Goal: Information Seeking & Learning: Learn about a topic

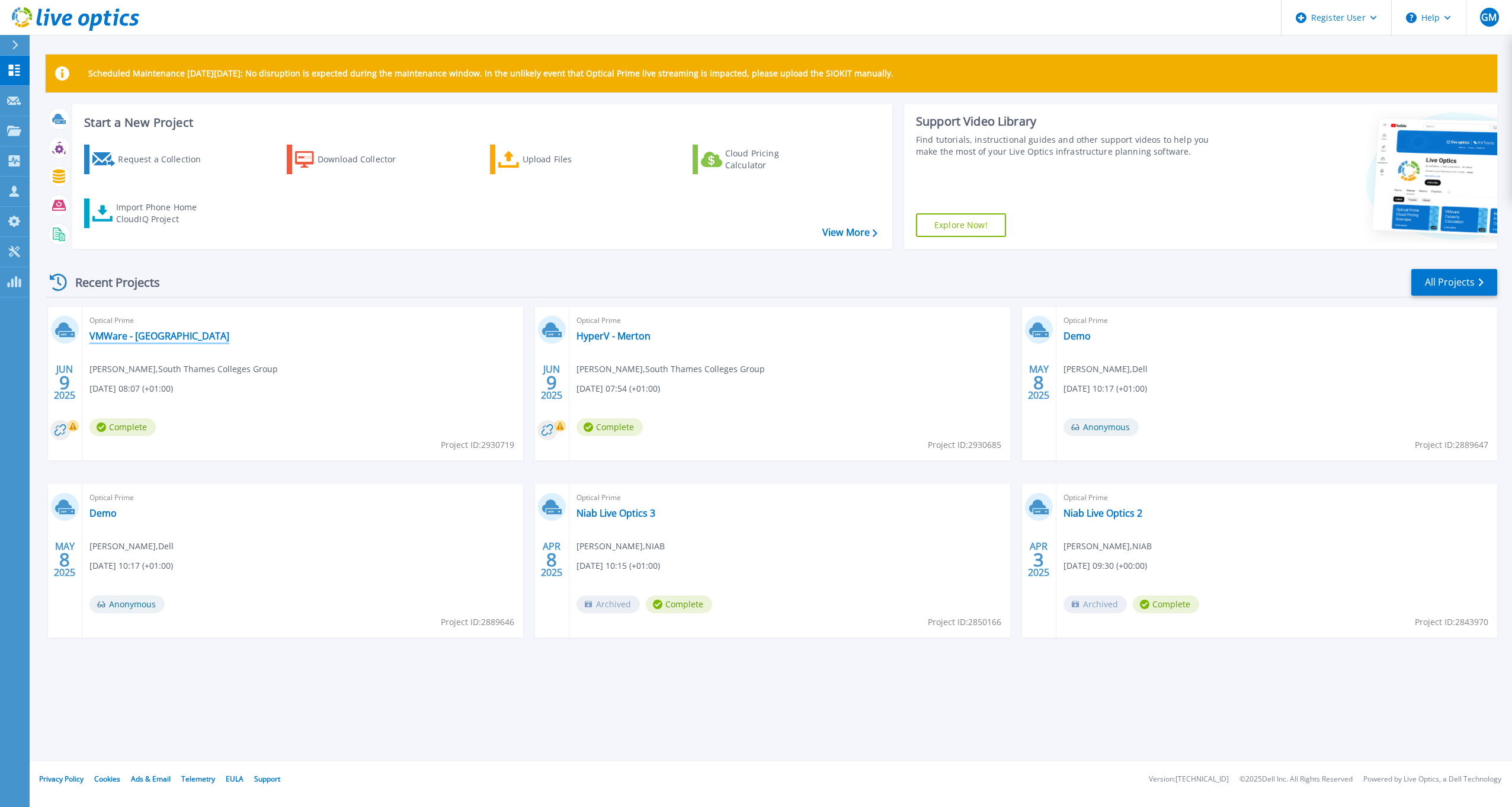
drag, startPoint x: 147, startPoint y: 341, endPoint x: 145, endPoint y: 347, distance: 6.3
click at [147, 341] on link "VMWare - Kingston" at bounding box center [159, 336] width 140 height 12
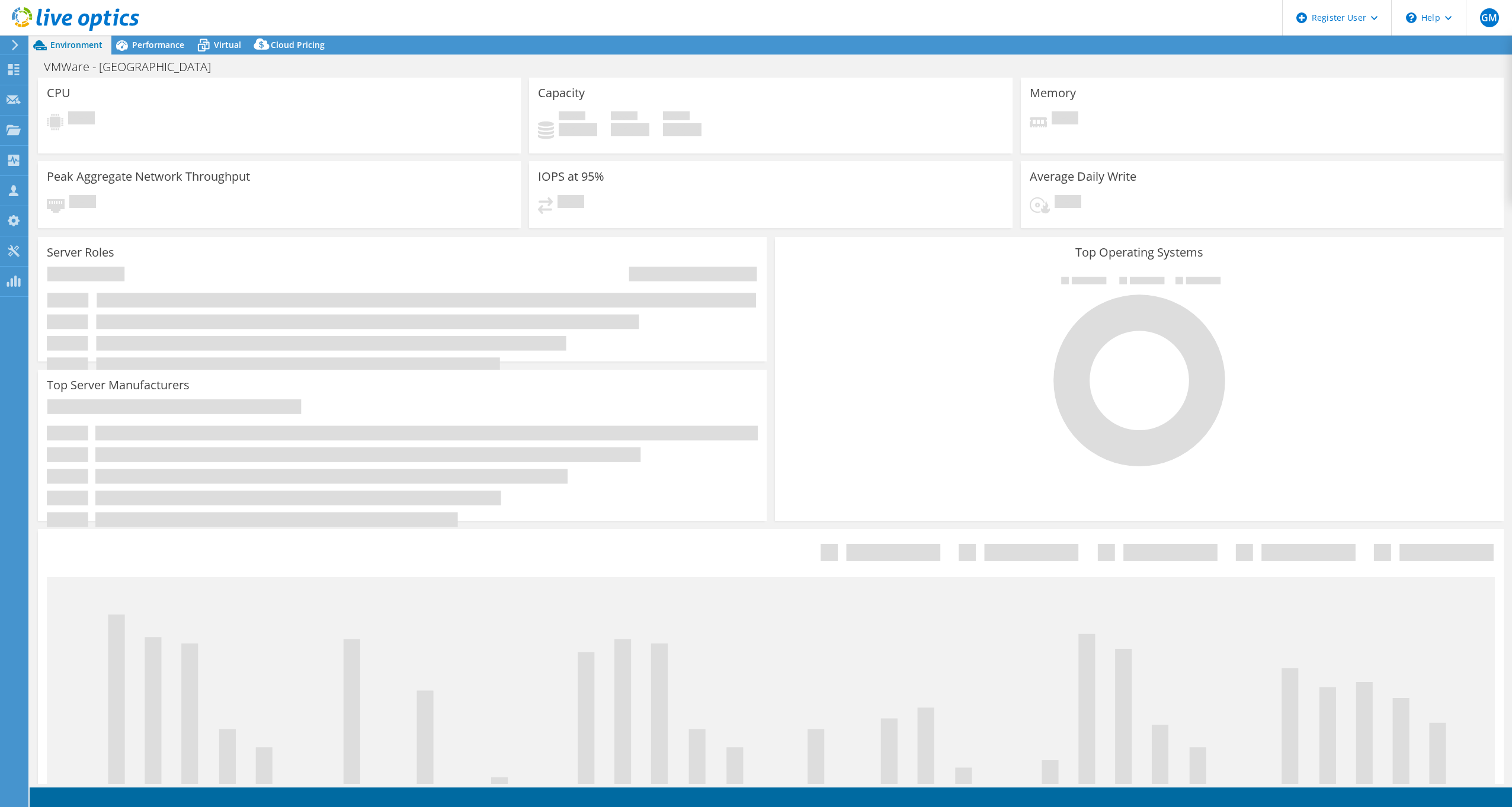
select select "USD"
select select "EULondon"
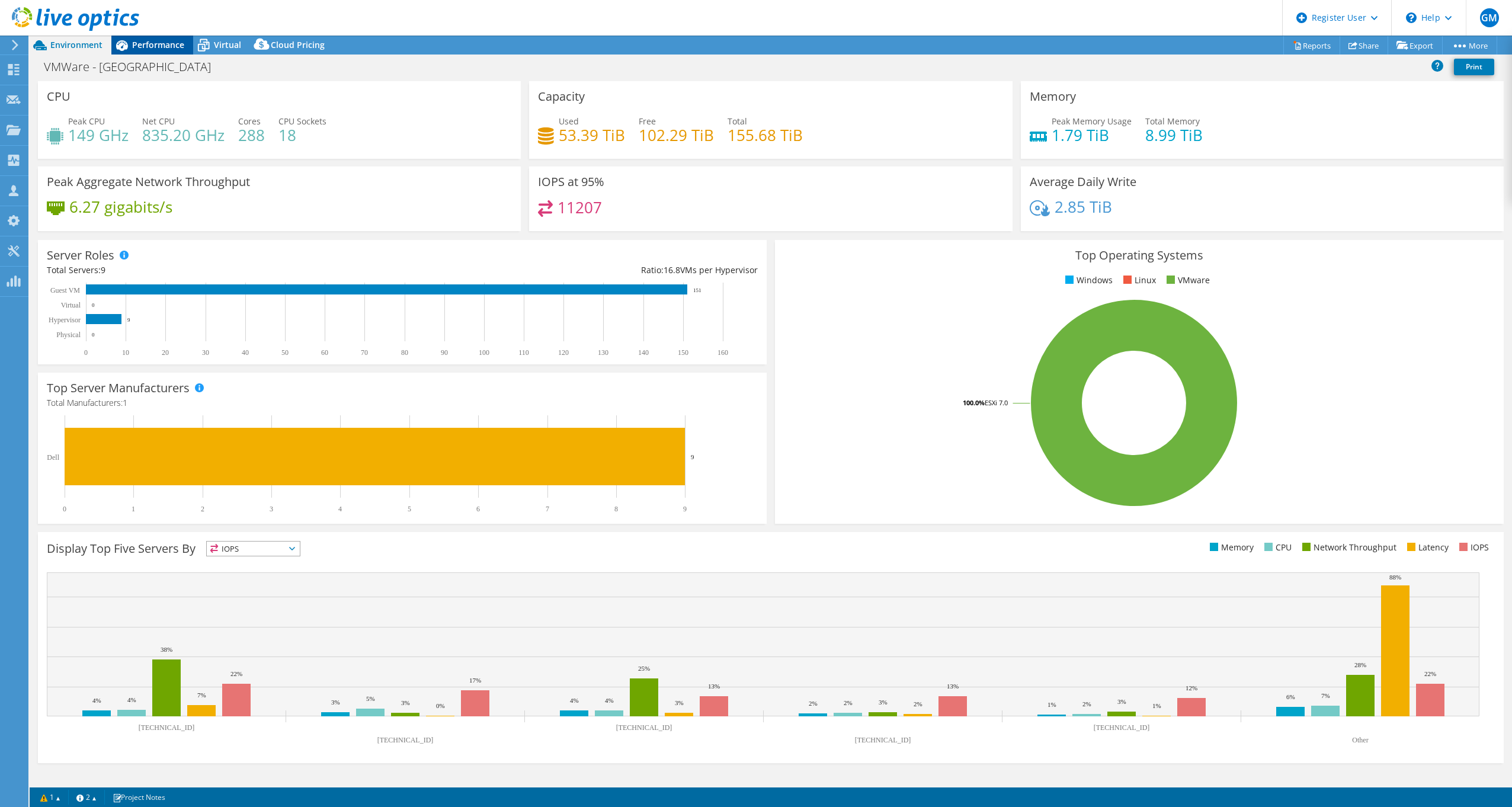
click at [144, 40] on span "Performance" at bounding box center [158, 44] width 52 height 11
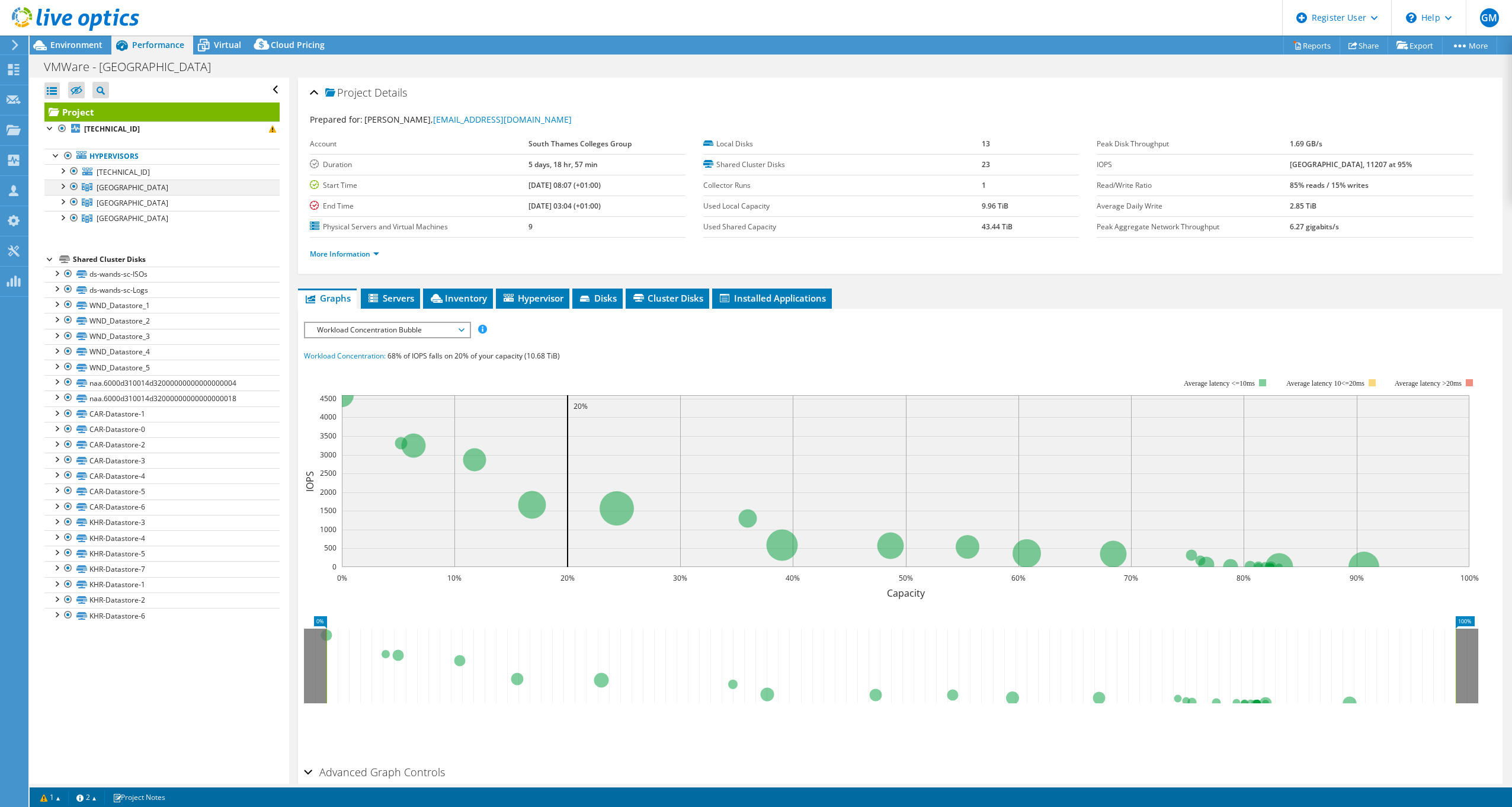
click at [59, 185] on div at bounding box center [62, 185] width 12 height 12
click at [59, 236] on div at bounding box center [62, 232] width 12 height 12
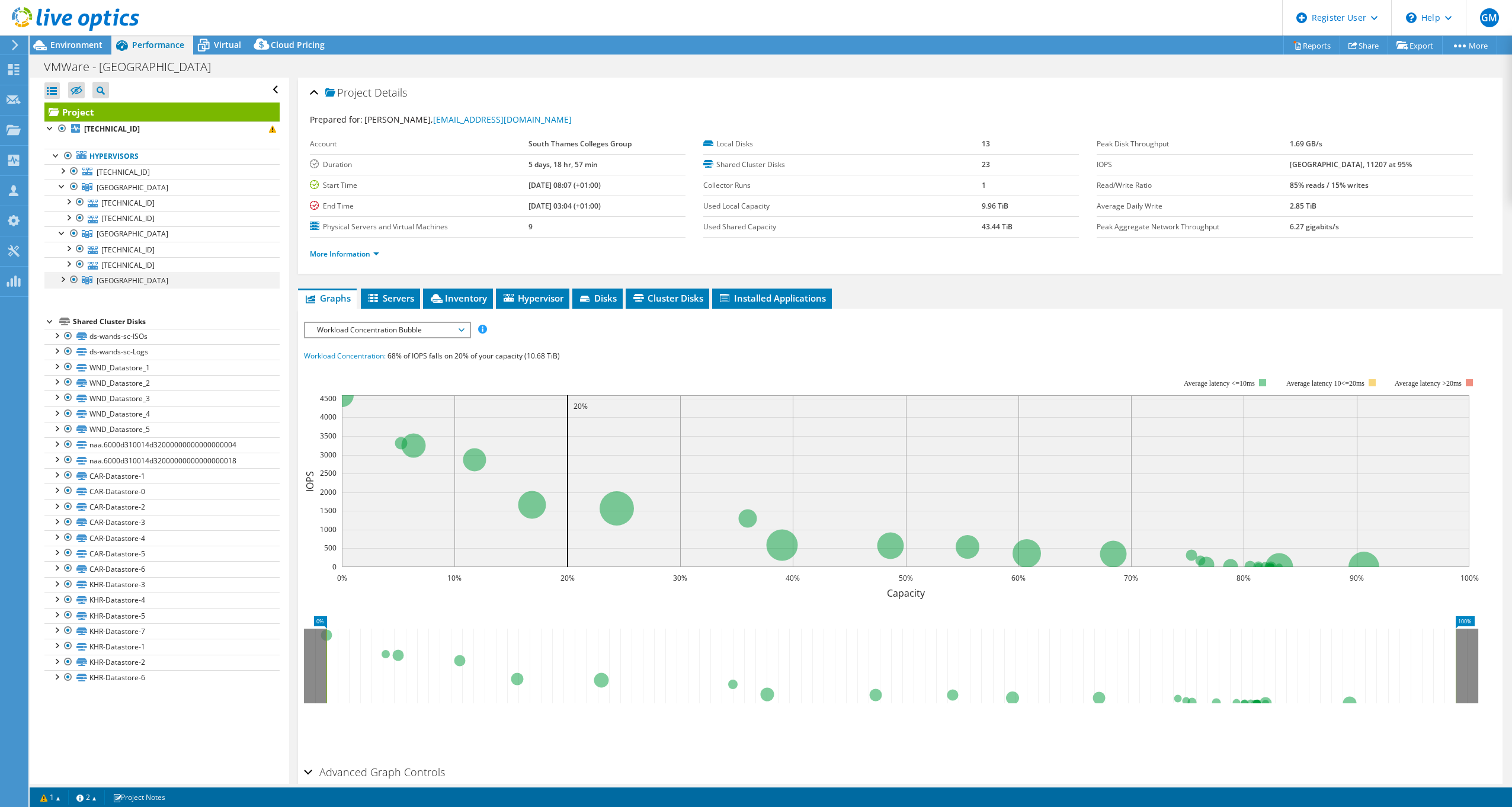
click at [63, 283] on div at bounding box center [62, 279] width 12 height 12
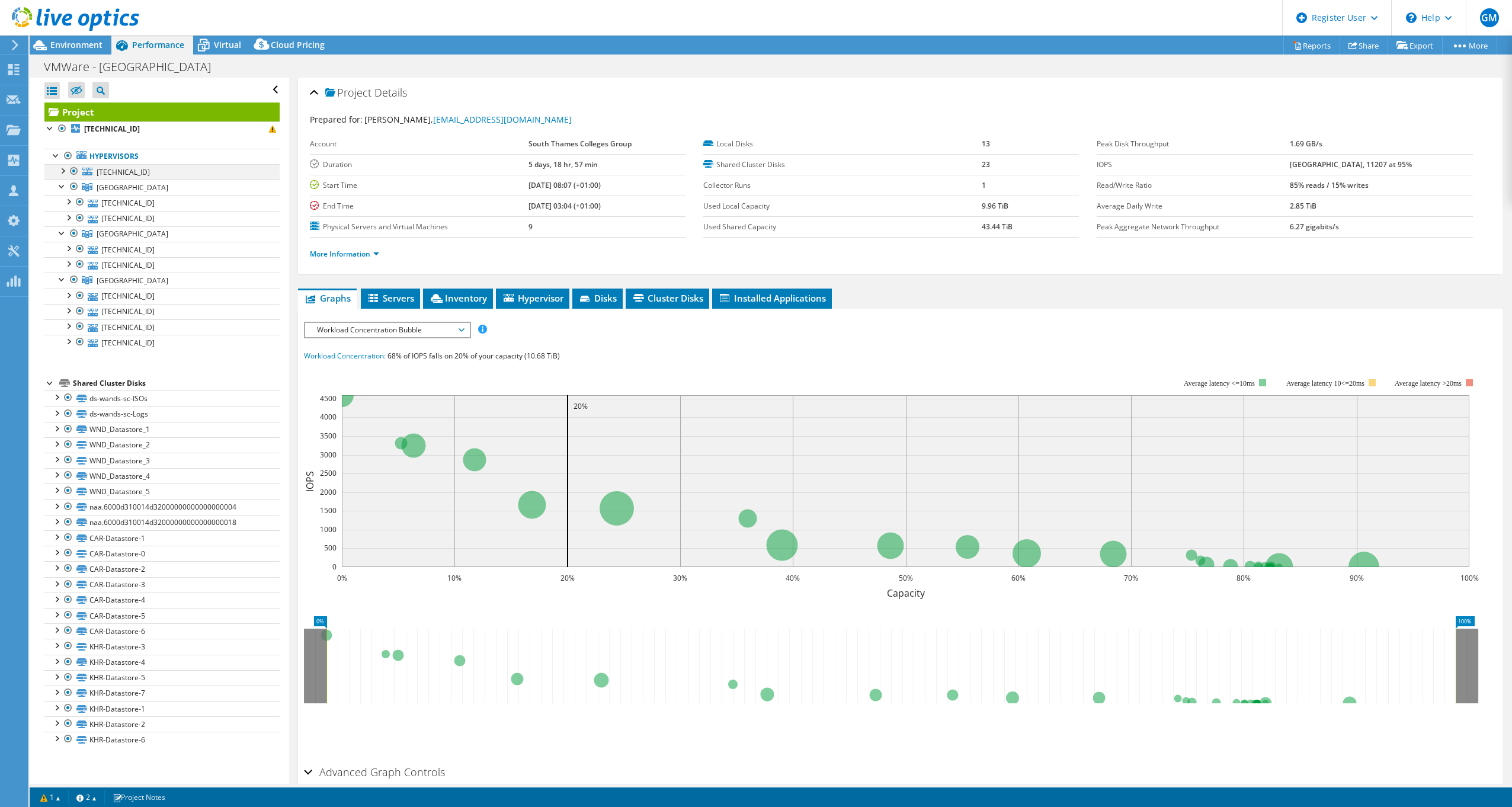
click at [60, 170] on div at bounding box center [62, 170] width 12 height 12
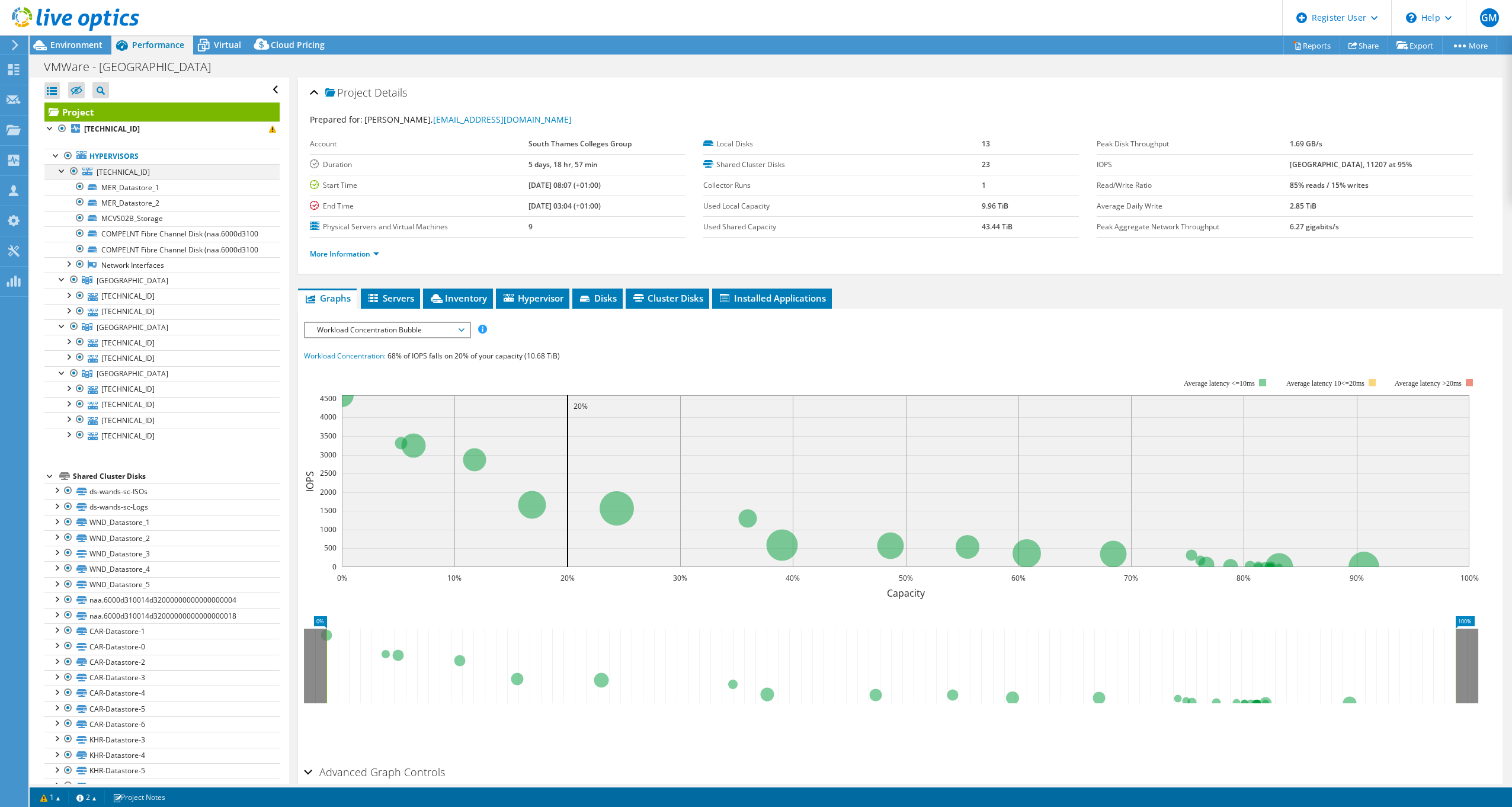
click at [59, 170] on div at bounding box center [62, 170] width 12 height 12
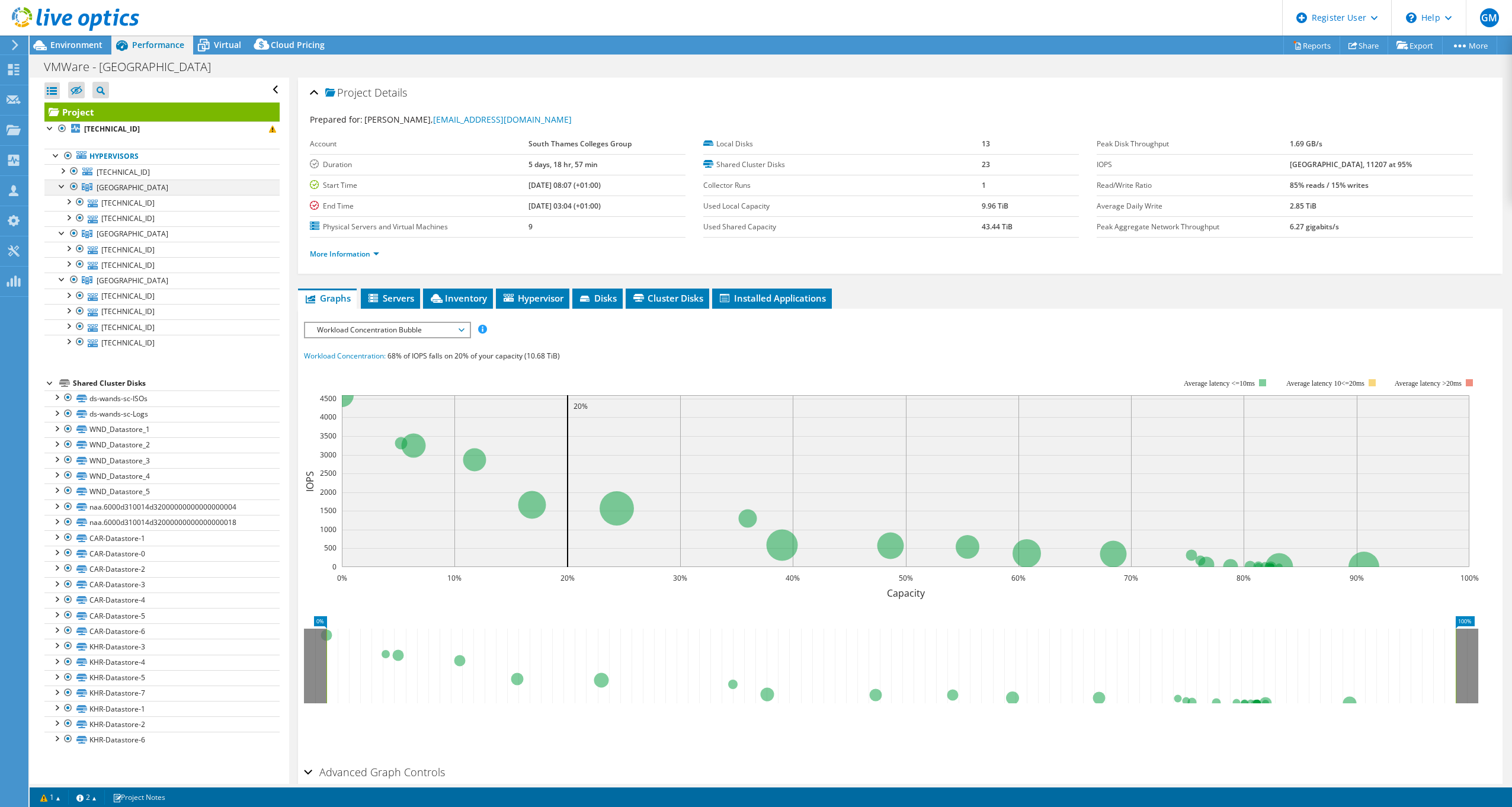
click at [58, 184] on div at bounding box center [62, 185] width 12 height 12
click at [58, 204] on div at bounding box center [62, 205] width 12 height 12
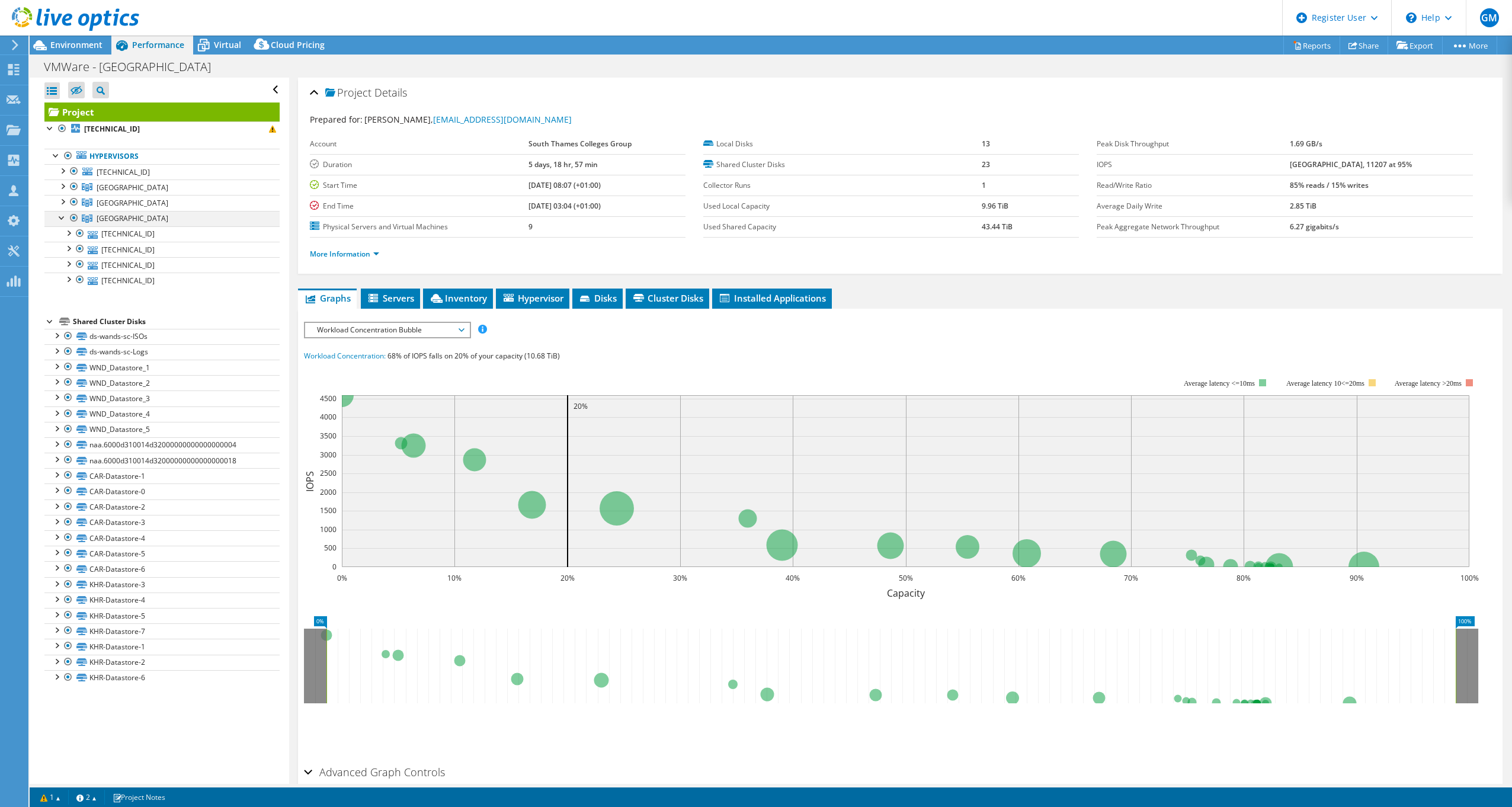
click at [56, 225] on link "Kingston College" at bounding box center [161, 218] width 235 height 15
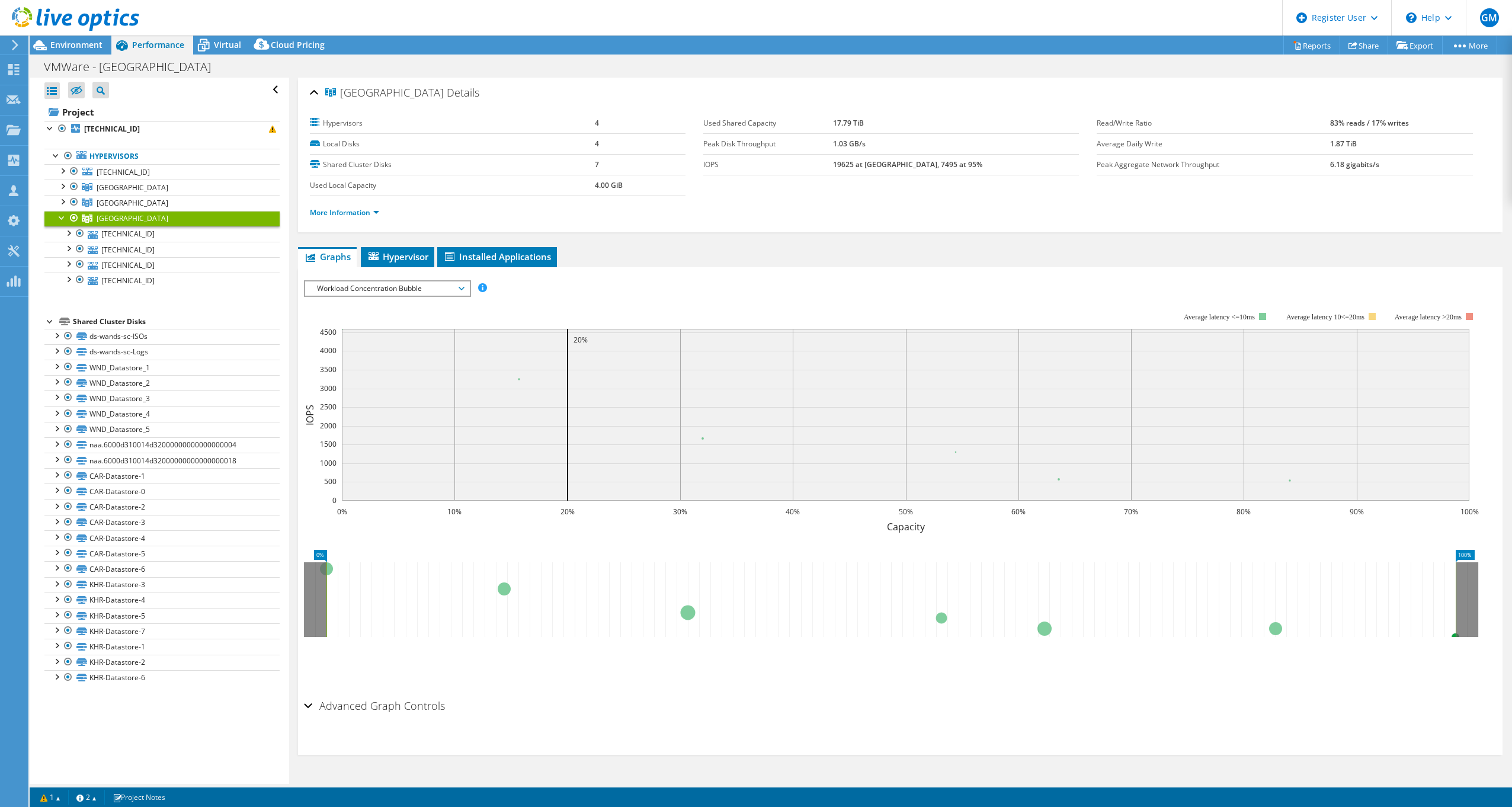
click at [58, 214] on div at bounding box center [62, 217] width 12 height 12
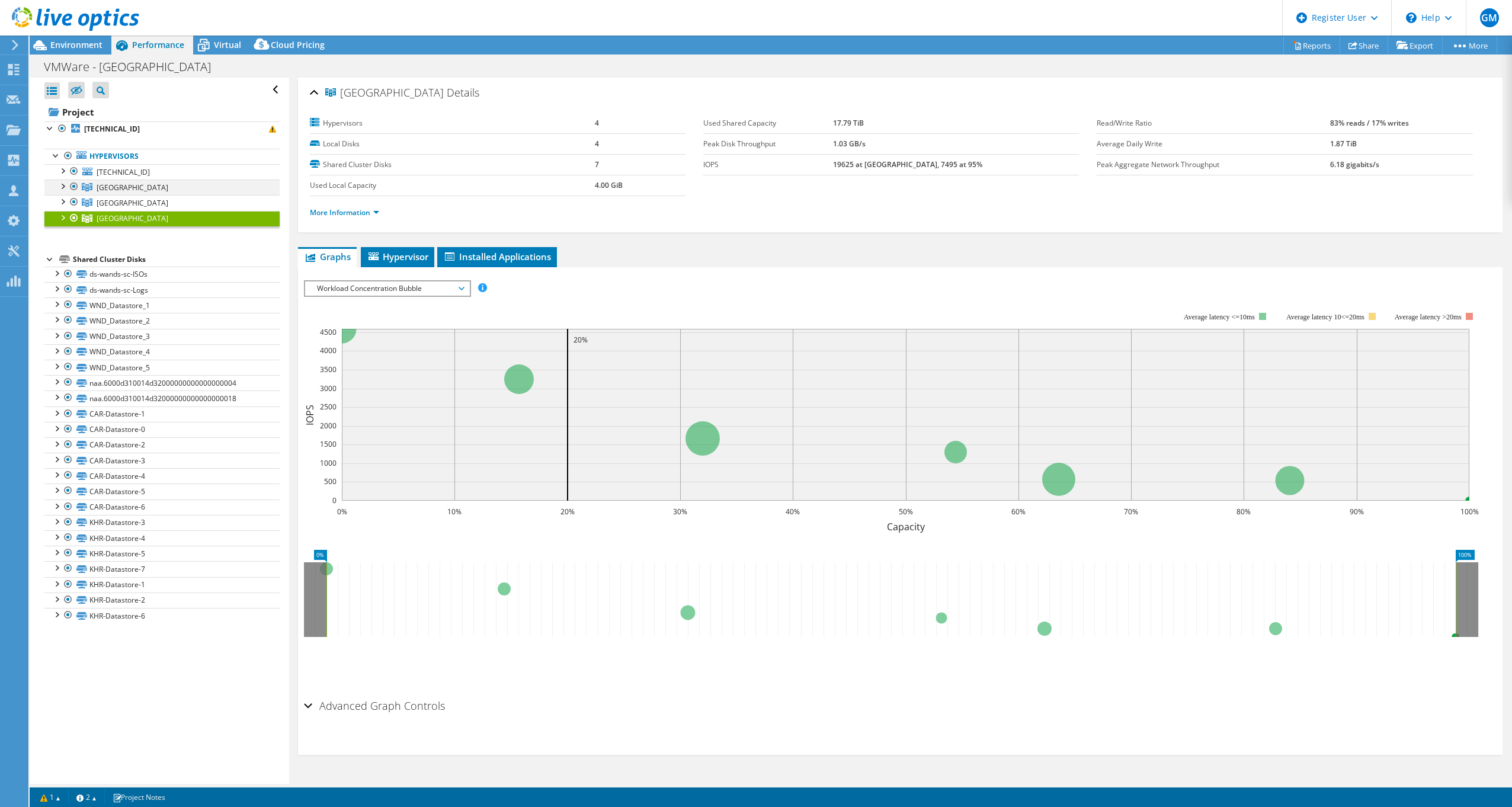
click at [71, 187] on div at bounding box center [74, 186] width 12 height 14
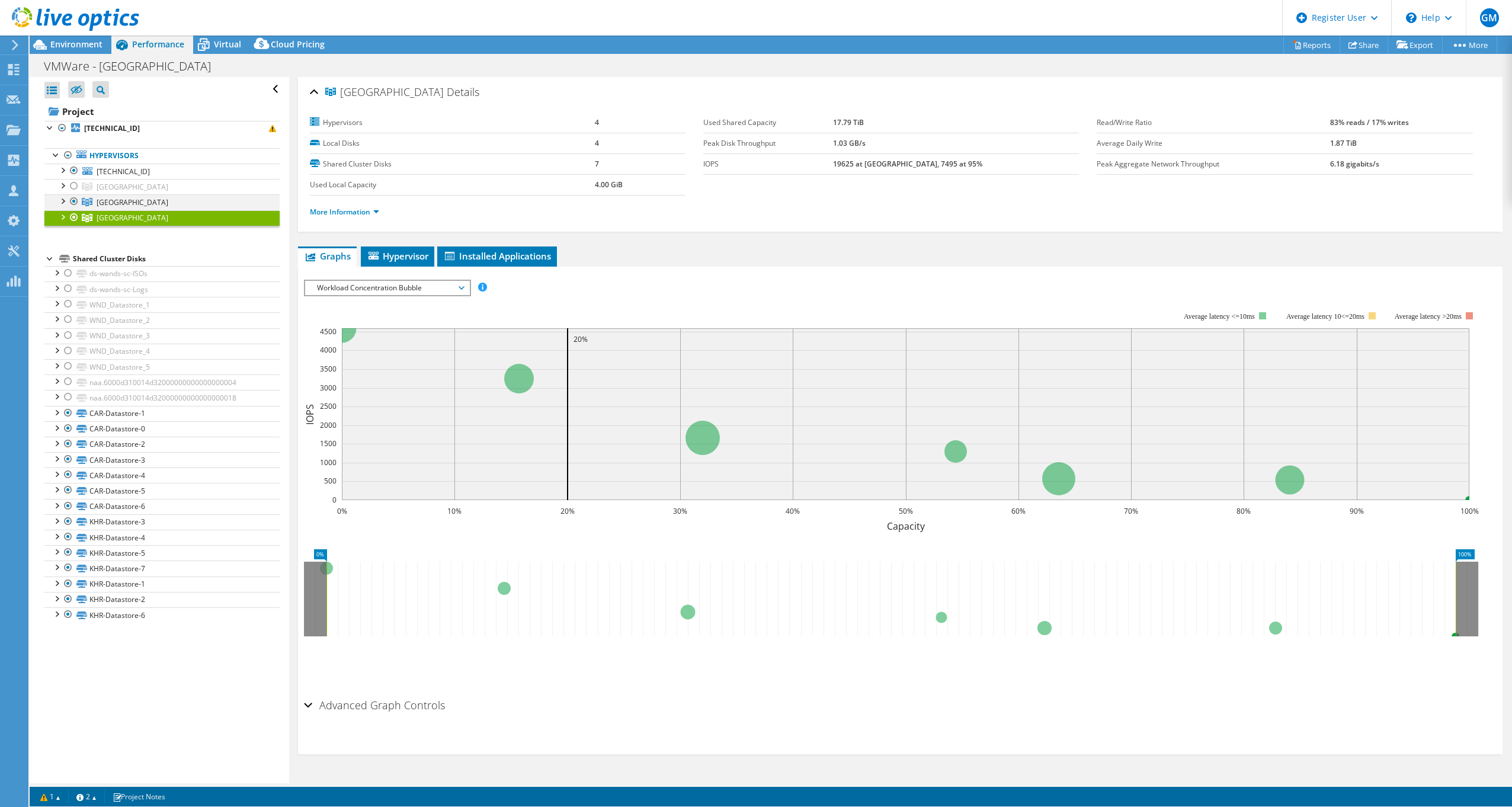
click at [72, 209] on ul "172.25.1.4 MER_Datastore_1 MER_Datastore_2 MCVS02B_Storage" at bounding box center [161, 195] width 235 height 62
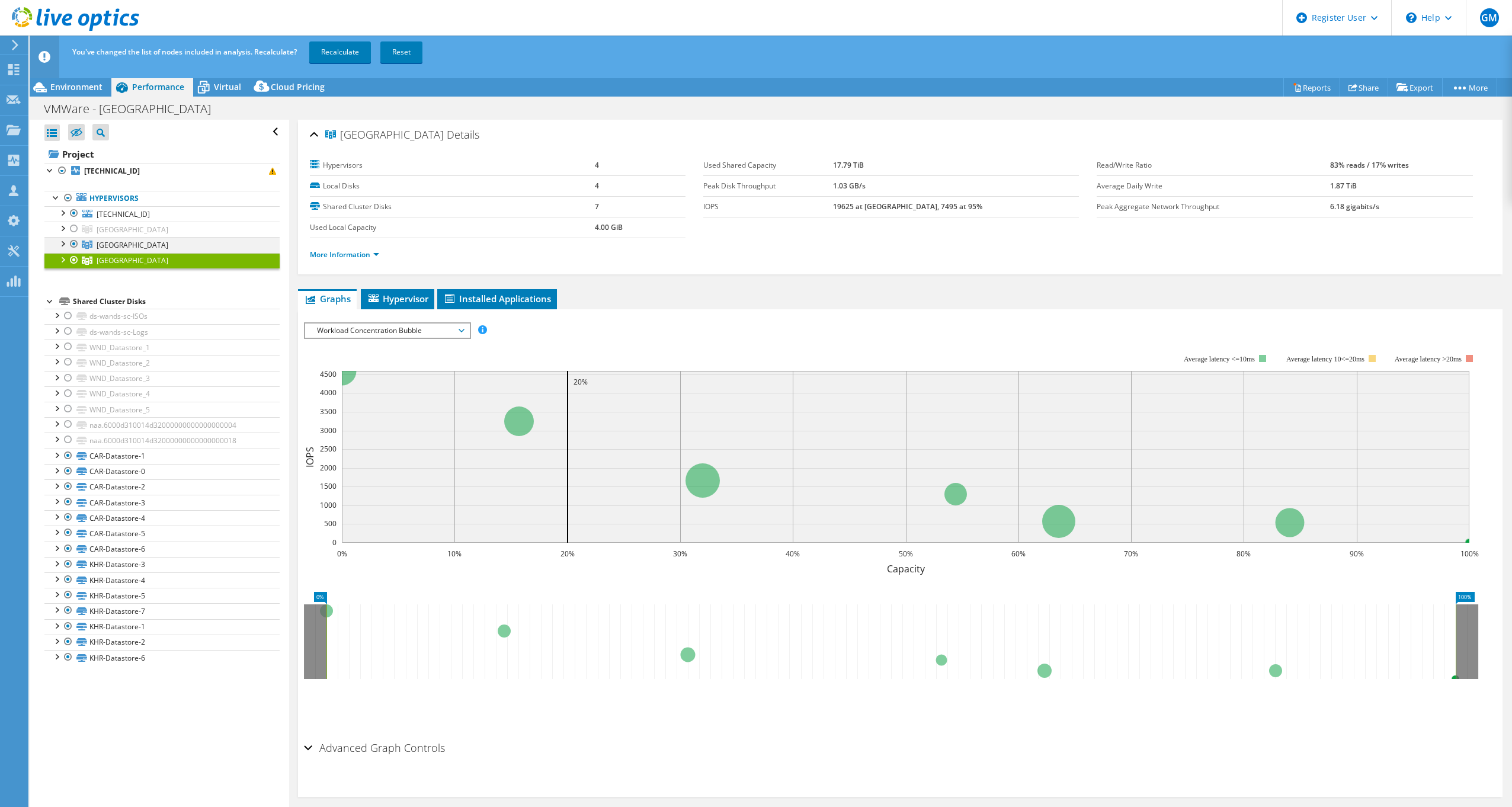
click at [71, 241] on div at bounding box center [74, 244] width 12 height 14
click at [72, 262] on div at bounding box center [74, 260] width 12 height 14
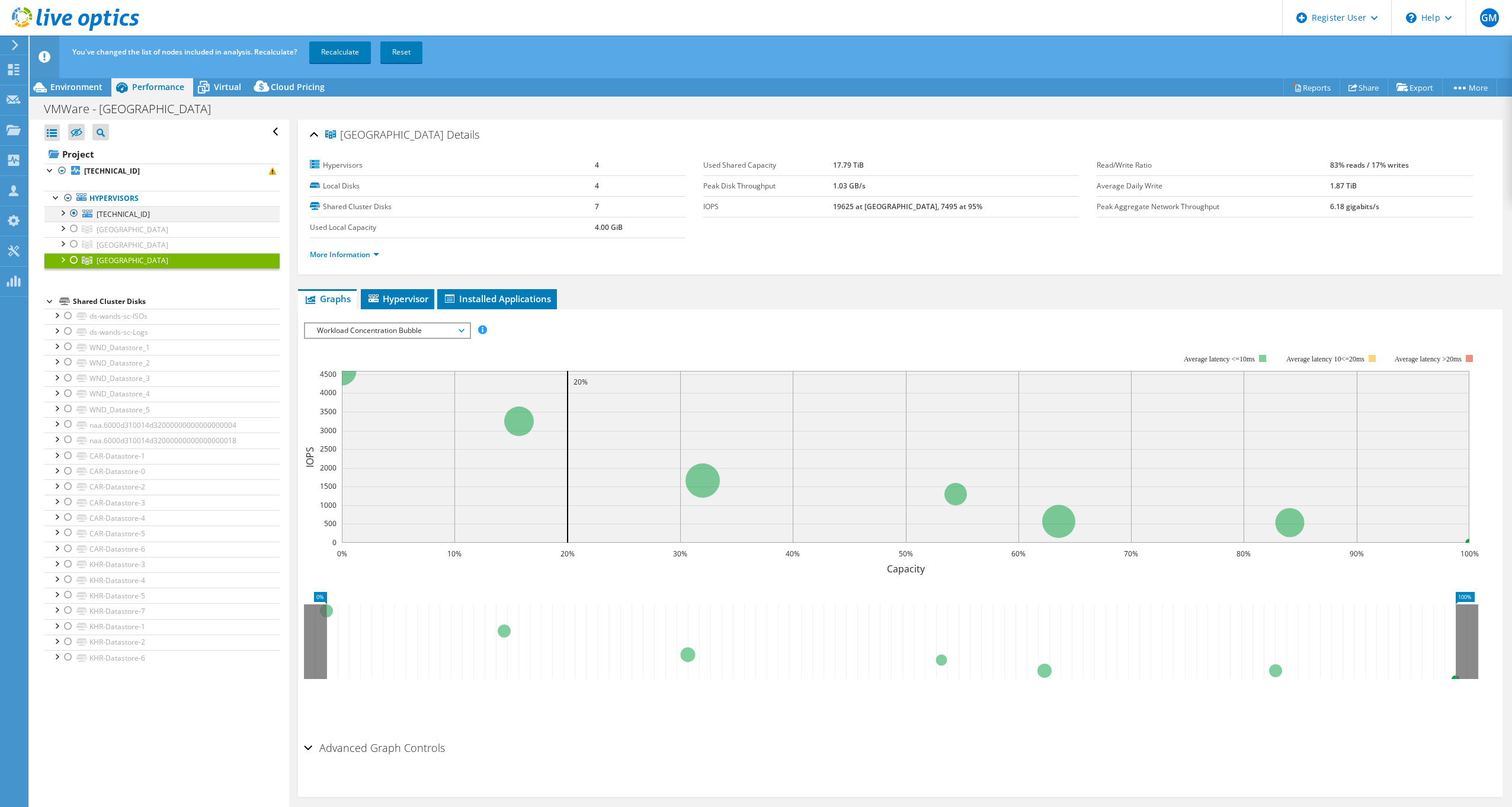
click at [77, 216] on div at bounding box center [74, 213] width 12 height 14
click at [77, 232] on div at bounding box center [74, 229] width 12 height 14
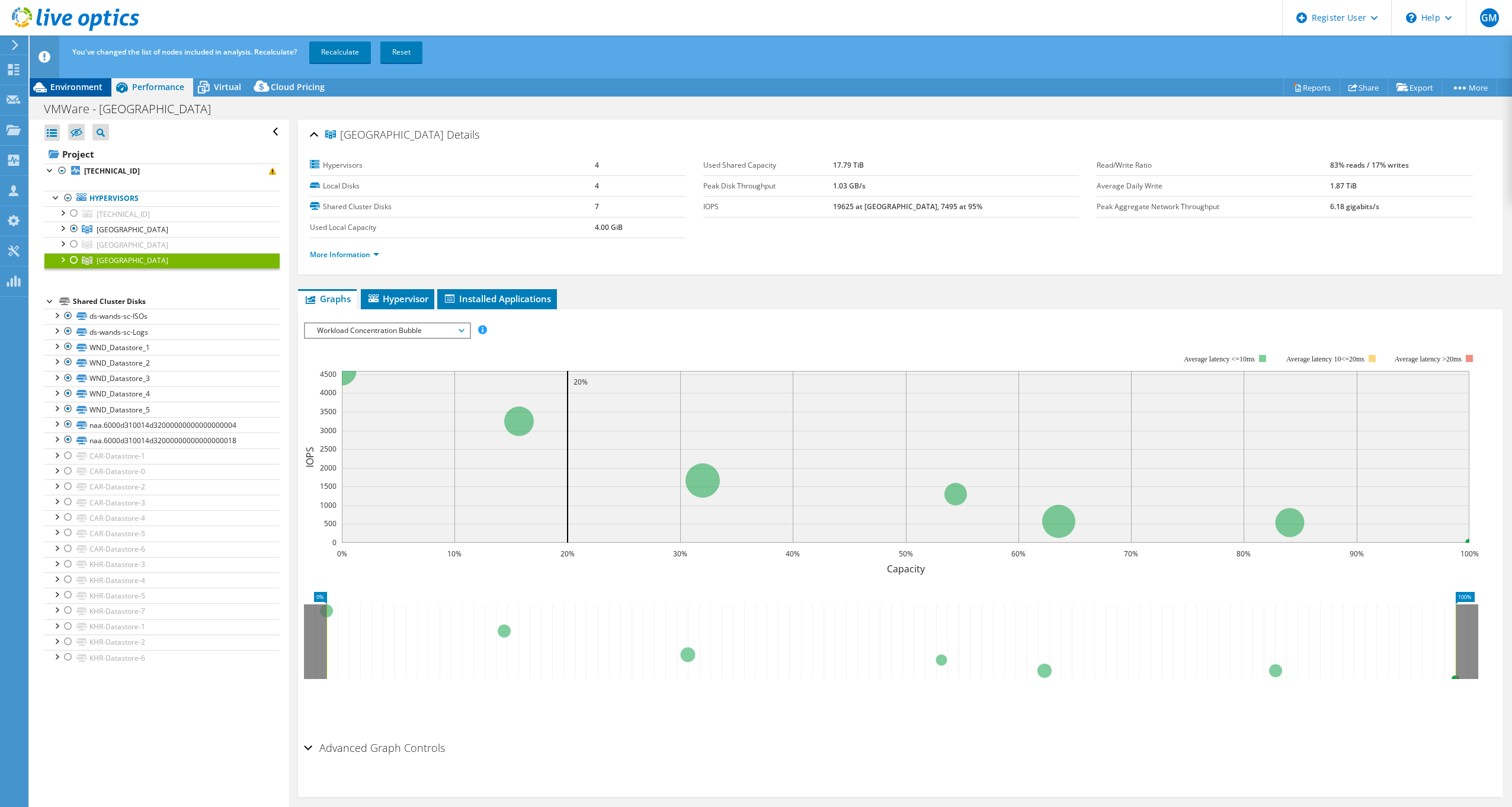
click at [79, 82] on span "Environment" at bounding box center [76, 87] width 52 height 11
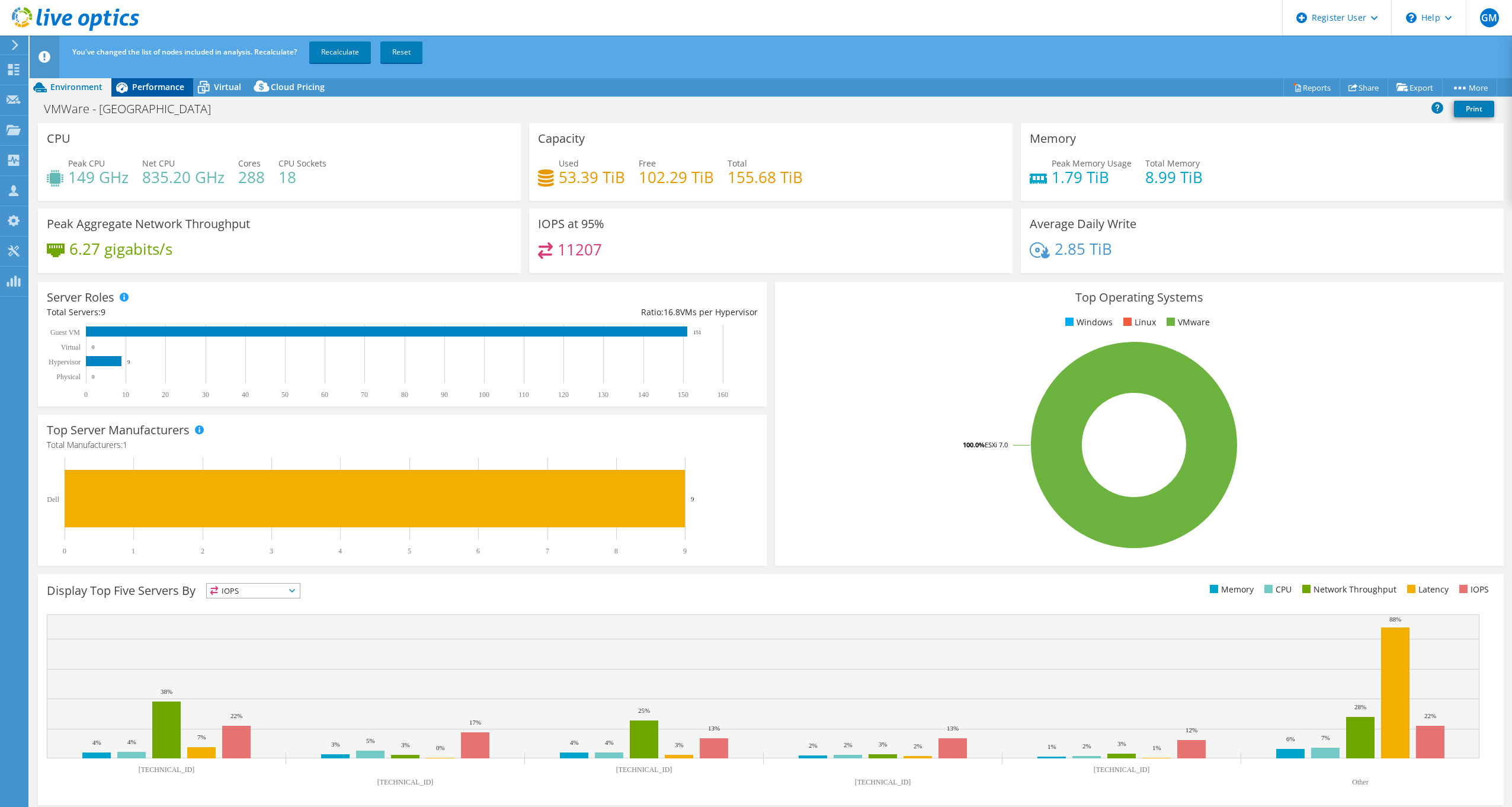
click at [150, 85] on span "Performance" at bounding box center [158, 87] width 52 height 11
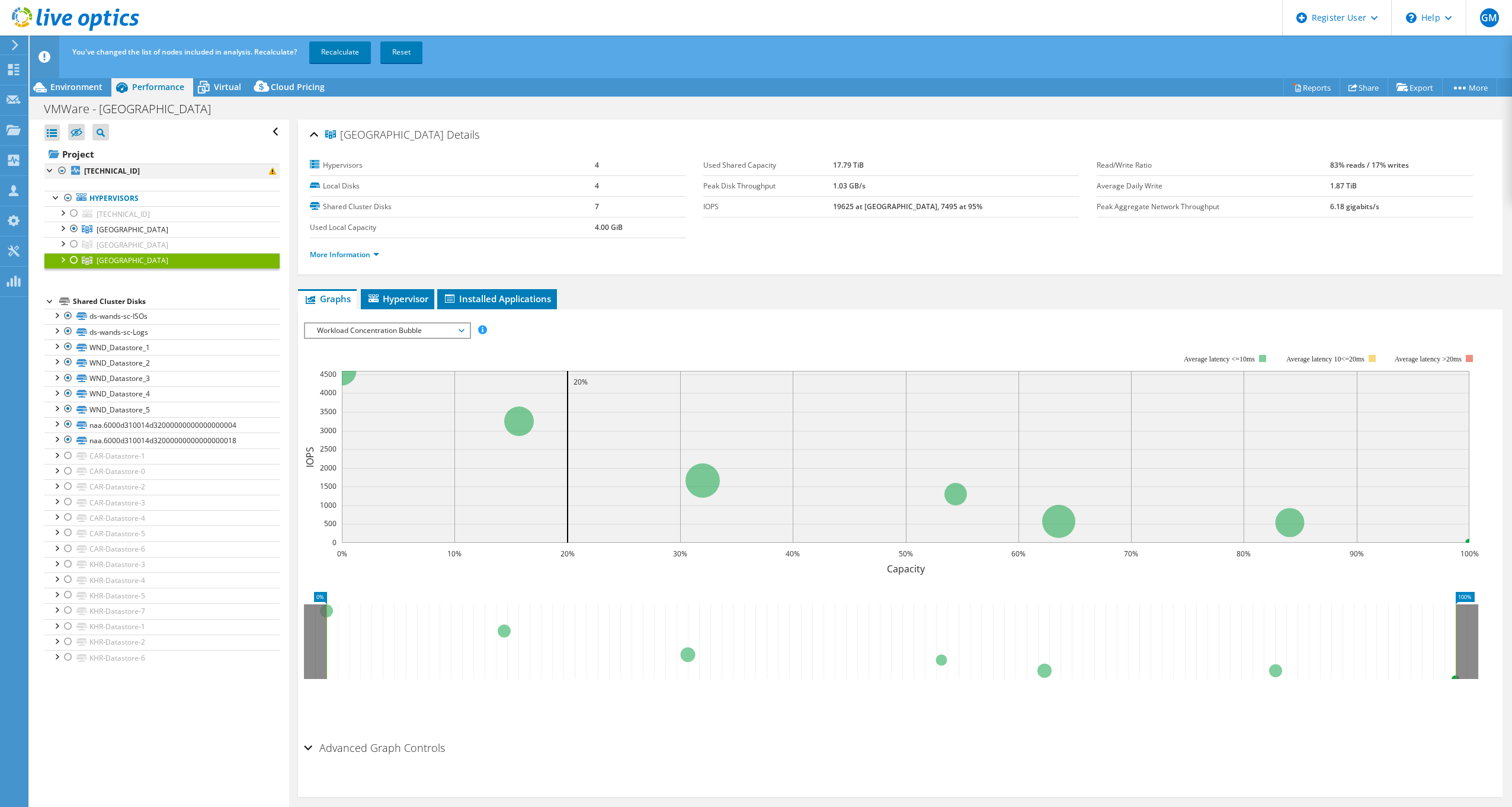
click at [62, 171] on div at bounding box center [62, 171] width 12 height 14
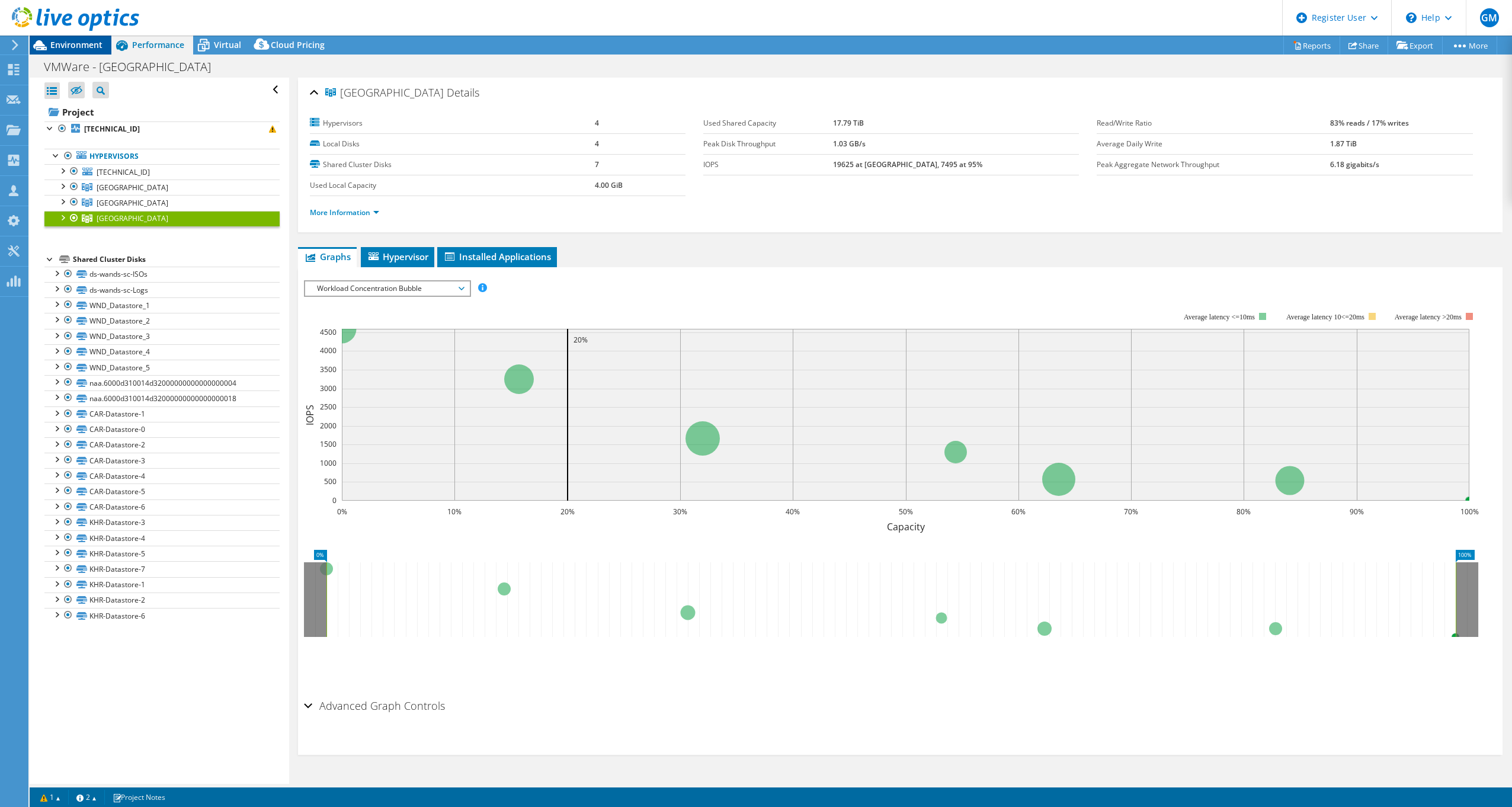
click at [85, 48] on span "Environment" at bounding box center [76, 44] width 52 height 11
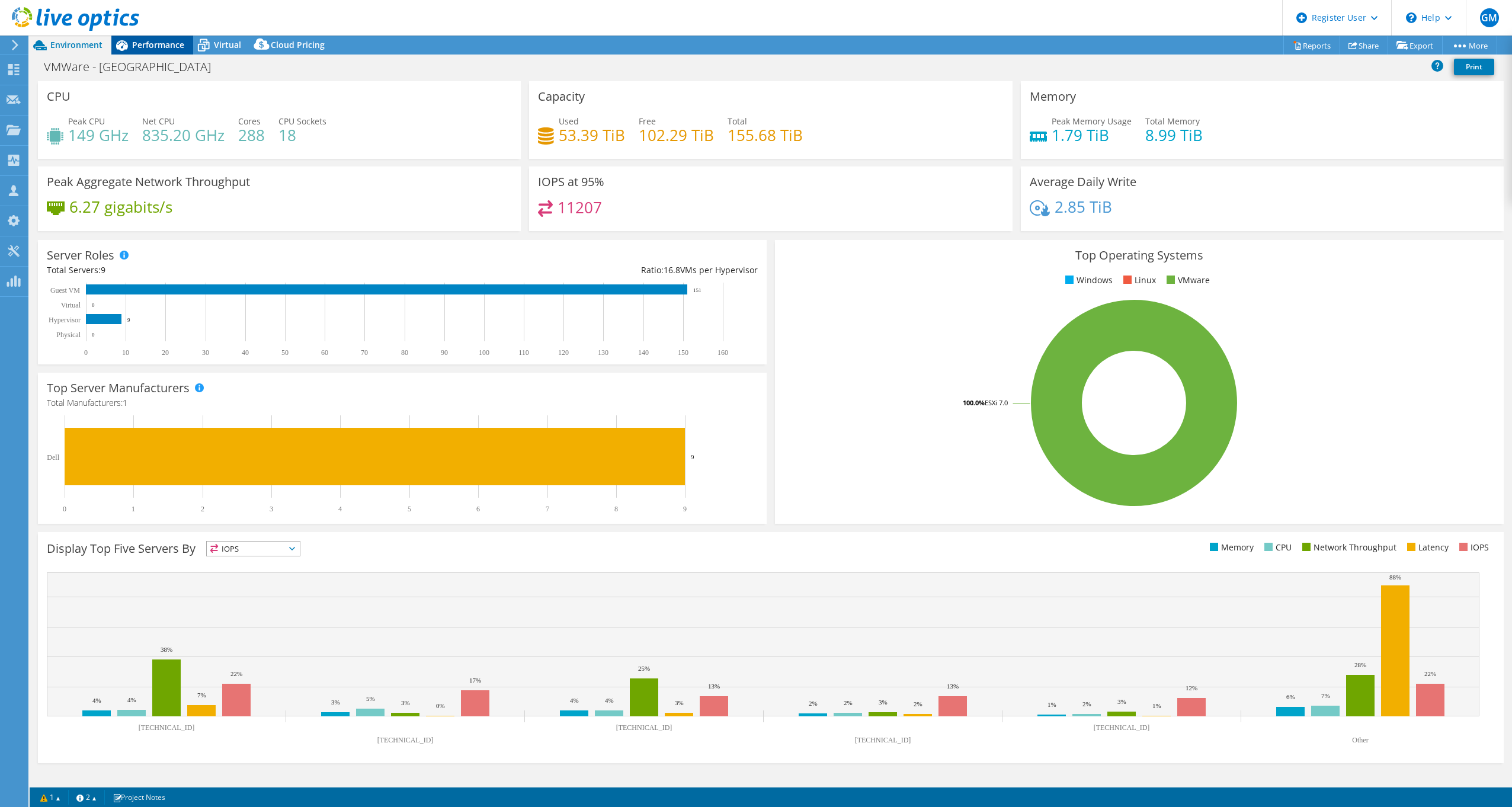
click at [156, 42] on span "Performance" at bounding box center [158, 44] width 52 height 11
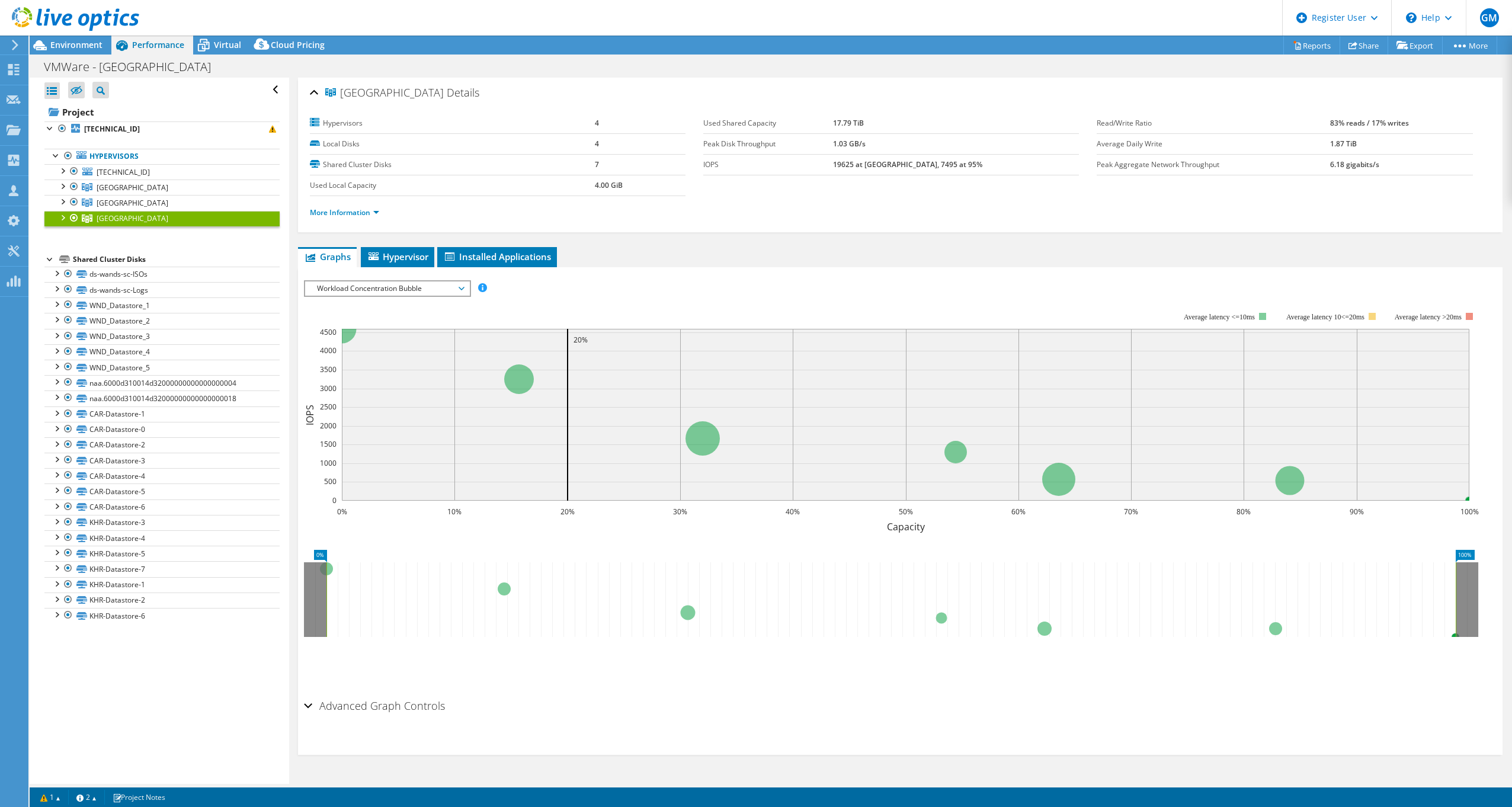
click at [395, 289] on span "Workload Concentration Bubble" at bounding box center [386, 288] width 152 height 14
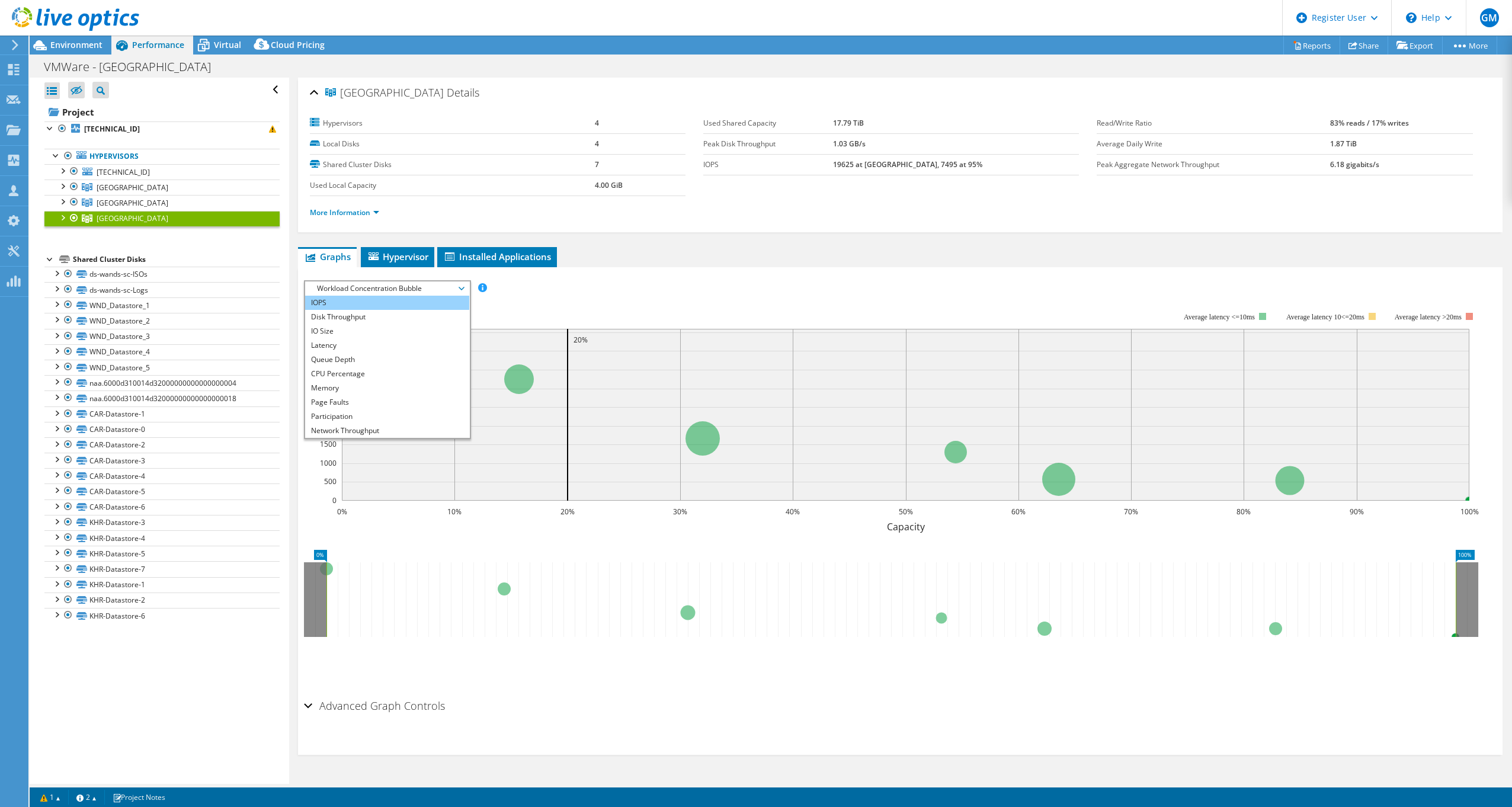
click at [347, 305] on li "IOPS" at bounding box center [386, 302] width 164 height 14
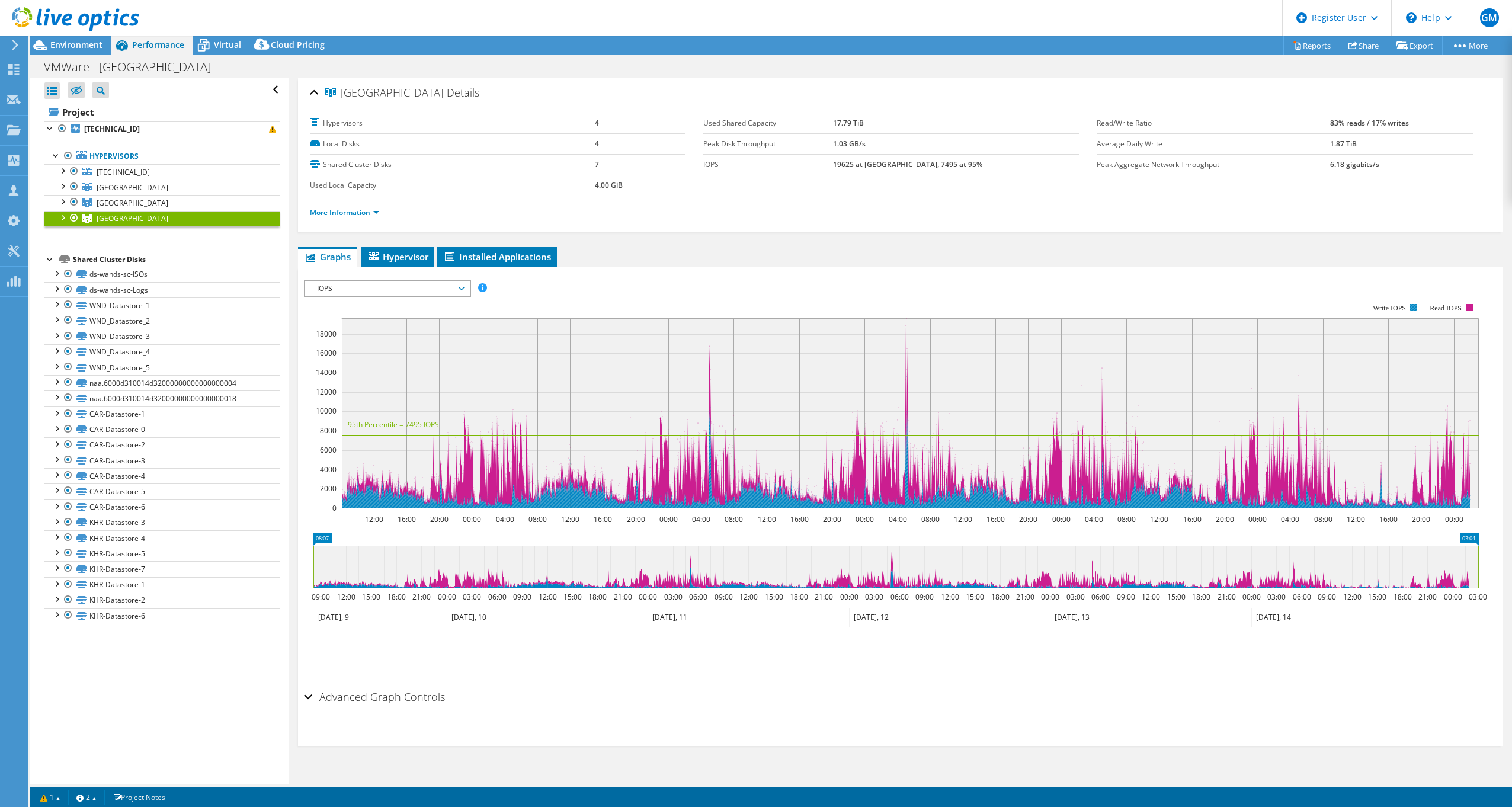
click at [1402, 308] on text "Write IOPS" at bounding box center [1389, 308] width 33 height 8
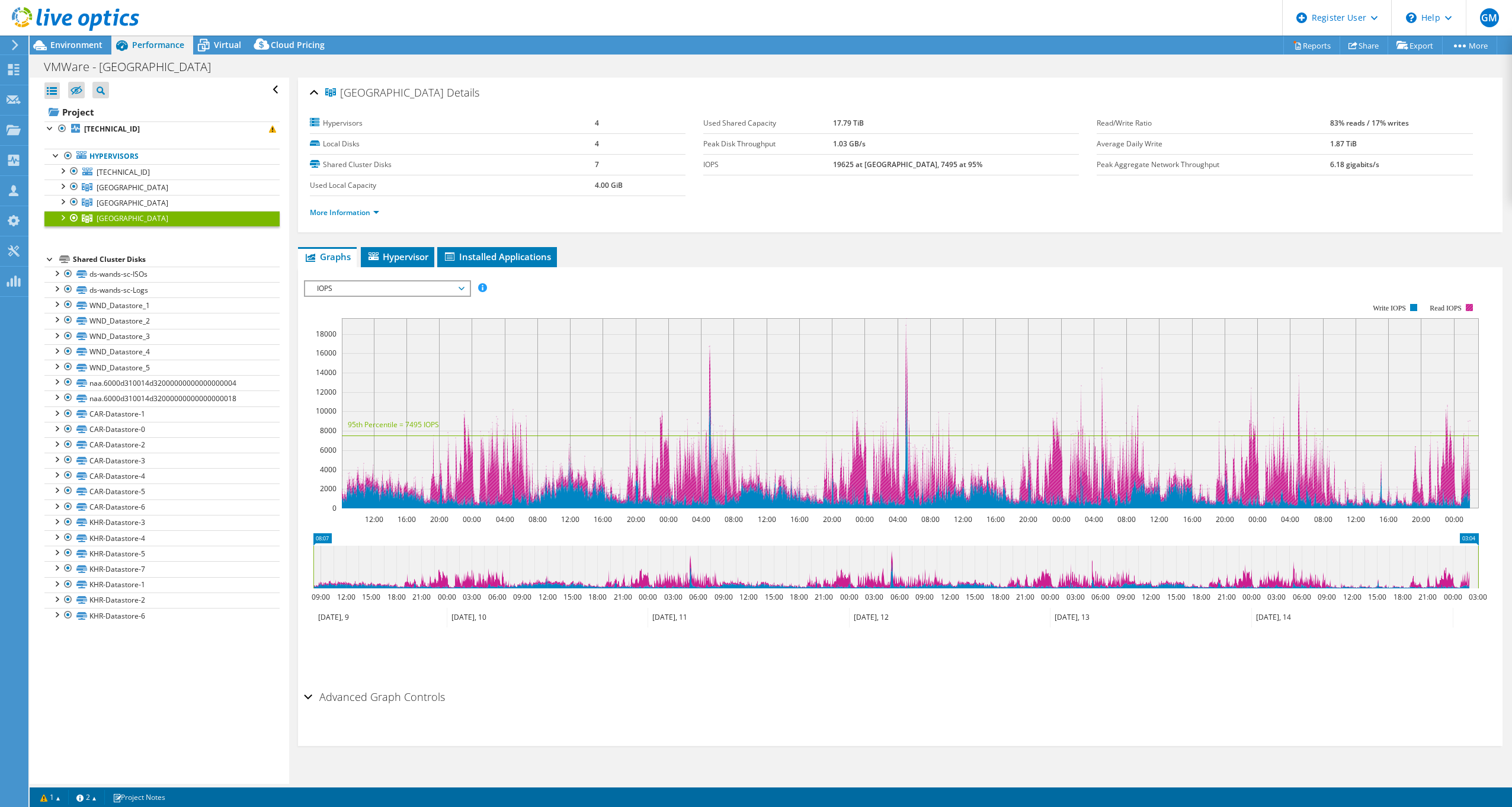
click at [1458, 308] on text "Read IOPS" at bounding box center [1446, 308] width 32 height 8
click at [1472, 308] on rect at bounding box center [1470, 308] width 7 height 7
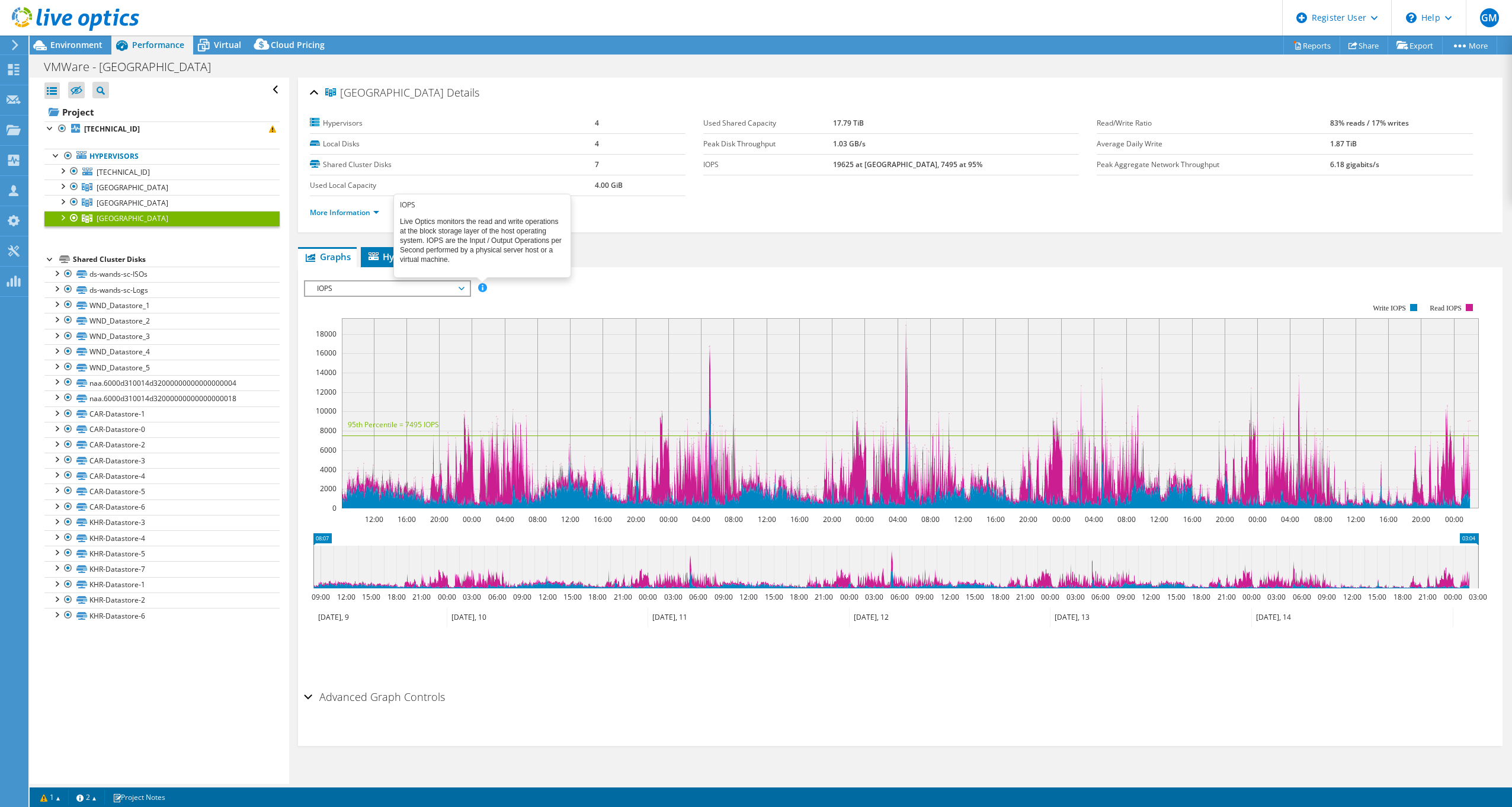
click at [483, 289] on span at bounding box center [482, 287] width 8 height 8
click at [337, 301] on rect at bounding box center [891, 405] width 1175 height 237
click at [344, 285] on span "IOPS" at bounding box center [386, 288] width 152 height 14
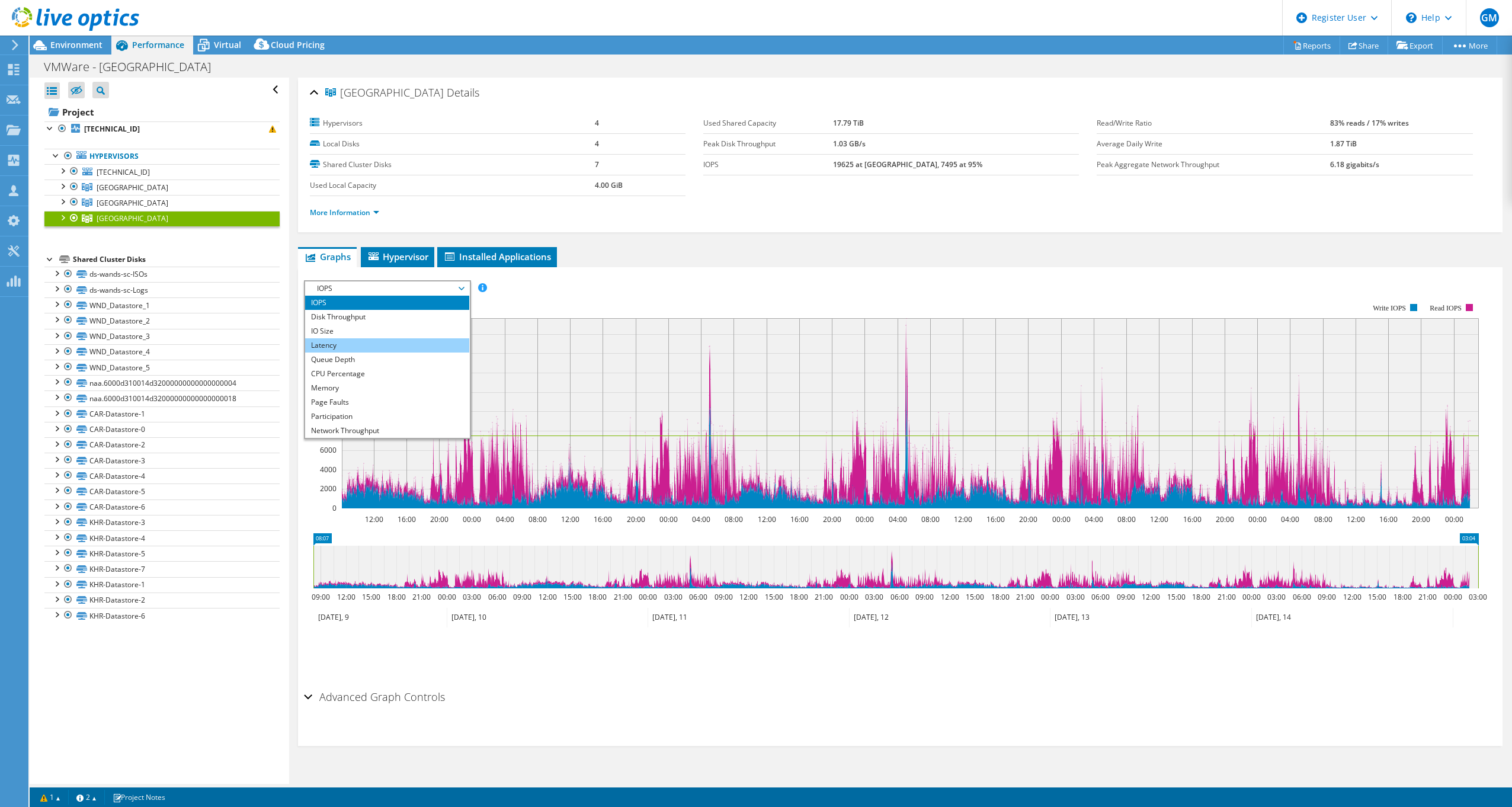
click at [339, 341] on li "Latency" at bounding box center [386, 345] width 164 height 14
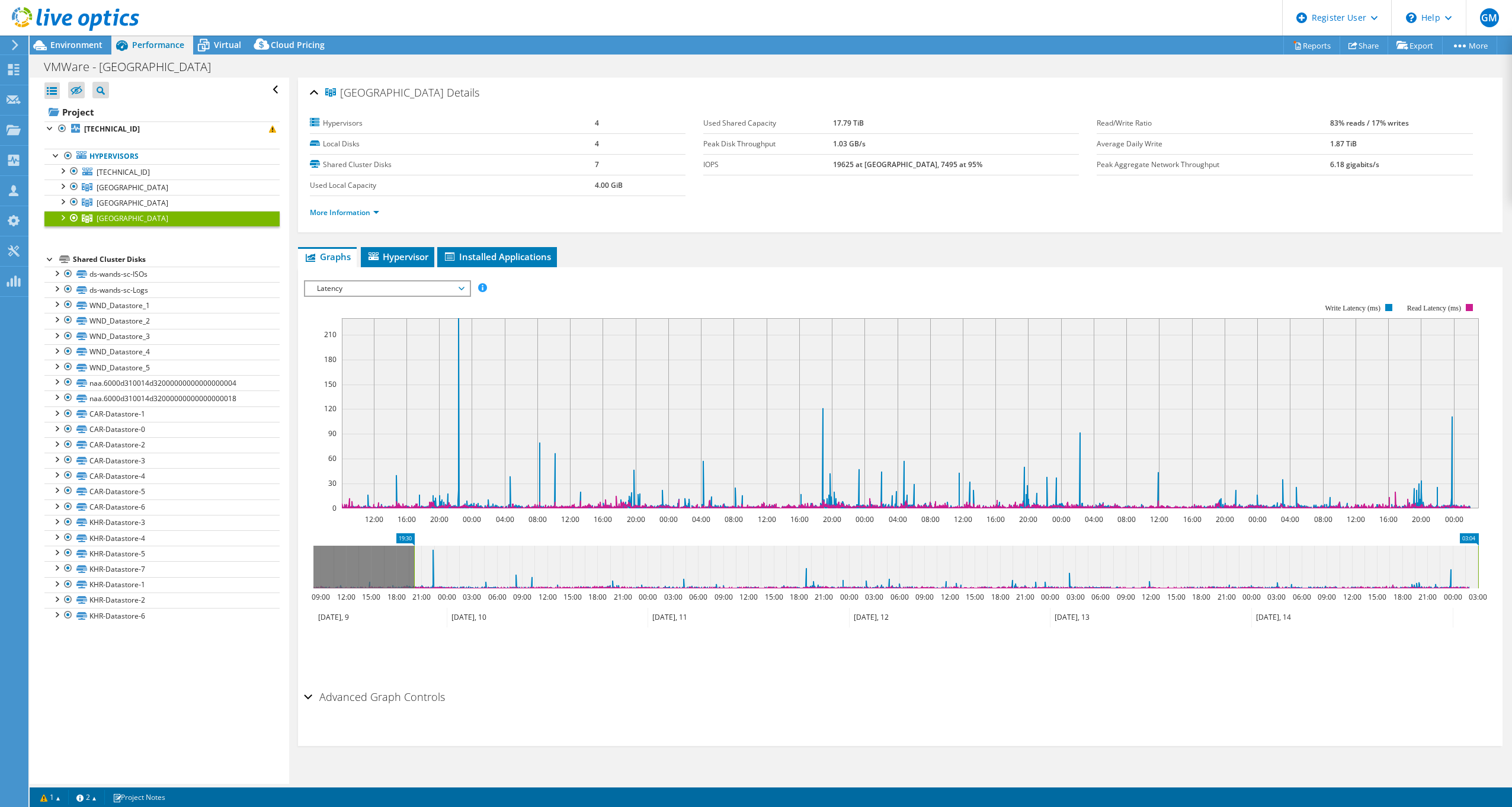
drag, startPoint x: 313, startPoint y: 581, endPoint x: 415, endPoint y: 585, distance: 102.1
click at [415, 585] on rect at bounding box center [415, 567] width 5 height 42
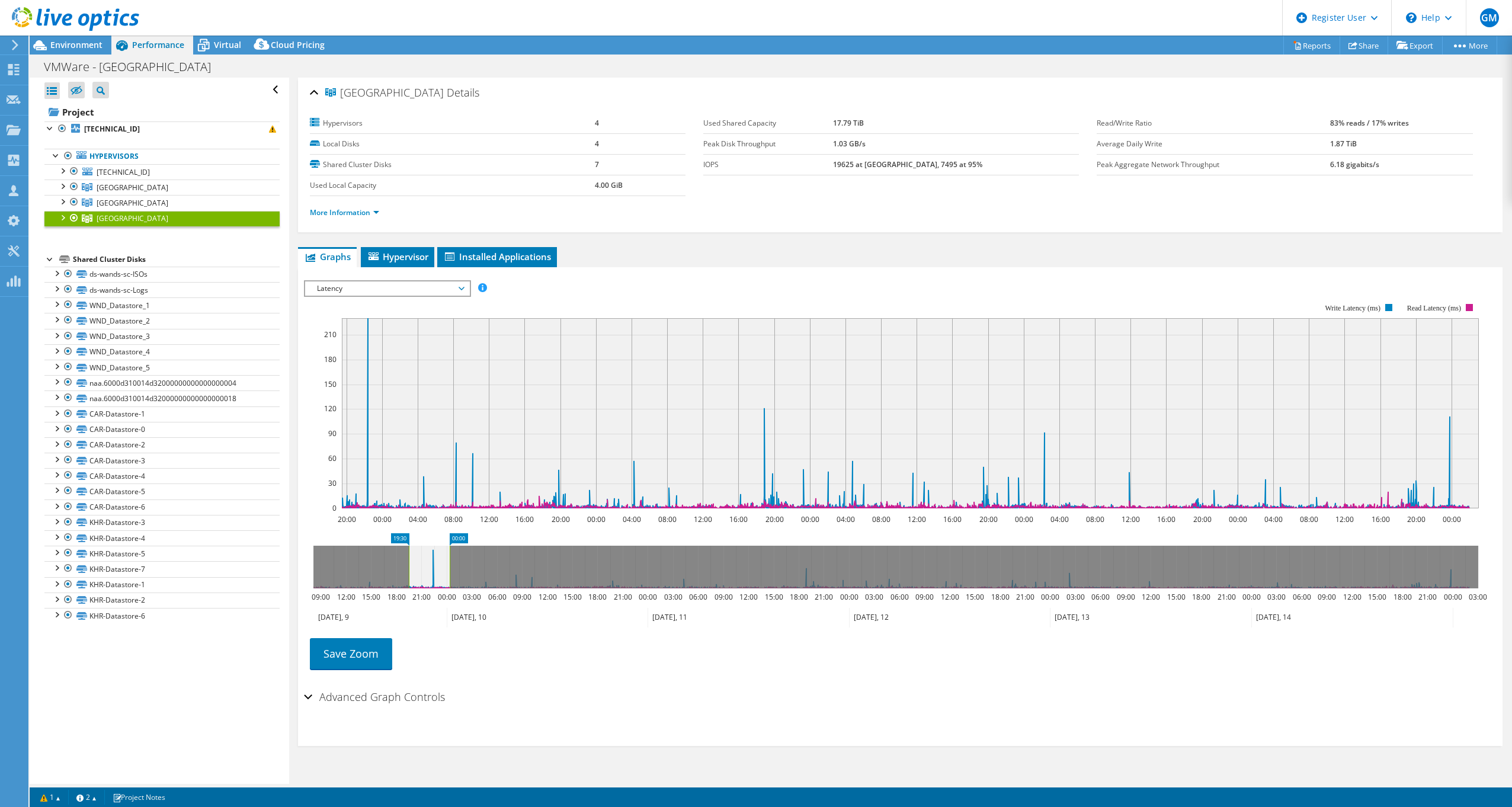
drag, startPoint x: 1477, startPoint y: 562, endPoint x: 449, endPoint y: 589, distance: 1028.4
click at [449, 589] on icon "19:30 00:00 09:00 12:00 15:00 18:00 21:00 00:00 03:00 06:00 09:00 12:00 15:00 1…" at bounding box center [896, 581] width 1184 height 95
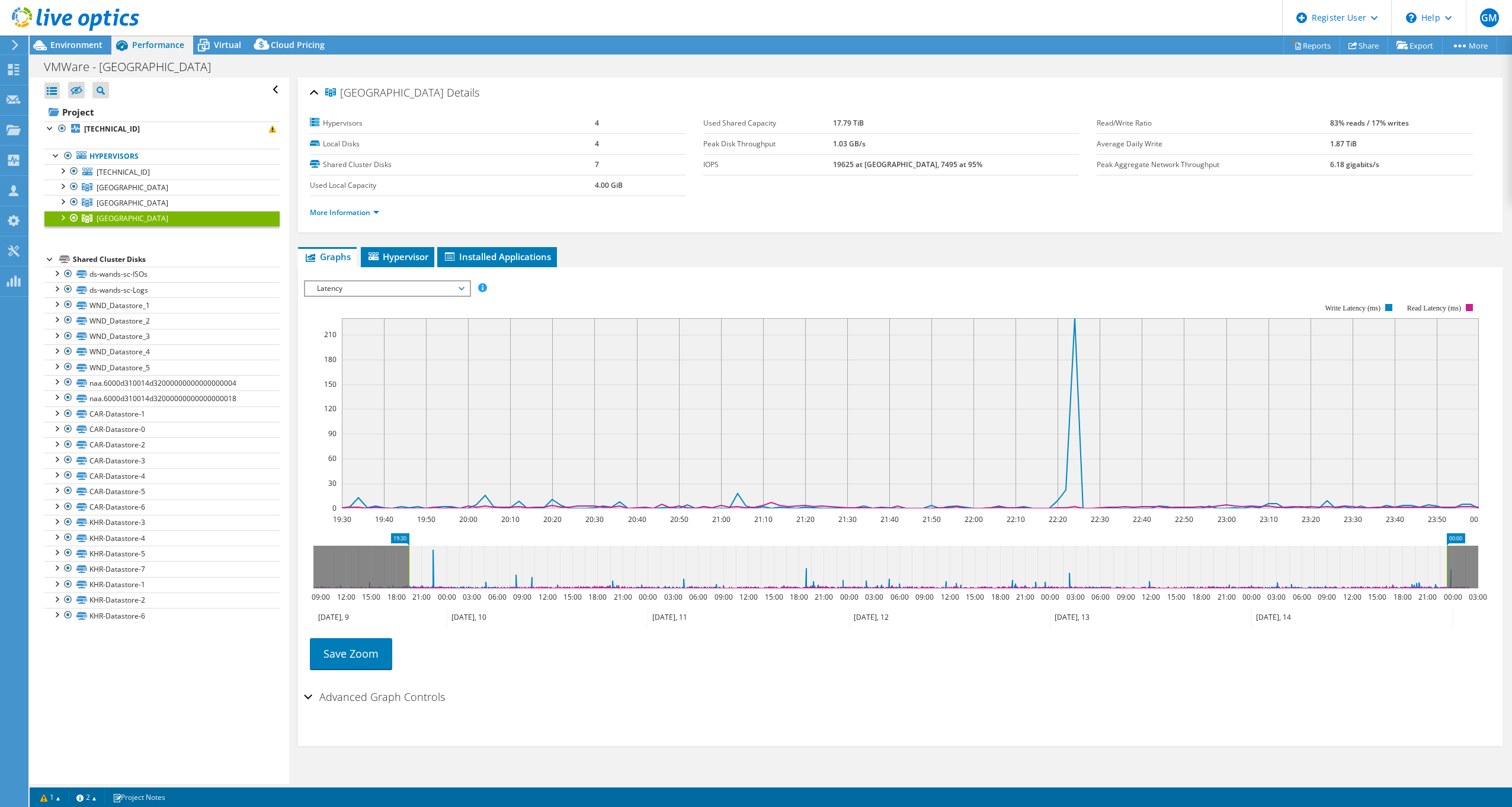
drag, startPoint x: 446, startPoint y: 557, endPoint x: 1225, endPoint y: 577, distance: 779.3
click at [1511, 571] on html "GM Dell User Gareth Murphy Gareth.Murphy@dell.com Dell My Profile Log Out \n He…" at bounding box center [756, 404] width 1512 height 807
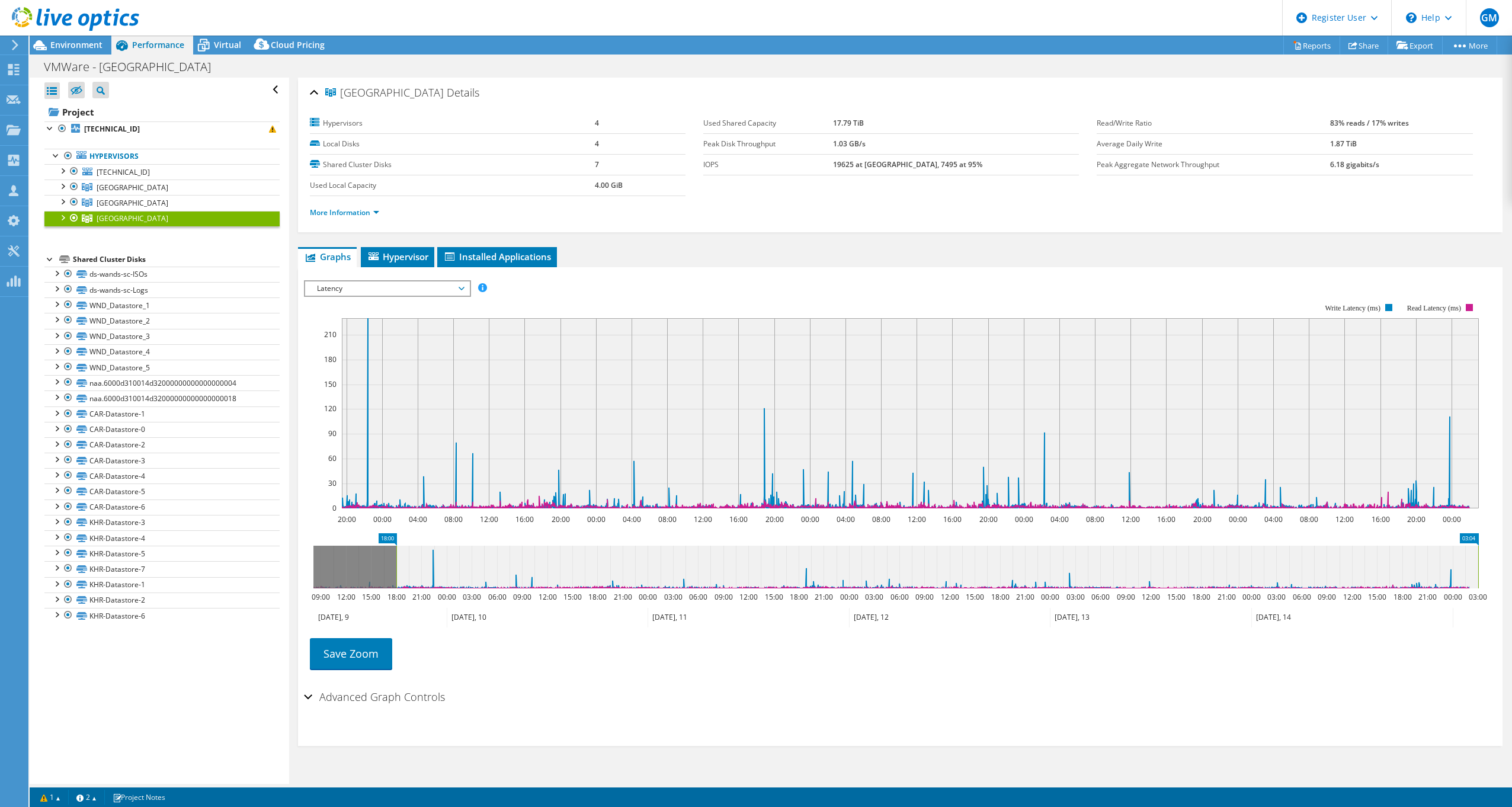
drag, startPoint x: 408, startPoint y: 567, endPoint x: 271, endPoint y: 567, distance: 137.0
click at [273, 565] on div "Open All Close All Hide Excluded Nodes Project Tree Filter" at bounding box center [770, 430] width 1482 height 706
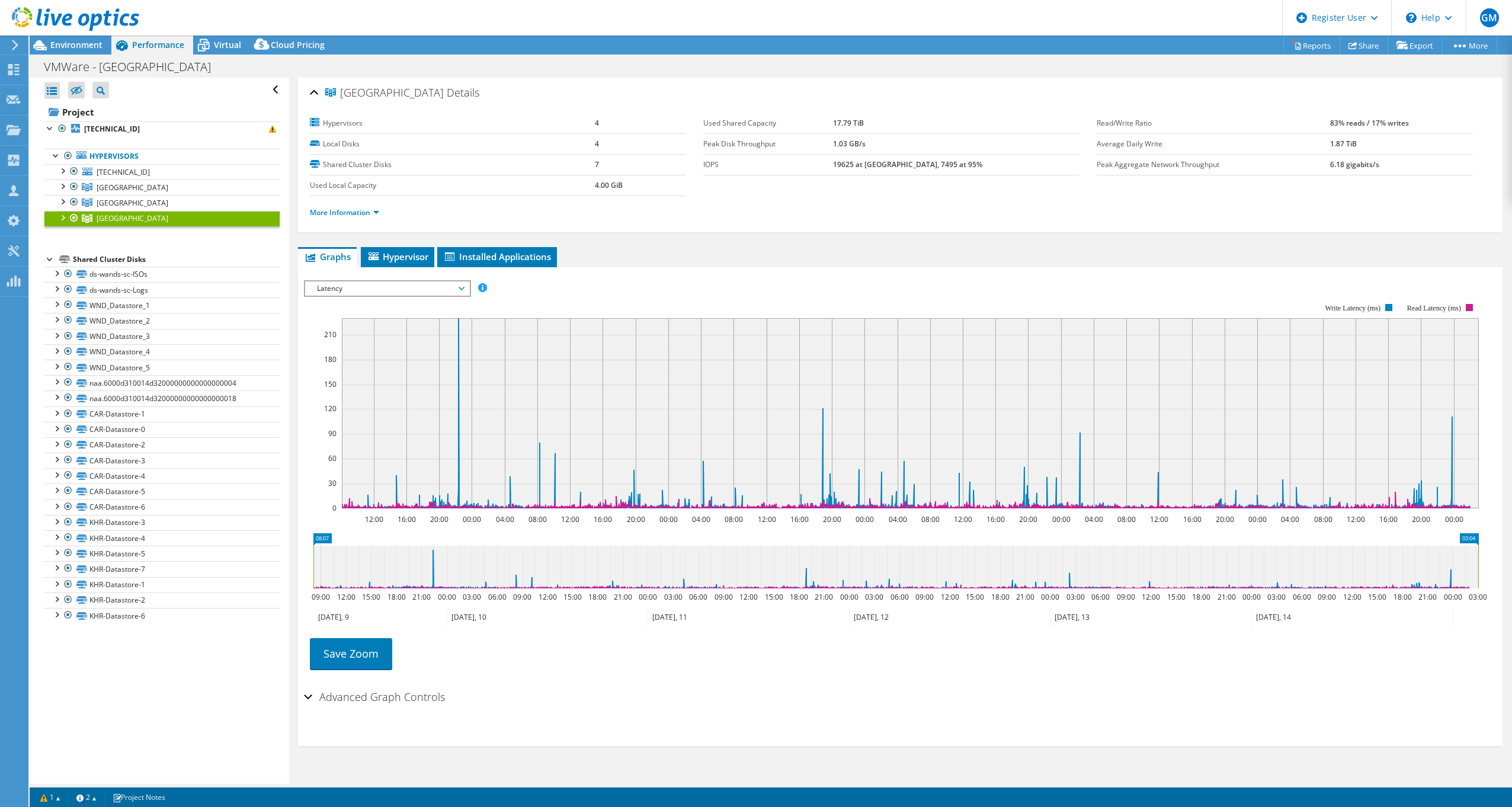
click at [426, 287] on span "Latency" at bounding box center [386, 288] width 152 height 14
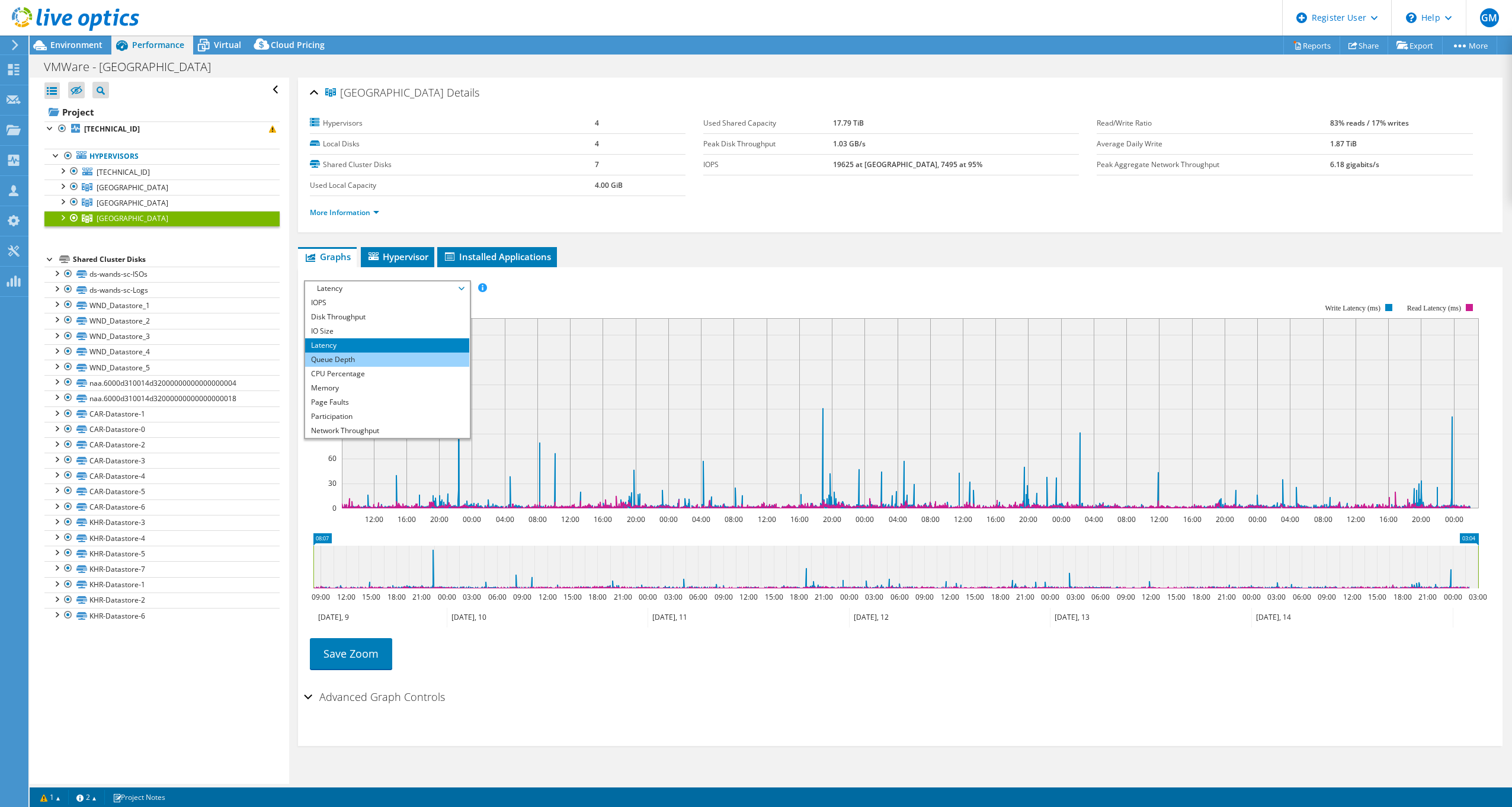
click at [381, 356] on li "Queue Depth" at bounding box center [386, 359] width 164 height 14
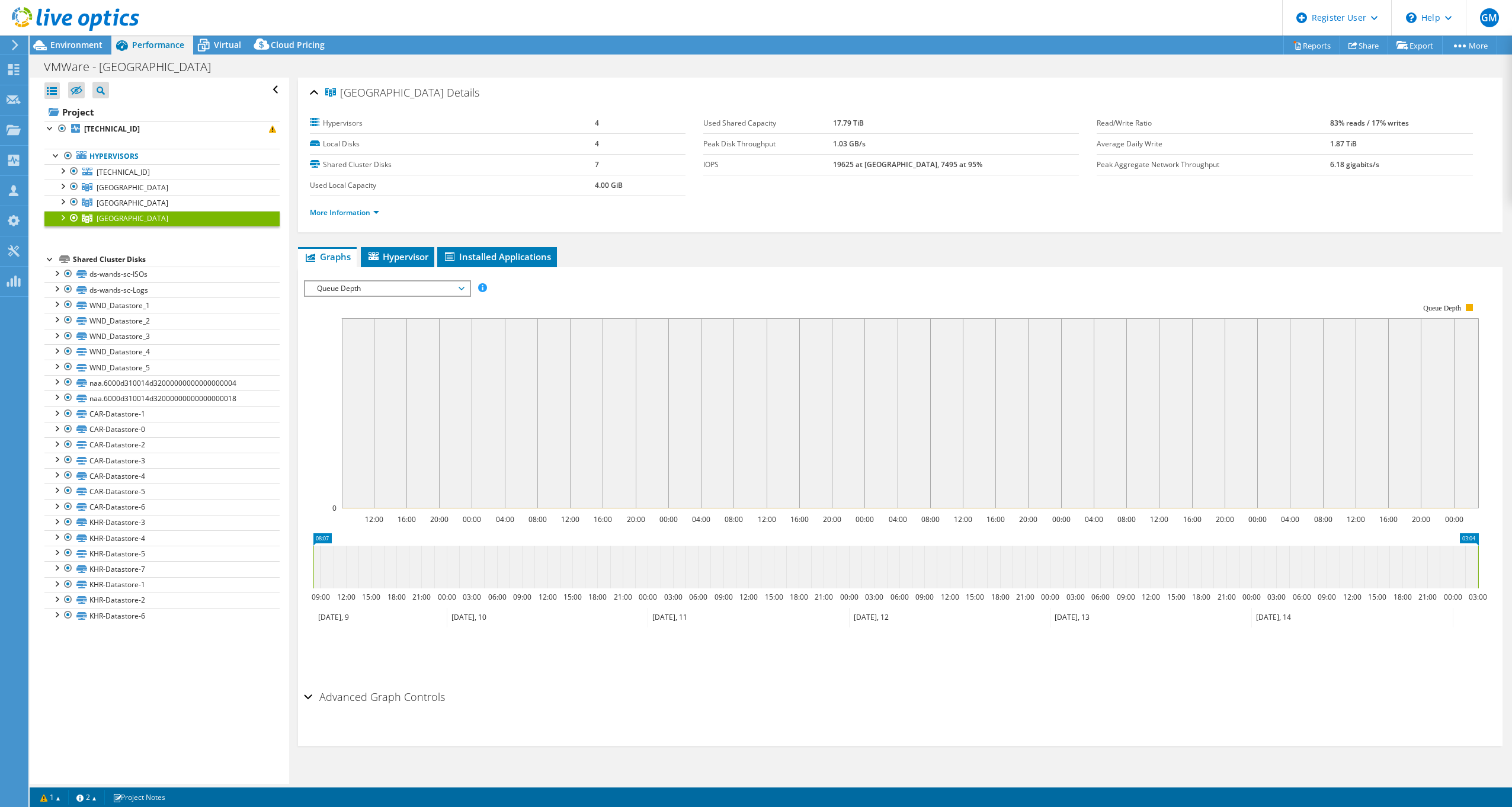
click at [402, 285] on span "Queue Depth" at bounding box center [386, 288] width 152 height 14
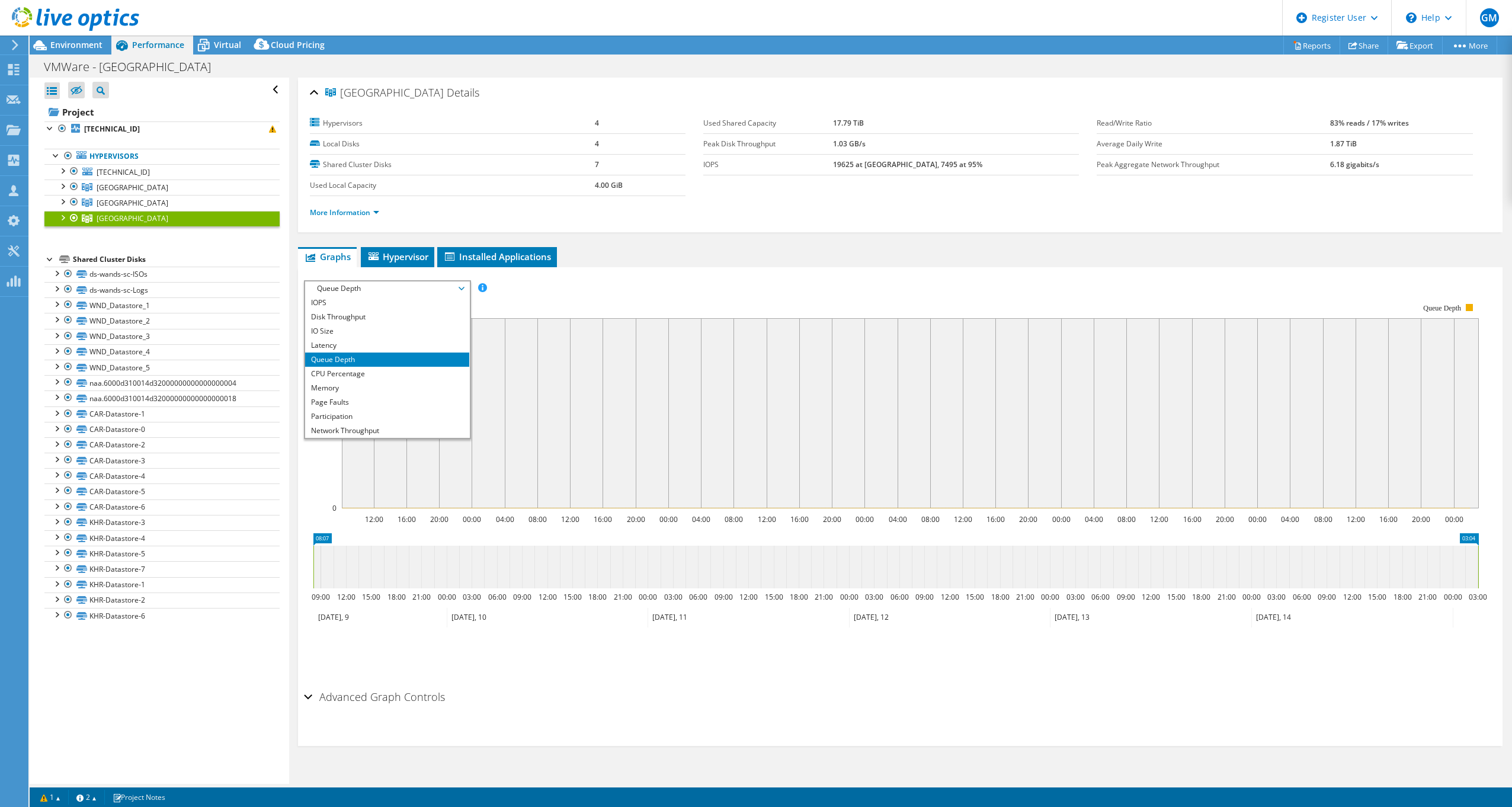
click at [559, 291] on rect at bounding box center [891, 405] width 1175 height 237
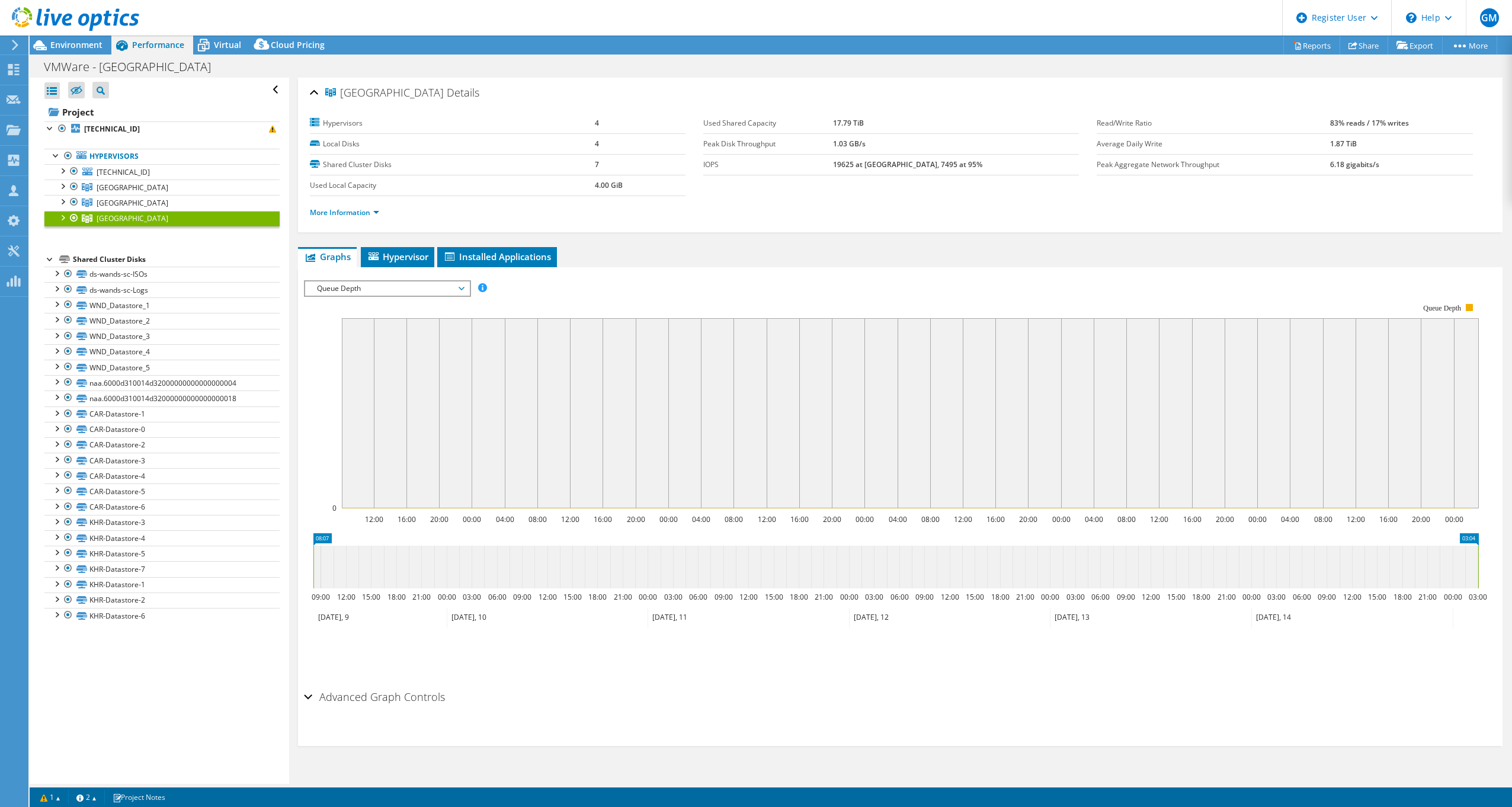
click at [418, 286] on span "Queue Depth" at bounding box center [386, 288] width 152 height 14
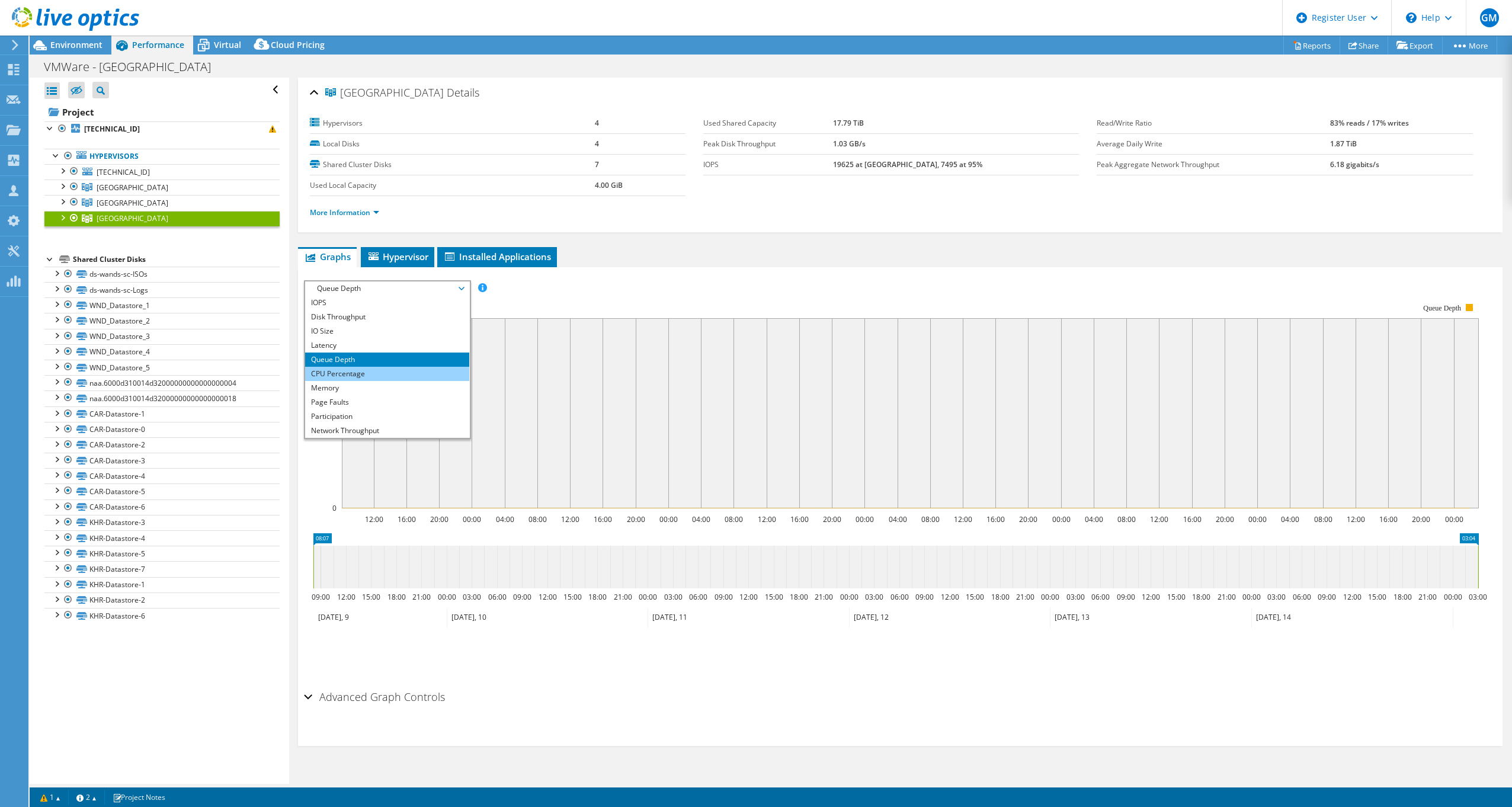
click at [352, 378] on li "CPU Percentage" at bounding box center [386, 374] width 164 height 14
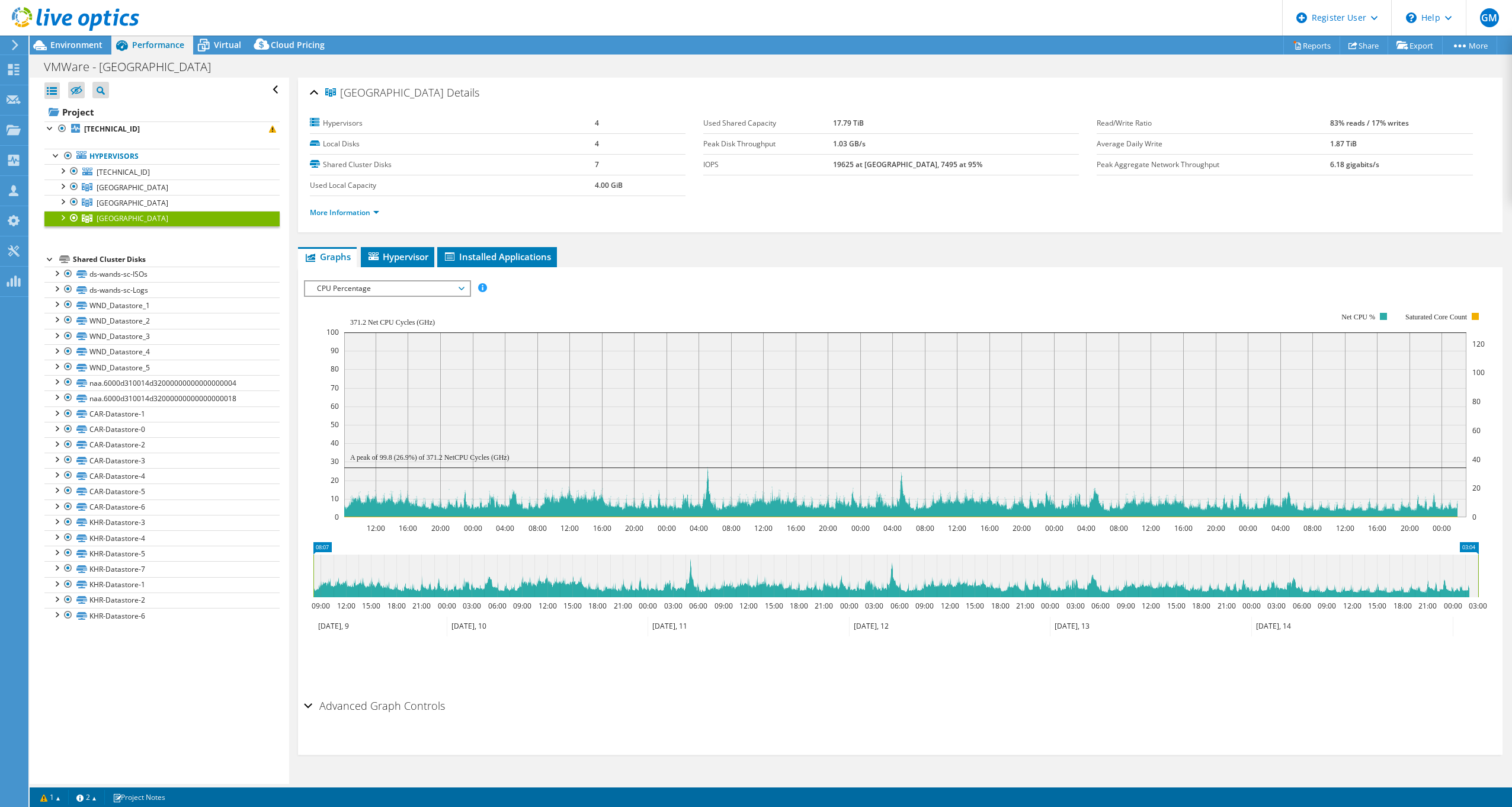
click at [400, 284] on span "CPU Percentage" at bounding box center [386, 288] width 152 height 14
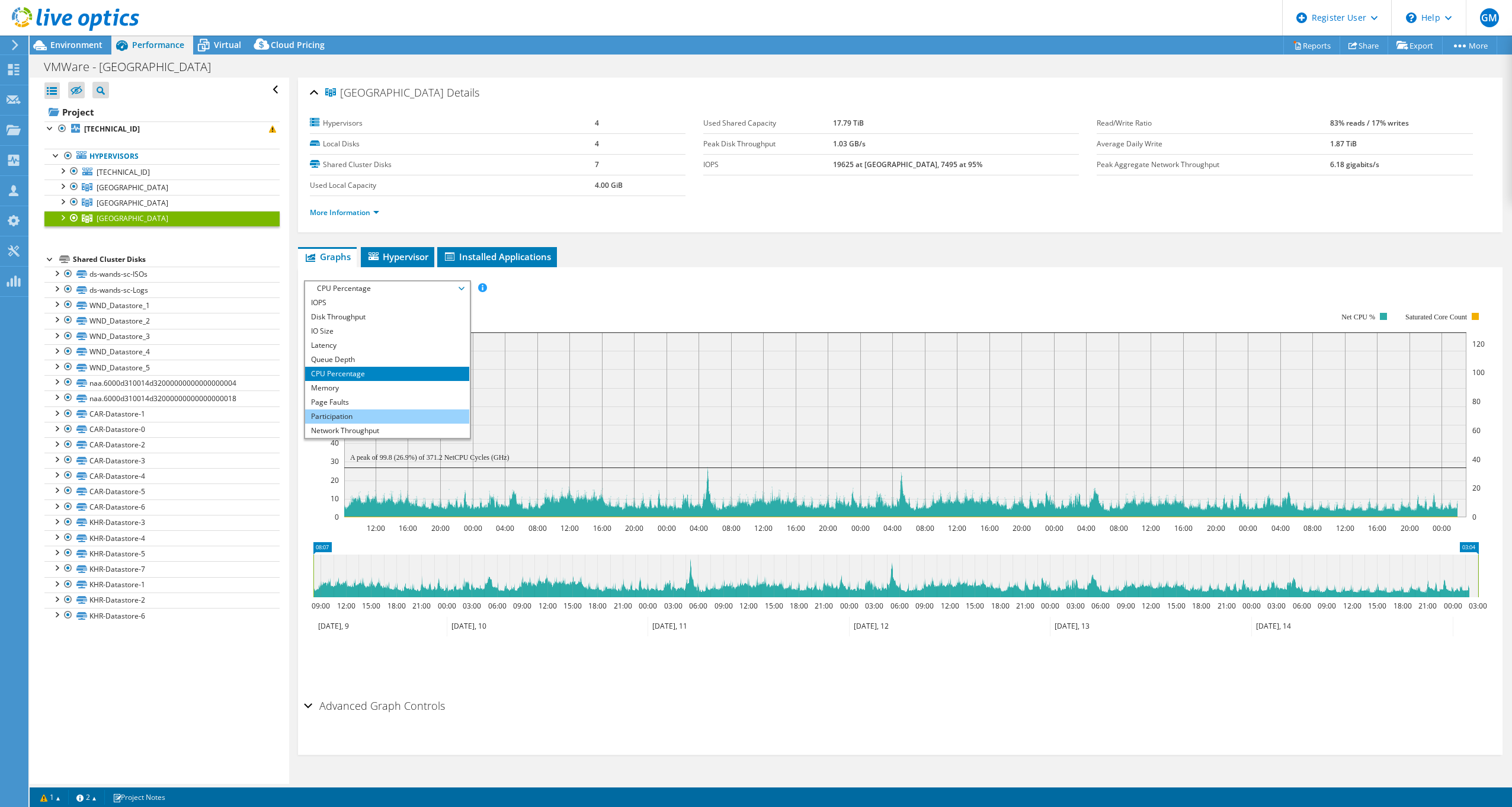
scroll to position [42, 0]
click at [378, 414] on li "Workload Concentration Bubble" at bounding box center [386, 416] width 164 height 14
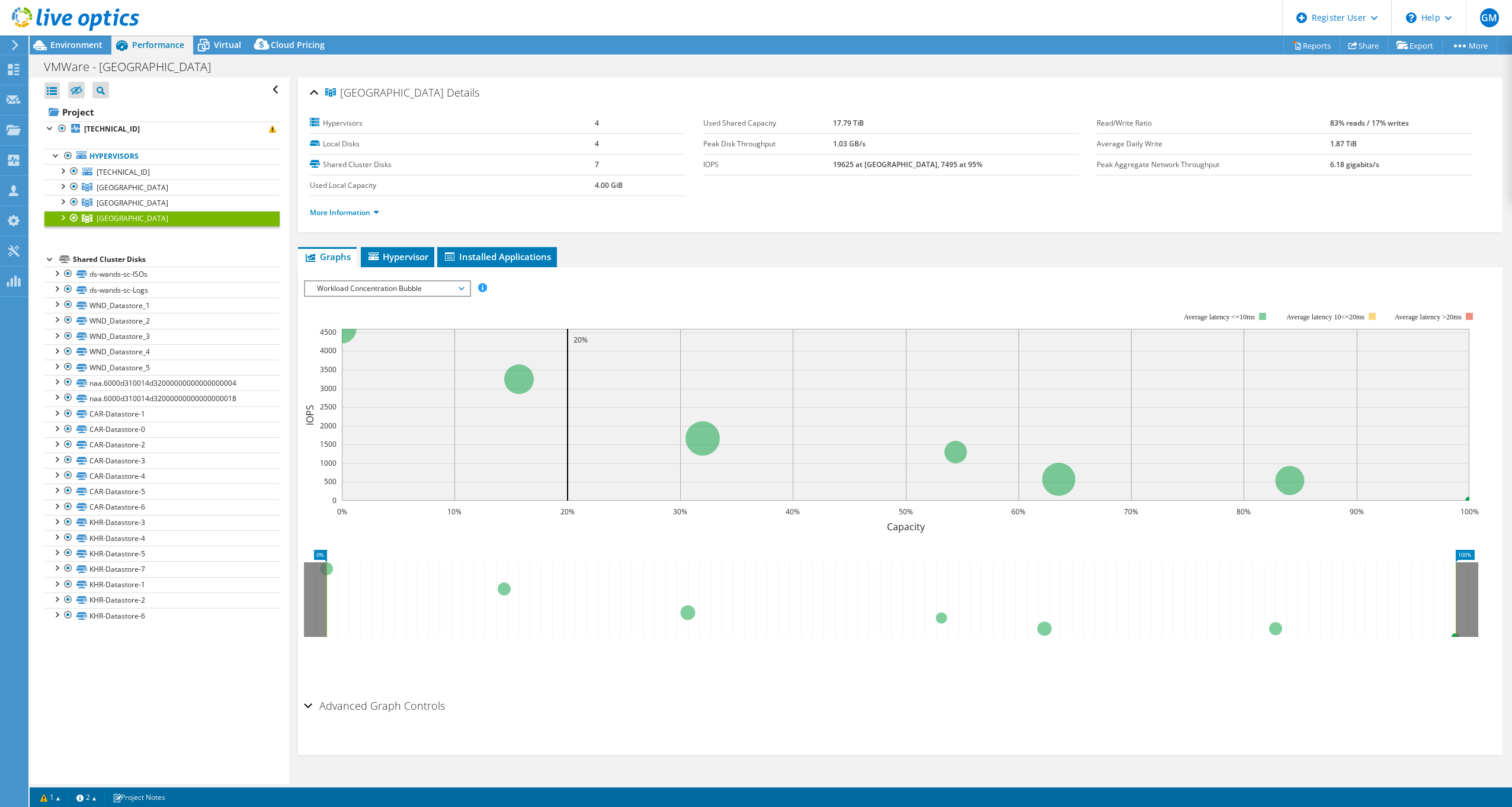
click at [441, 302] on rect at bounding box center [891, 415] width 1175 height 237
click at [441, 295] on span "Workload Concentration Bubble" at bounding box center [386, 288] width 152 height 14
click at [373, 401] on li "Workload Concentration Line" at bounding box center [386, 402] width 164 height 14
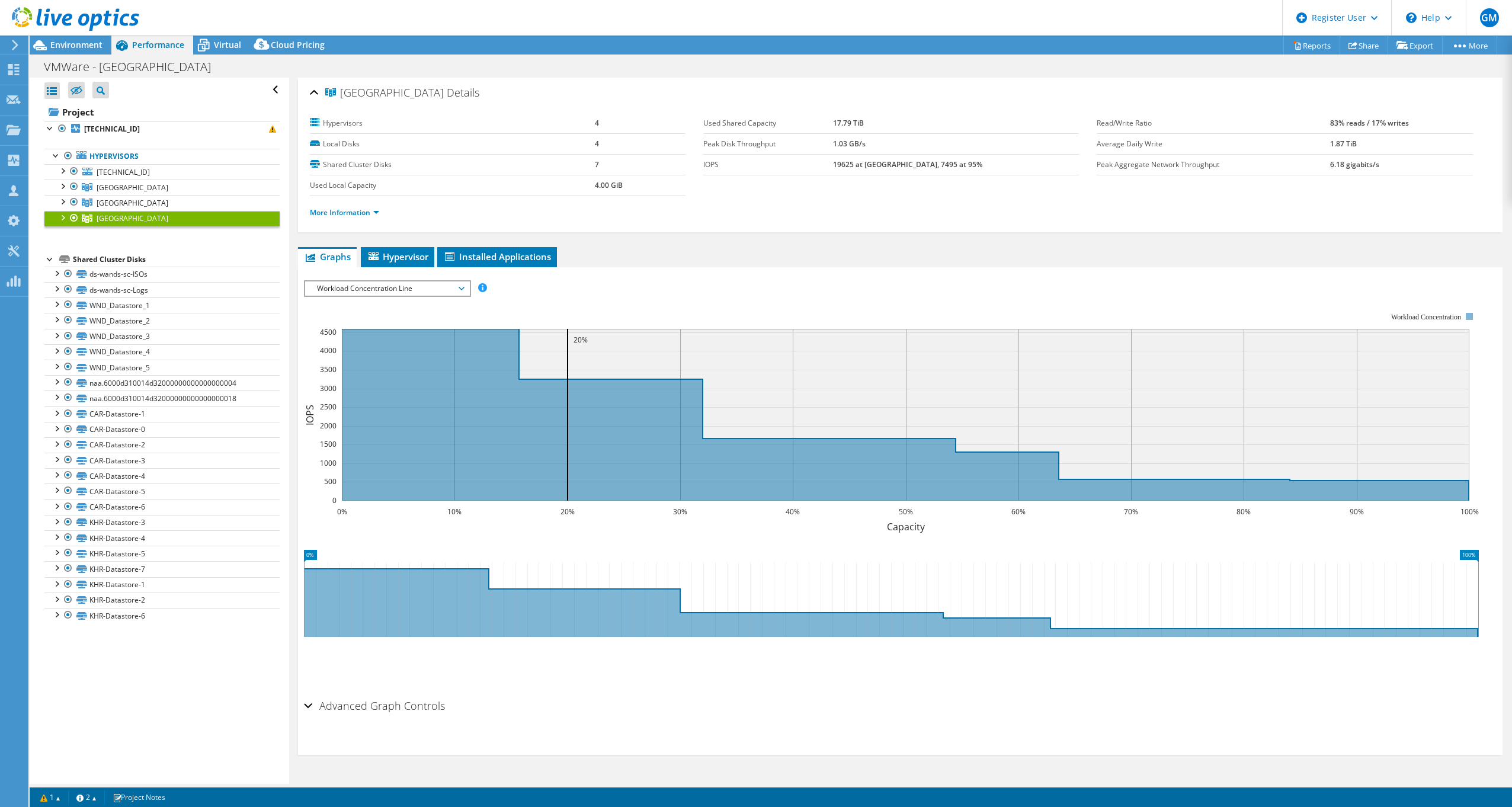
click at [400, 279] on div "IOPS Disk Throughput IO Size Latency Queue Depth CPU Percentage Memory Page Fau…" at bounding box center [900, 484] width 1193 height 420
click at [400, 281] on span "Workload Concentration Line" at bounding box center [386, 288] width 152 height 14
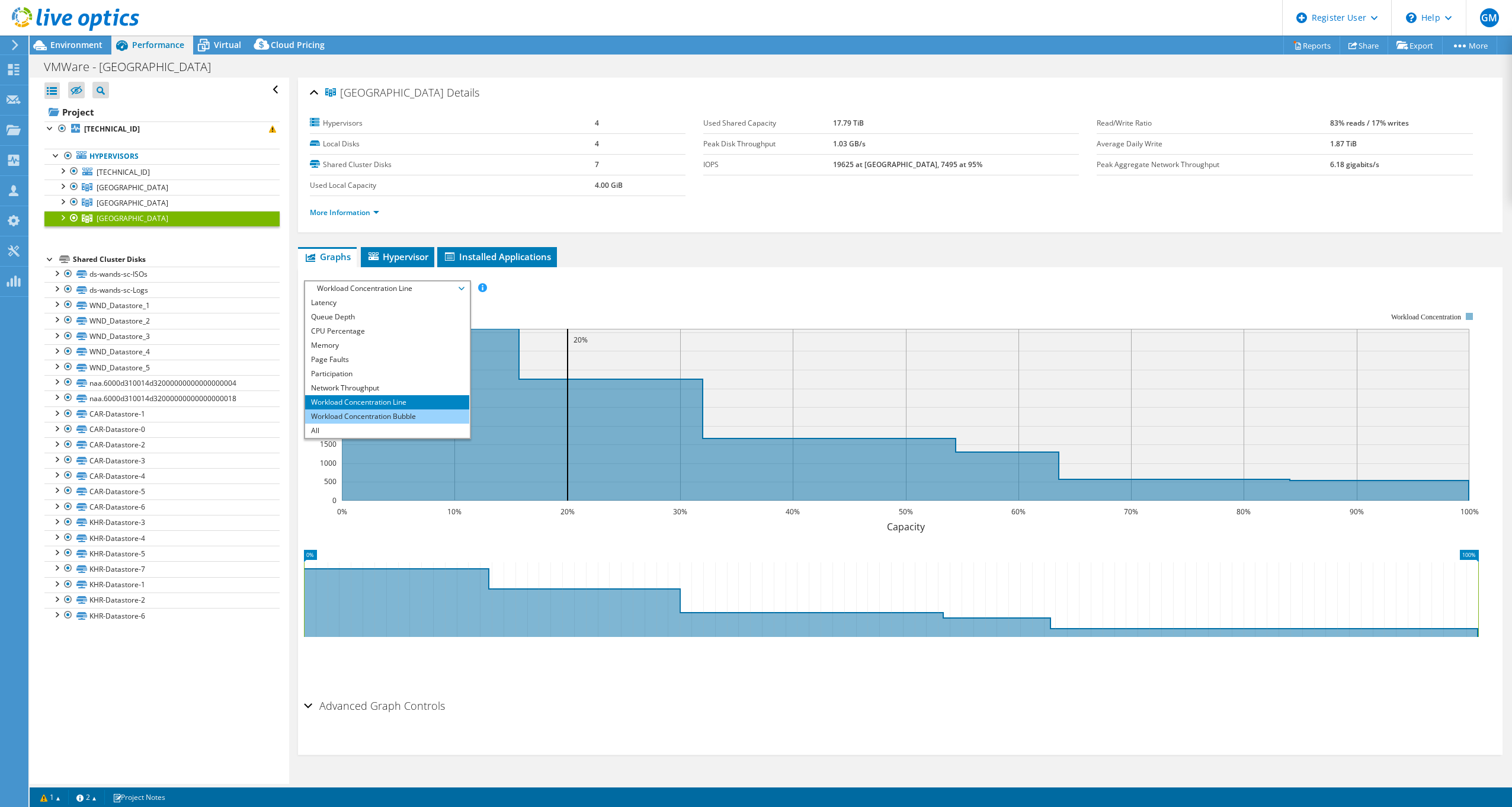
click at [406, 409] on li "Workload Concentration Bubble" at bounding box center [386, 416] width 164 height 14
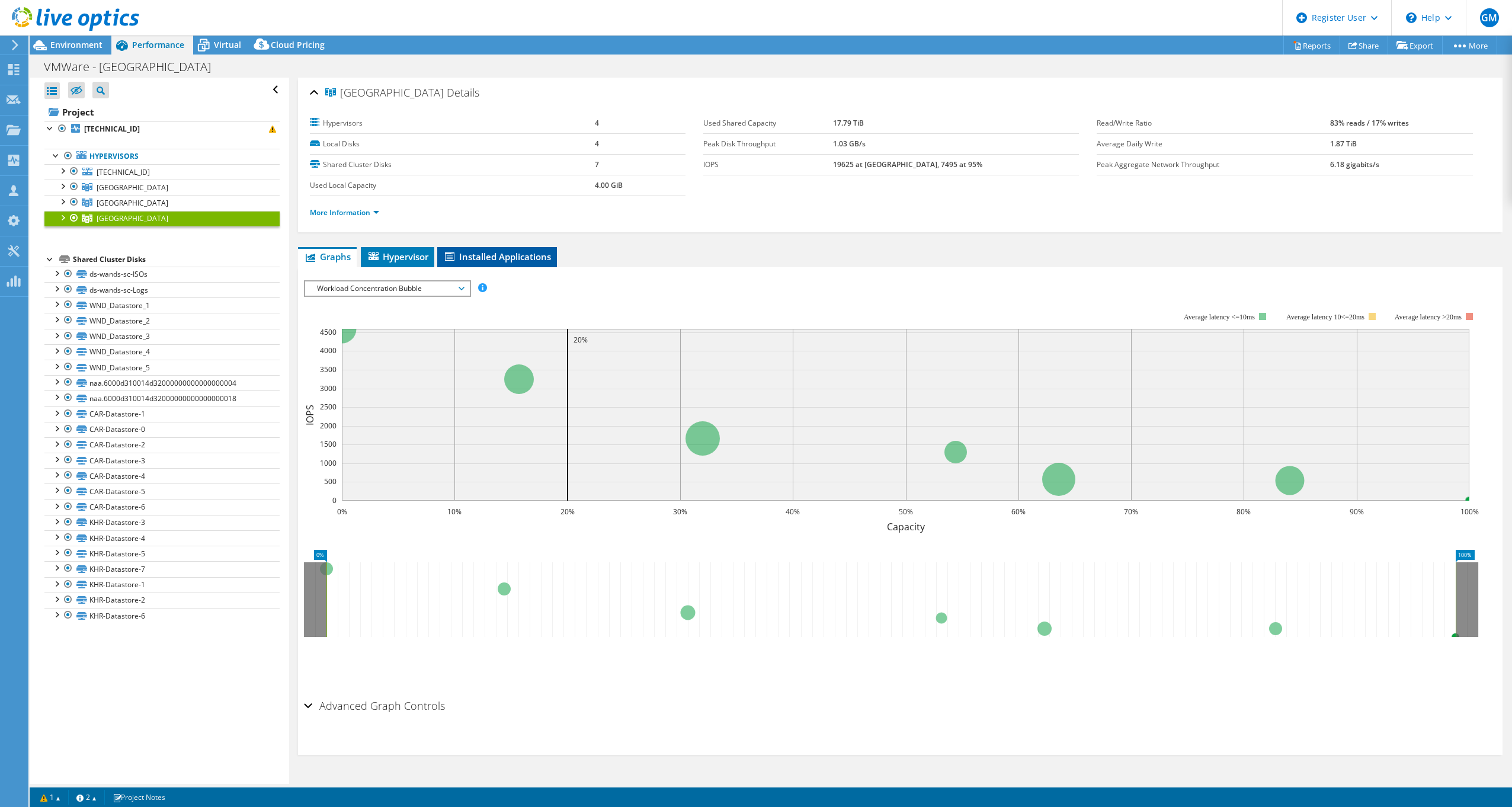
click at [477, 255] on span "Installed Applications" at bounding box center [497, 257] width 108 height 12
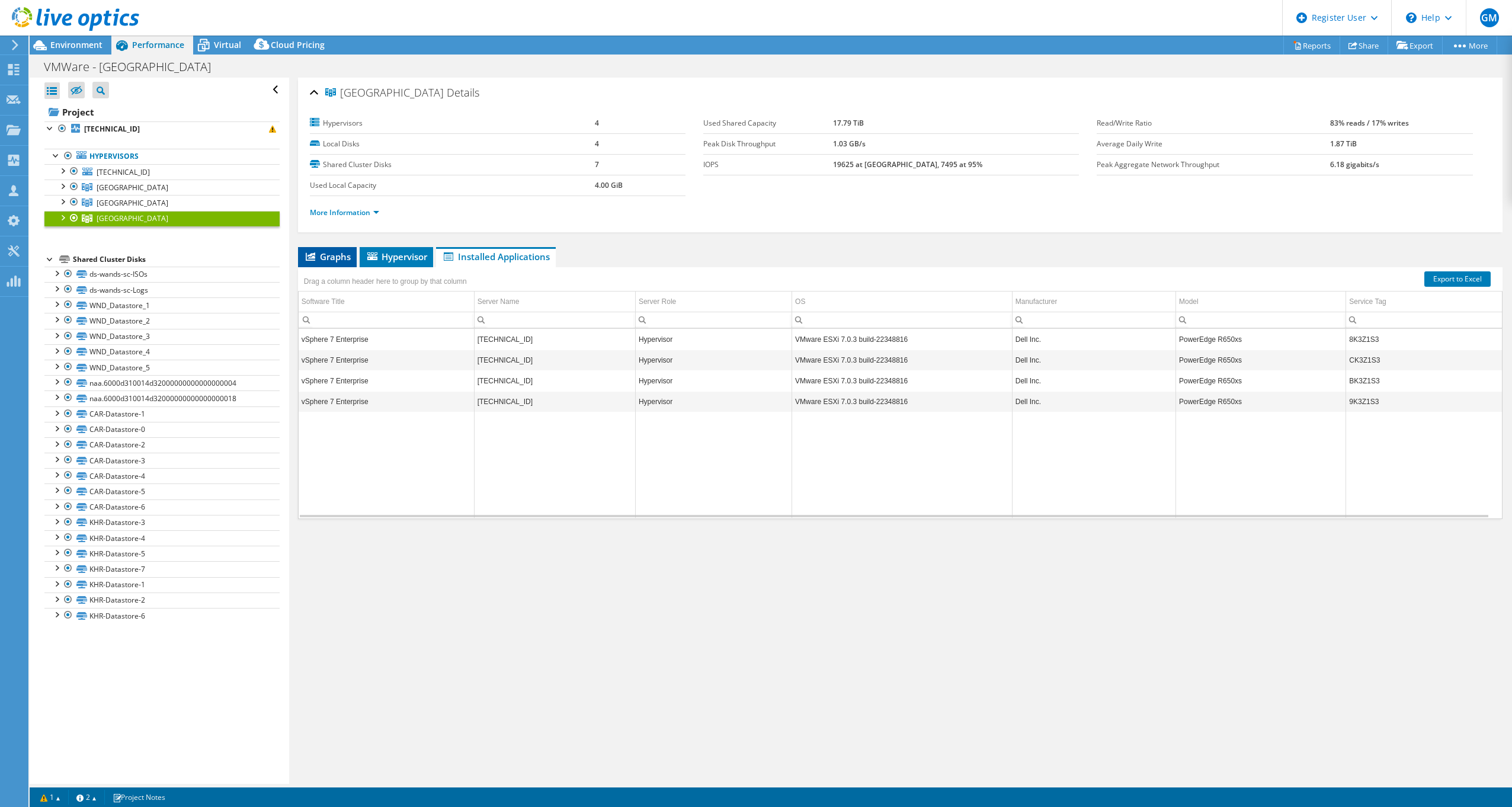
click at [319, 256] on span "Graphs" at bounding box center [327, 257] width 47 height 12
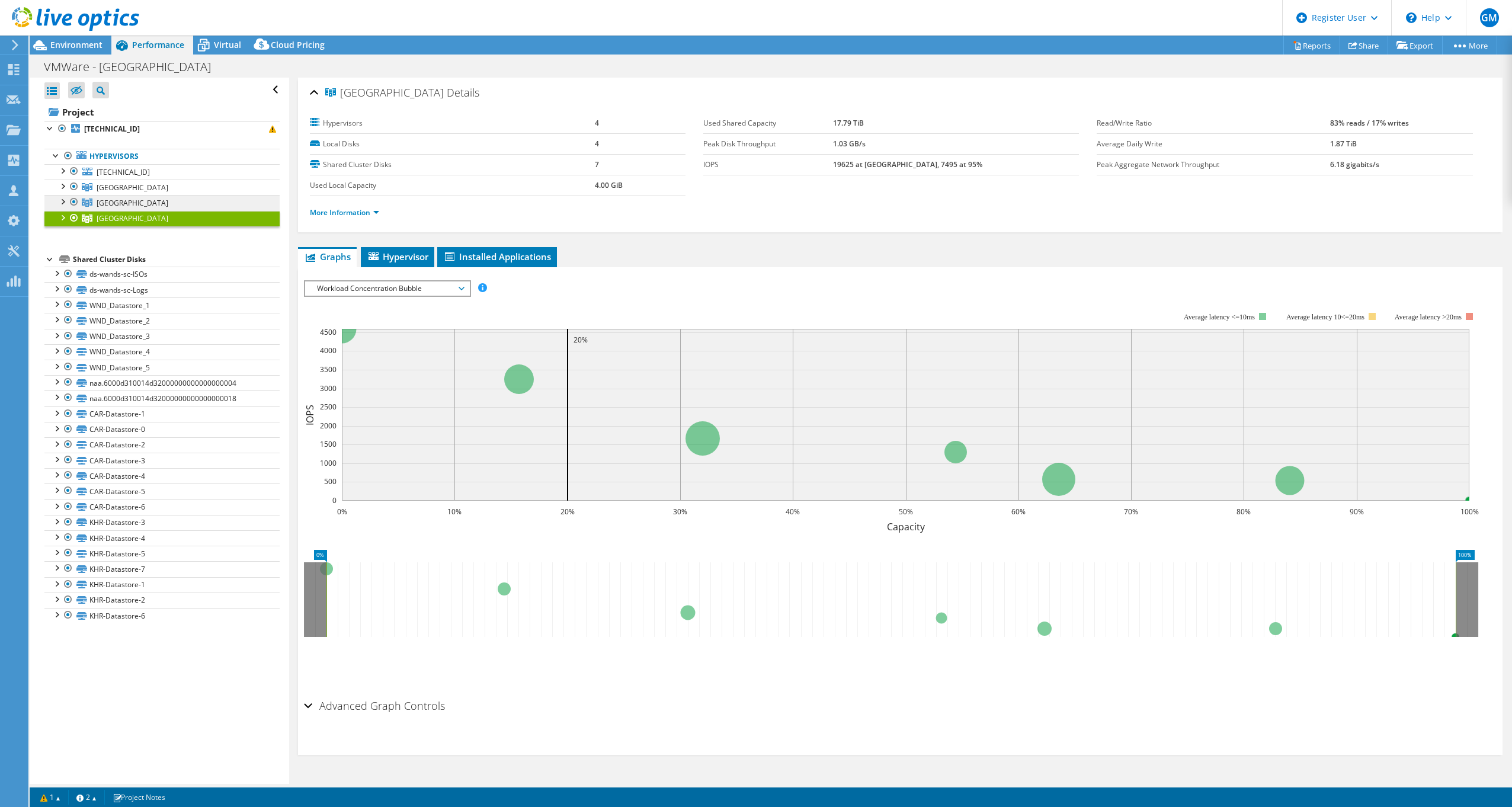
click at [148, 198] on span "Carshalton College" at bounding box center [133, 203] width 71 height 10
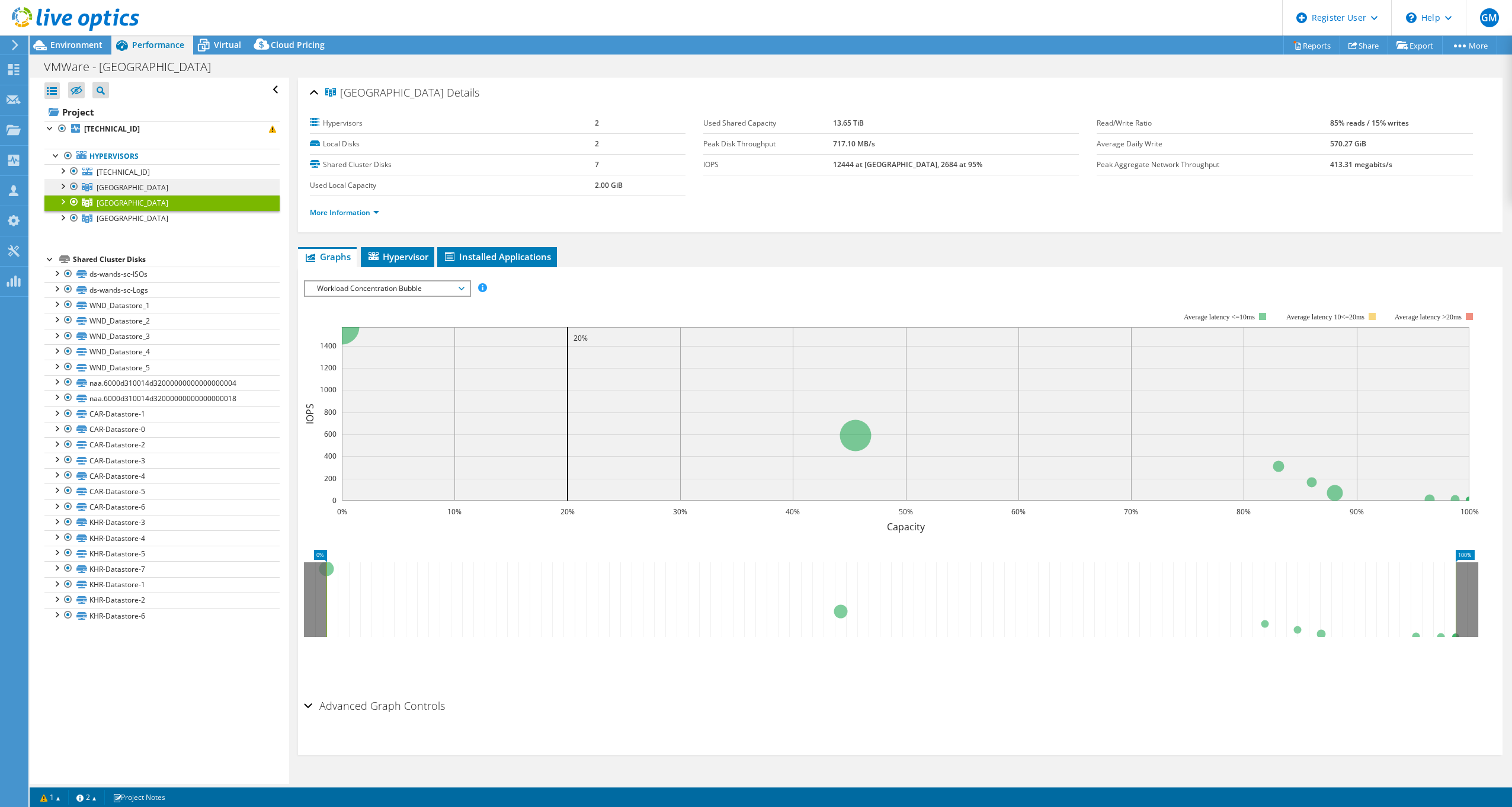
click at [148, 183] on span "Wandsworth College" at bounding box center [133, 188] width 71 height 10
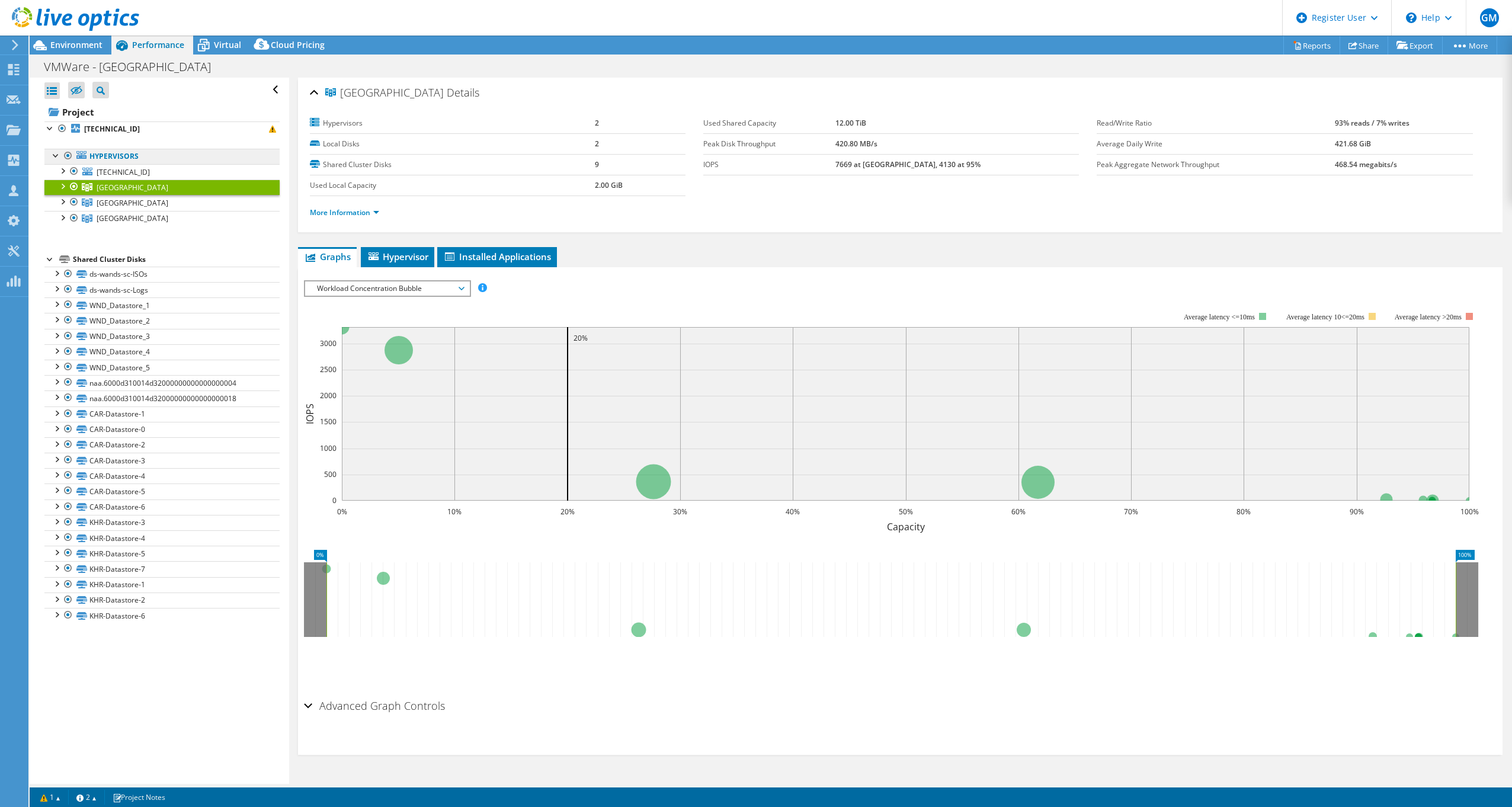
click at [124, 161] on link "Hypervisors" at bounding box center [161, 156] width 235 height 15
click at [124, 151] on link "Hypervisors" at bounding box center [161, 156] width 235 height 15
click at [110, 122] on link "172.25.1.98" at bounding box center [161, 129] width 235 height 15
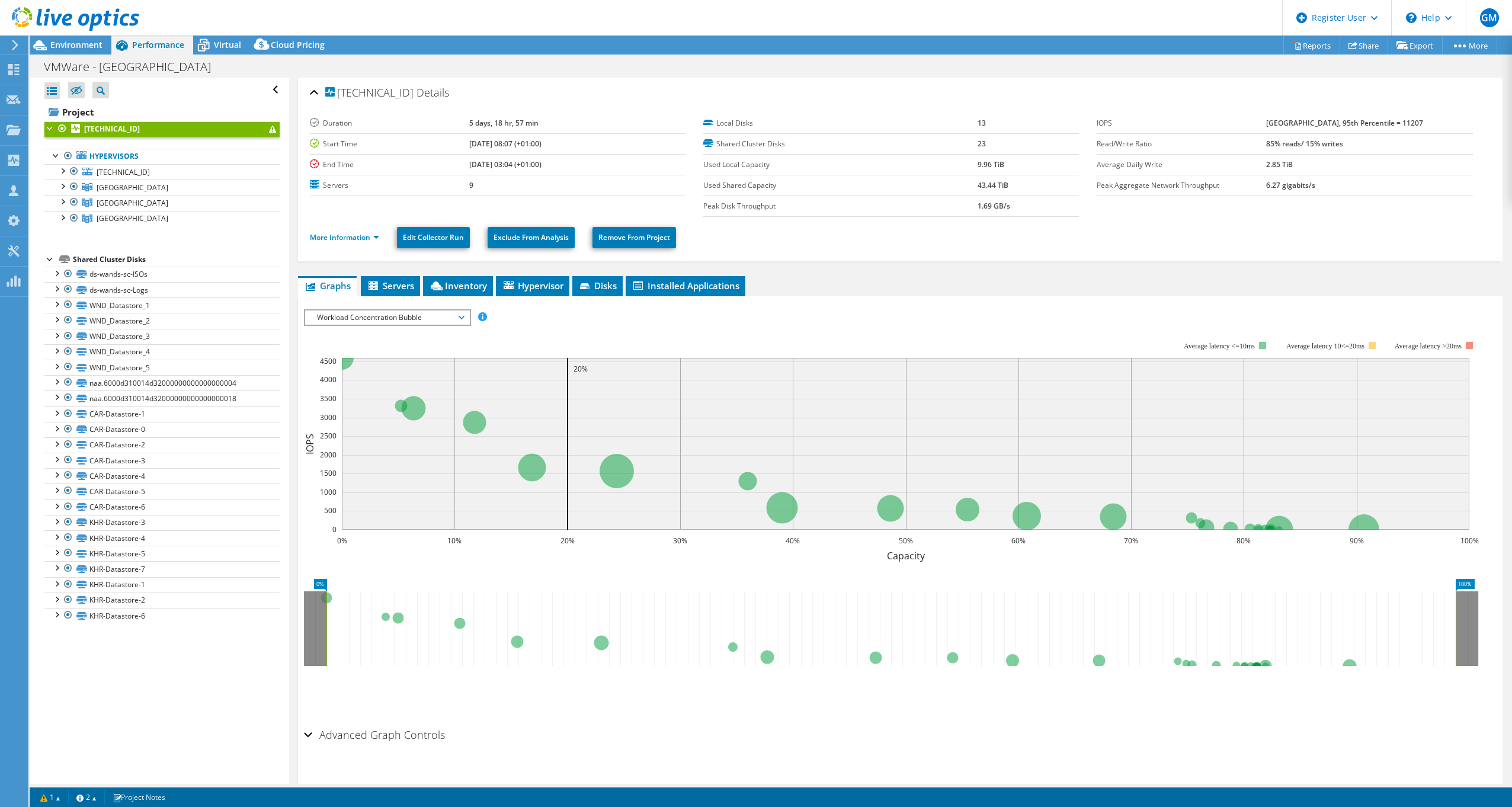
click at [404, 320] on span "Workload Concentration Bubble" at bounding box center [386, 317] width 152 height 14
click at [622, 317] on div "IOPS Disk Throughput IO Size Latency Queue Depth CPU Percentage Memory Page Fau…" at bounding box center [900, 317] width 1193 height 16
click at [128, 189] on span "Wandsworth College" at bounding box center [133, 188] width 71 height 10
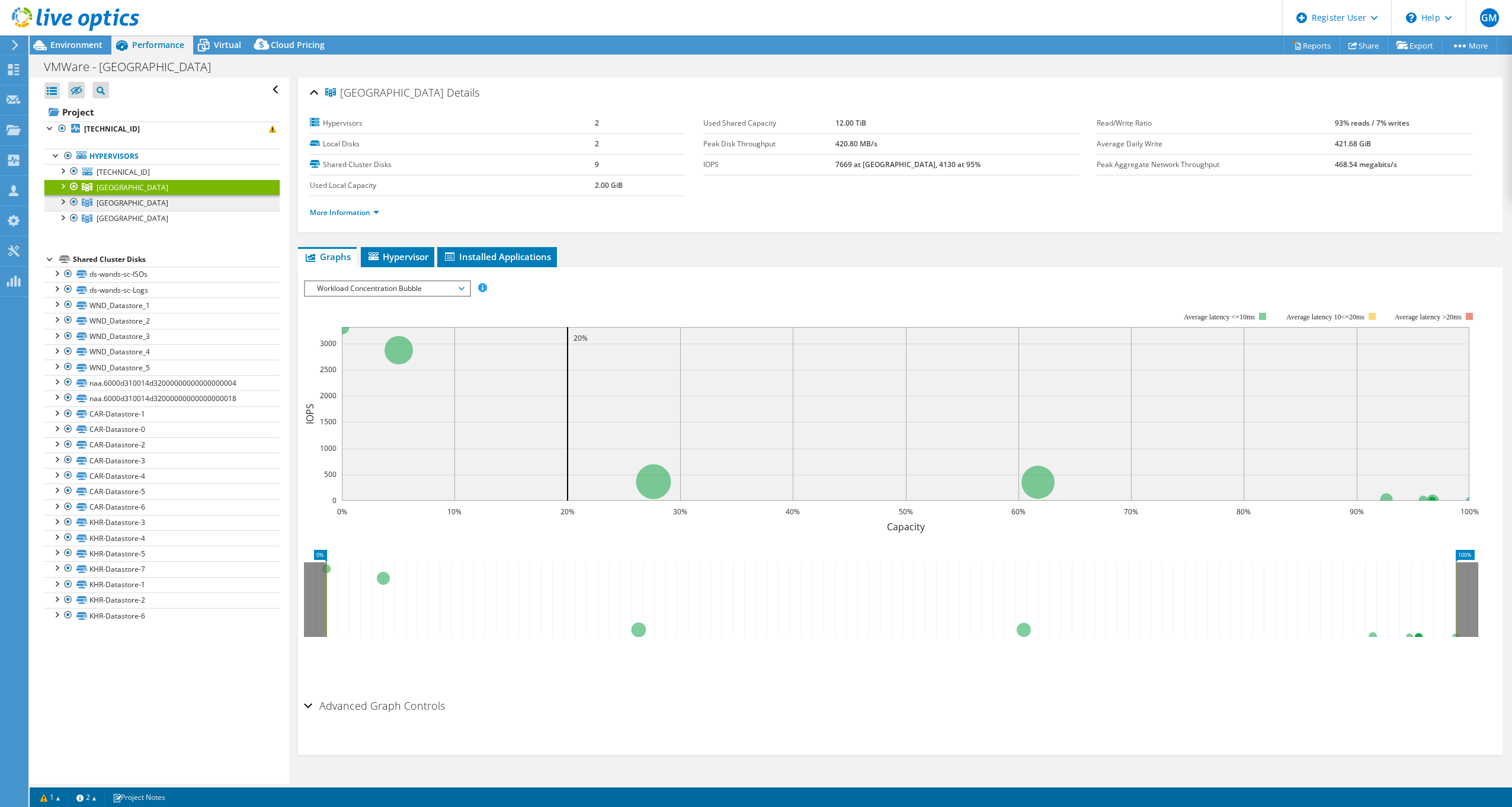
click at [123, 206] on span "Carshalton College" at bounding box center [133, 203] width 71 height 10
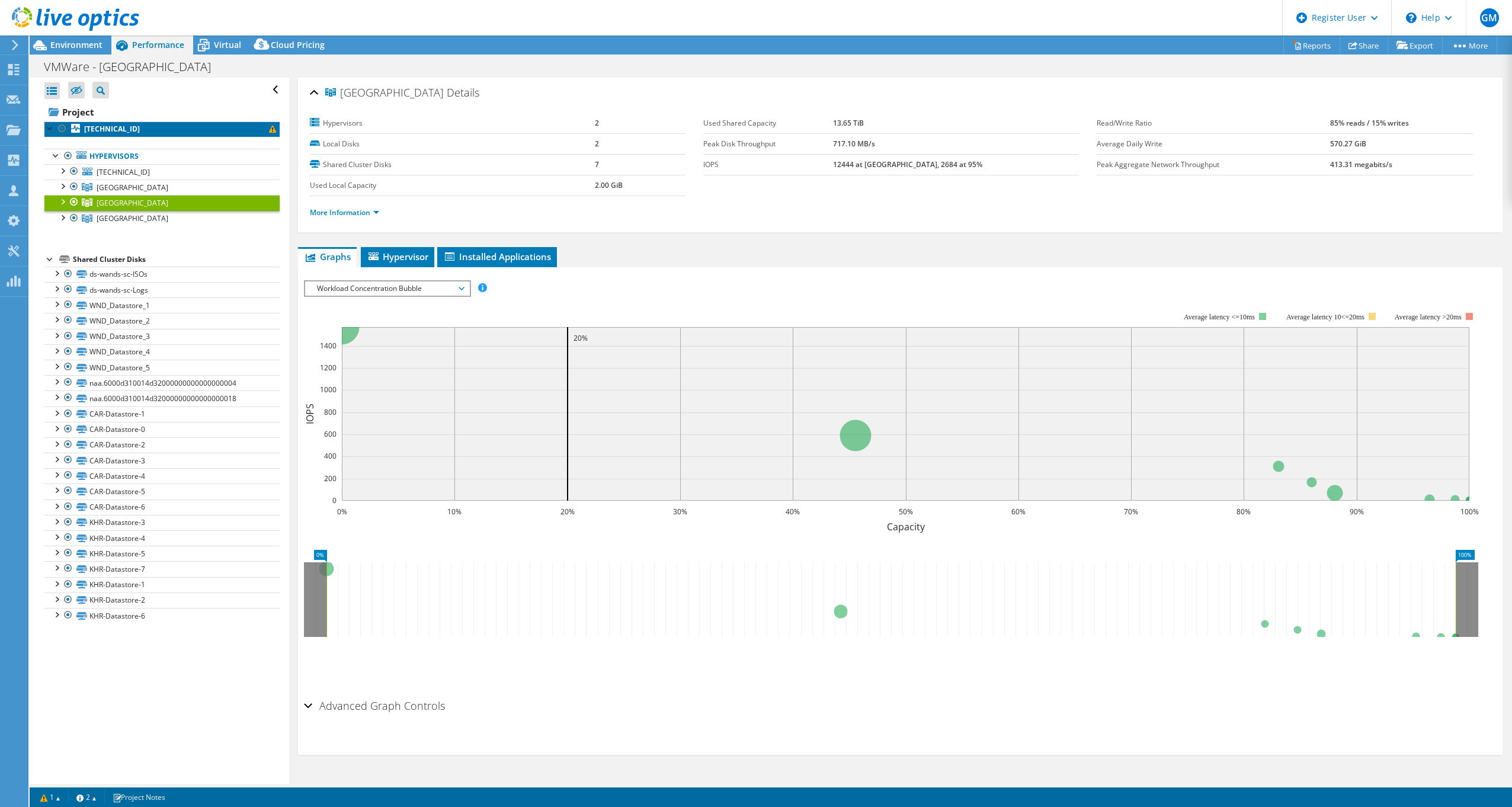
click at [110, 124] on b "172.25.1.98" at bounding box center [112, 129] width 56 height 10
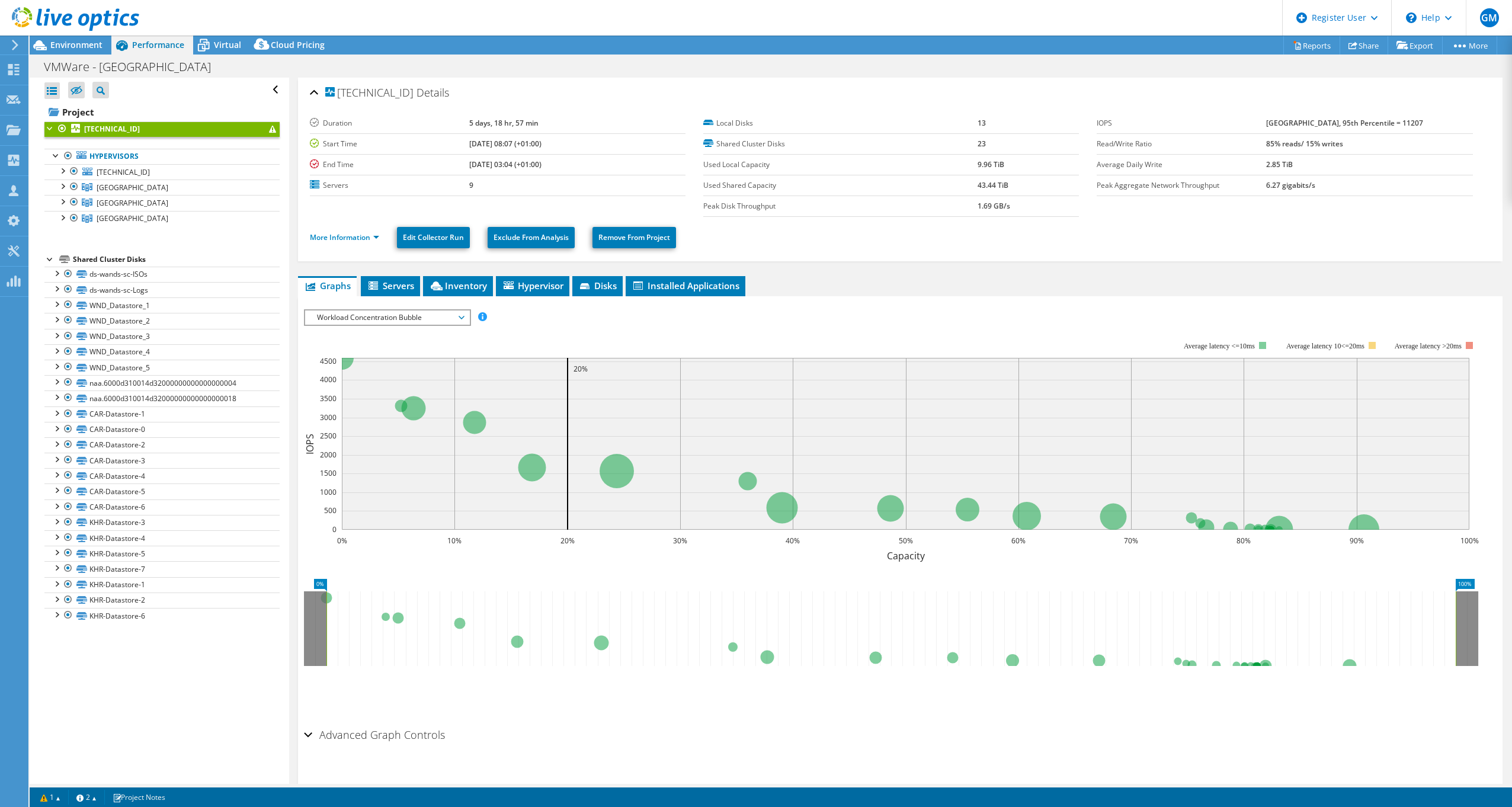
click at [374, 310] on span "Workload Concentration Bubble" at bounding box center [386, 317] width 152 height 14
click at [379, 354] on li "CPU Percentage" at bounding box center [386, 360] width 164 height 14
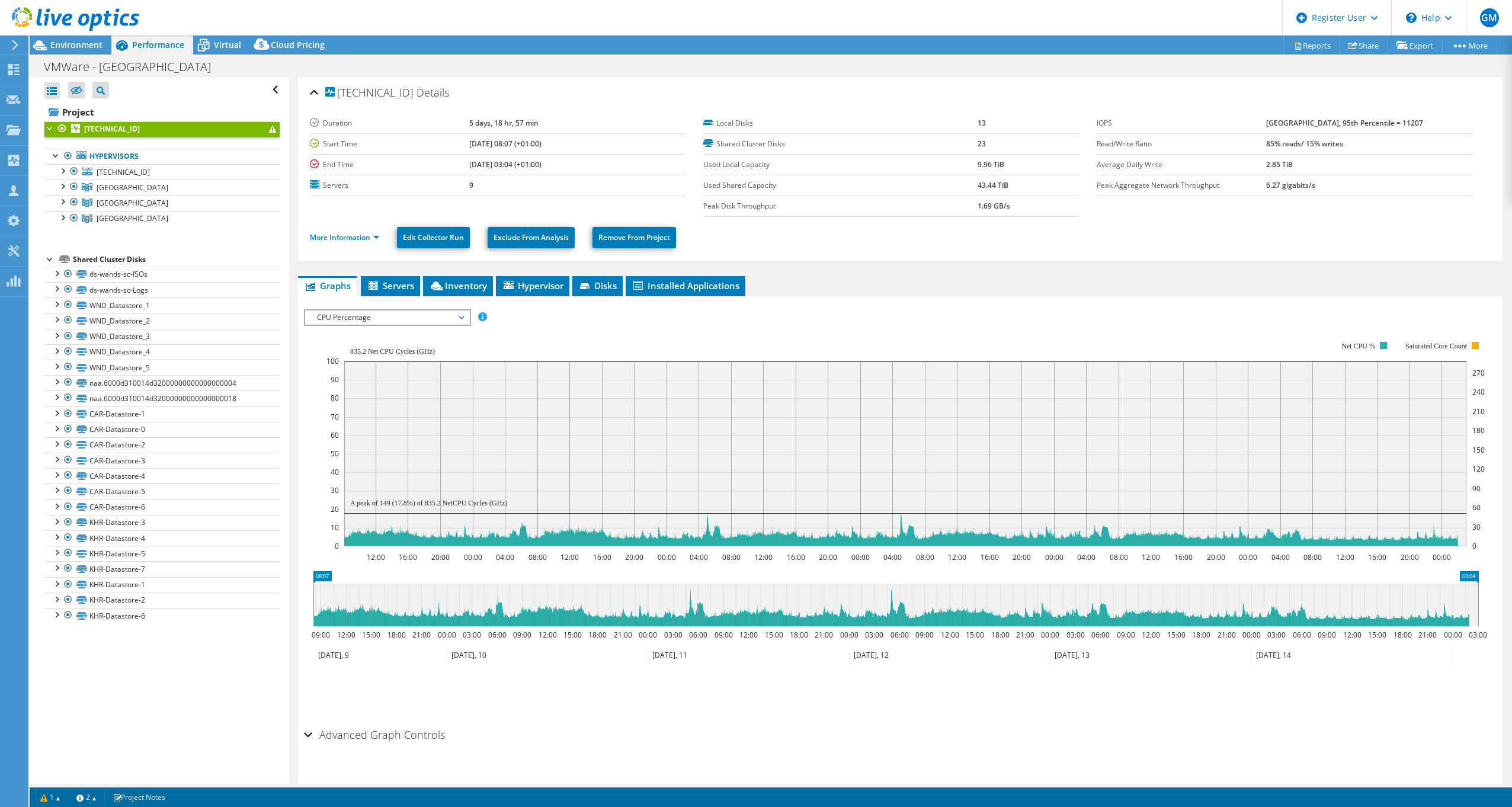
click at [381, 319] on span "CPU Percentage" at bounding box center [386, 317] width 152 height 14
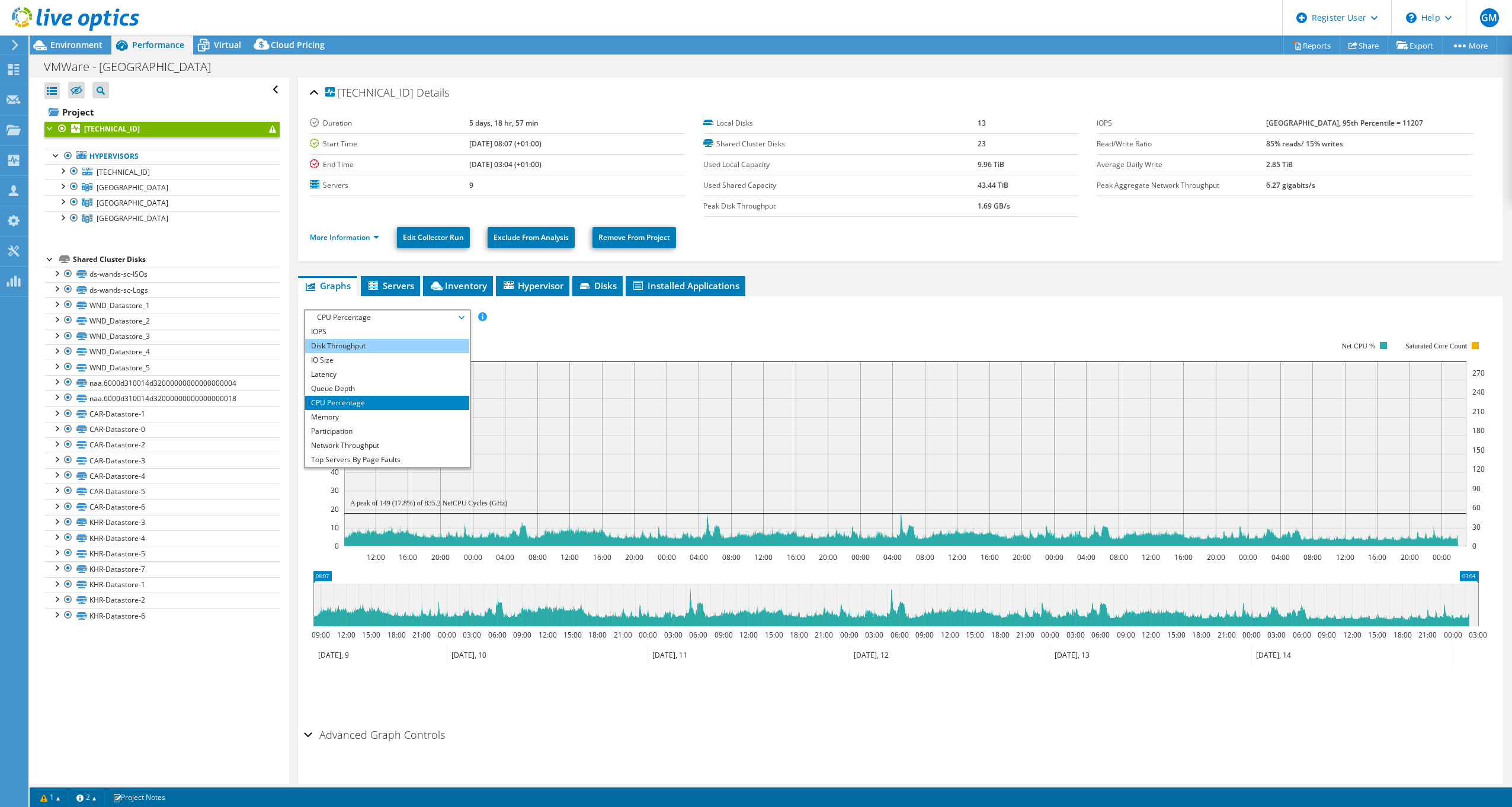
click at [374, 339] on li "Disk Throughput" at bounding box center [386, 346] width 164 height 14
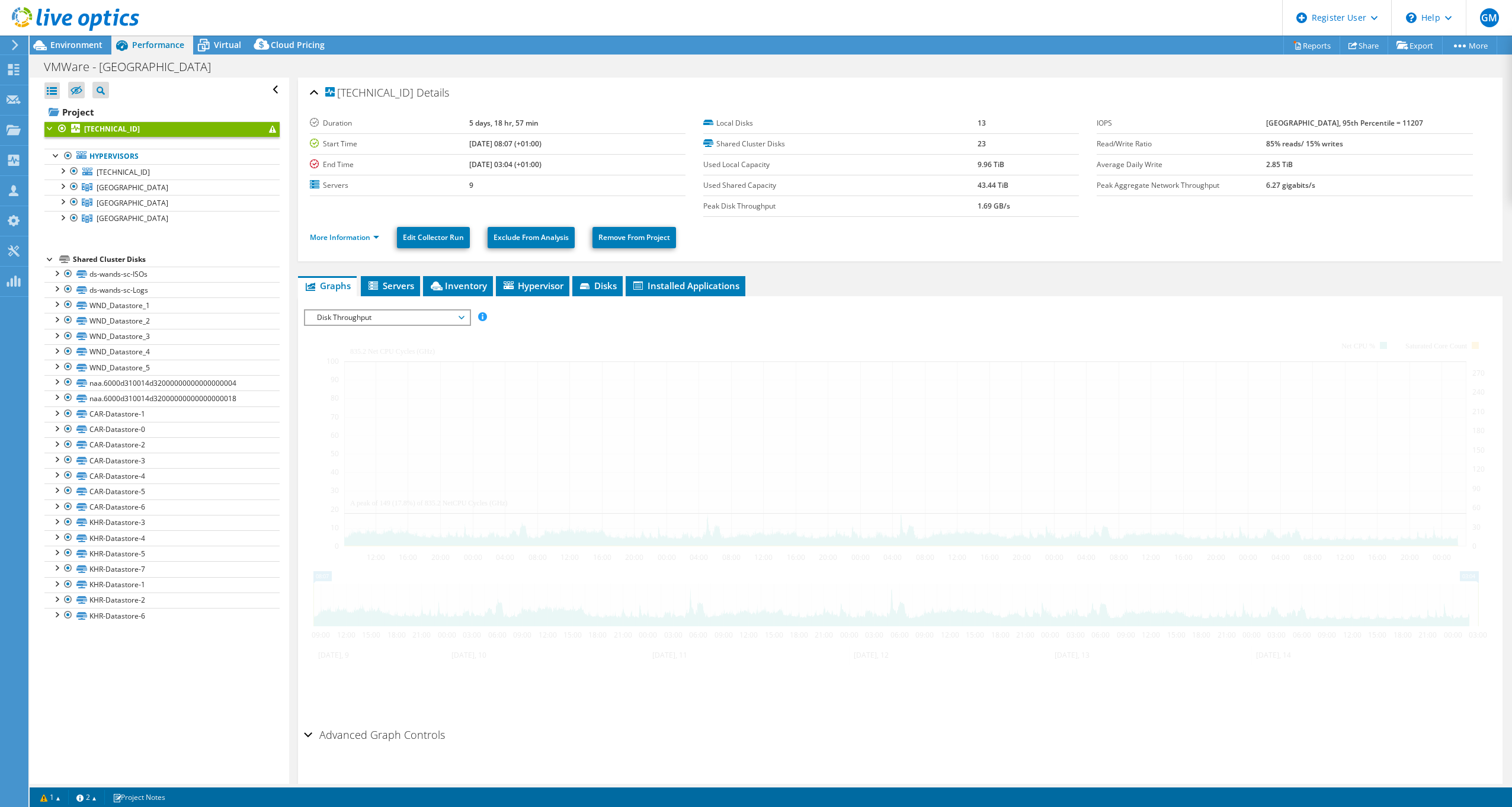
click at [356, 322] on span "Disk Throughput" at bounding box center [386, 317] width 152 height 14
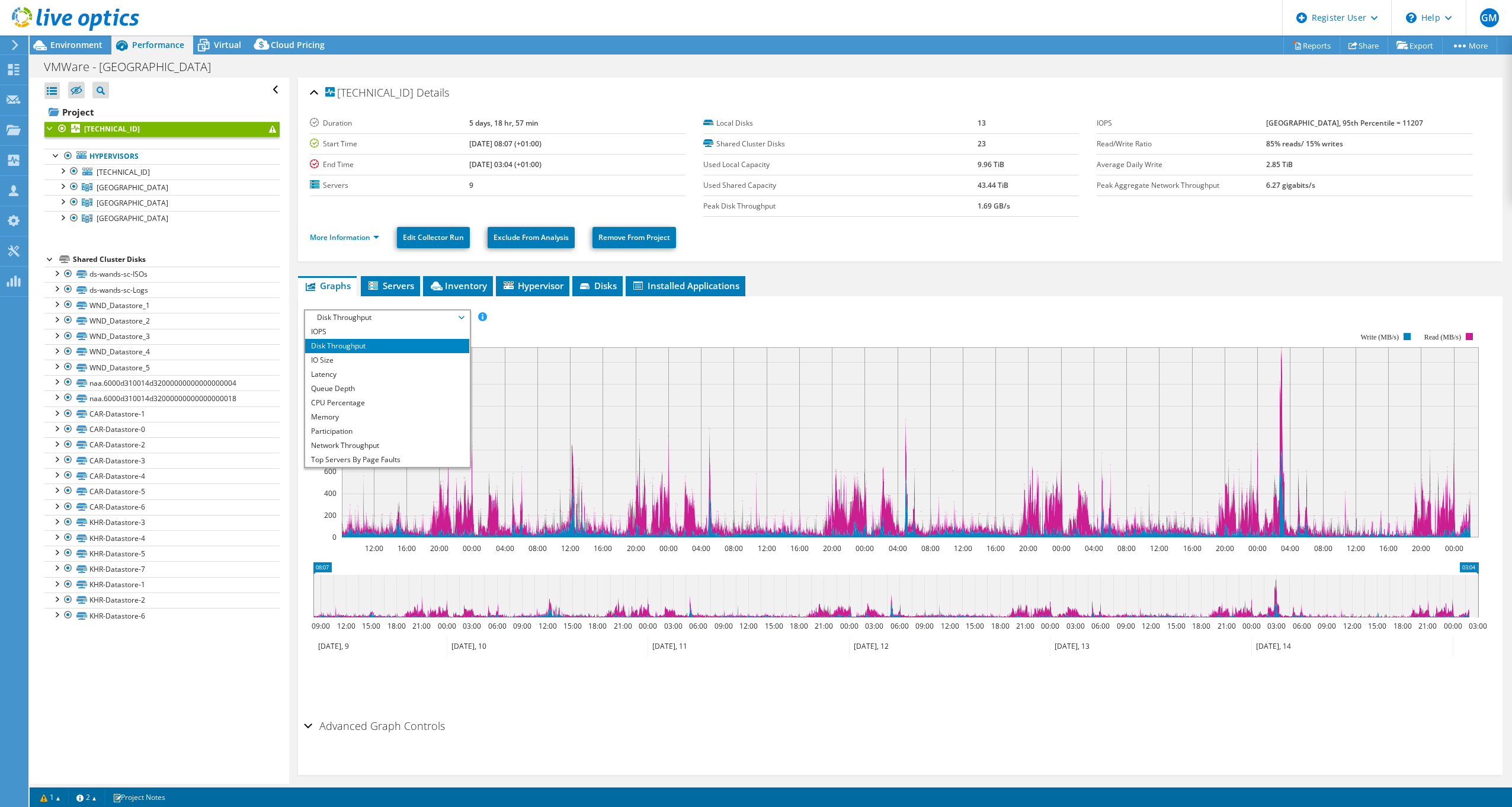
click at [664, 336] on rect at bounding box center [891, 434] width 1175 height 237
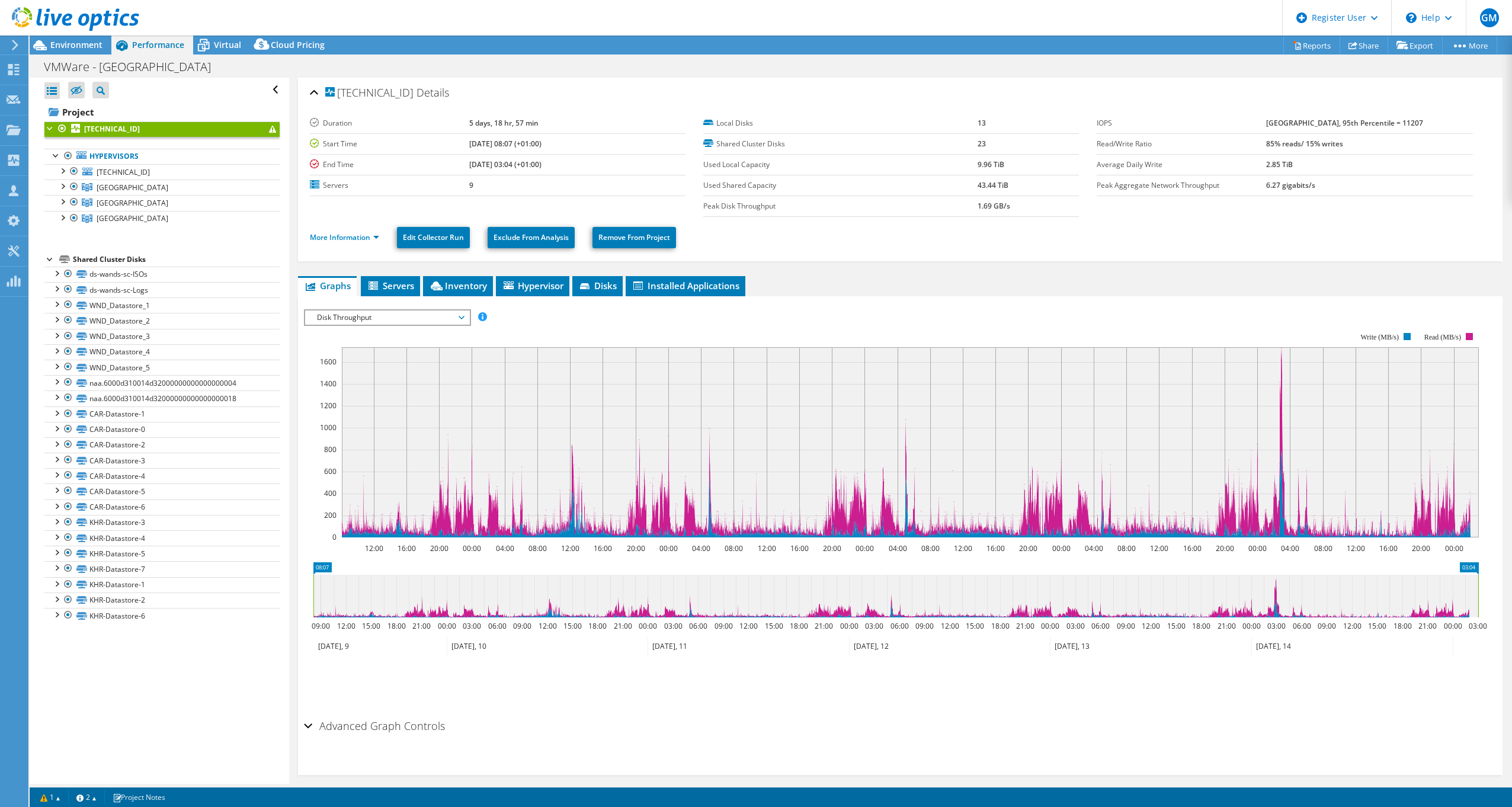
click at [375, 319] on span "Disk Throughput" at bounding box center [386, 317] width 152 height 14
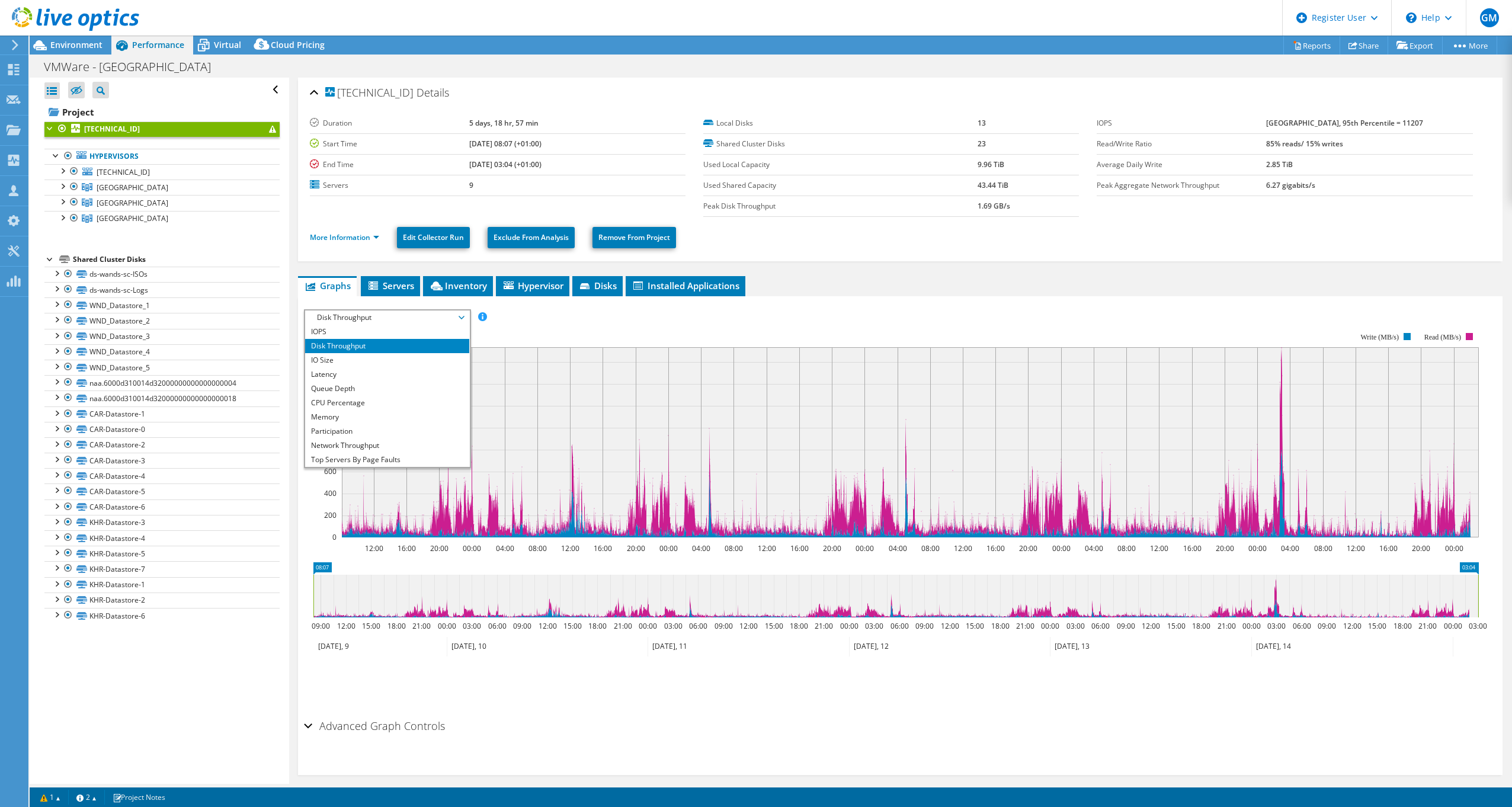
click at [375, 319] on span "Disk Throughput" at bounding box center [386, 317] width 152 height 14
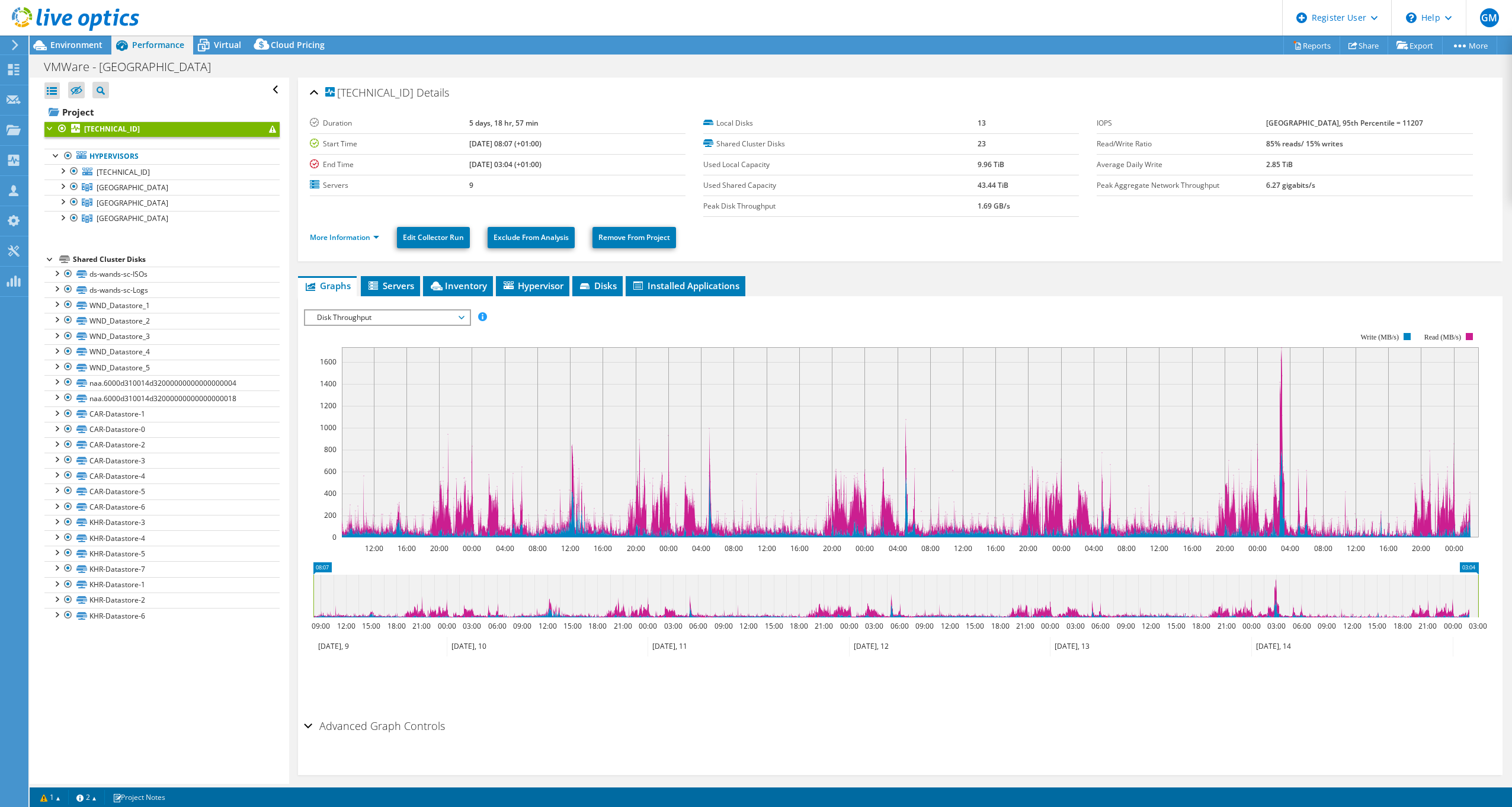
click at [1060, 316] on icon "12:00 16:00 20:00 00:00 04:00 08:00 12:00 16:00 20:00 00:00 04:00 08:00 12:00 1…" at bounding box center [896, 434] width 1184 height 237
click at [354, 313] on span "Disk Throughput" at bounding box center [386, 317] width 152 height 14
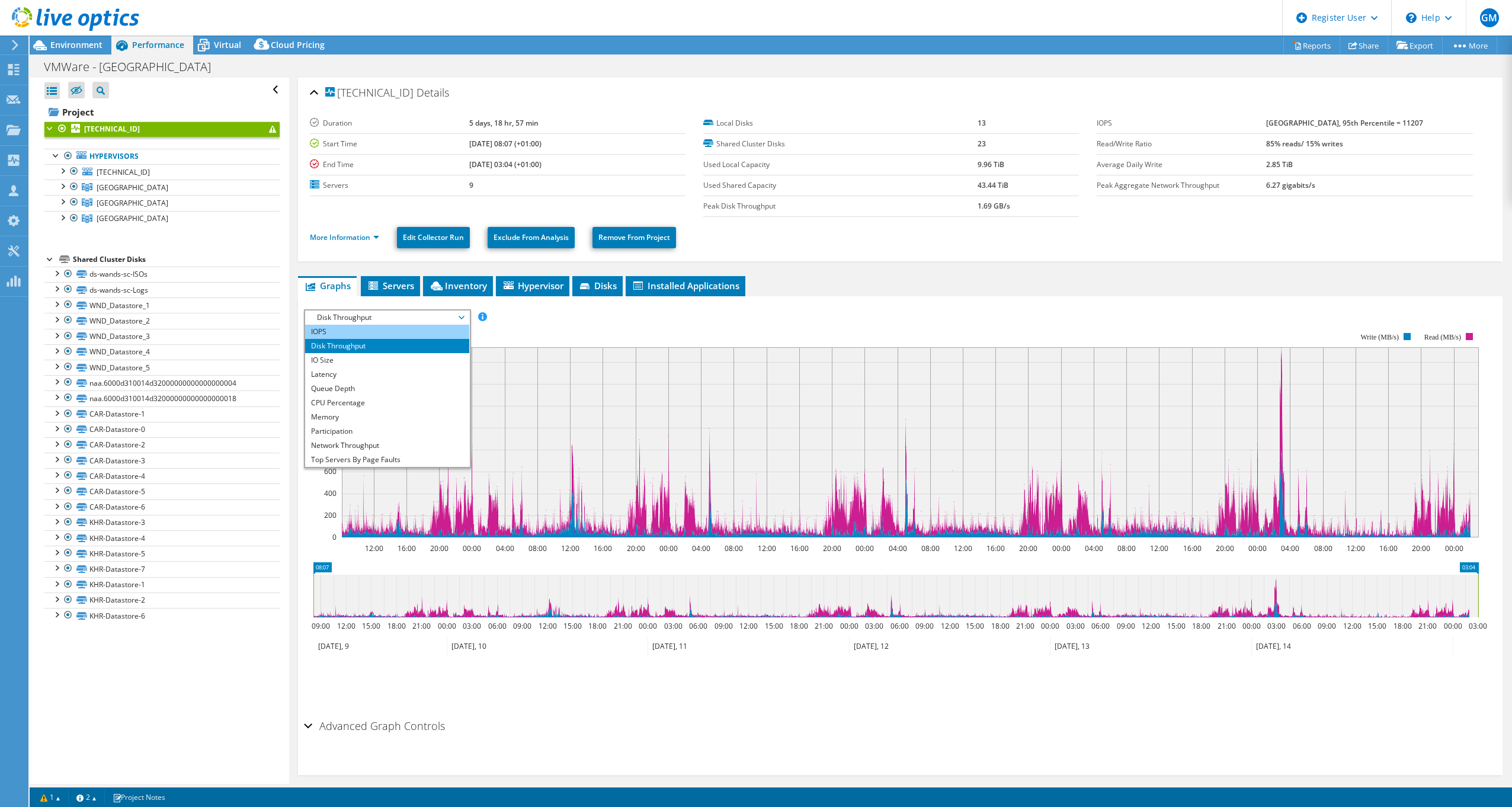
click at [321, 326] on li "IOPS" at bounding box center [386, 331] width 164 height 14
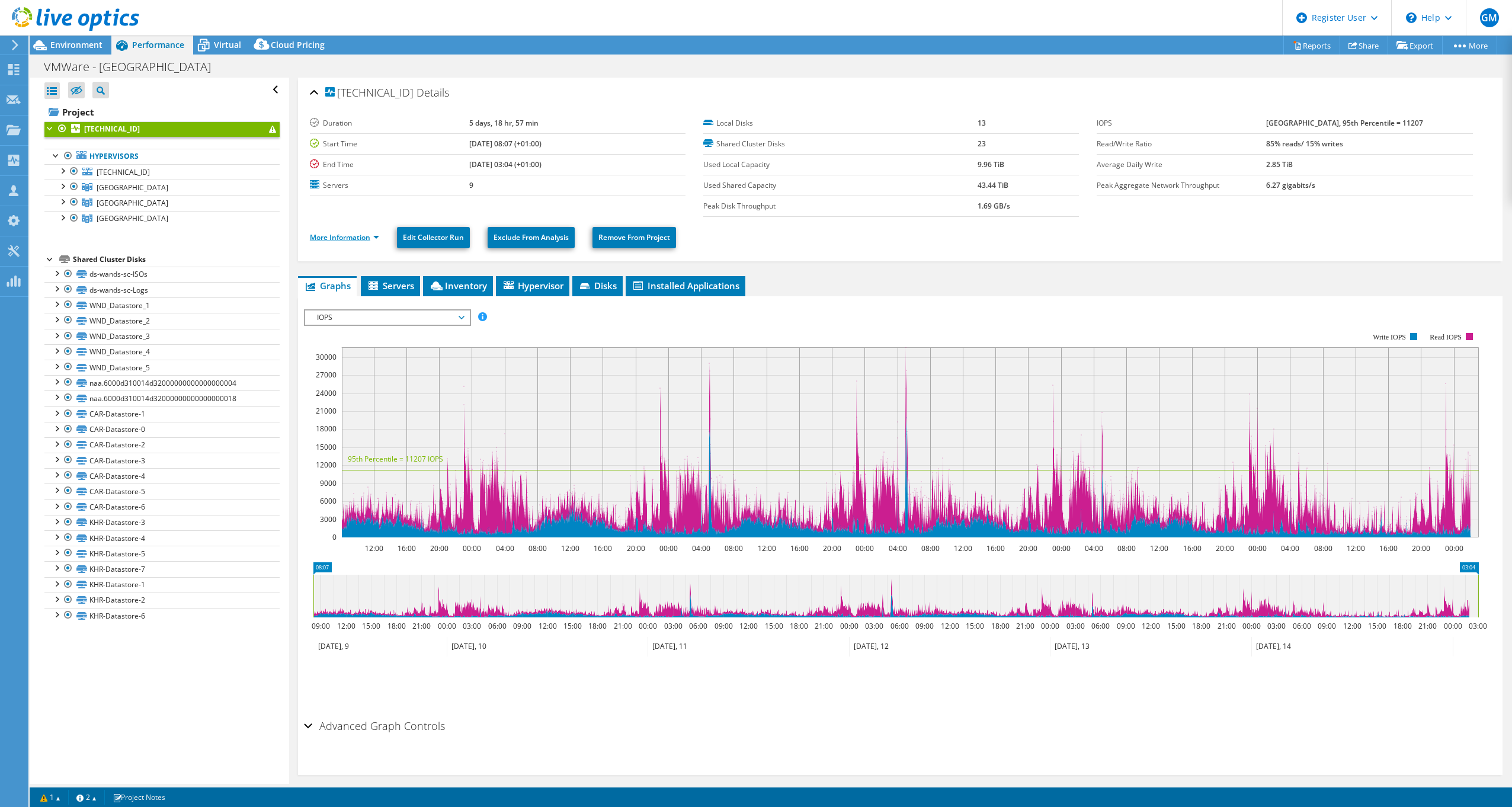
click at [341, 236] on link "More Information" at bounding box center [345, 237] width 70 height 10
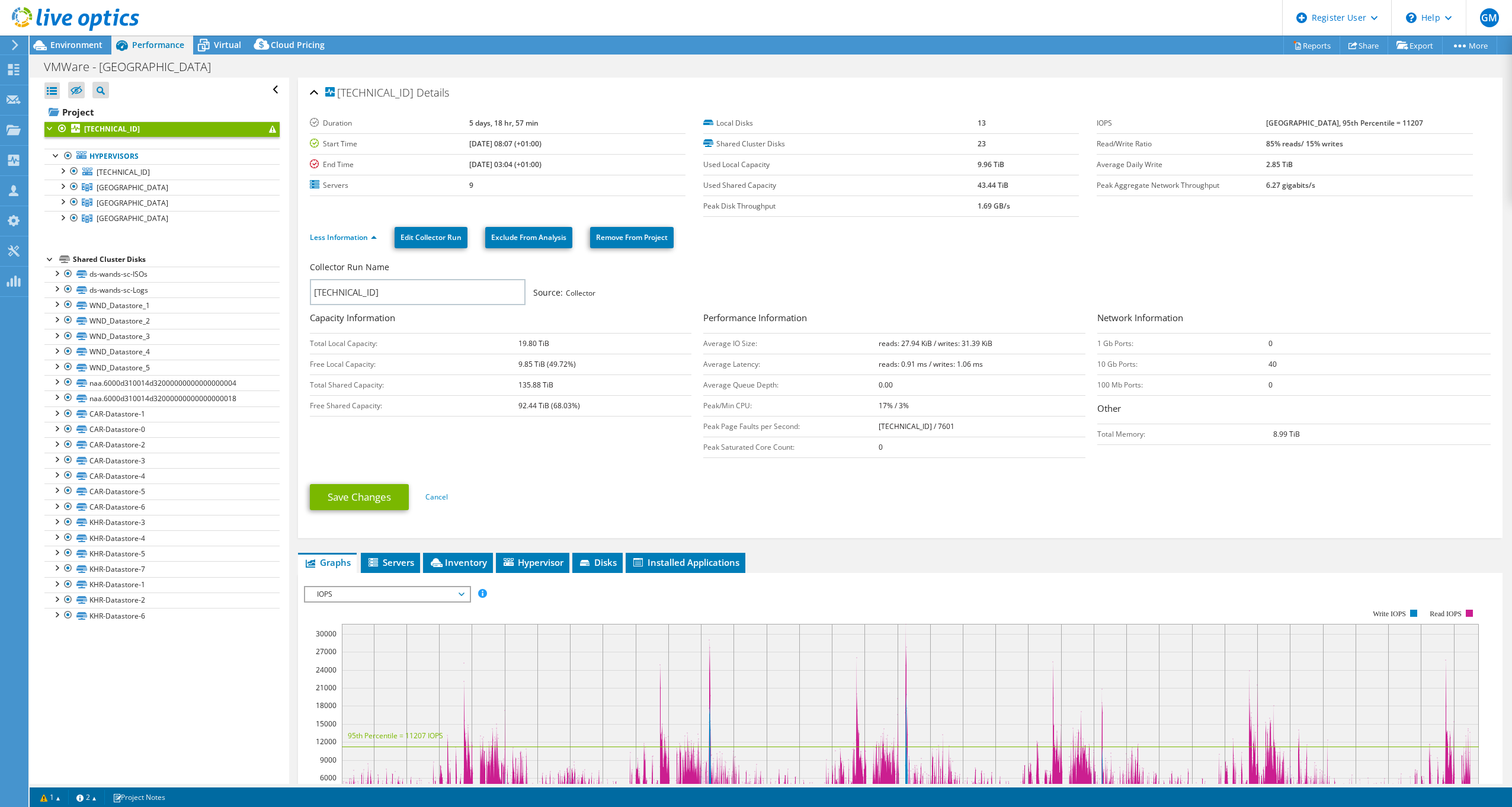
drag, startPoint x: 1245, startPoint y: 363, endPoint x: 1306, endPoint y: 368, distance: 61.2
click at [1305, 368] on tr "10 Gb Ports: 40" at bounding box center [1294, 364] width 393 height 20
drag, startPoint x: 1306, startPoint y: 368, endPoint x: 1229, endPoint y: 299, distance: 103.4
click at [1229, 299] on div "Collector Run Name 172.25.1.98 Source: Collector" at bounding box center [894, 284] width 1169 height 44
drag, startPoint x: 1278, startPoint y: 188, endPoint x: 1327, endPoint y: 191, distance: 49.1
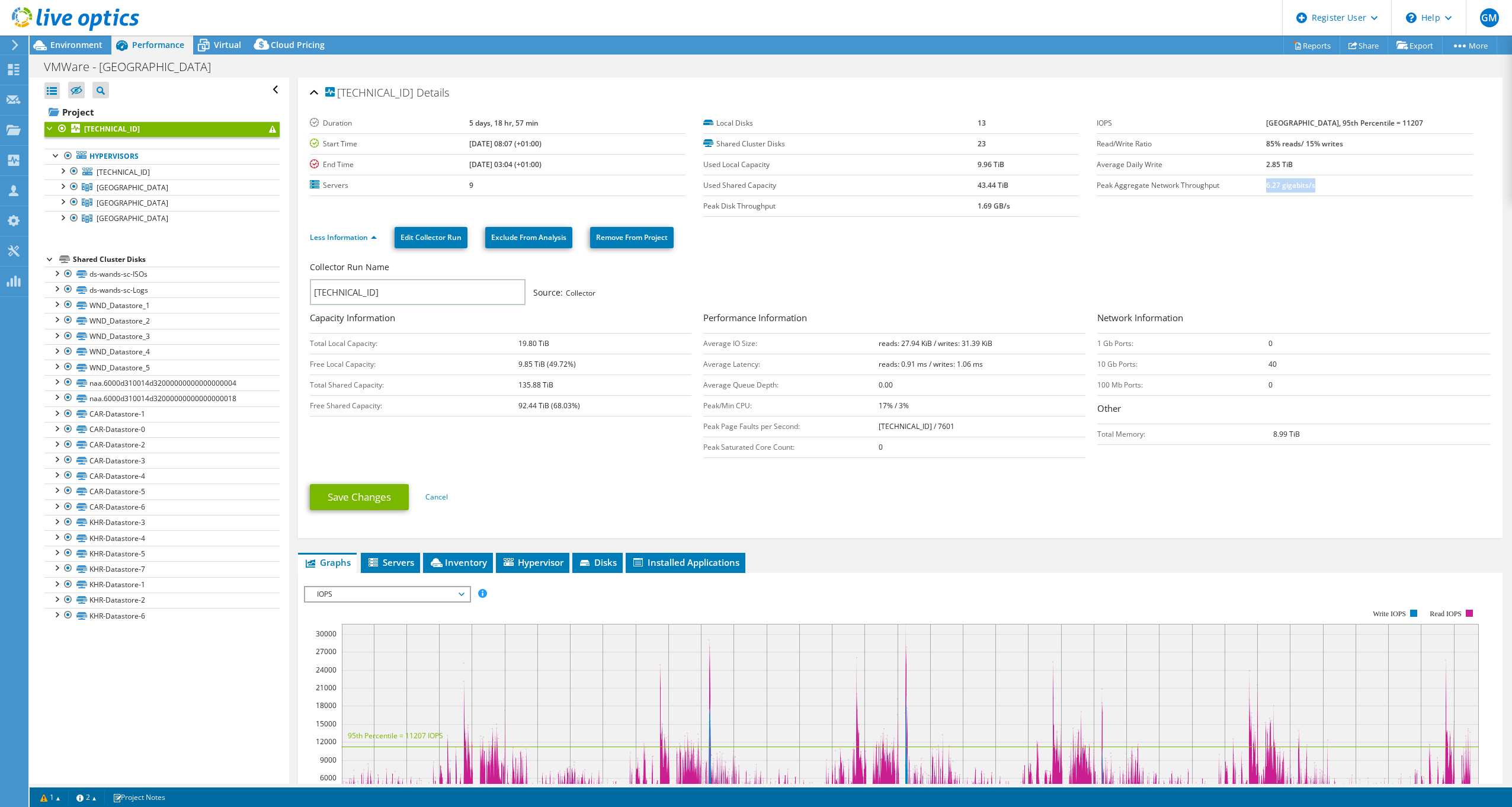
click at [1327, 191] on td "6.27 gigabits/s" at bounding box center [1368, 185] width 206 height 20
drag, startPoint x: 1327, startPoint y: 191, endPoint x: 1319, endPoint y: 236, distance: 45.7
click at [1319, 236] on ul "Less Information Edit Collector Run Exclude From Analysis Remove From Project" at bounding box center [900, 236] width 1181 height 25
click at [40, 71] on div "Dashboard" at bounding box center [56, 70] width 56 height 30
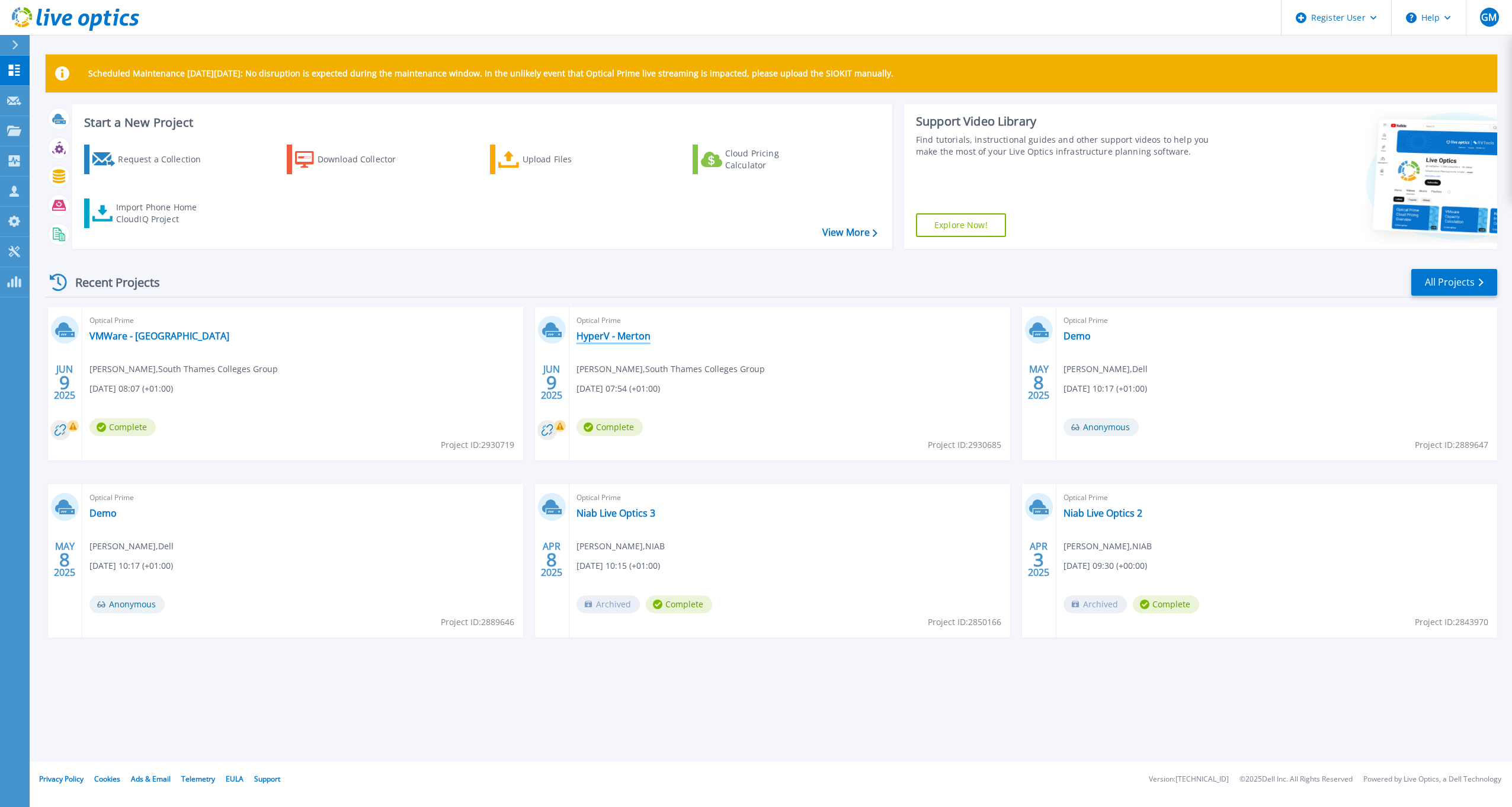
click at [632, 334] on link "HyperV - Merton" at bounding box center [613, 336] width 74 height 12
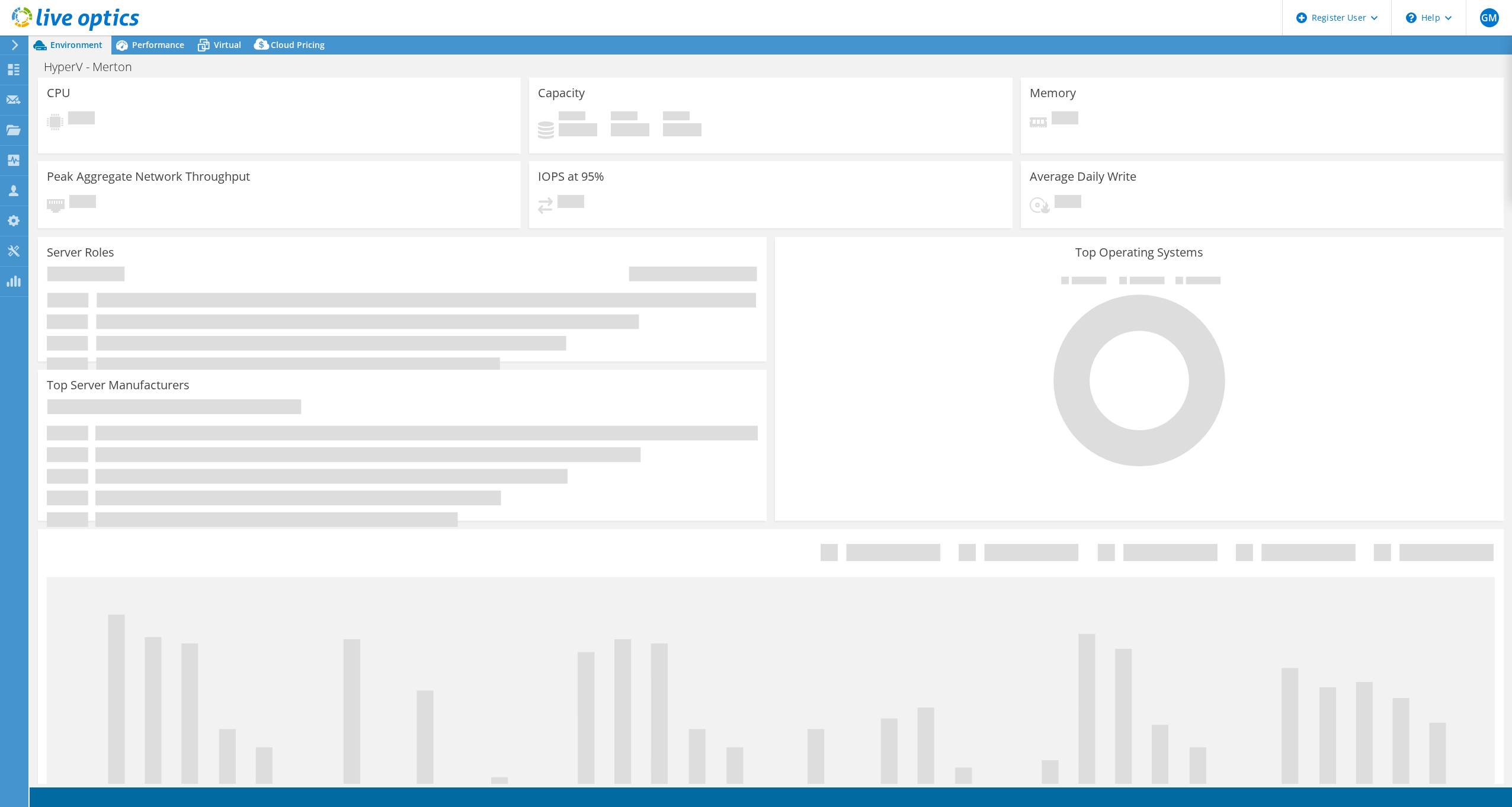
select select "USD"
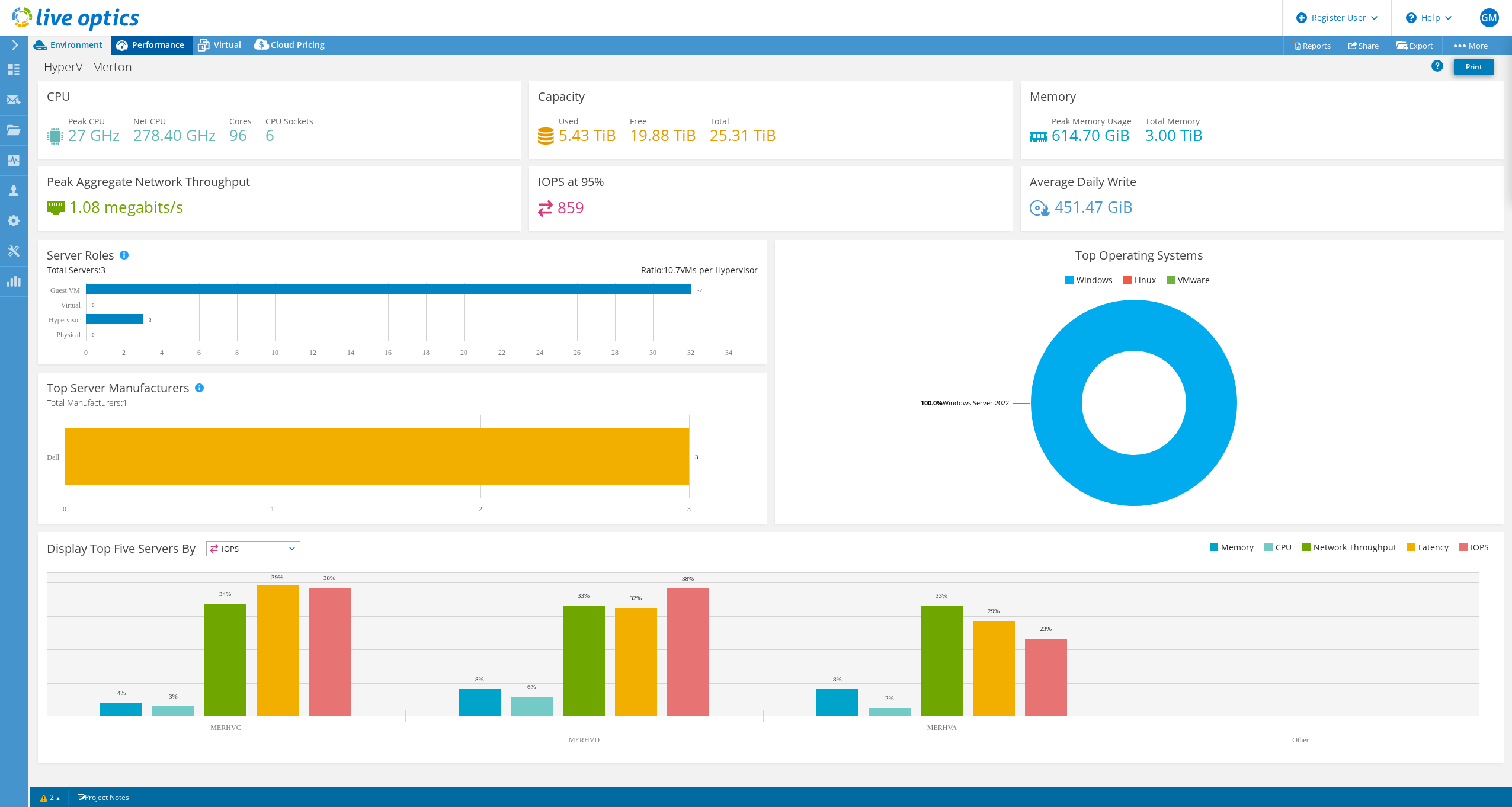
click at [169, 48] on span "Performance" at bounding box center [158, 44] width 52 height 11
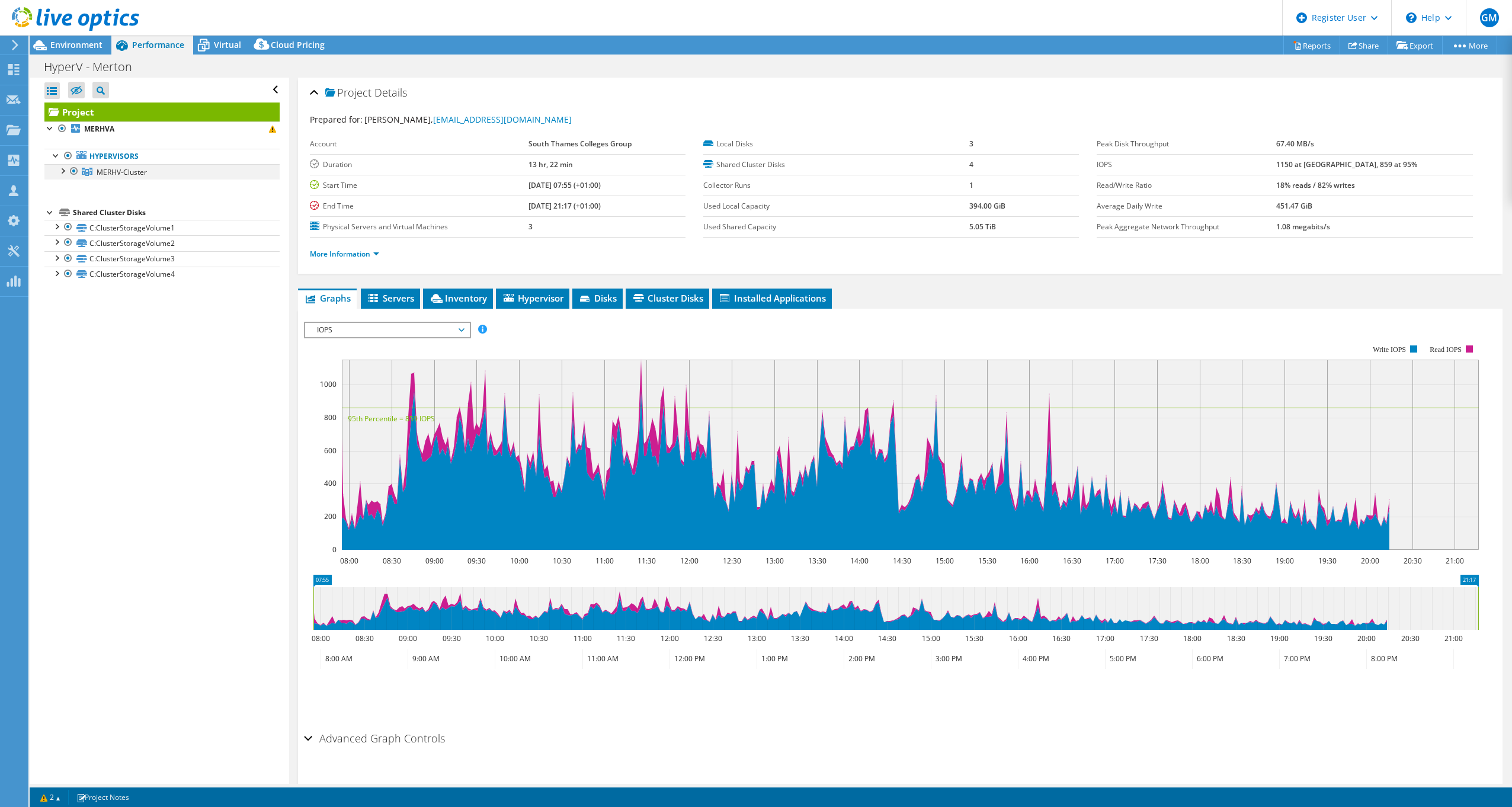
click at [65, 172] on div at bounding box center [62, 170] width 12 height 12
click at [395, 299] on span "Servers" at bounding box center [391, 298] width 48 height 12
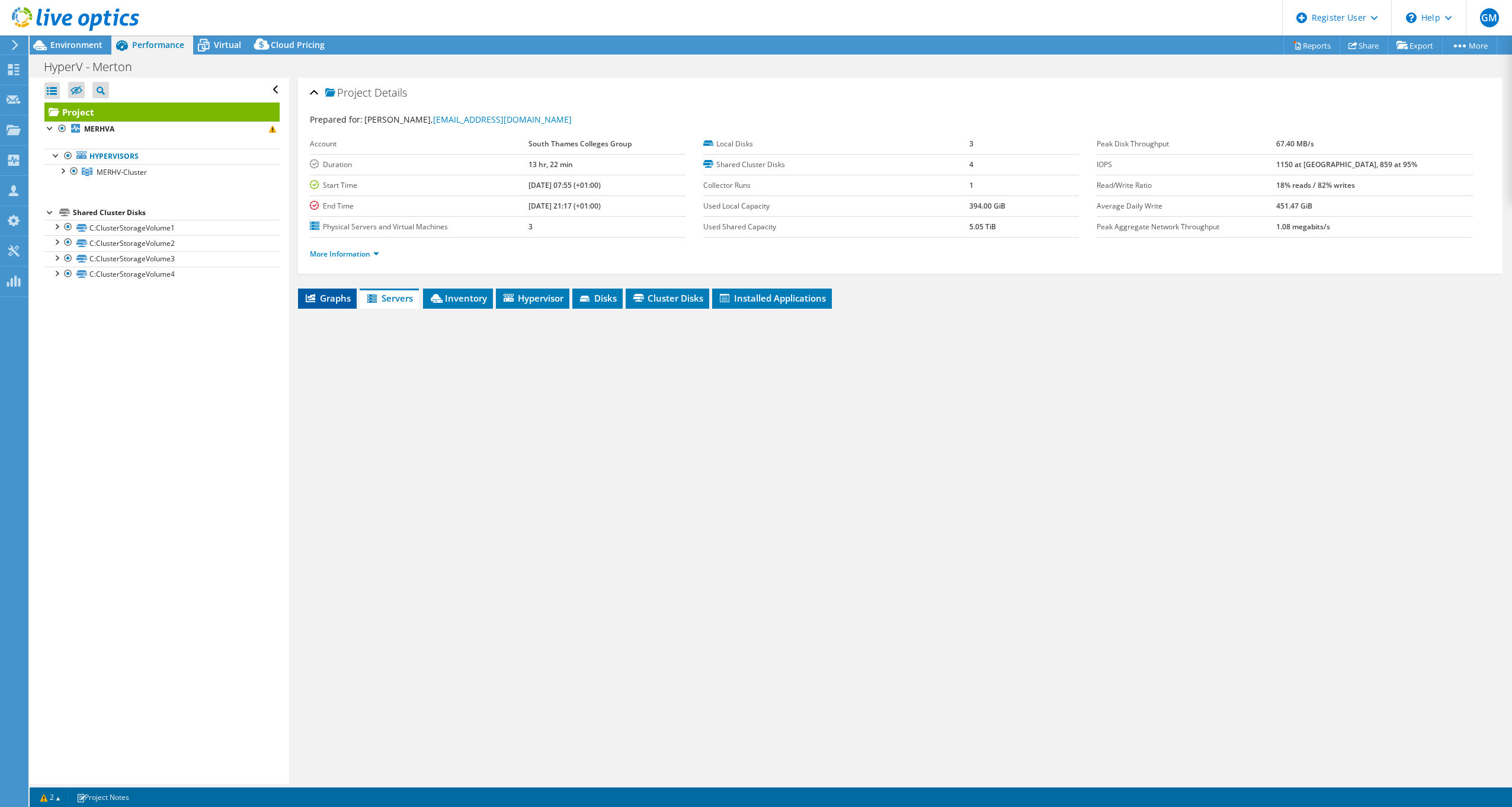
click at [332, 296] on span "Graphs" at bounding box center [327, 298] width 47 height 12
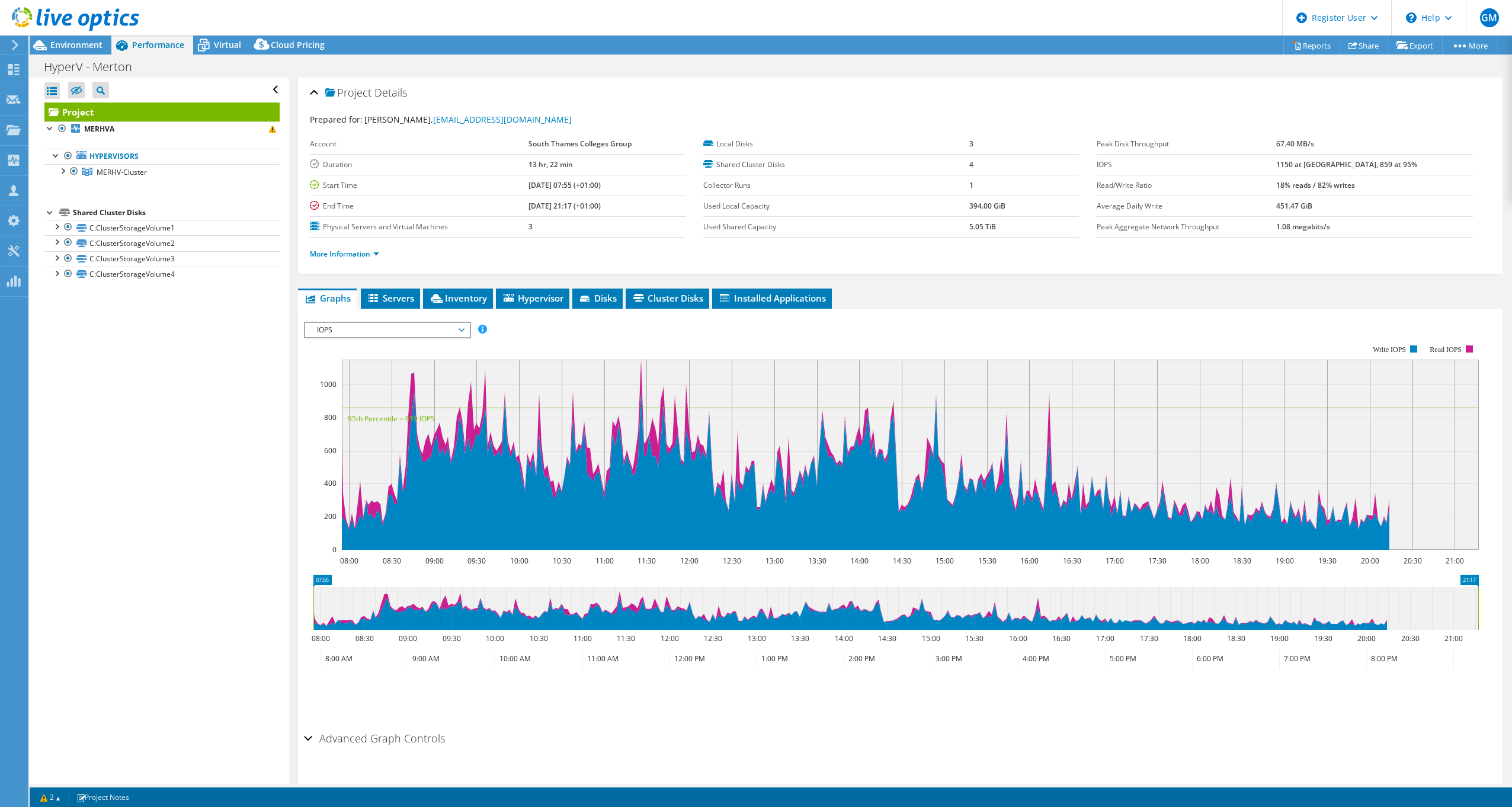
click at [422, 340] on rect at bounding box center [891, 447] width 1175 height 237
click at [424, 330] on span "IOPS" at bounding box center [386, 330] width 152 height 14
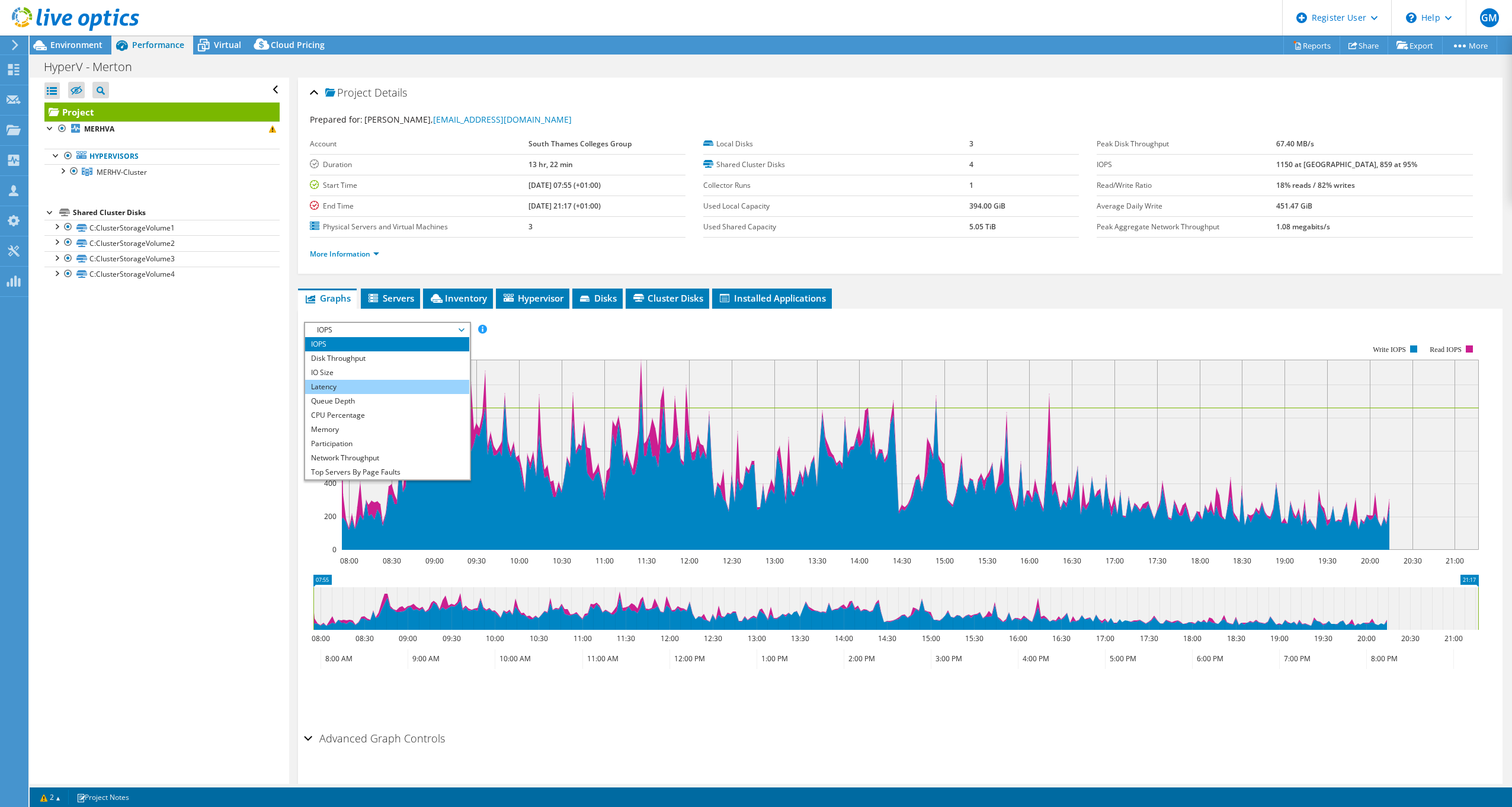
click at [360, 384] on li "Latency" at bounding box center [386, 387] width 164 height 14
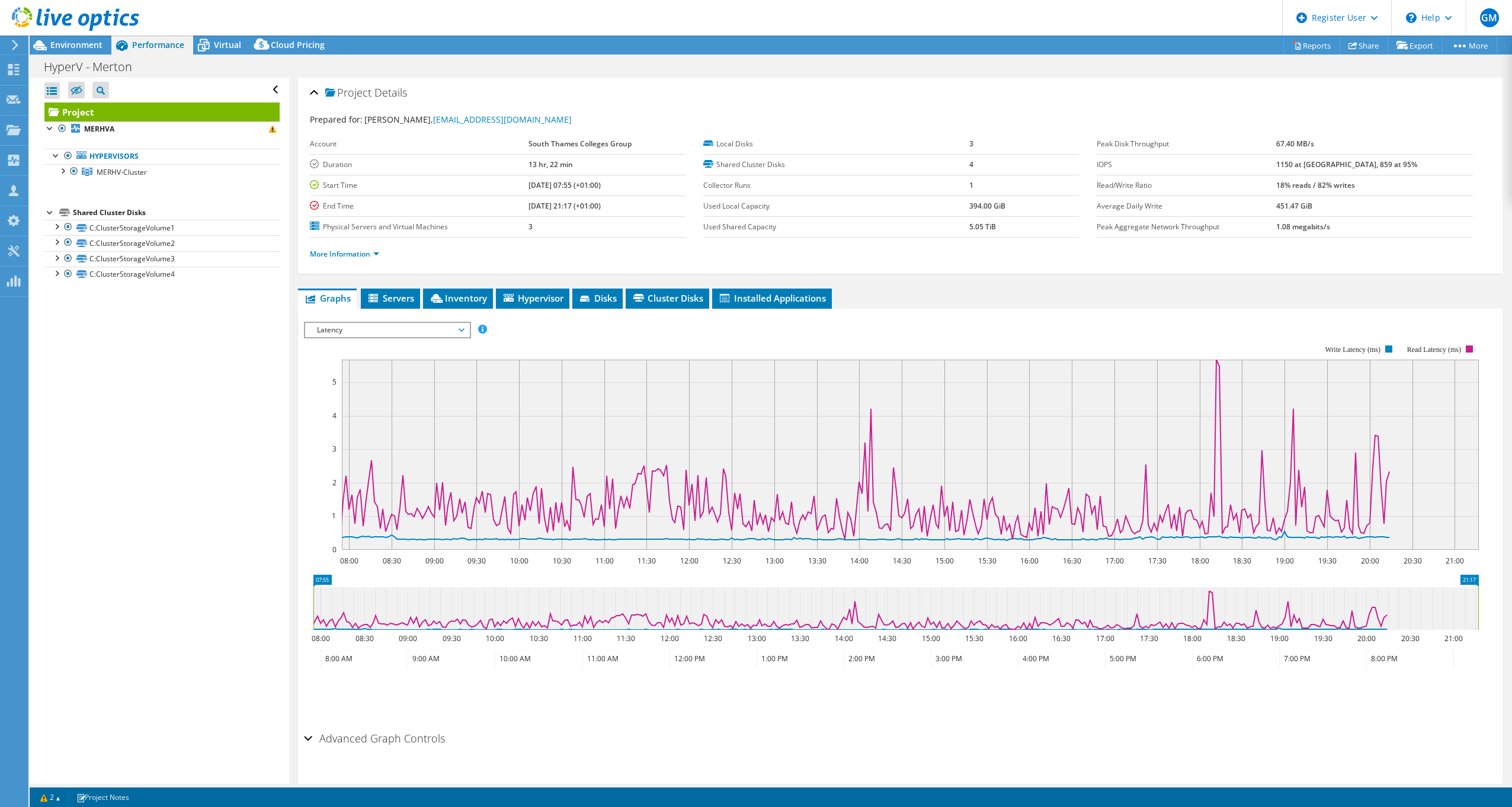
click at [390, 329] on span "Latency" at bounding box center [386, 330] width 152 height 14
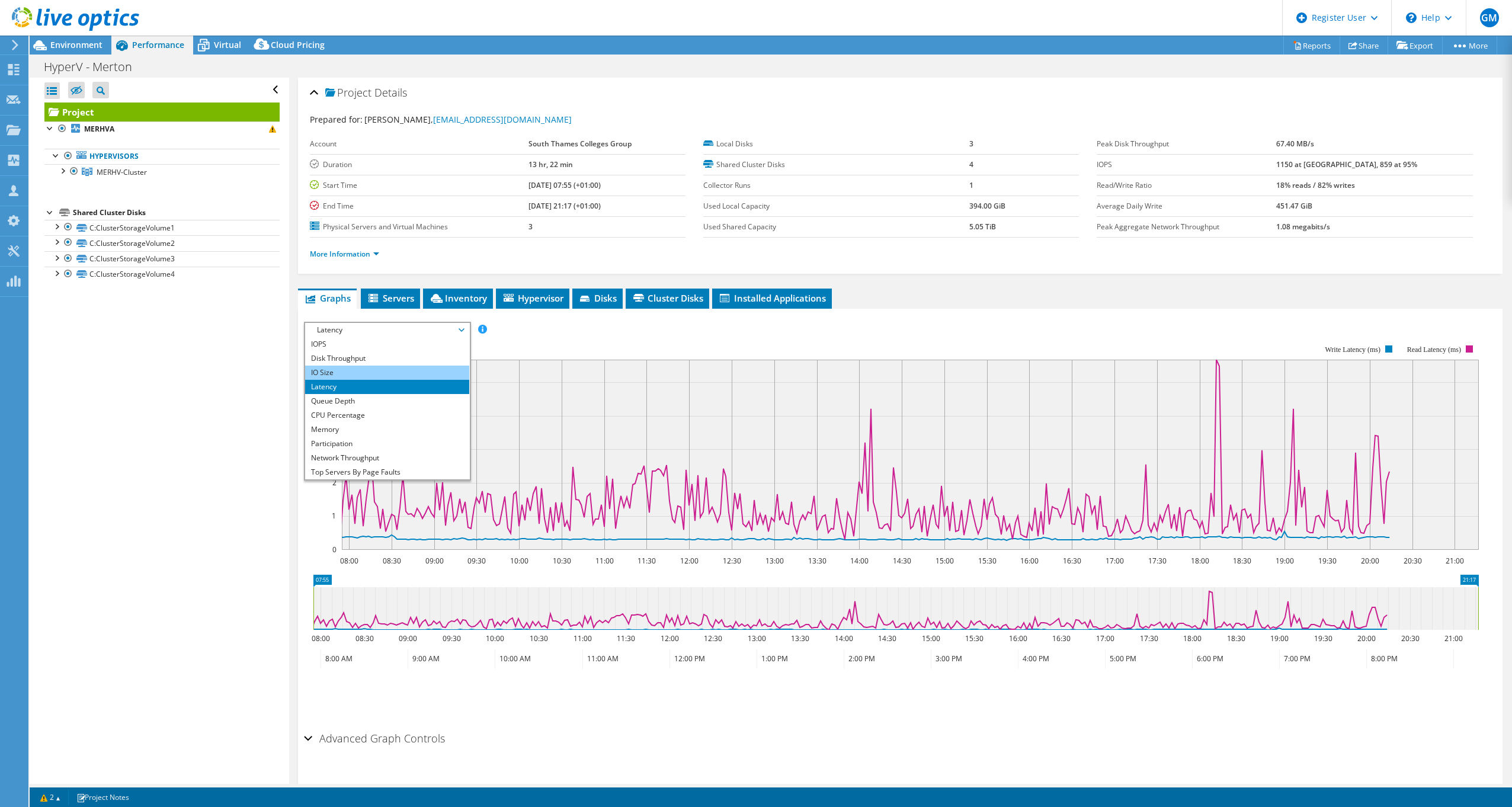
click at [364, 372] on li "IO Size" at bounding box center [386, 372] width 164 height 14
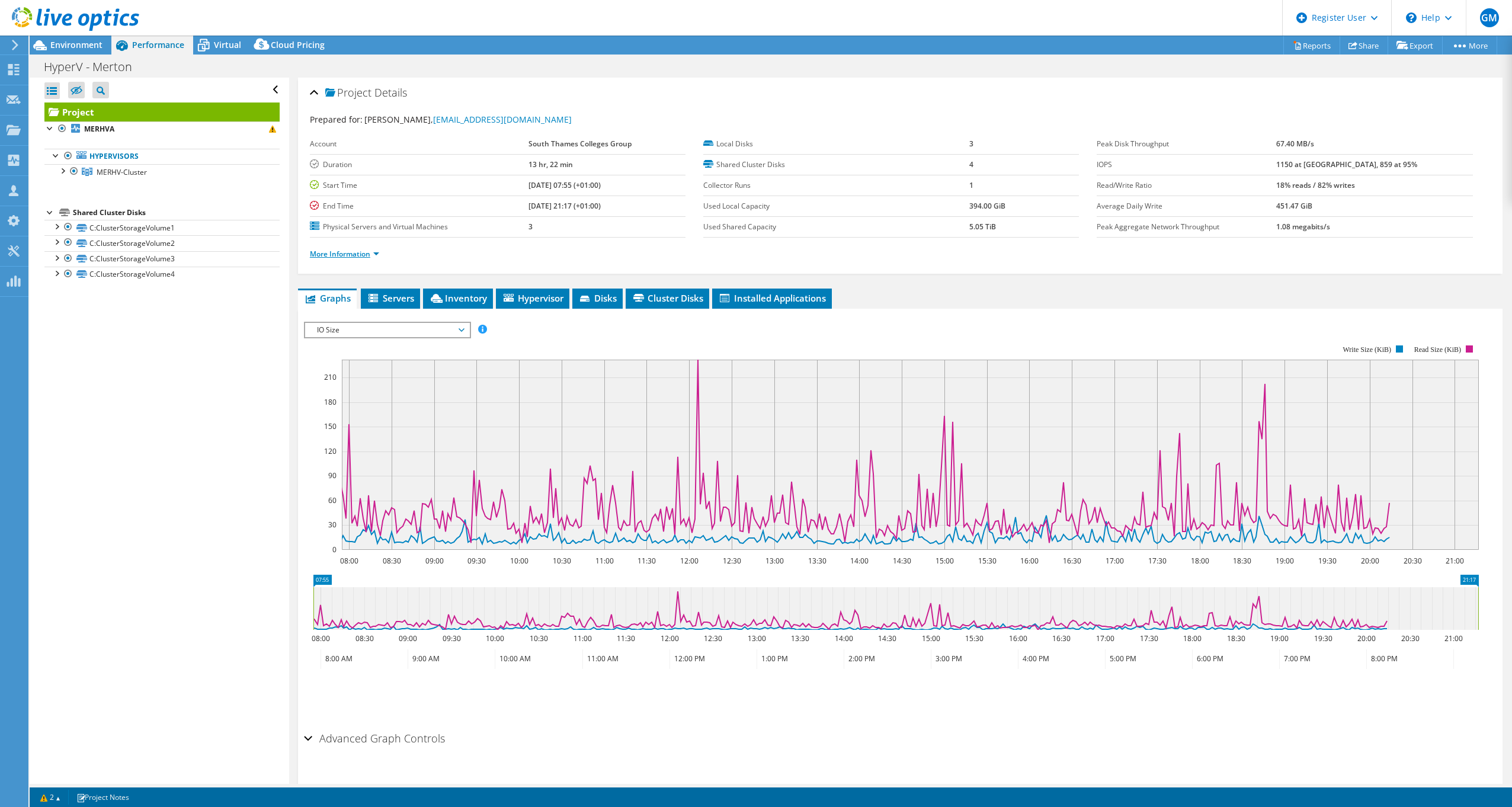
click at [361, 256] on link "More Information" at bounding box center [345, 254] width 70 height 10
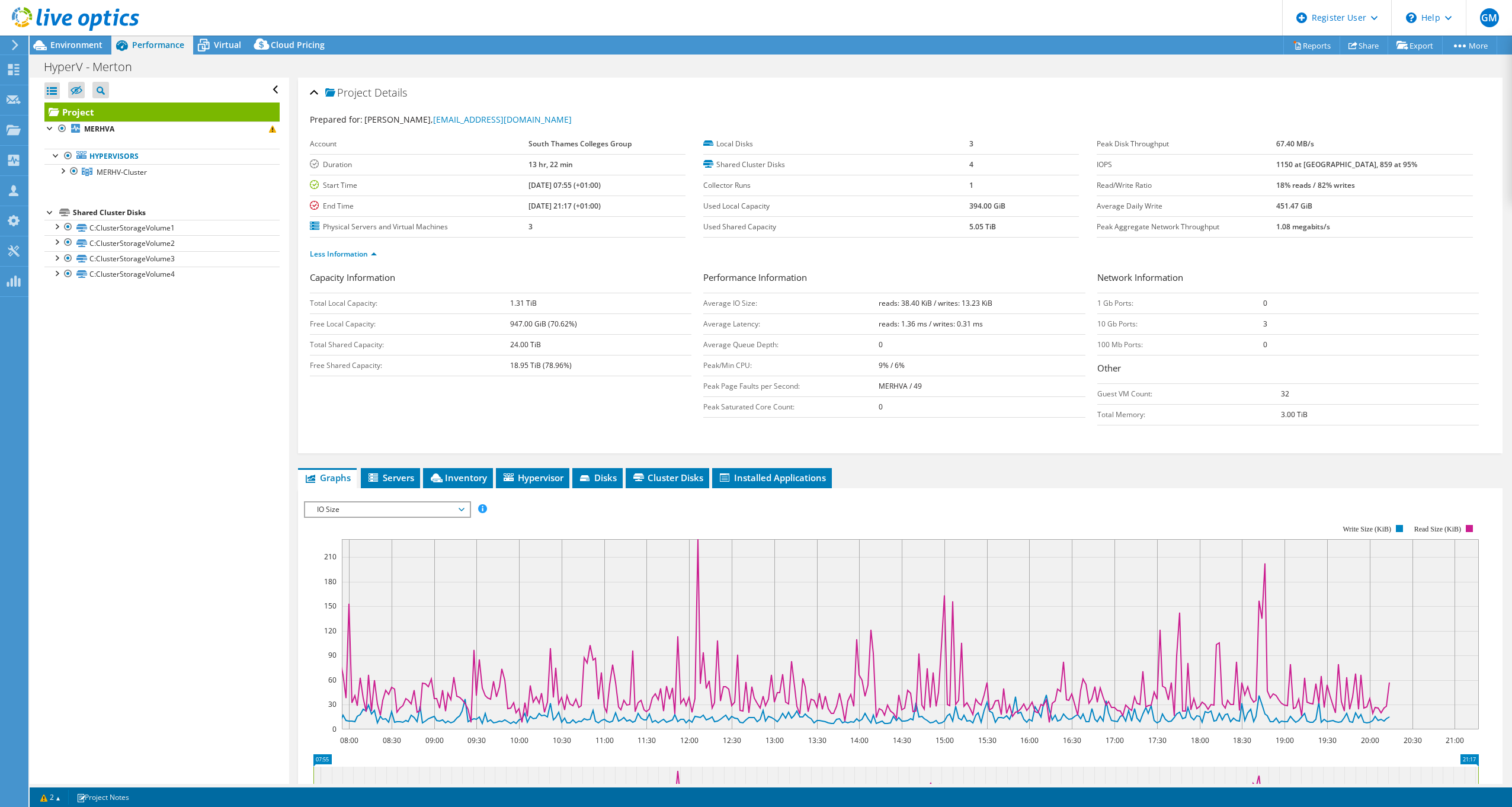
click at [336, 499] on div "IOPS Disk Throughput IO Size Latency Queue Depth CPU Percentage Memory Page Fau…" at bounding box center [900, 700] width 1193 height 410
click at [347, 511] on span "IO Size" at bounding box center [386, 509] width 152 height 14
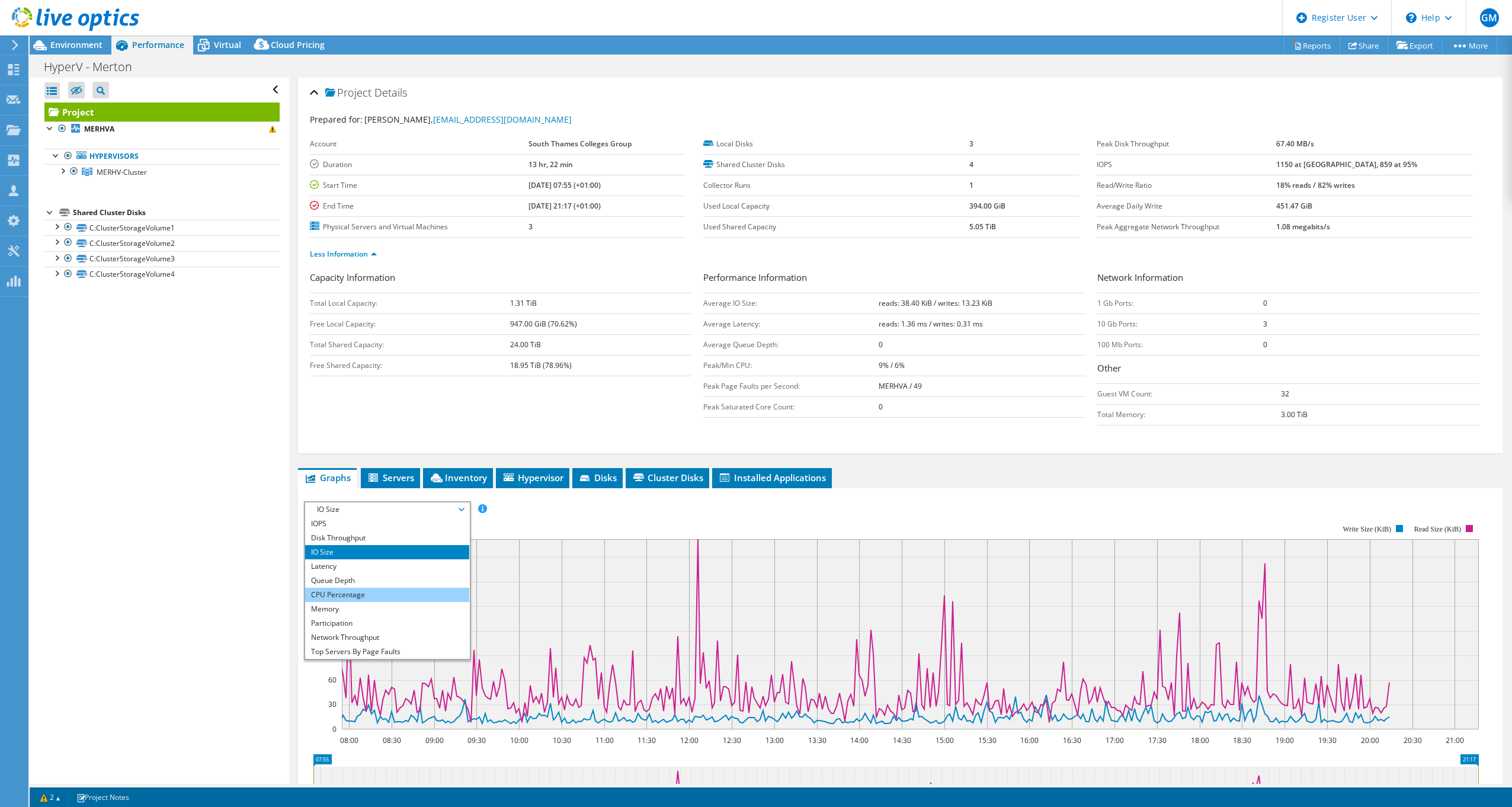
click at [353, 595] on li "CPU Percentage" at bounding box center [386, 595] width 164 height 14
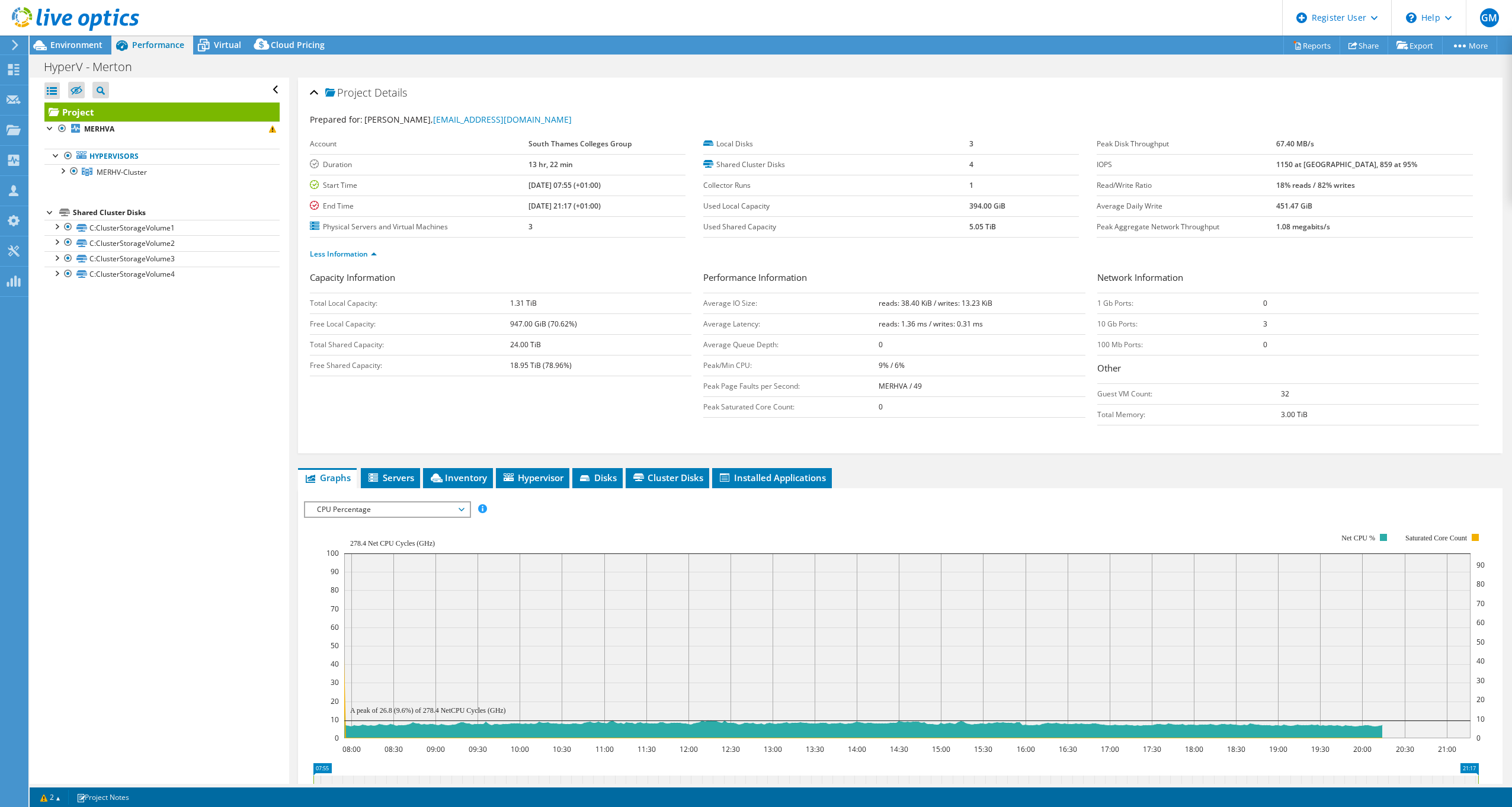
click at [294, 374] on div "Project Details Prepared for: Glyn Leviton, glyn.leviton@stcg.ac.uk Account Sou…" at bounding box center [900, 663] width 1222 height 1171
click at [313, 70] on div "HyperV - Merton Print" at bounding box center [770, 67] width 1482 height 22
click at [685, 116] on div "Prepared for: Glyn Leviton, glyn.leviton@stcg.ac.uk" at bounding box center [900, 120] width 1181 height 14
drag, startPoint x: 48, startPoint y: 68, endPoint x: 54, endPoint y: 70, distance: 6.3
click at [48, 68] on div "Dashboard" at bounding box center [56, 70] width 56 height 30
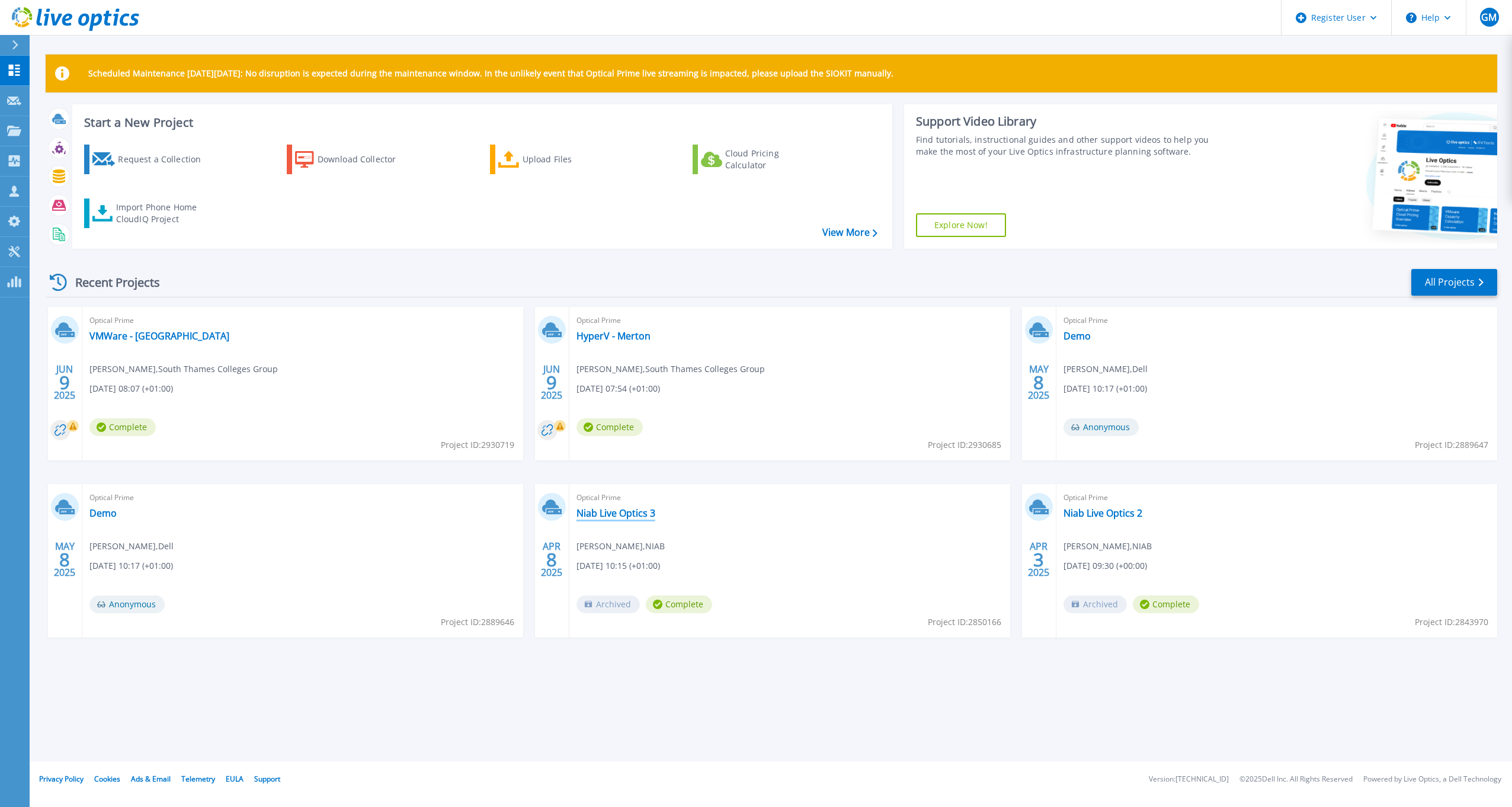
click at [646, 515] on link "Niab Live Optics 3" at bounding box center [616, 513] width 79 height 12
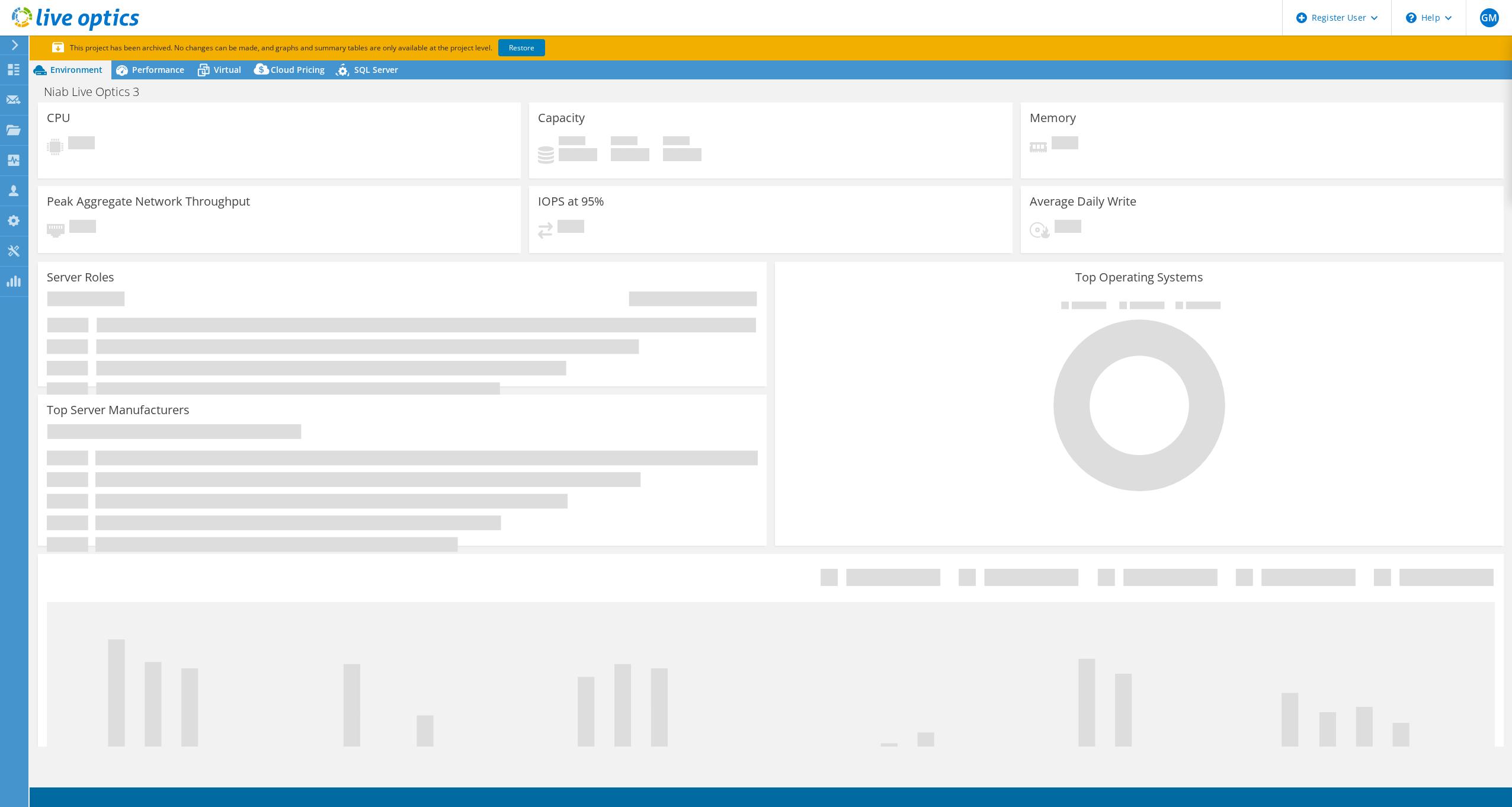
select select "EULondon"
select select "GBP"
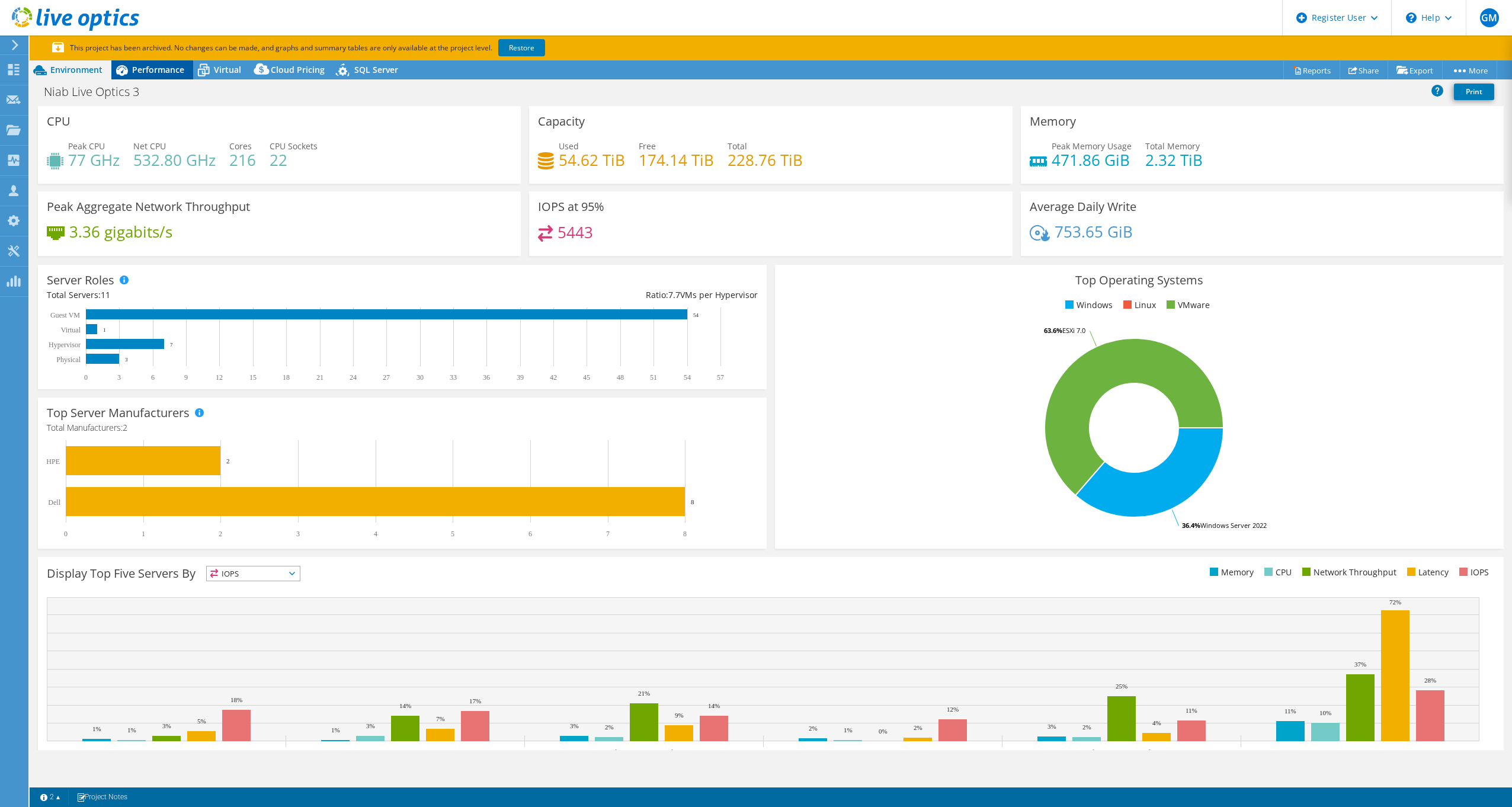
click at [149, 73] on span "Performance" at bounding box center [158, 69] width 52 height 11
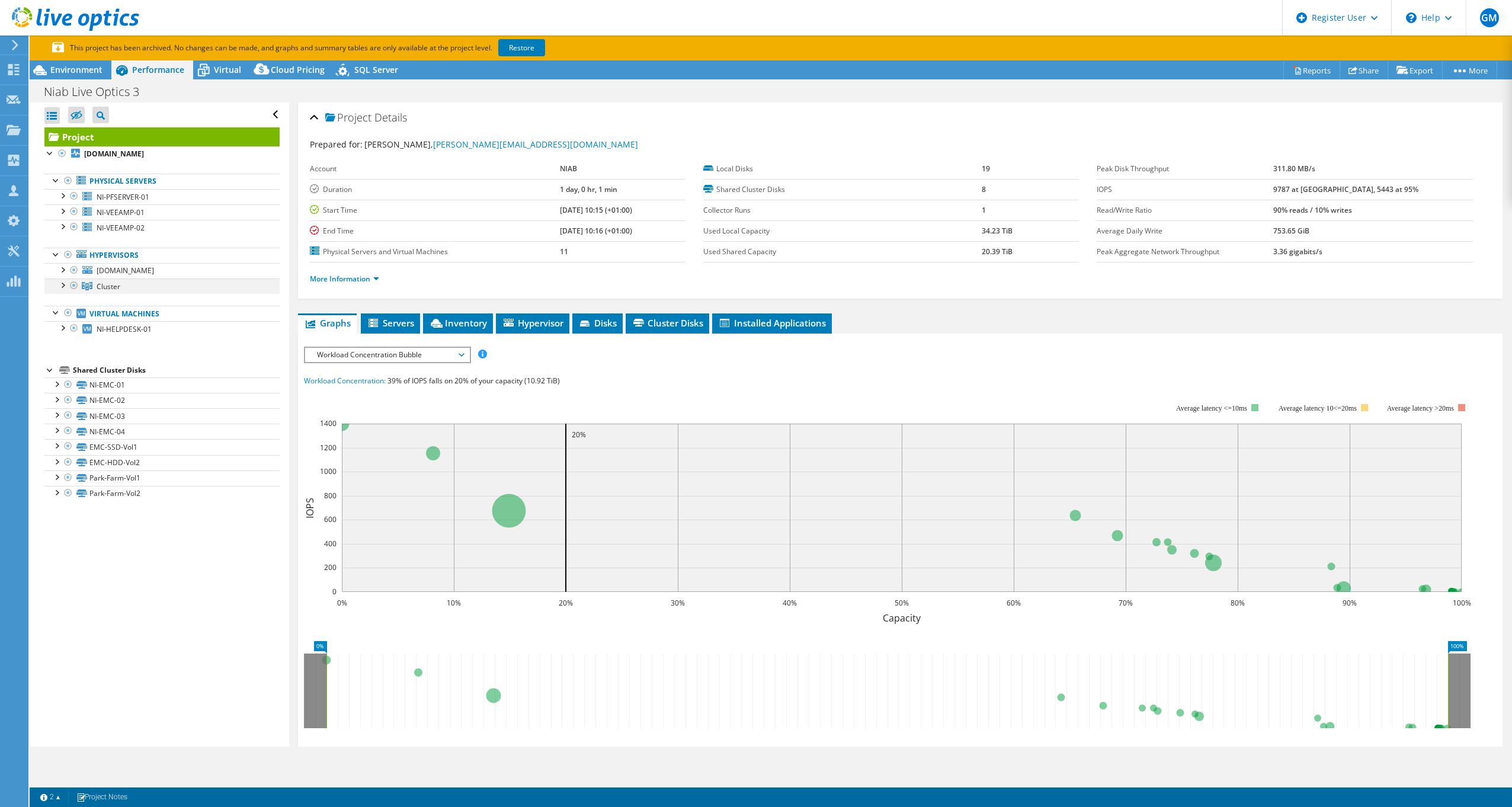
click at [62, 286] on div at bounding box center [62, 285] width 12 height 12
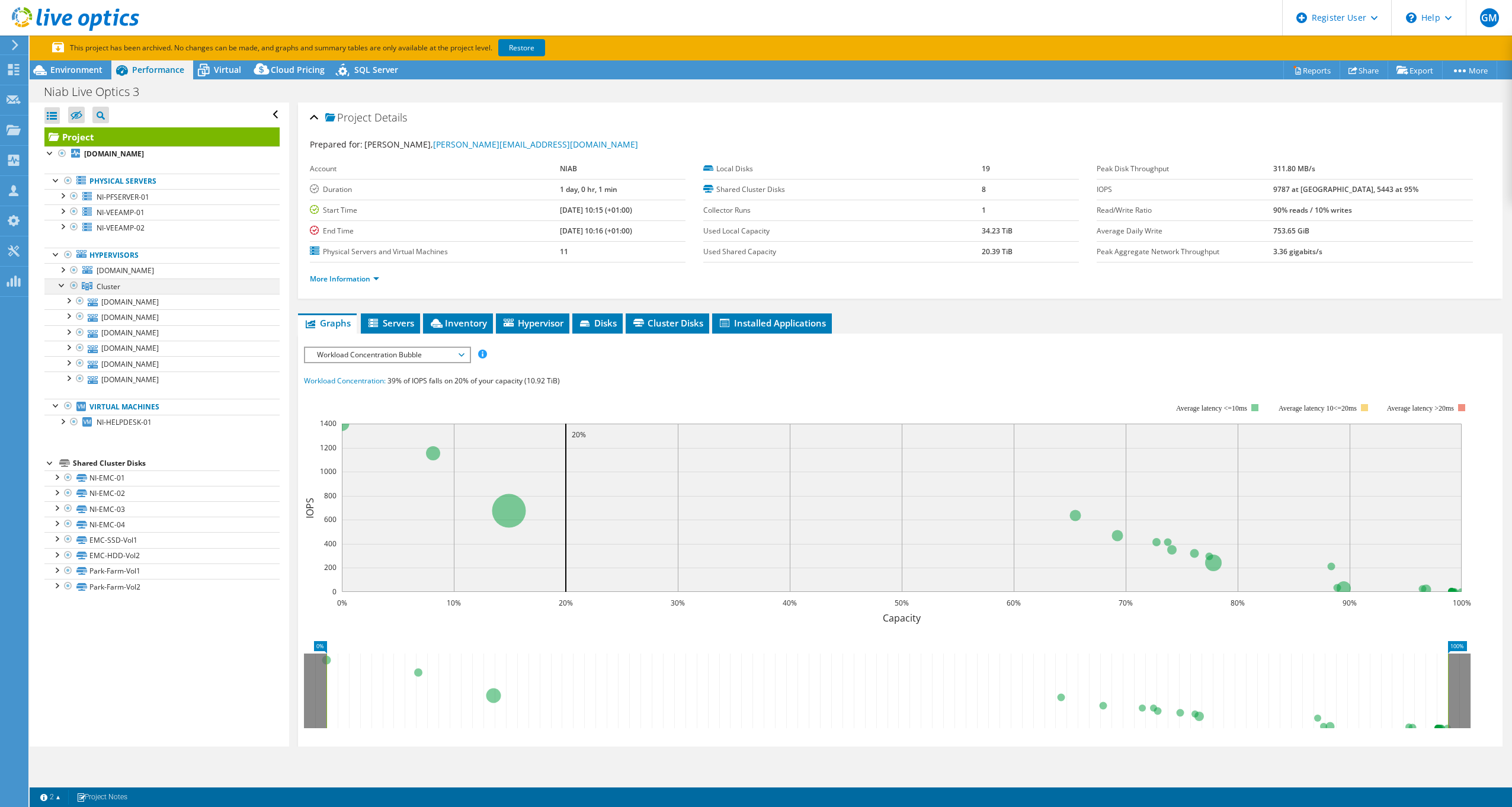
click at [61, 285] on div at bounding box center [62, 285] width 12 height 12
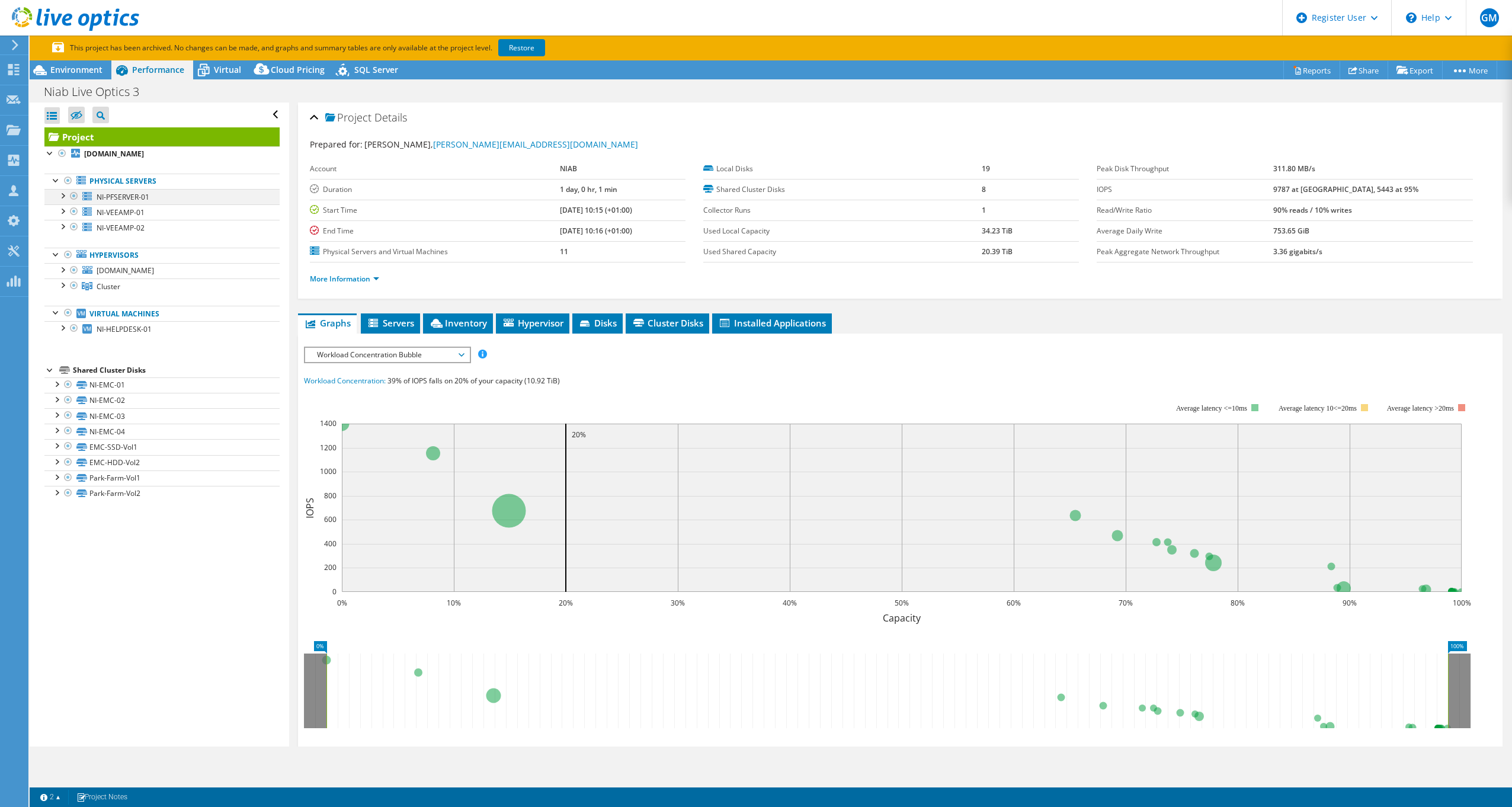
click at [65, 197] on div at bounding box center [62, 195] width 12 height 12
click at [393, 347] on div "Workload Concentration Bubble IOPS Disk Throughput IO Size Latency Queue Depth …" at bounding box center [387, 355] width 167 height 17
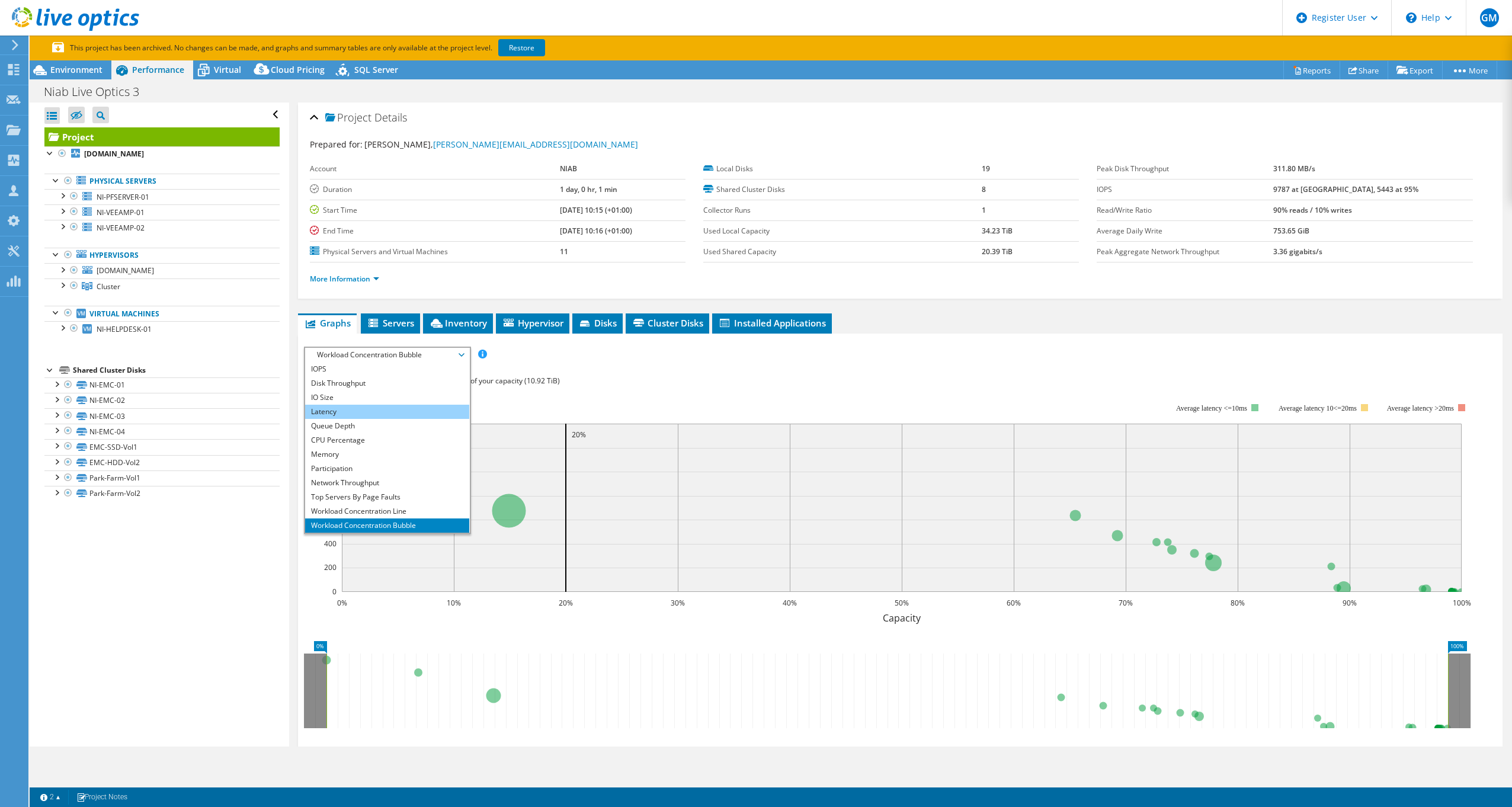
click at [375, 409] on li "Latency" at bounding box center [386, 411] width 164 height 14
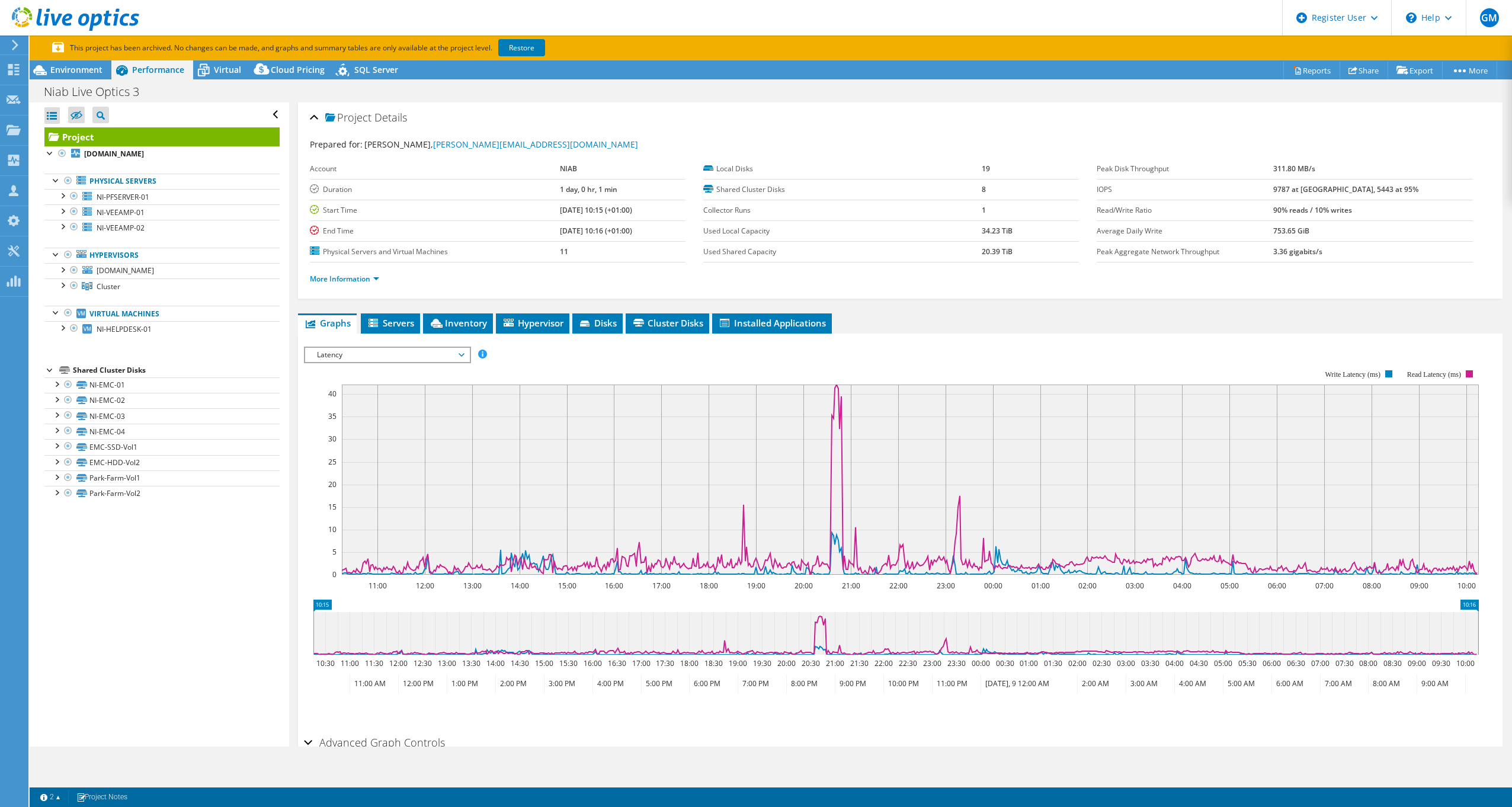
click at [385, 355] on span "Latency" at bounding box center [386, 354] width 152 height 14
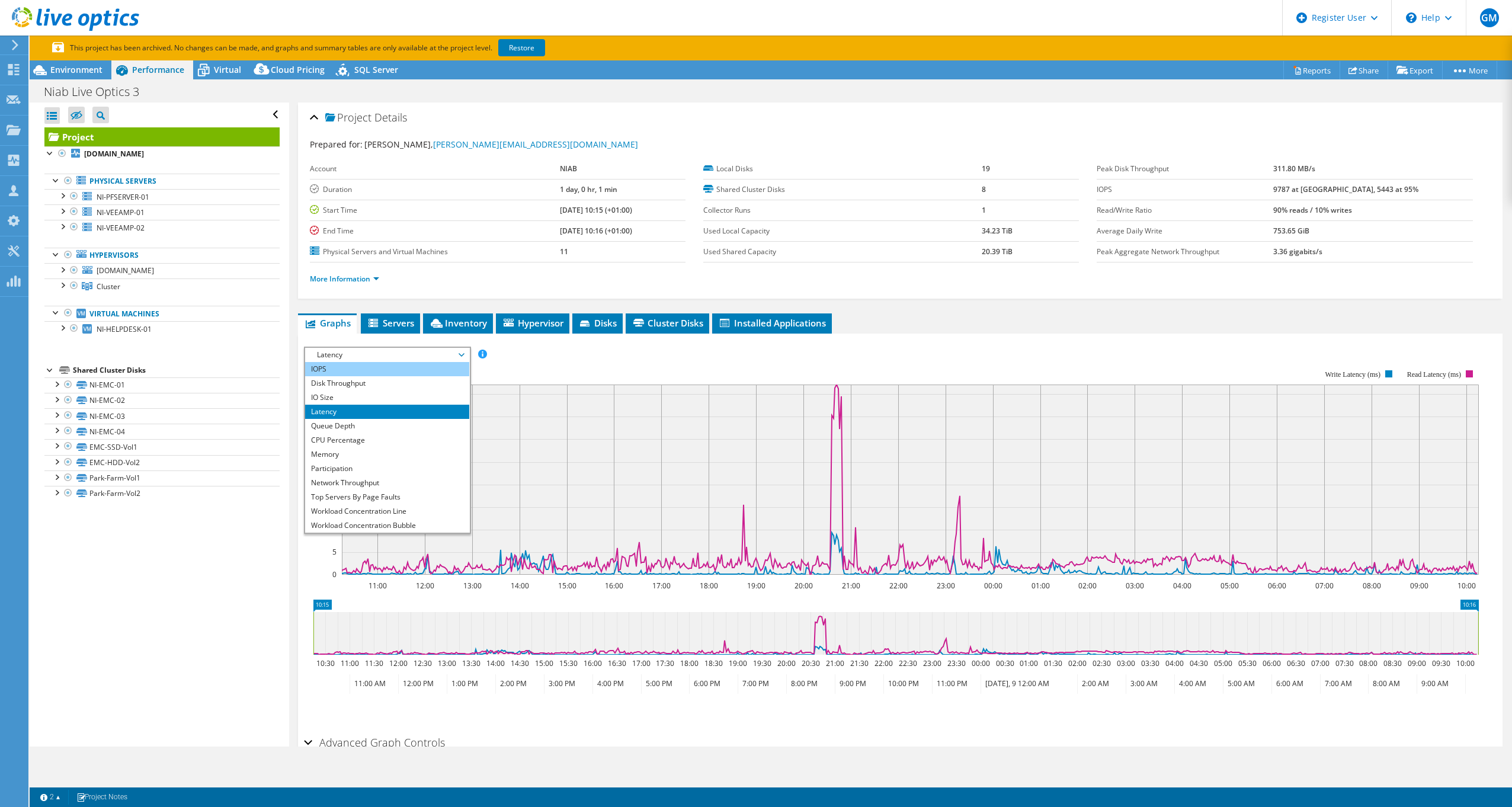
click at [369, 375] on li "IOPS" at bounding box center [386, 369] width 164 height 14
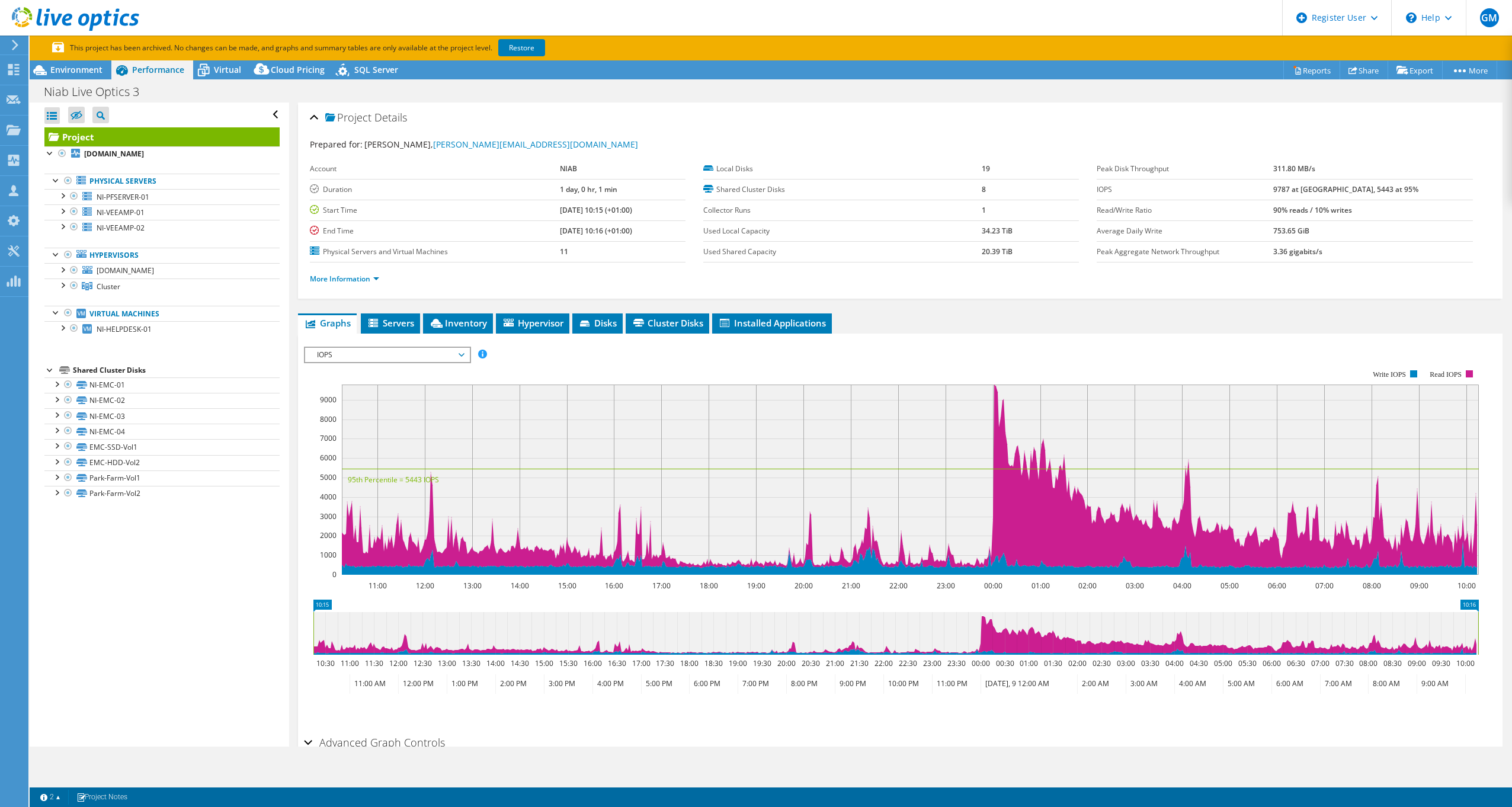
click at [369, 353] on span "IOPS" at bounding box center [386, 354] width 152 height 14
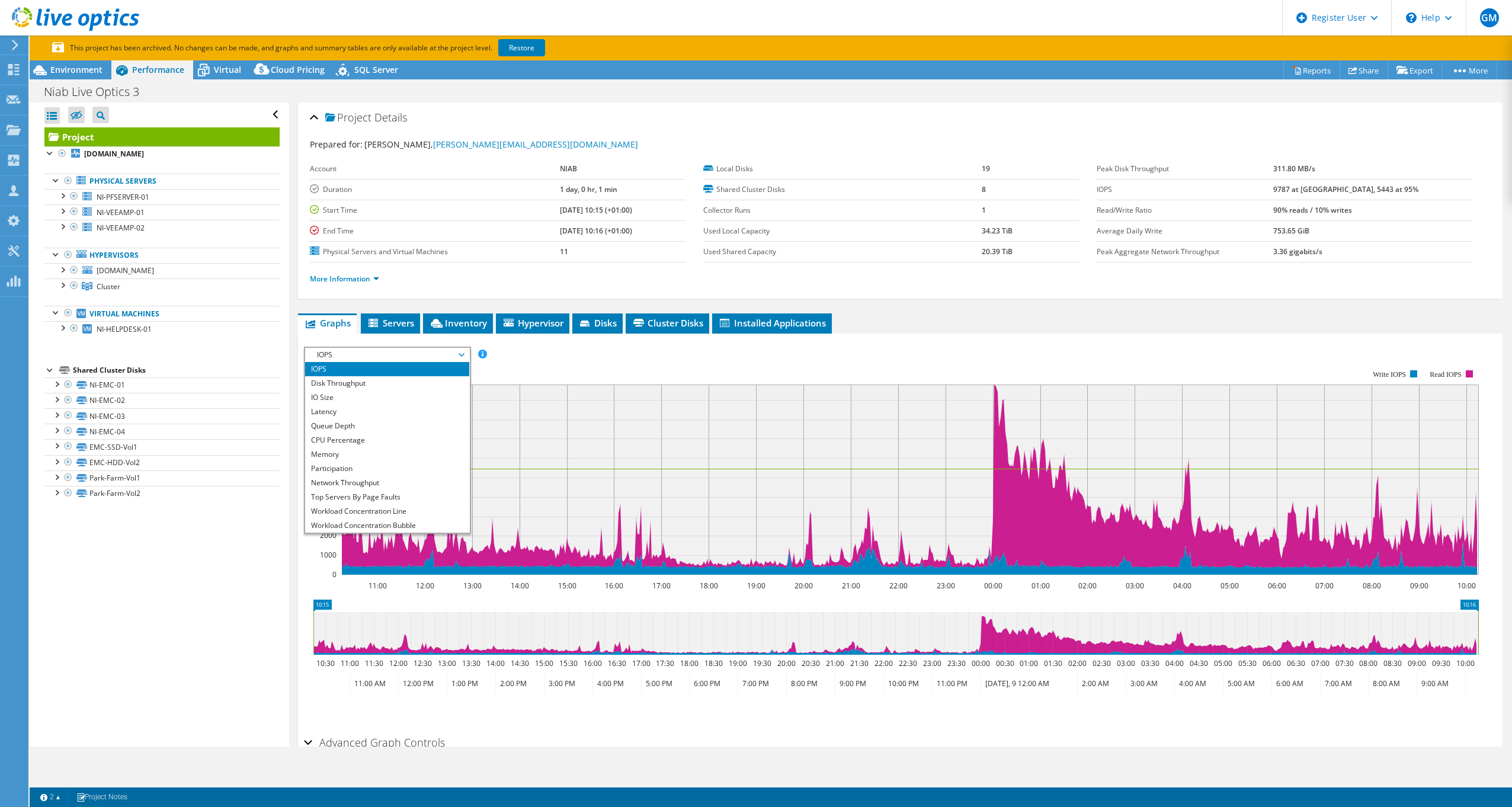
click at [369, 353] on span "IOPS" at bounding box center [386, 354] width 152 height 14
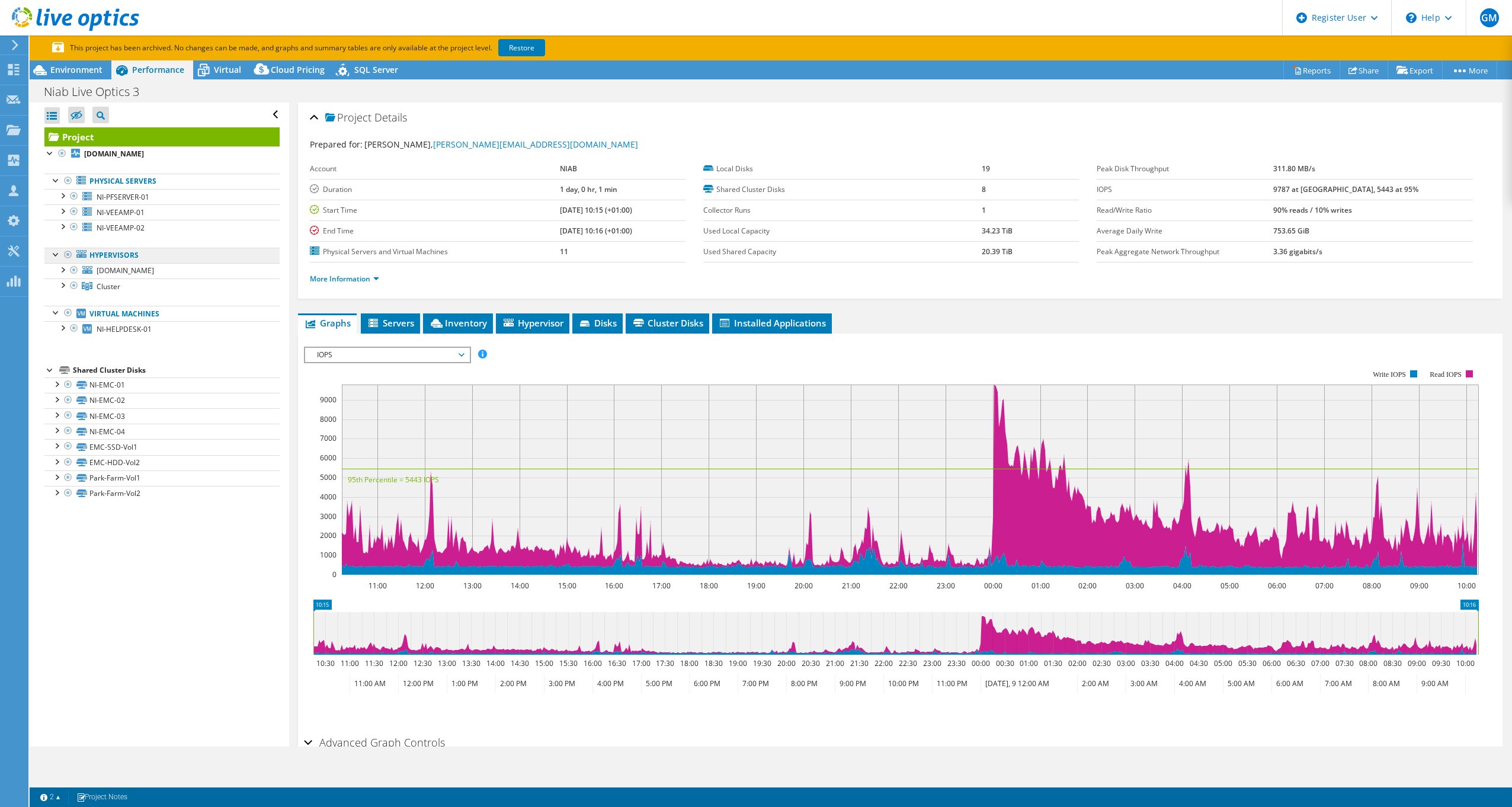
click at [117, 258] on link "Hypervisors" at bounding box center [161, 256] width 235 height 15
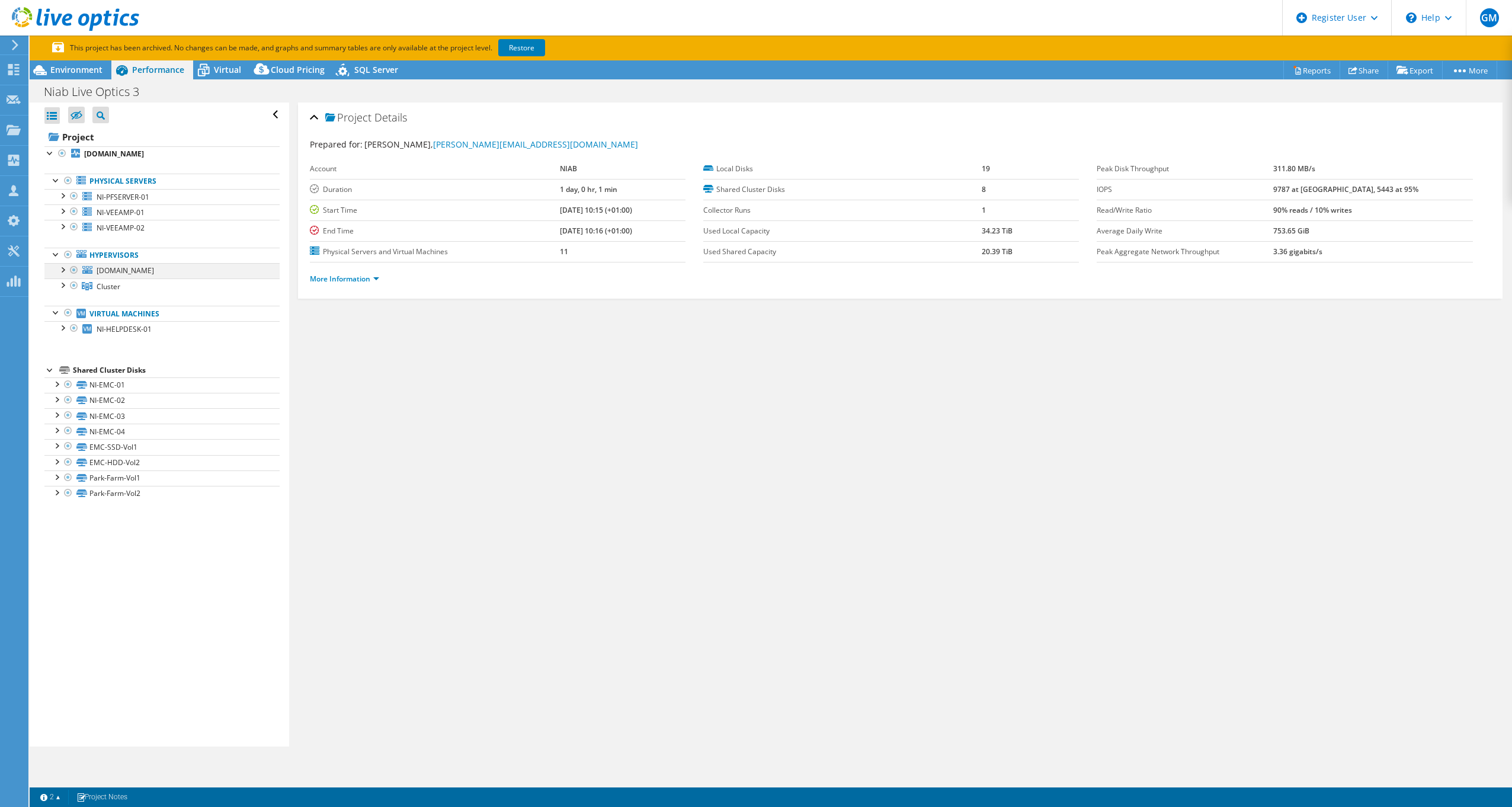
click at [65, 269] on div at bounding box center [62, 269] width 12 height 12
click at [64, 269] on div at bounding box center [62, 269] width 12 height 12
click at [123, 254] on link "Hypervisors" at bounding box center [161, 256] width 235 height 15
click at [120, 271] on span "em-drhost-01.niab.com" at bounding box center [126, 270] width 58 height 10
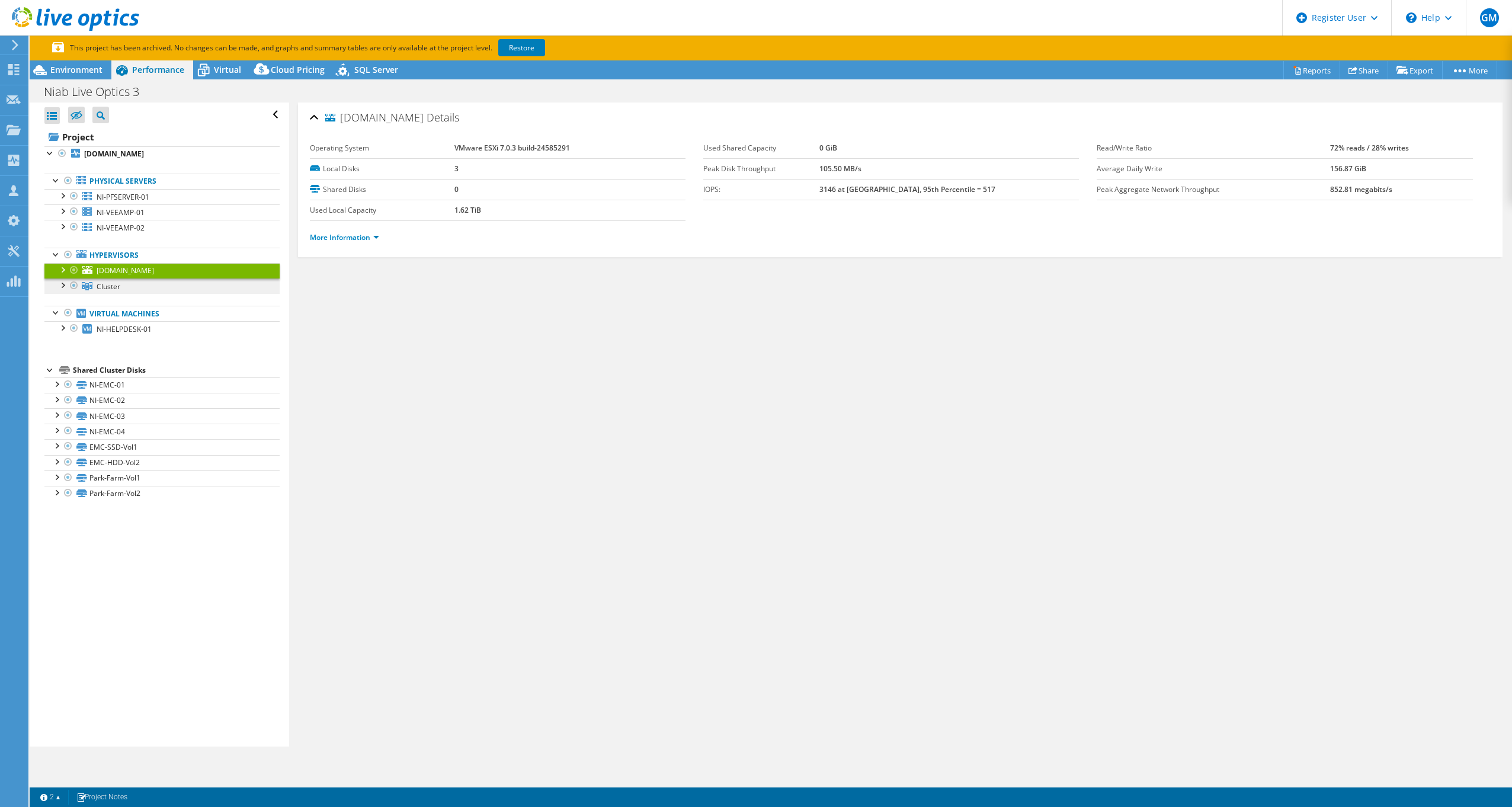
click at [116, 286] on span "Cluster" at bounding box center [109, 286] width 24 height 10
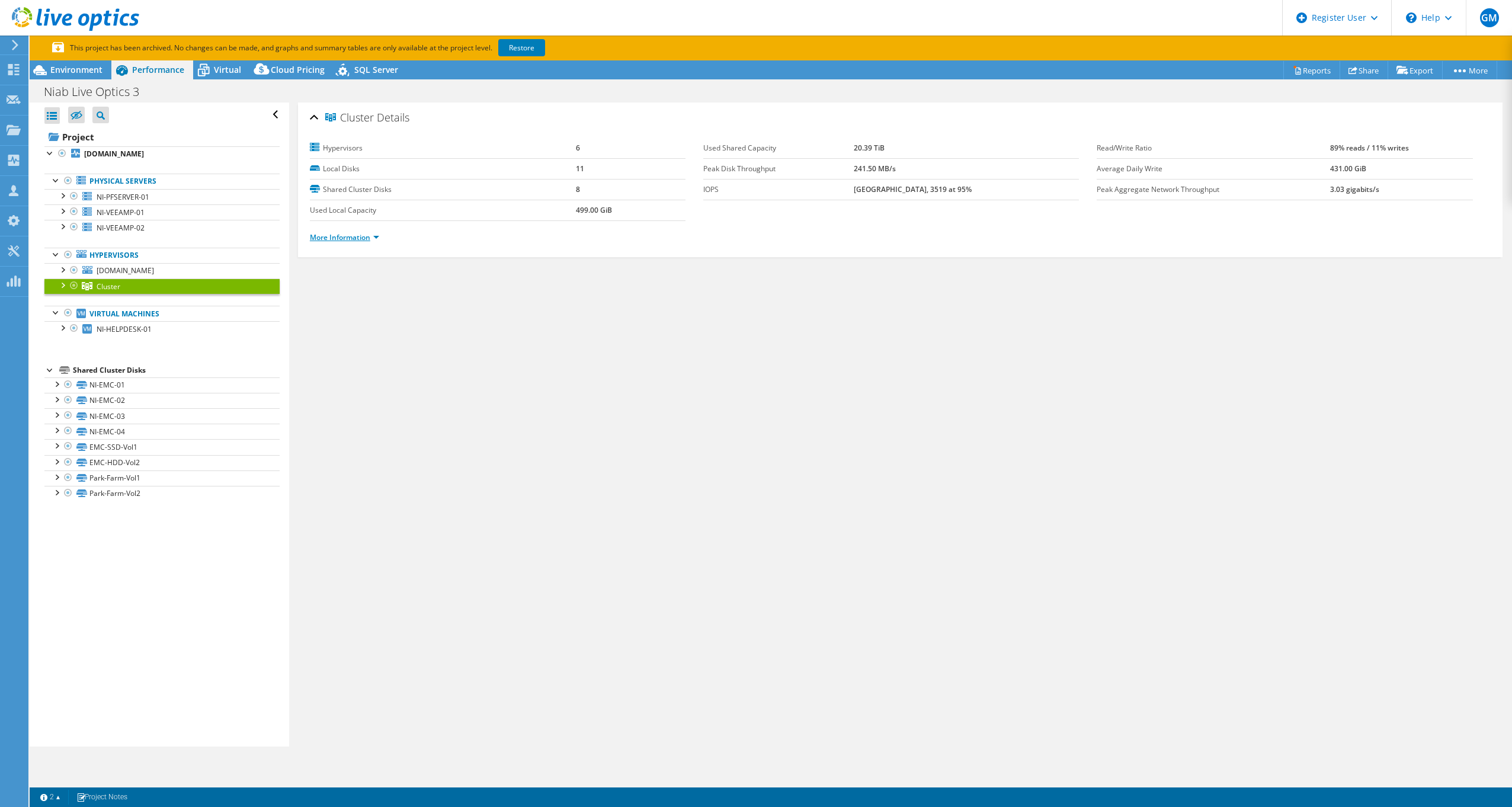
click at [353, 234] on link "More Information" at bounding box center [345, 237] width 70 height 10
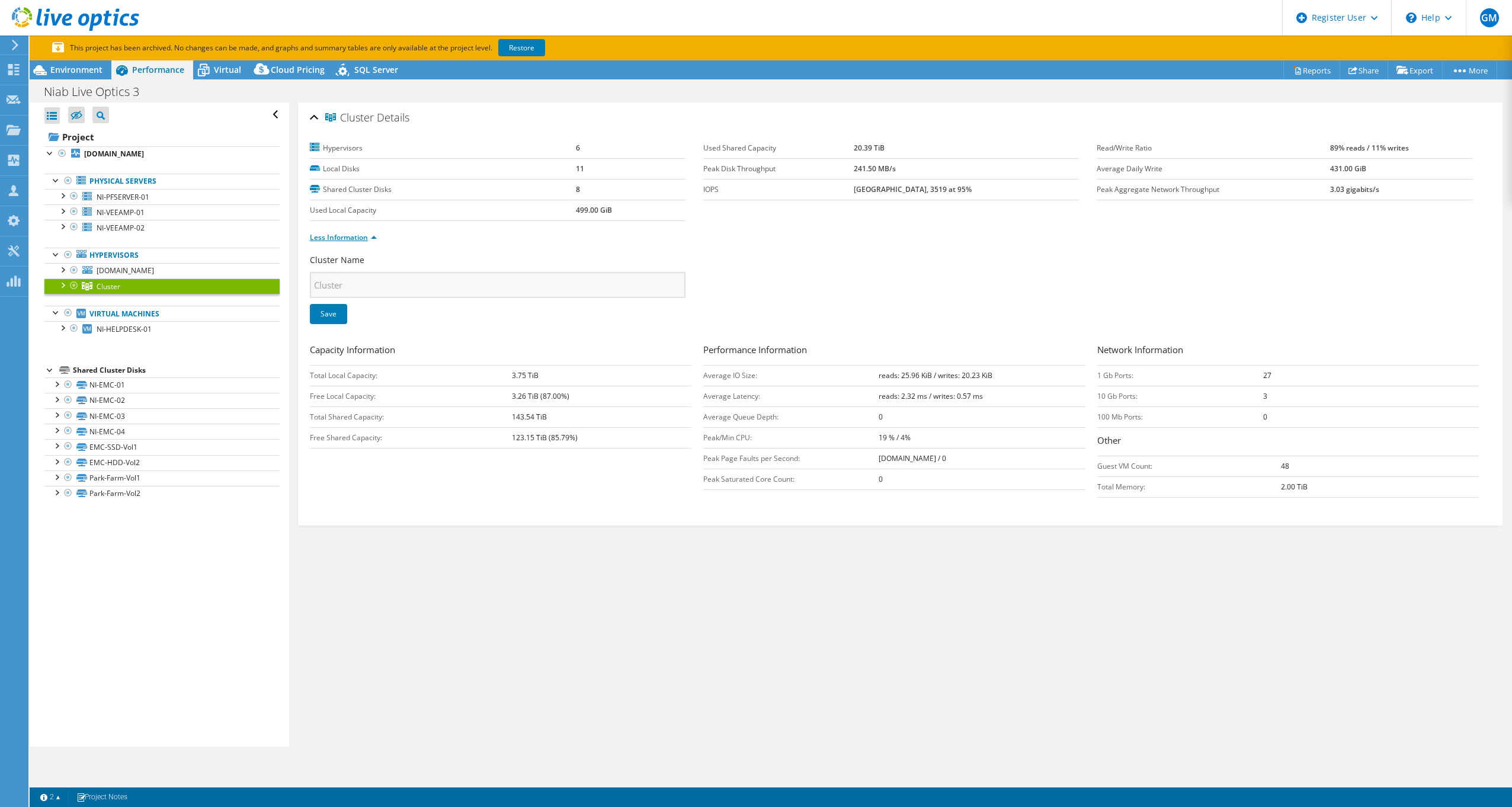
click at [354, 237] on link "Less Information" at bounding box center [343, 237] width 67 height 10
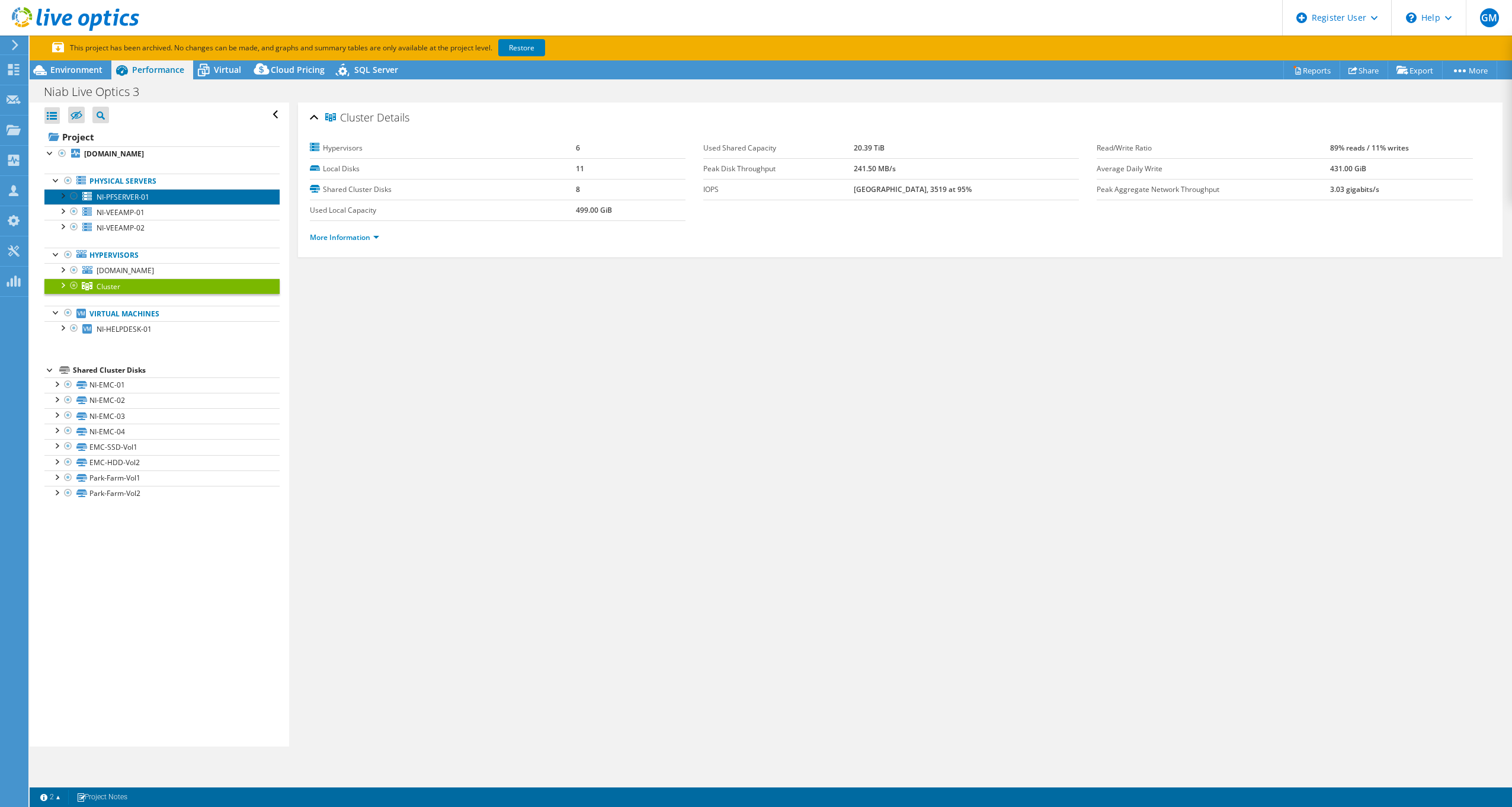
click at [116, 203] on link "NI-PFSERVER-01" at bounding box center [161, 196] width 235 height 15
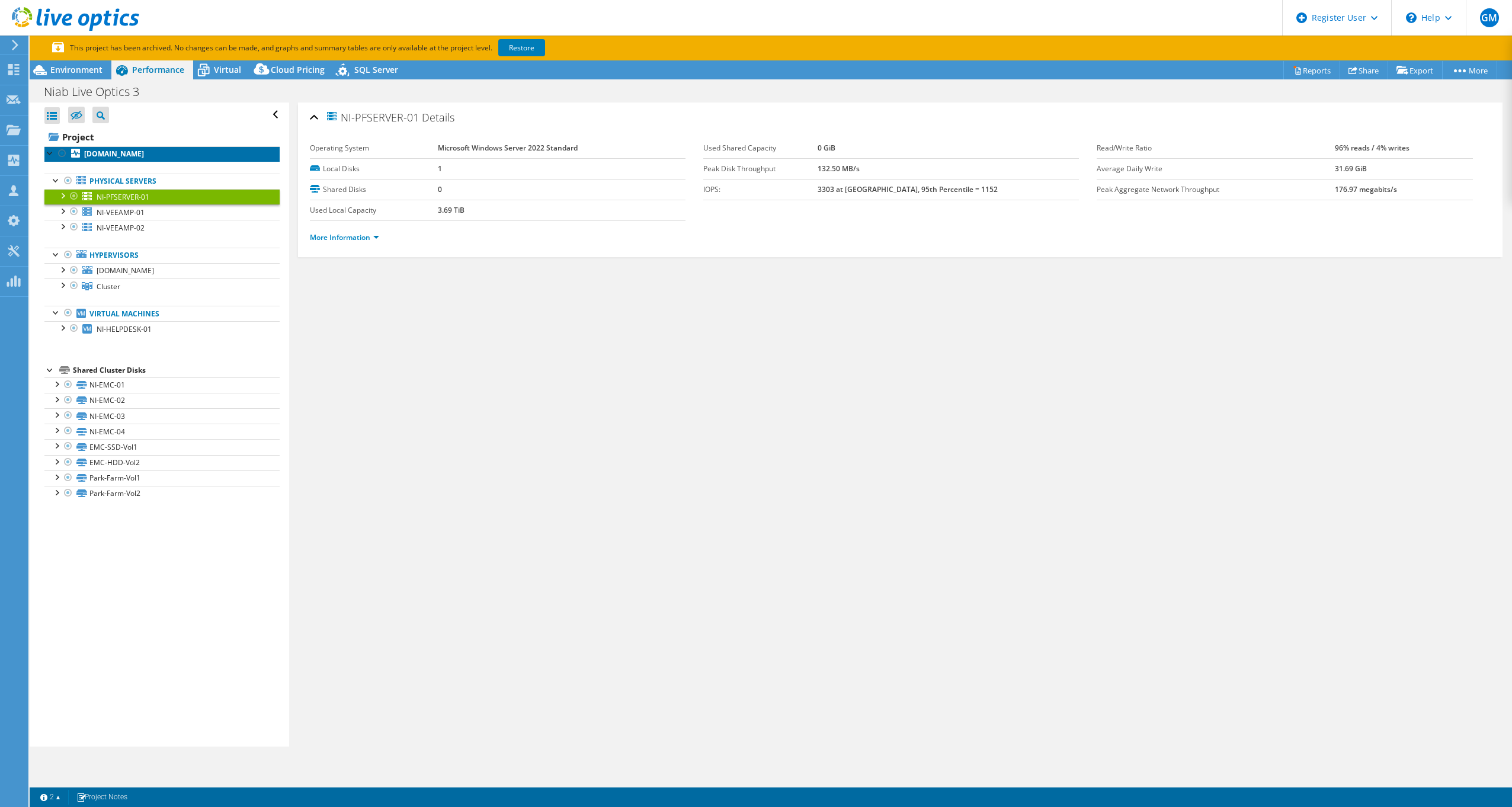
drag, startPoint x: 113, startPoint y: 152, endPoint x: 135, endPoint y: 163, distance: 24.6
click at [114, 152] on b "em-drhost-01.niab.com" at bounding box center [114, 154] width 59 height 10
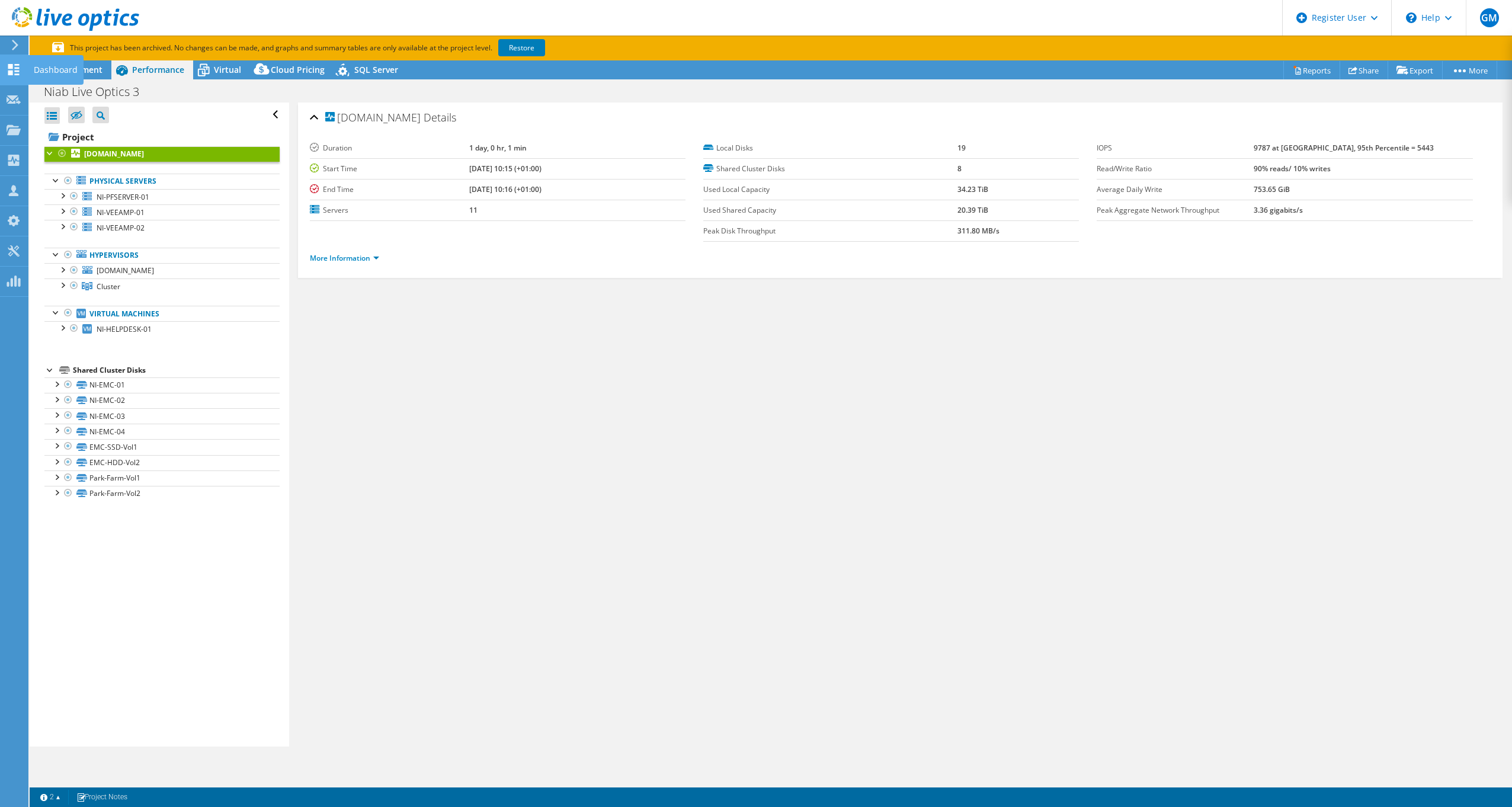
click at [39, 70] on div "Dashboard" at bounding box center [56, 70] width 56 height 30
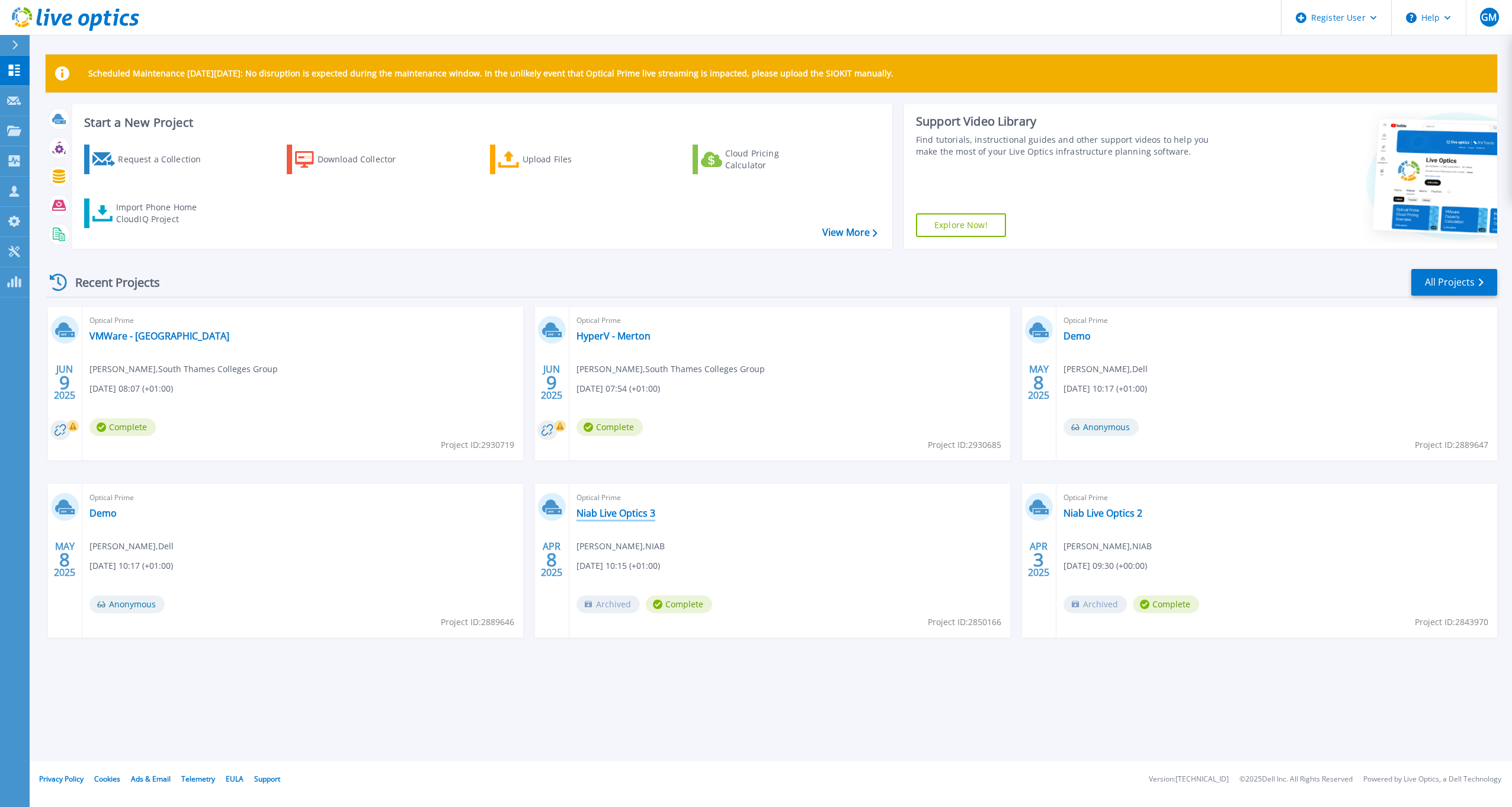
click at [606, 513] on link "Niab Live Optics 3" at bounding box center [616, 513] width 79 height 12
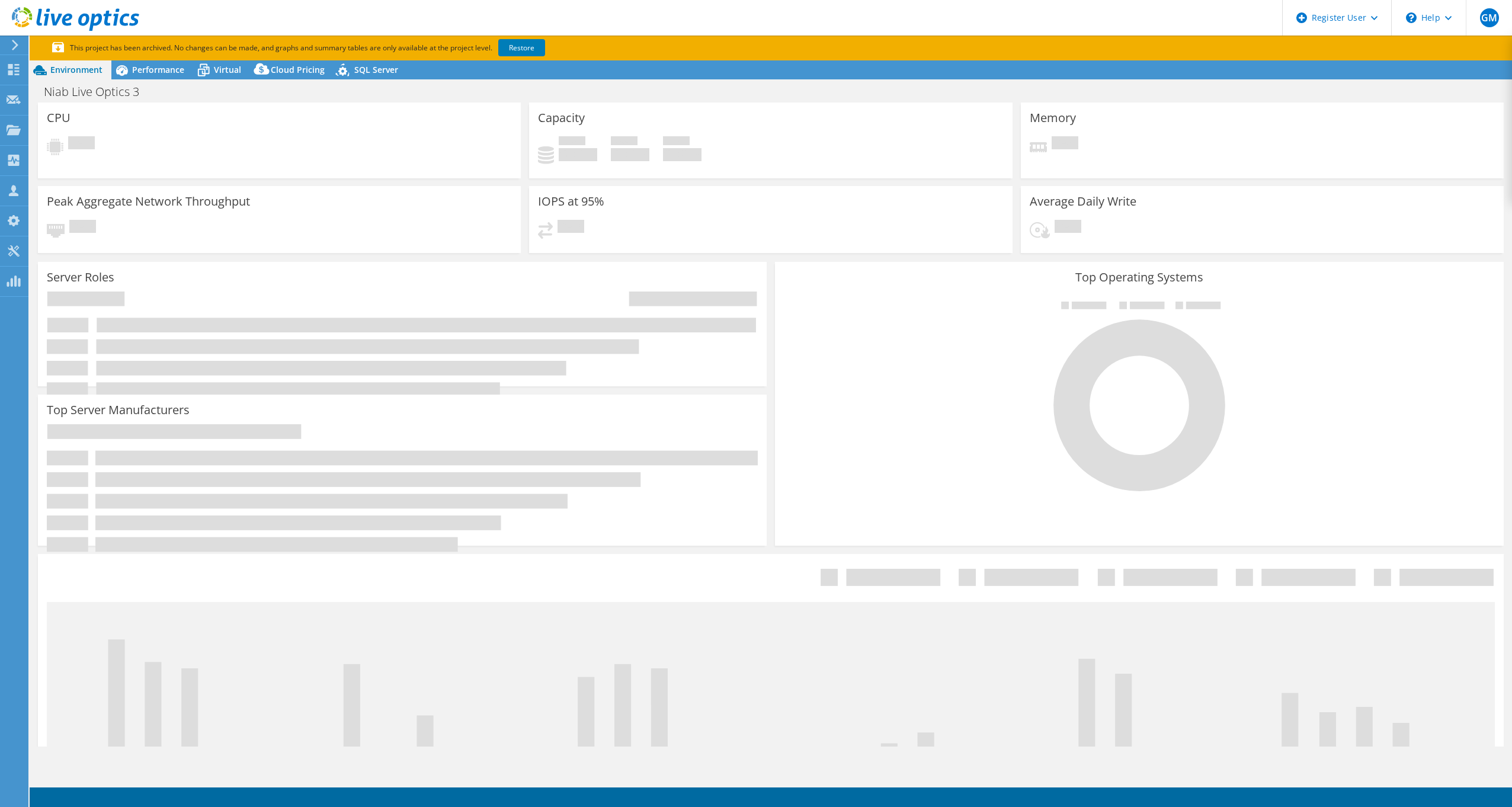
select select "EULondon"
select select "GBP"
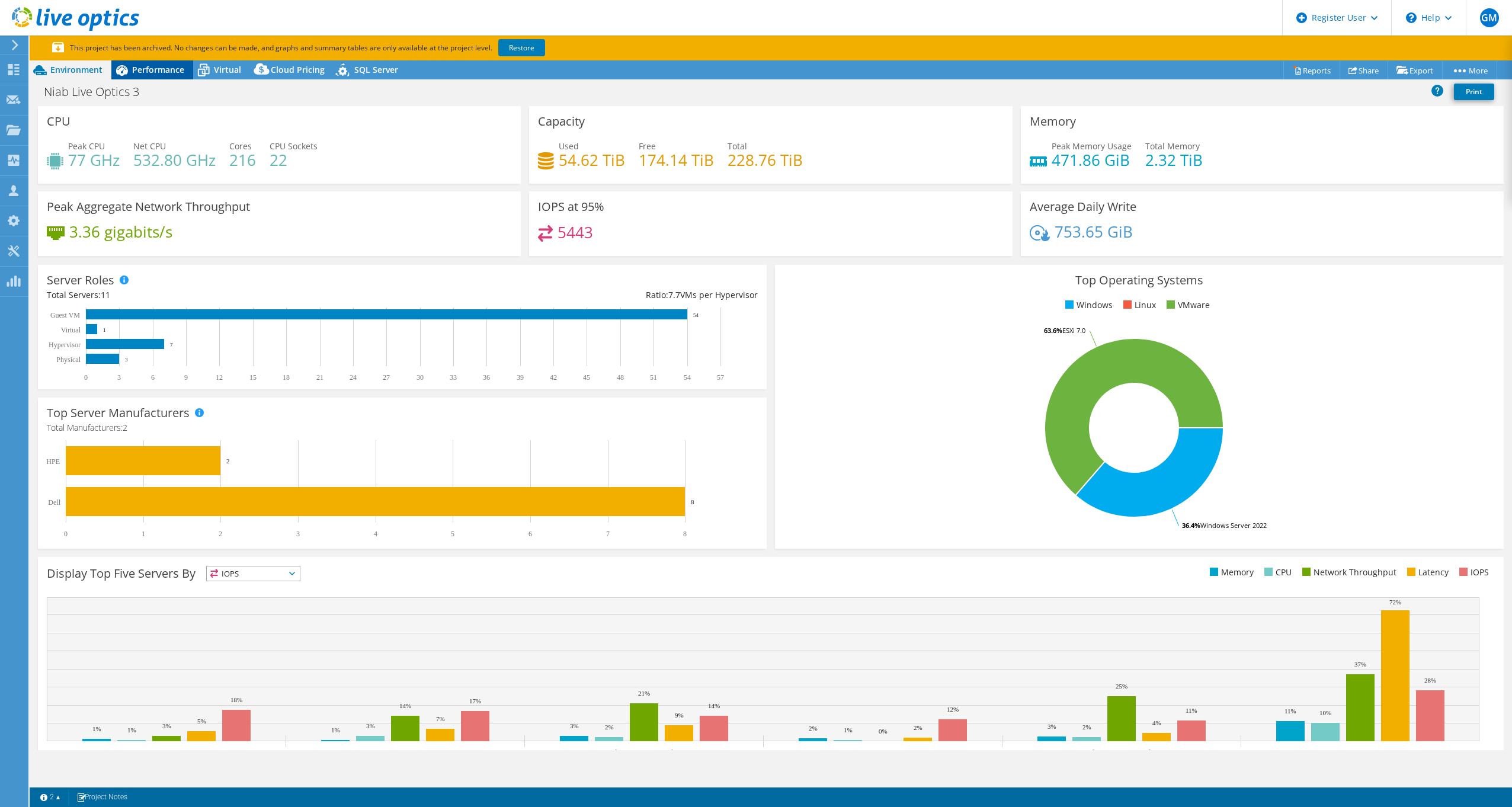
click at [155, 74] on span "Performance" at bounding box center [158, 69] width 52 height 11
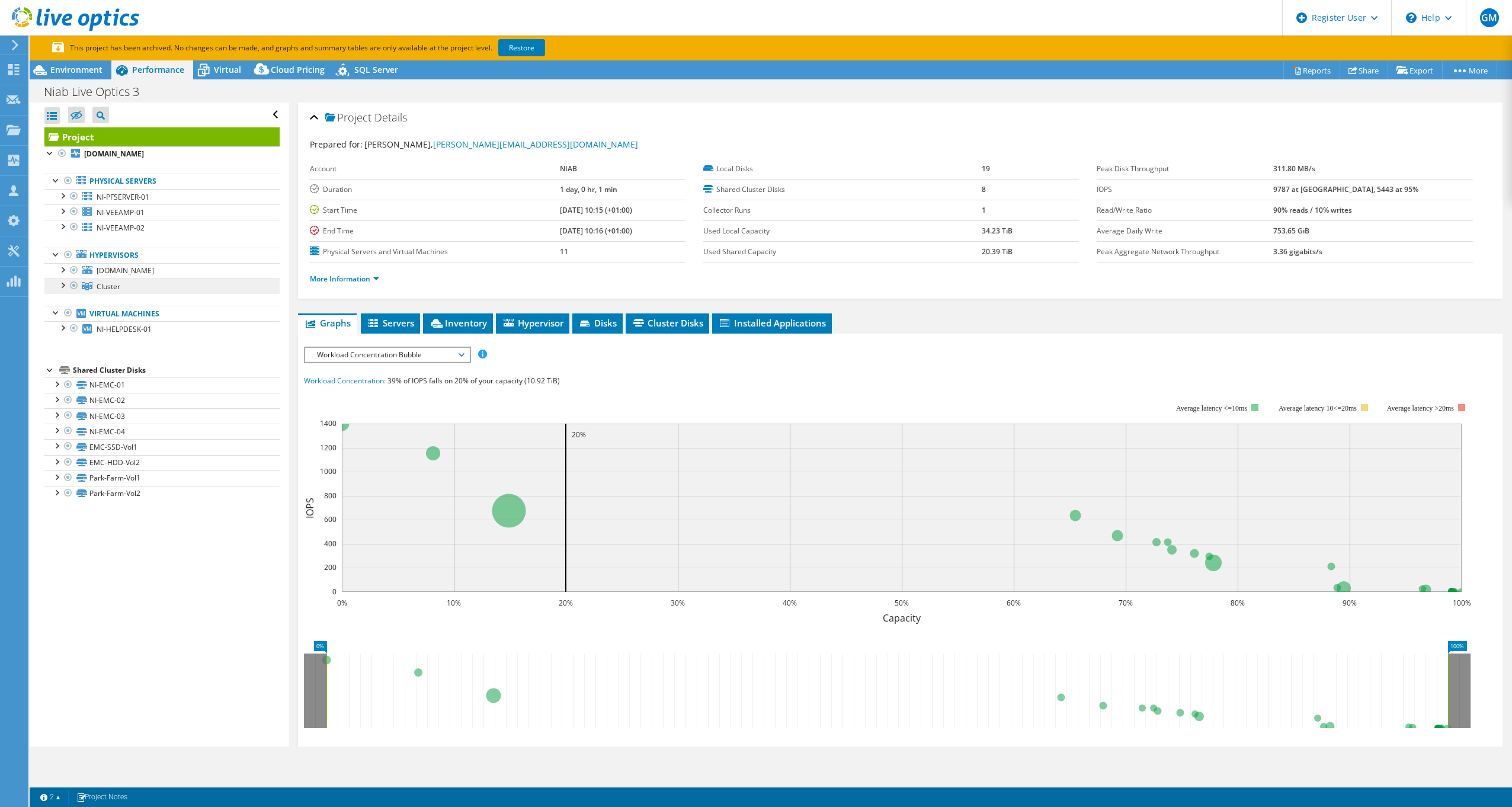
click at [110, 288] on span "Cluster" at bounding box center [109, 286] width 24 height 10
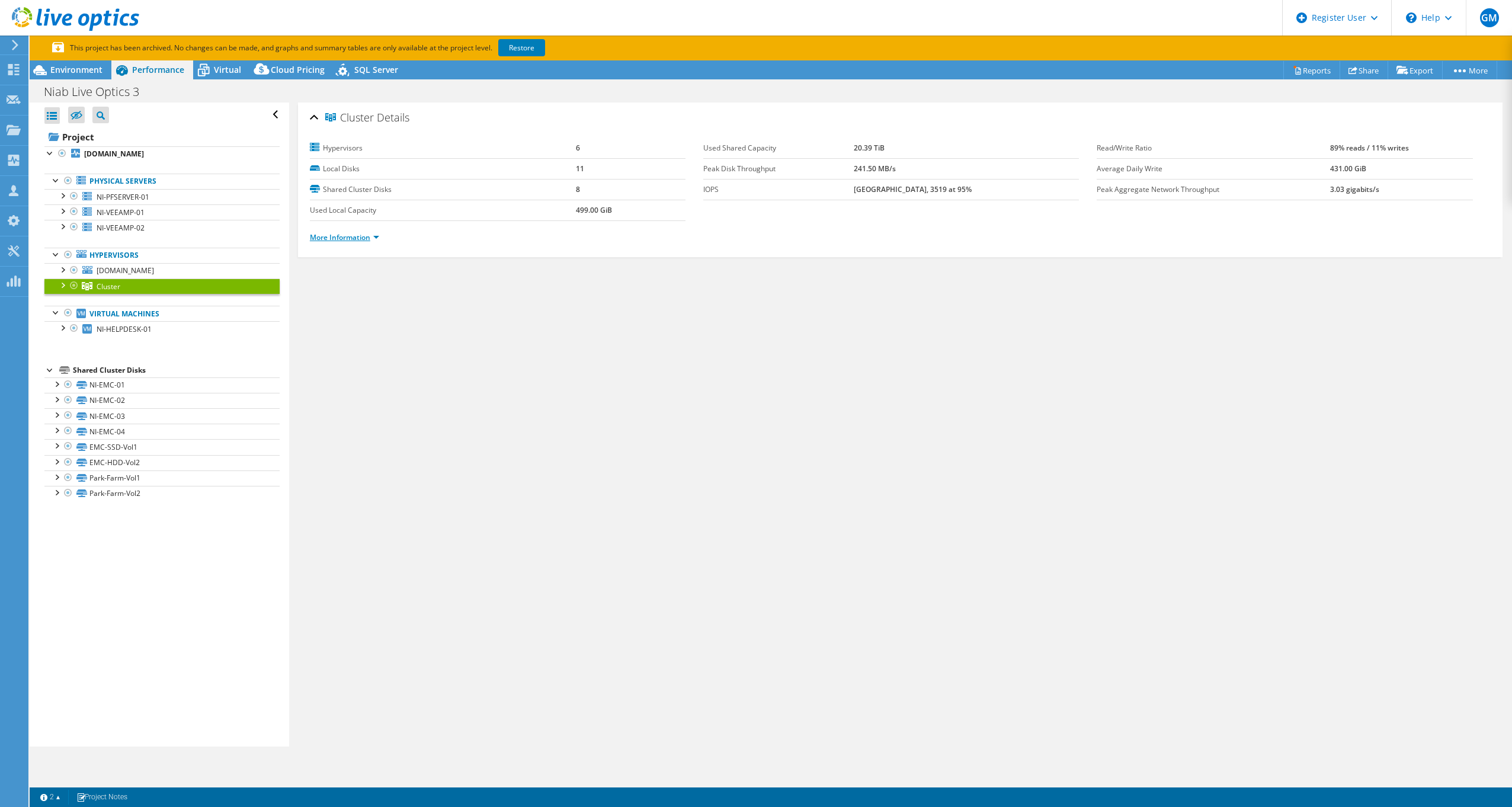
click at [343, 236] on link "More Information" at bounding box center [345, 237] width 70 height 10
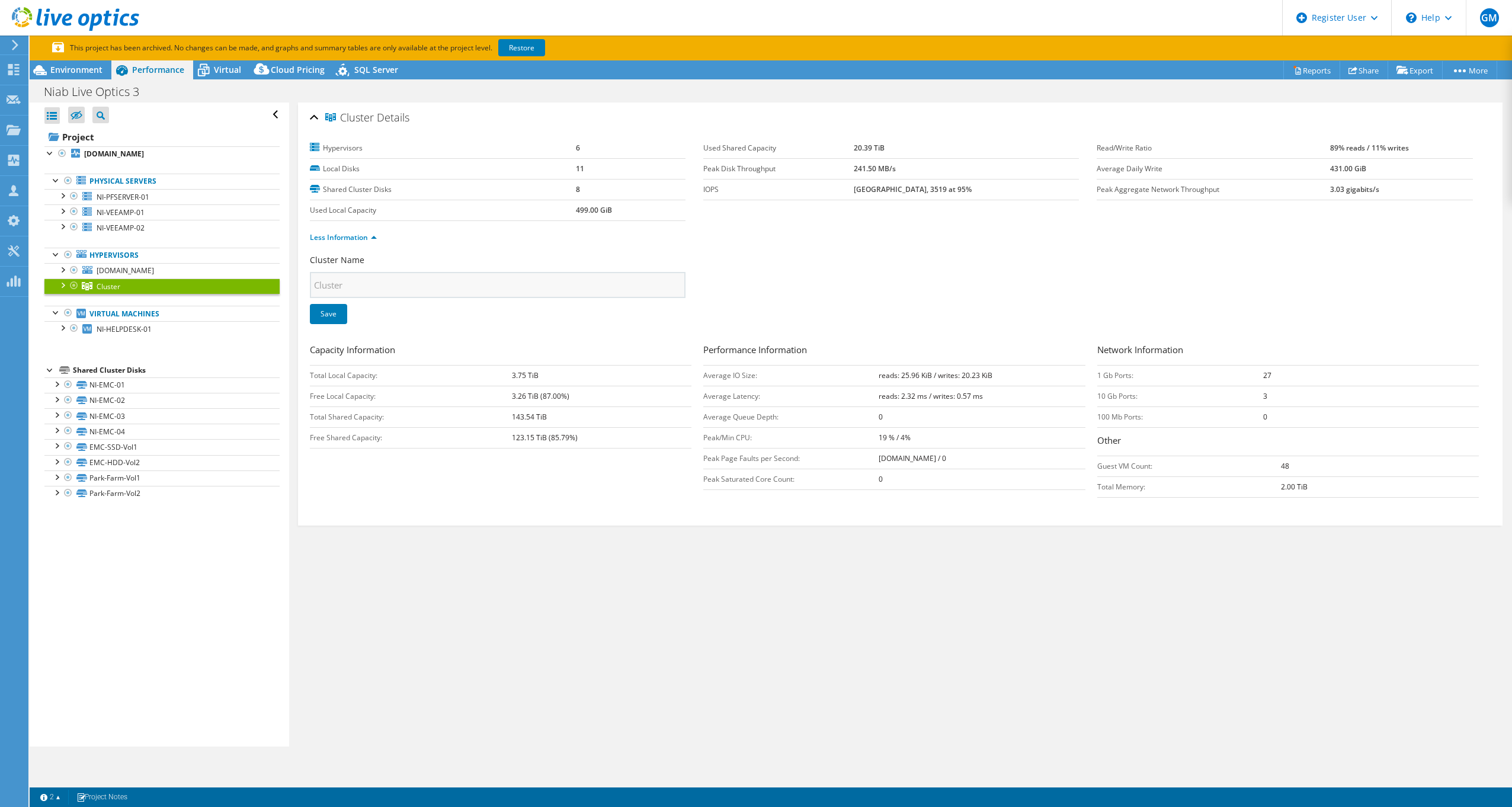
drag, startPoint x: 1255, startPoint y: 377, endPoint x: 1291, endPoint y: 377, distance: 36.0
click at [1291, 377] on tr "1 Gb Ports: 27" at bounding box center [1288, 375] width 381 height 20
drag, startPoint x: 1291, startPoint y: 377, endPoint x: 1269, endPoint y: 393, distance: 27.2
click at [1269, 393] on td "3" at bounding box center [1371, 396] width 216 height 20
drag, startPoint x: 1252, startPoint y: 378, endPoint x: 1275, endPoint y: 377, distance: 23.0
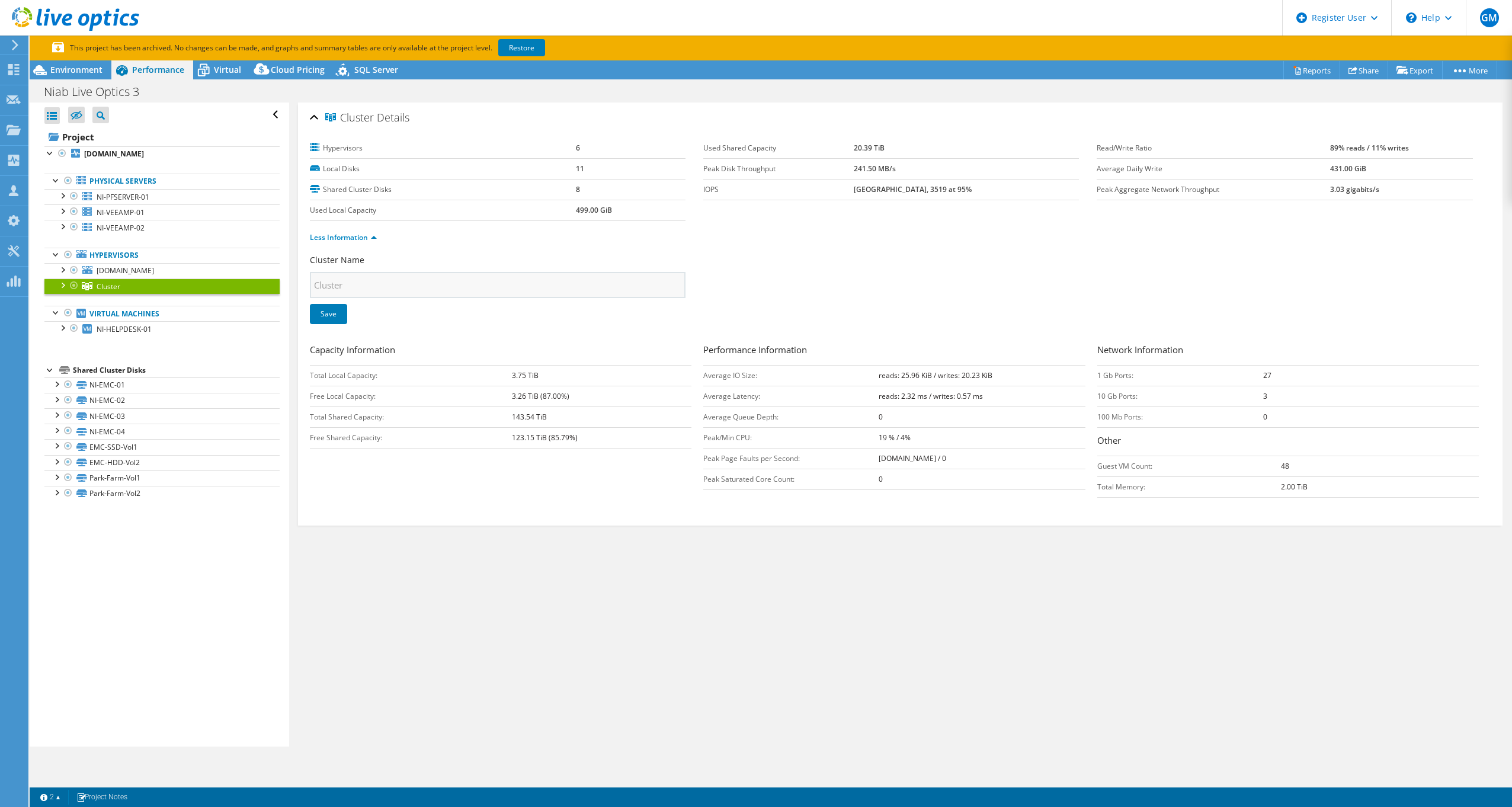
click at [1275, 377] on tr "1 Gb Ports: 27" at bounding box center [1288, 375] width 381 height 20
drag, startPoint x: 1275, startPoint y: 377, endPoint x: 1269, endPoint y: 389, distance: 13.4
click at [1269, 389] on td "3" at bounding box center [1371, 396] width 216 height 20
drag, startPoint x: 1250, startPoint y: 394, endPoint x: 1261, endPoint y: 393, distance: 11.0
click at [1261, 393] on tr "10 Gb Ports: 3" at bounding box center [1288, 396] width 381 height 20
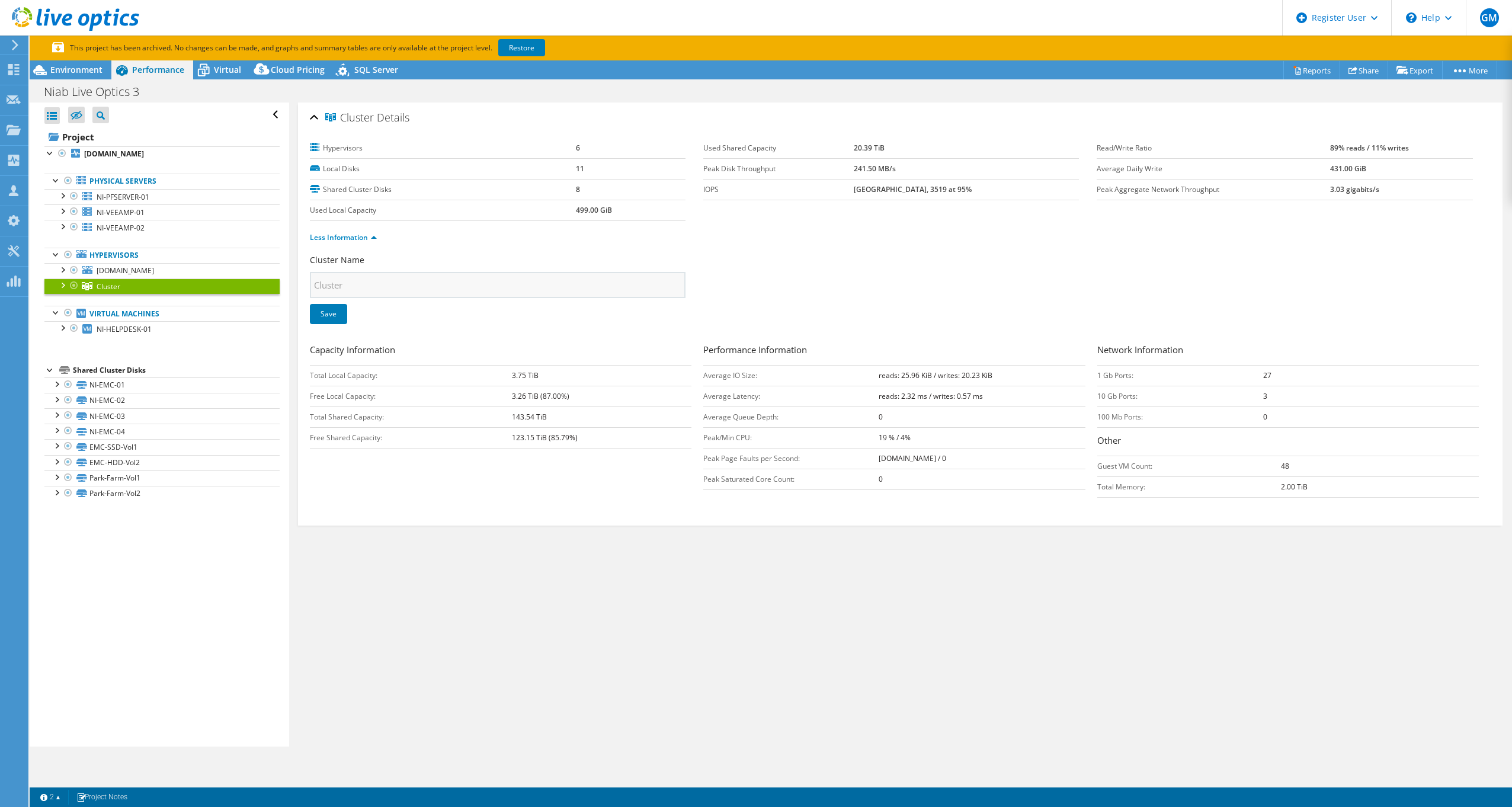
click at [1115, 296] on div "Cluster Name Cluster Save" at bounding box center [900, 296] width 1181 height 85
click at [360, 234] on link "Less Information" at bounding box center [343, 237] width 67 height 10
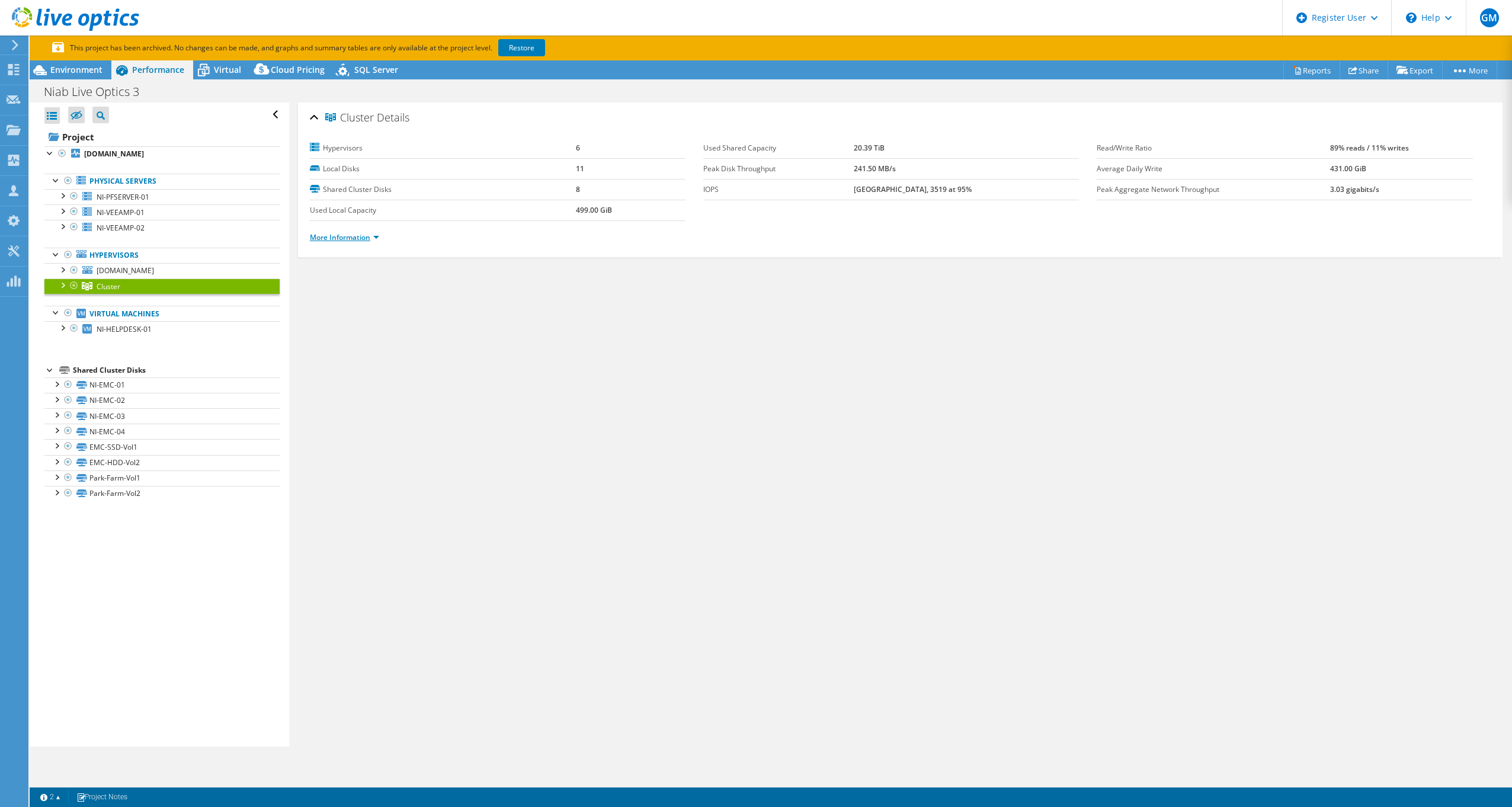
click at [360, 234] on link "More Information" at bounding box center [345, 237] width 70 height 10
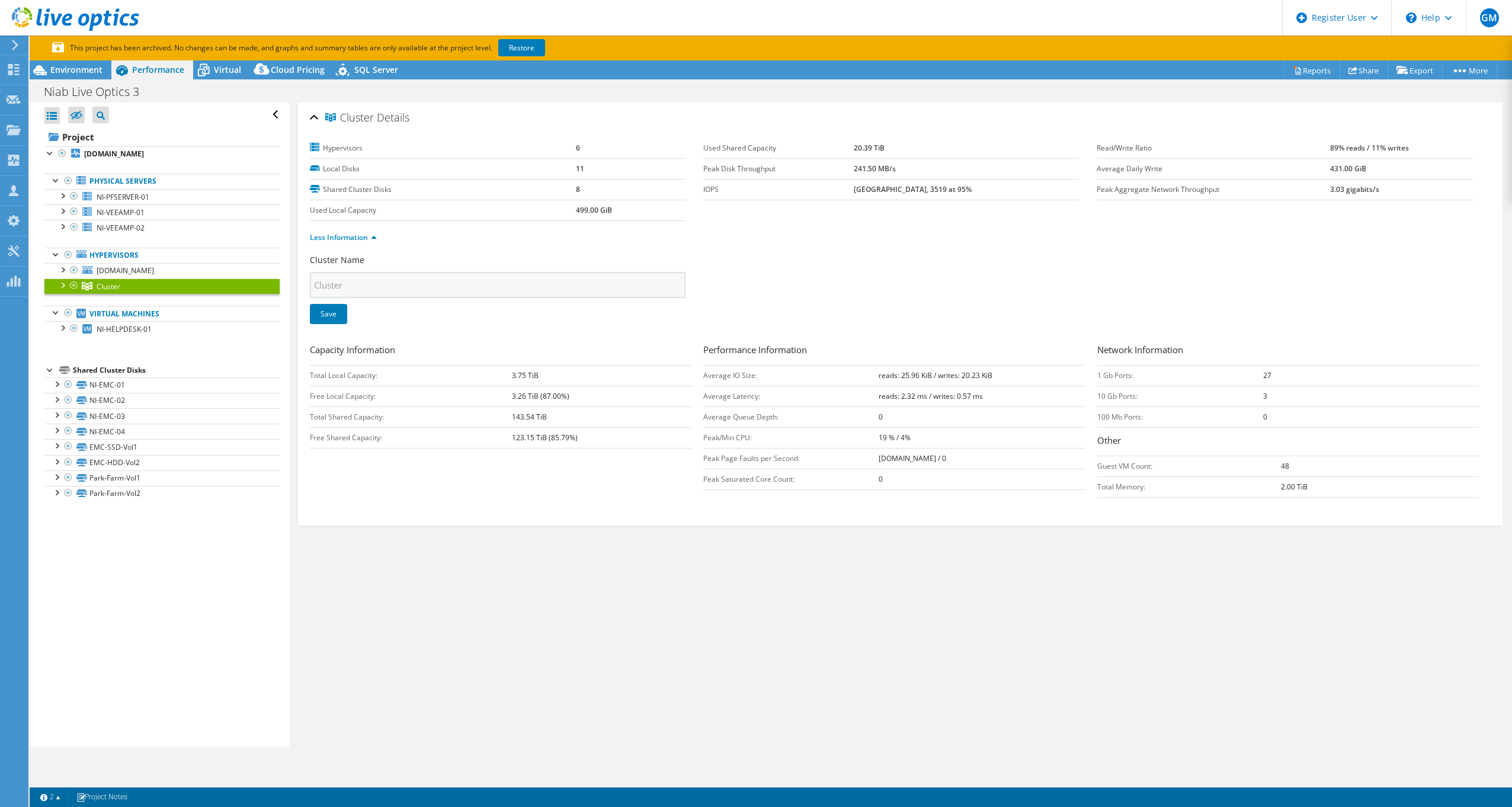
click at [63, 289] on div at bounding box center [62, 285] width 12 height 12
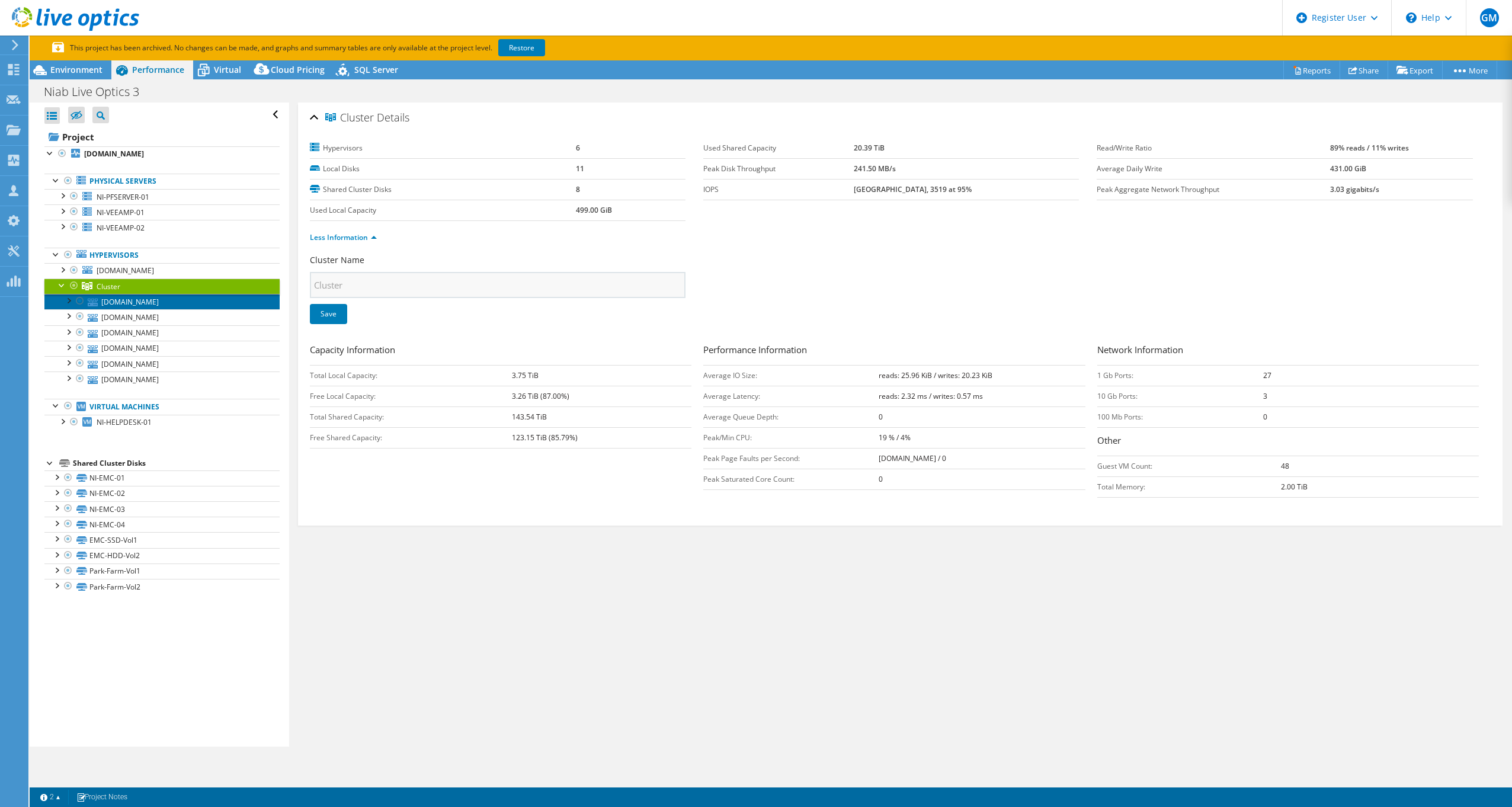
click at [150, 299] on link "ni-vmhost-03.niab.com" at bounding box center [161, 302] width 235 height 15
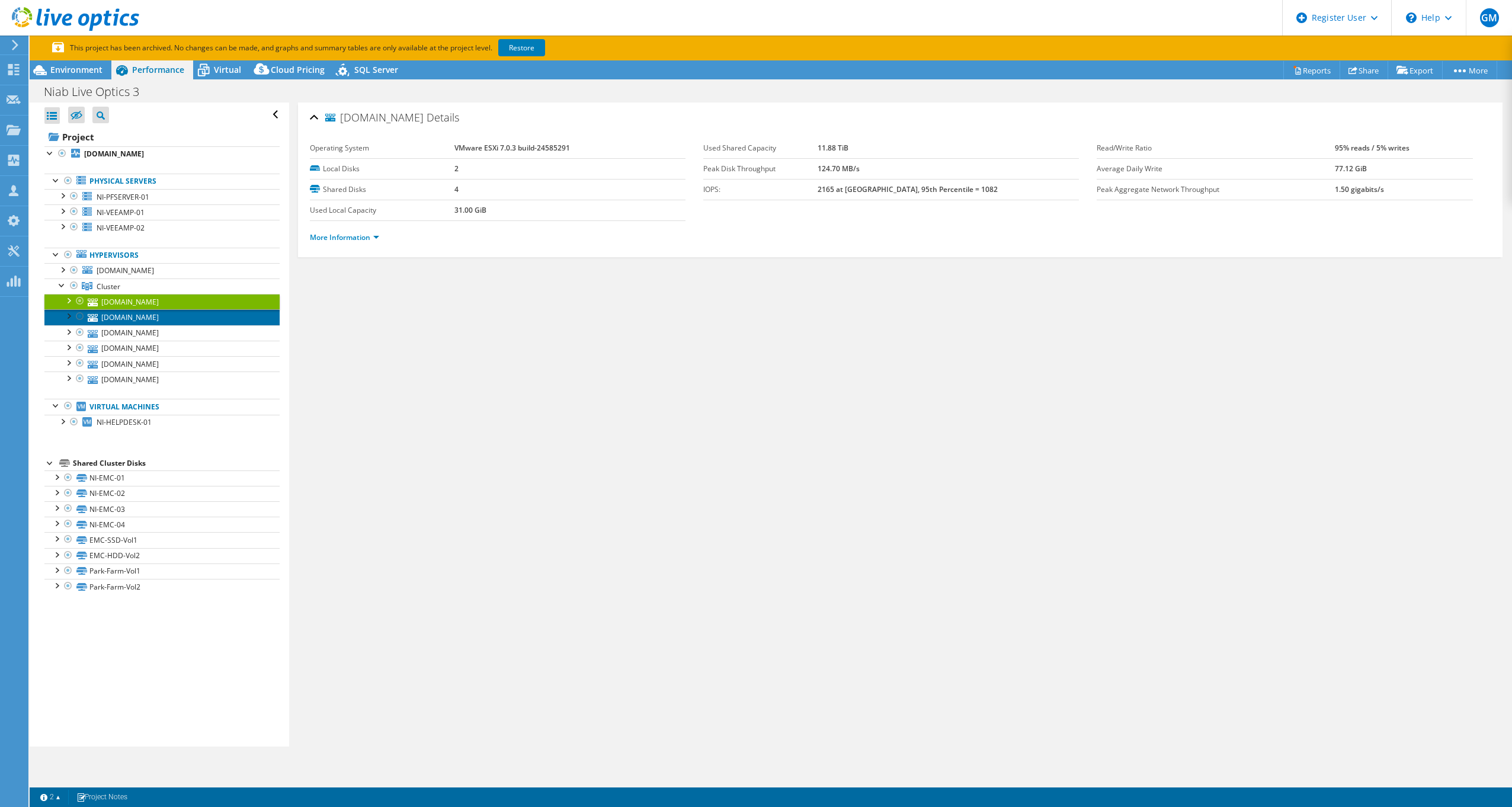
click at [150, 316] on link "ni-vmhost-01.niab.com" at bounding box center [161, 317] width 235 height 15
click at [150, 332] on link "ni-vmhost-02.niab.com" at bounding box center [161, 333] width 235 height 15
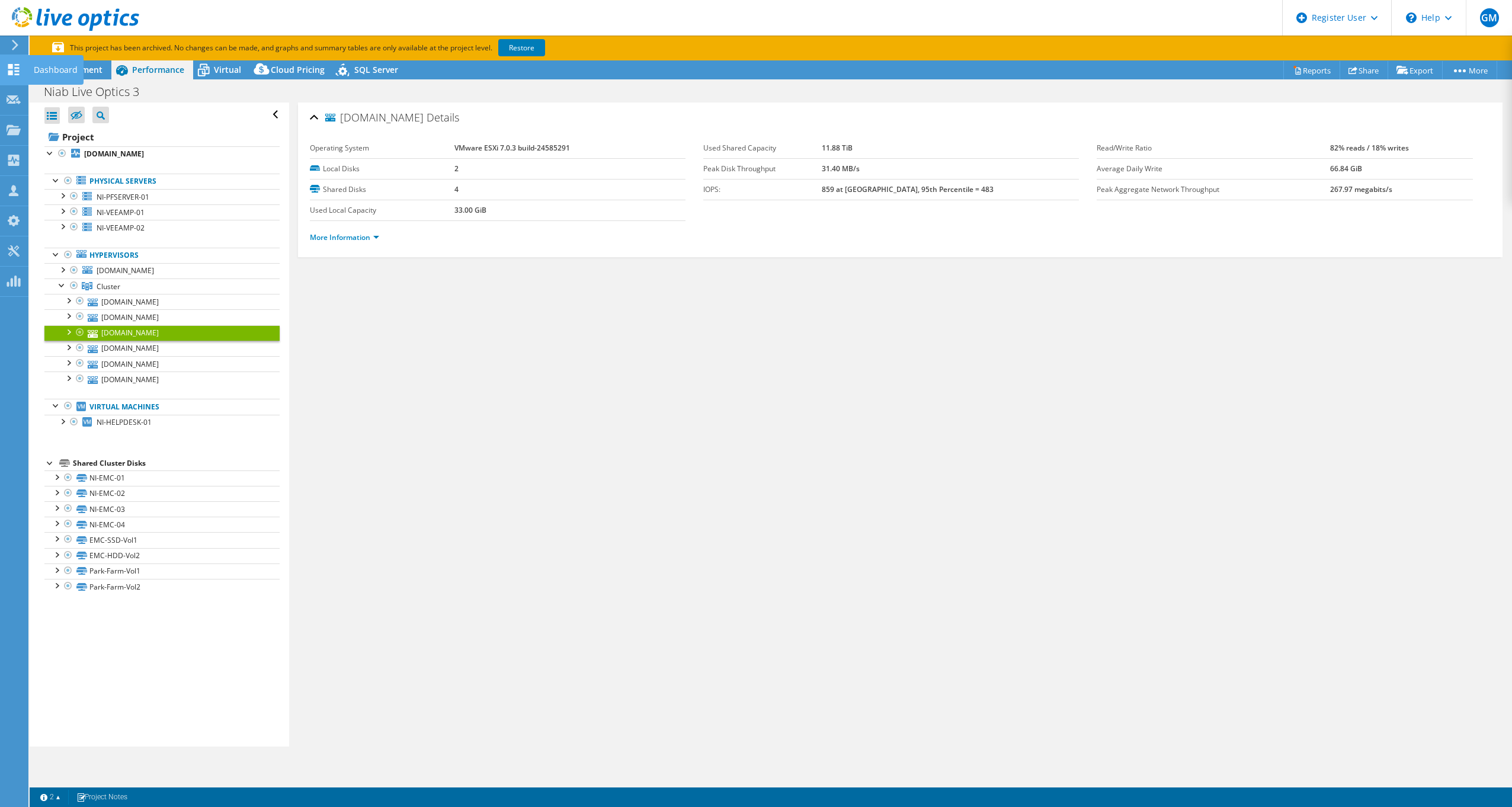
click at [48, 71] on div "Dashboard" at bounding box center [56, 70] width 56 height 30
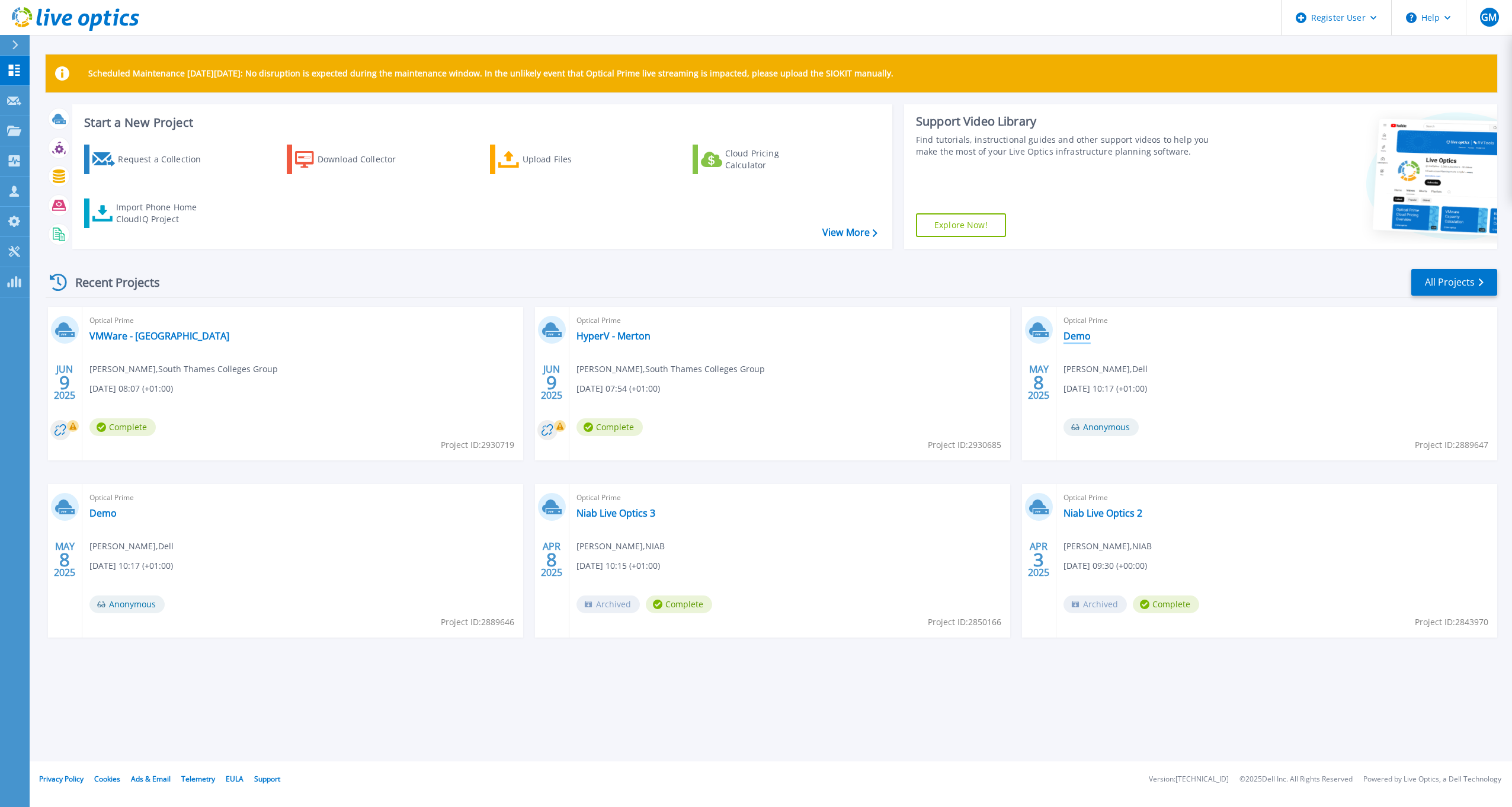
click at [1081, 336] on link "Demo" at bounding box center [1077, 336] width 27 height 12
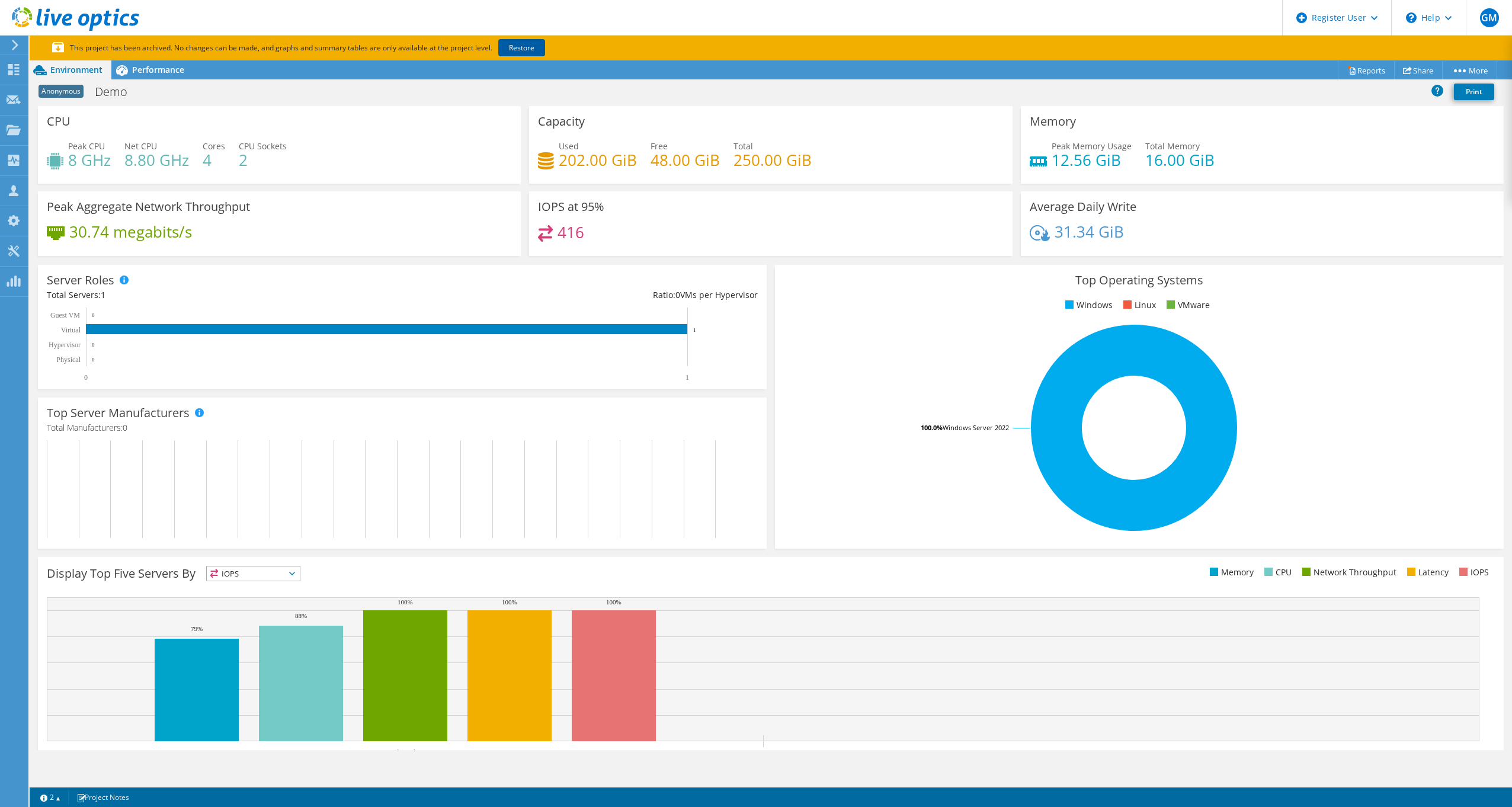
click at [524, 54] on link "Restore" at bounding box center [522, 48] width 47 height 17
click at [31, 65] on div "Dashboard" at bounding box center [56, 70] width 56 height 30
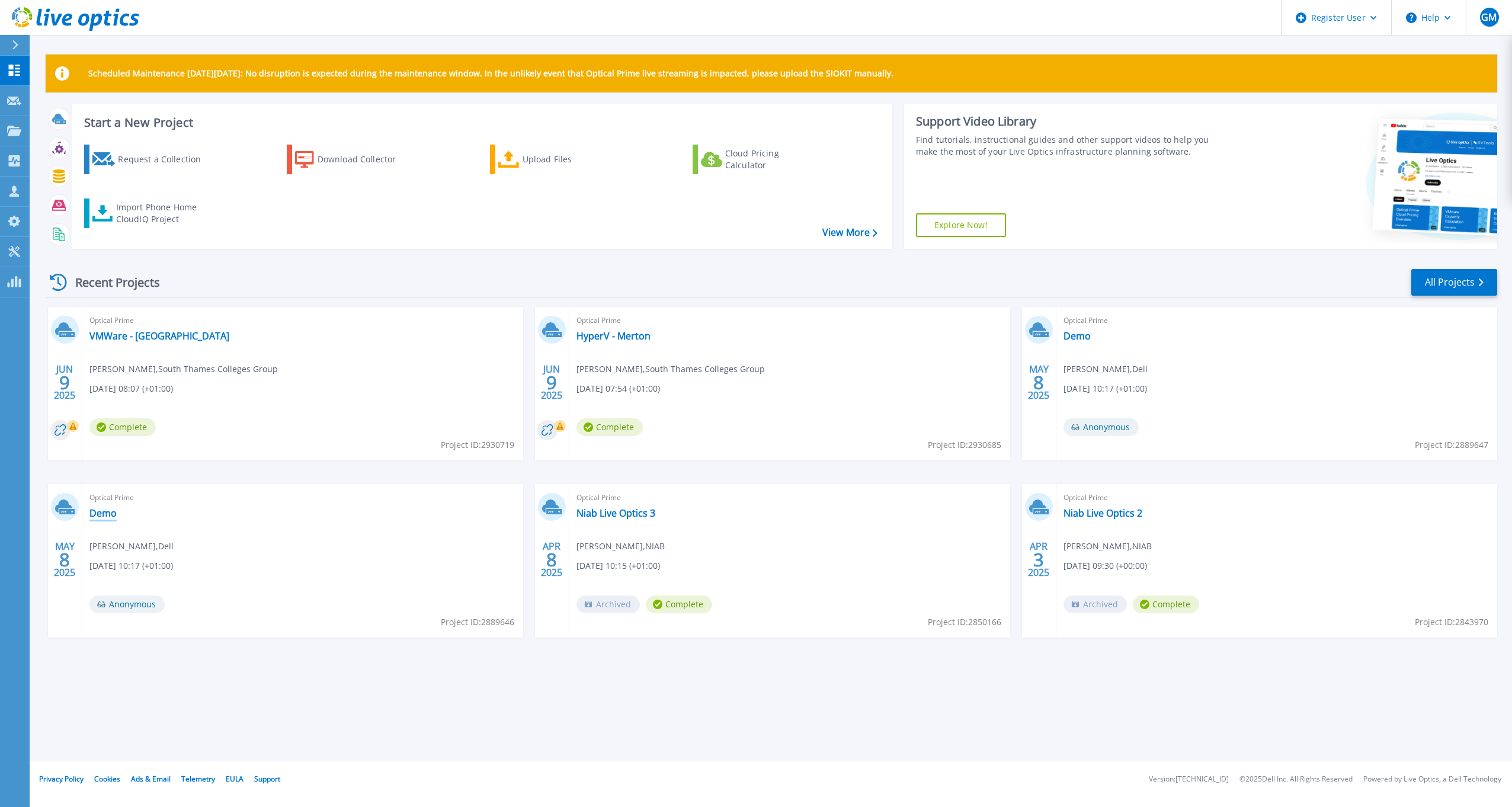
click at [99, 510] on link "Demo" at bounding box center [103, 513] width 27 height 12
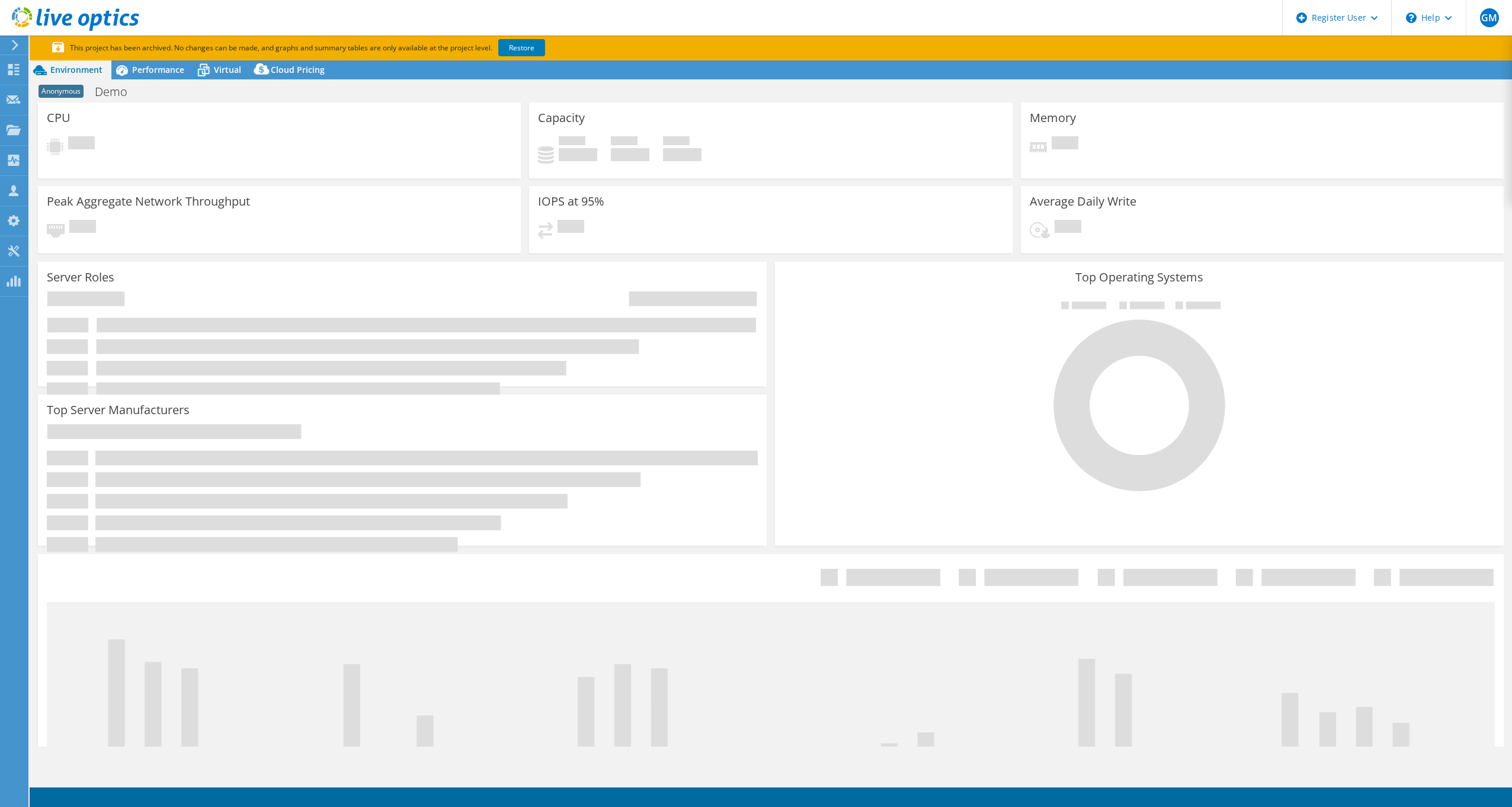
select select "USD"
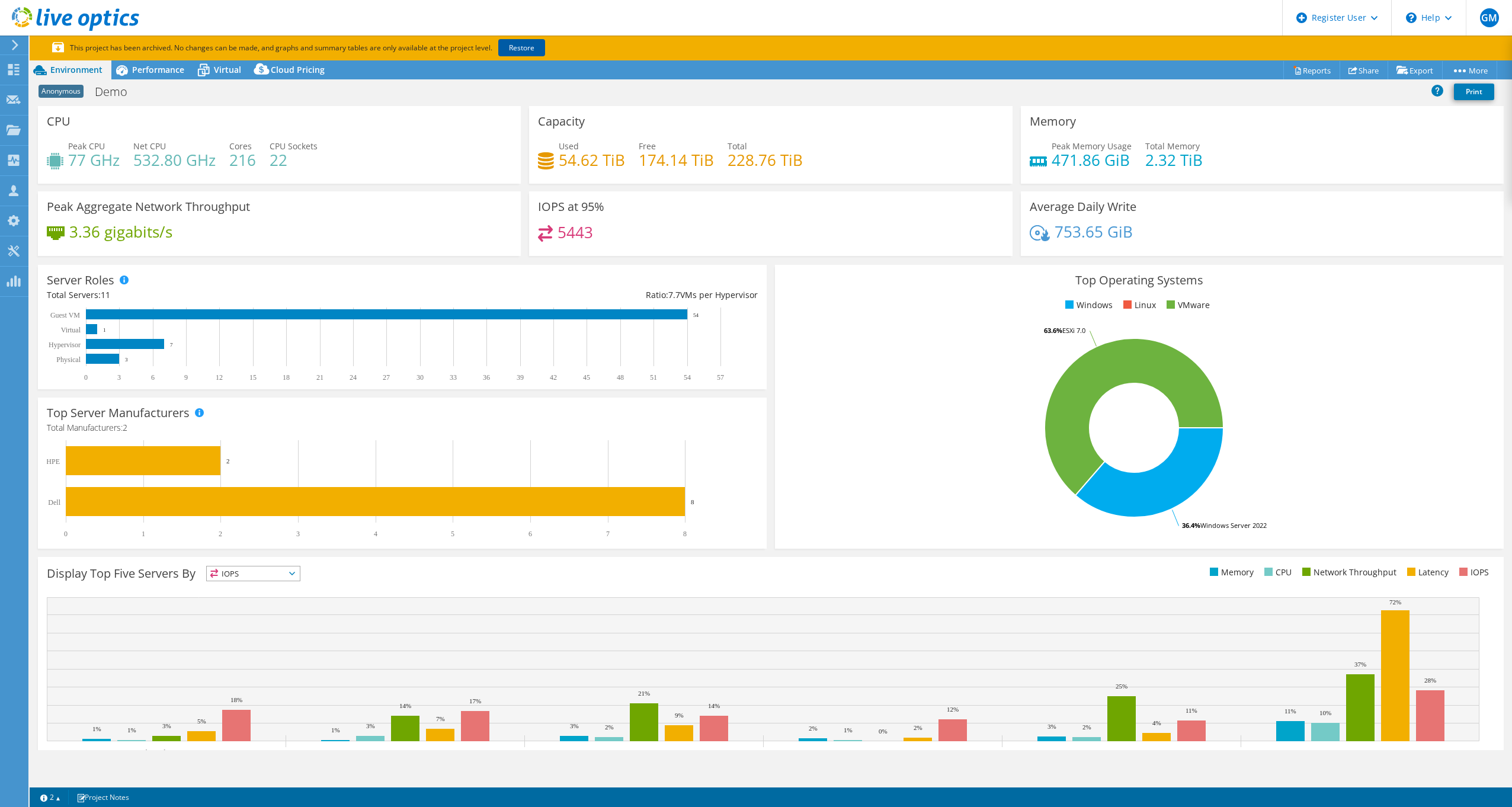
click at [516, 47] on link "Restore" at bounding box center [522, 48] width 47 height 17
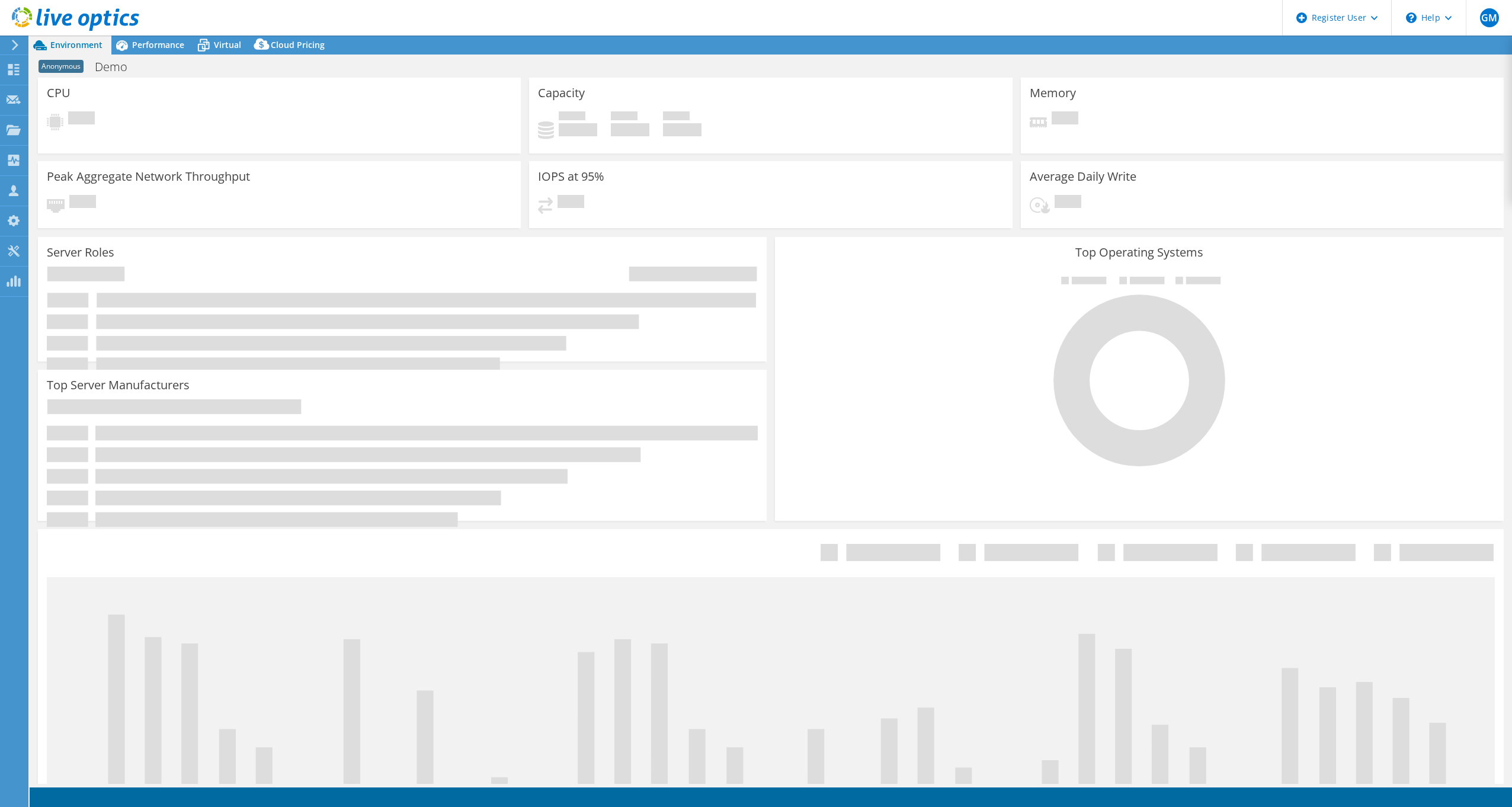
select select "USD"
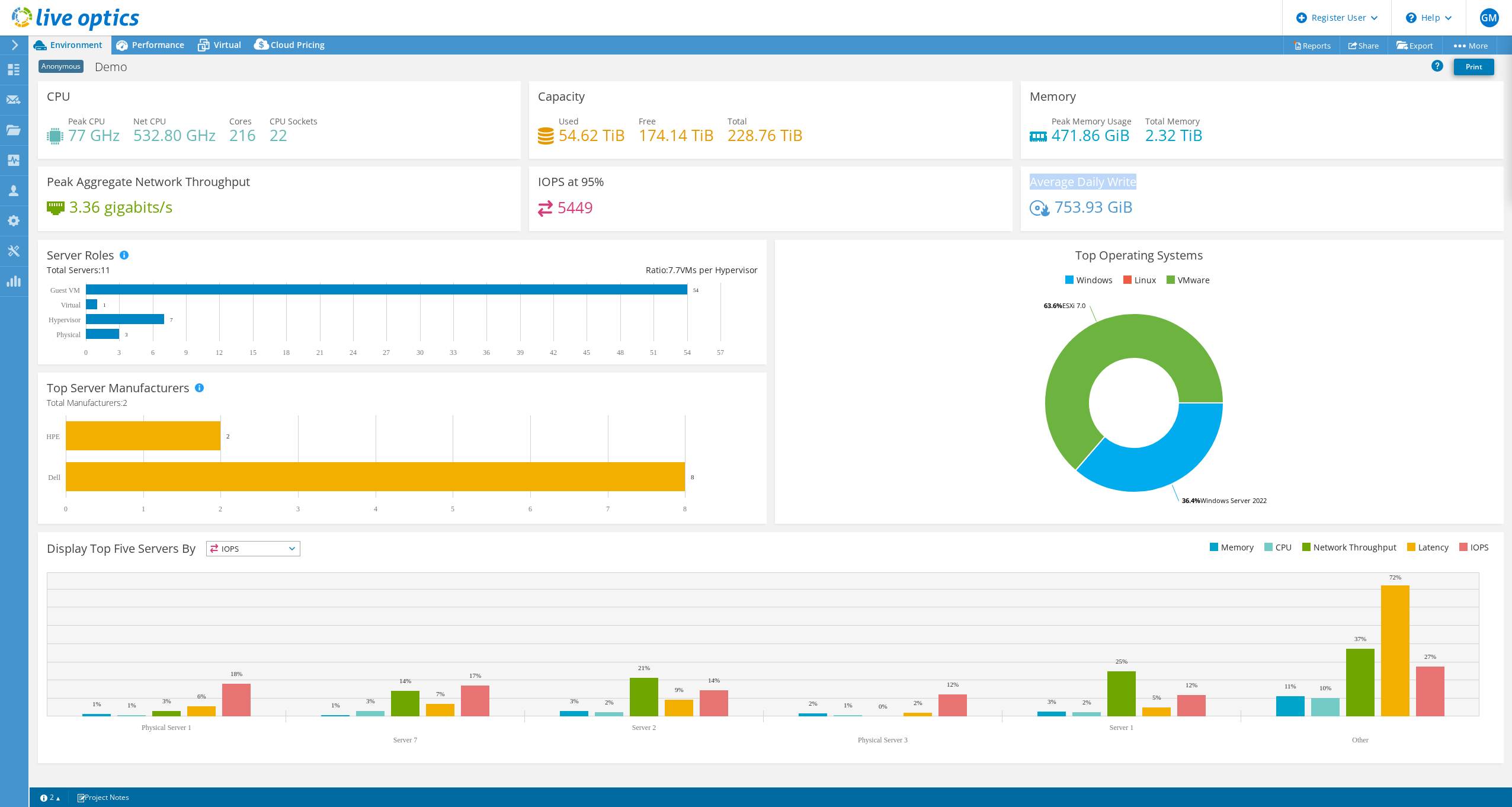
drag, startPoint x: 1139, startPoint y: 183, endPoint x: 1031, endPoint y: 183, distance: 108.0
click at [1031, 183] on div "Average Daily Write 753.93 GiB" at bounding box center [1262, 199] width 482 height 65
copy h3 "Average Daily Write"
click at [1165, 161] on div "Memory Peak Memory Usage 471.86 GiB Total Memory 2.32 TiB" at bounding box center [1262, 124] width 491 height 85
click at [148, 48] on span "Performance" at bounding box center [158, 44] width 52 height 11
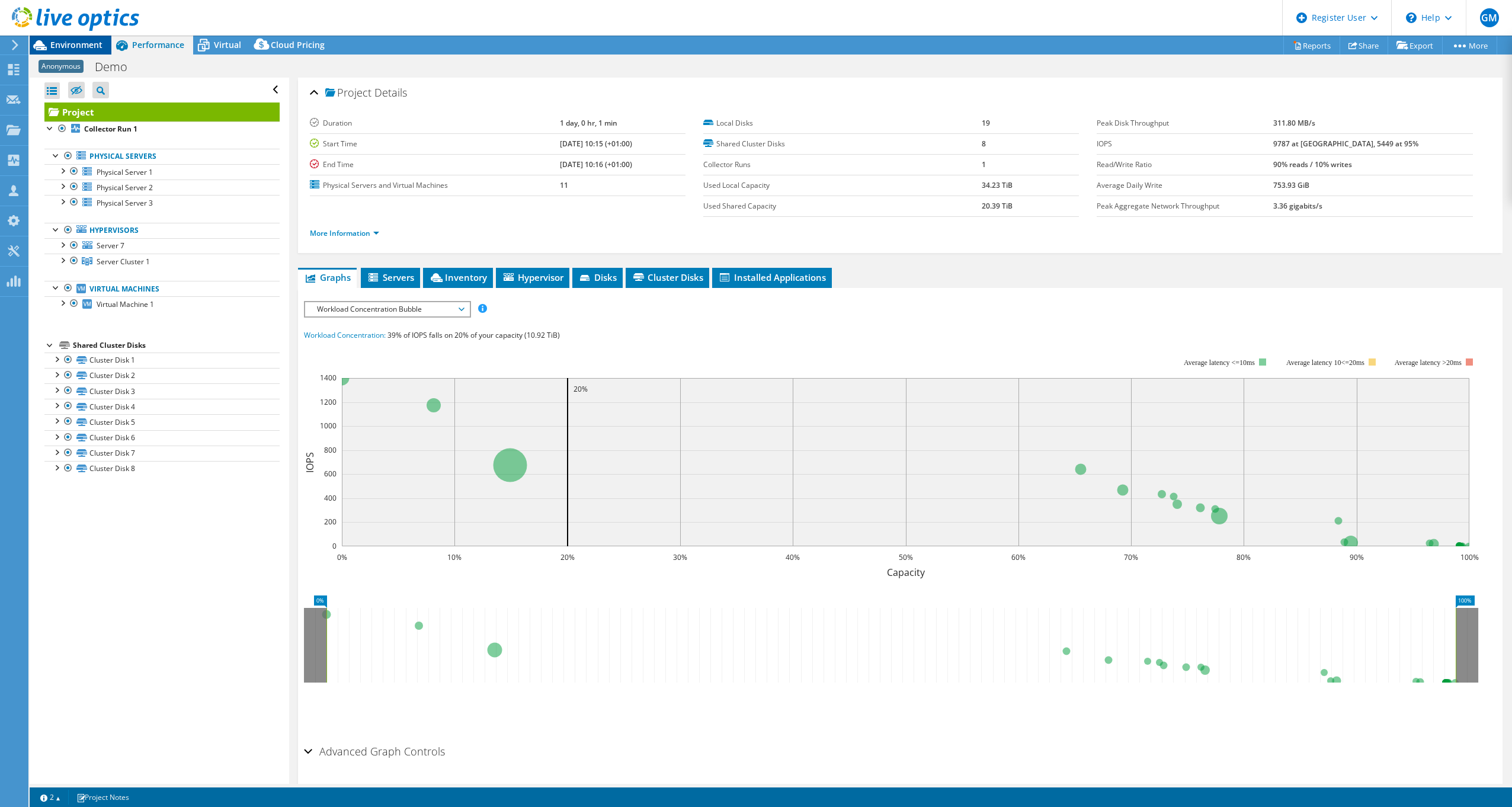
click at [93, 52] on div "Environment" at bounding box center [71, 45] width 82 height 19
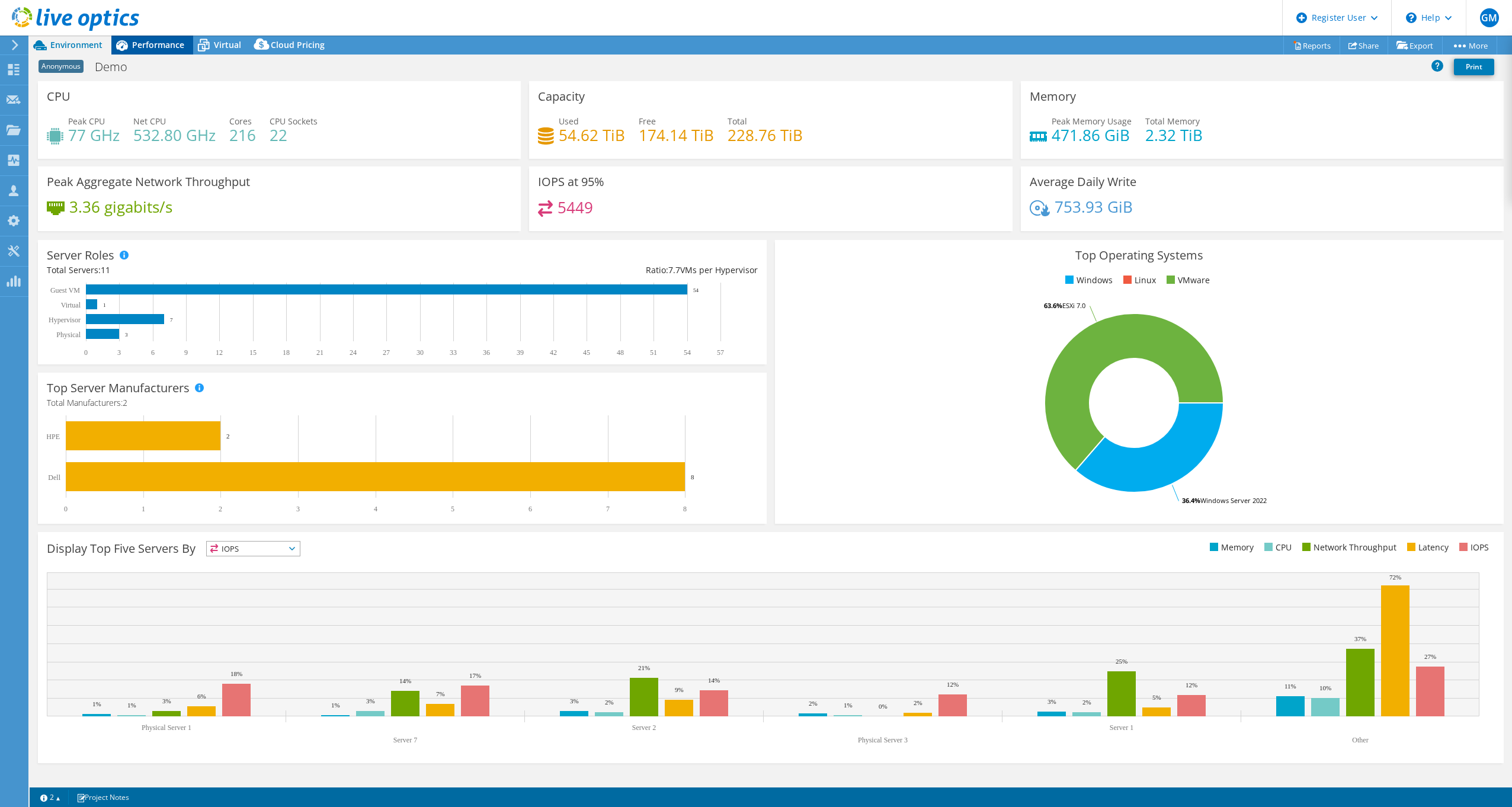
click at [158, 40] on span "Performance" at bounding box center [158, 44] width 52 height 11
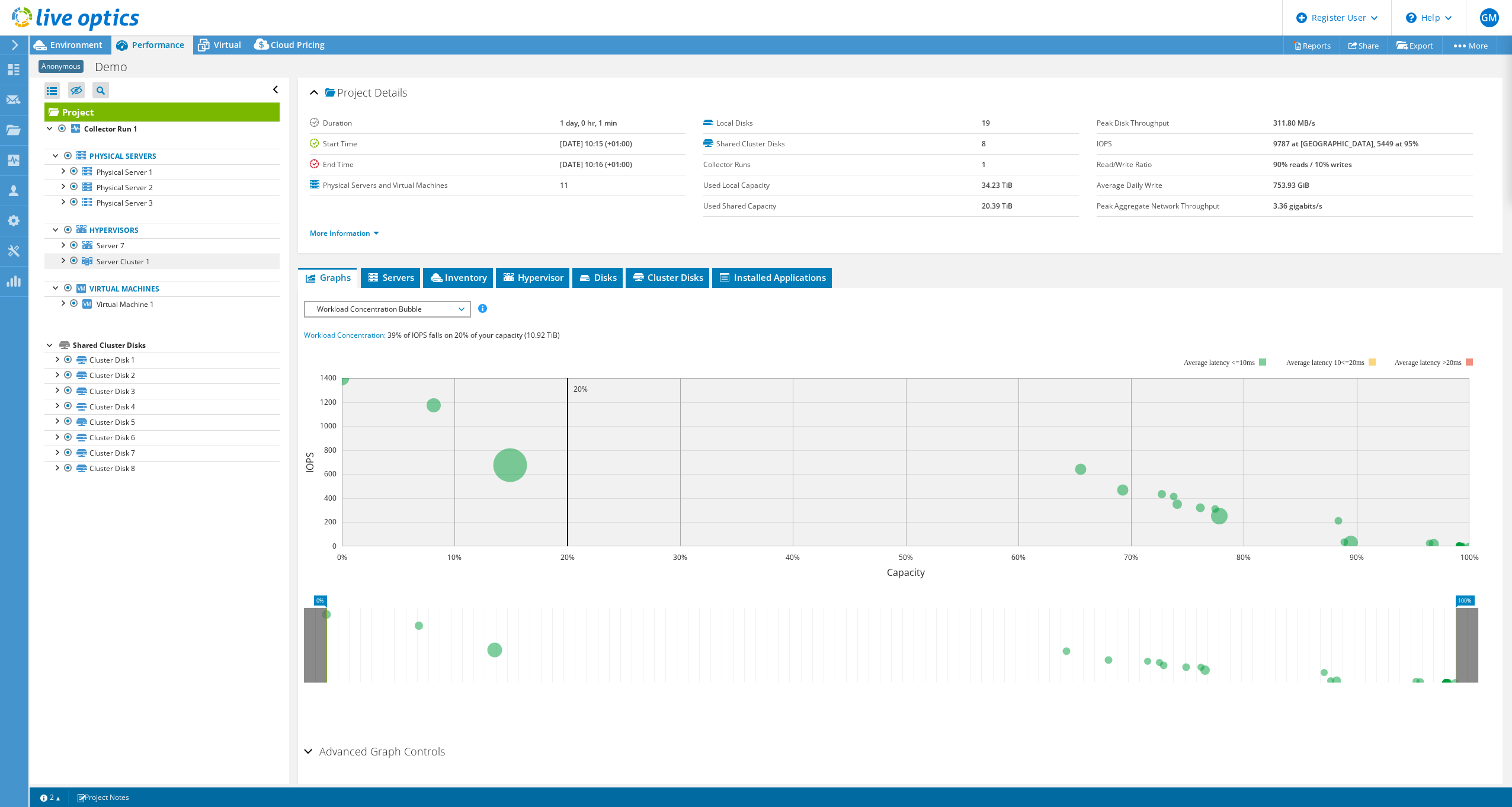
click at [109, 257] on span "Server Cluster 1" at bounding box center [123, 262] width 54 height 10
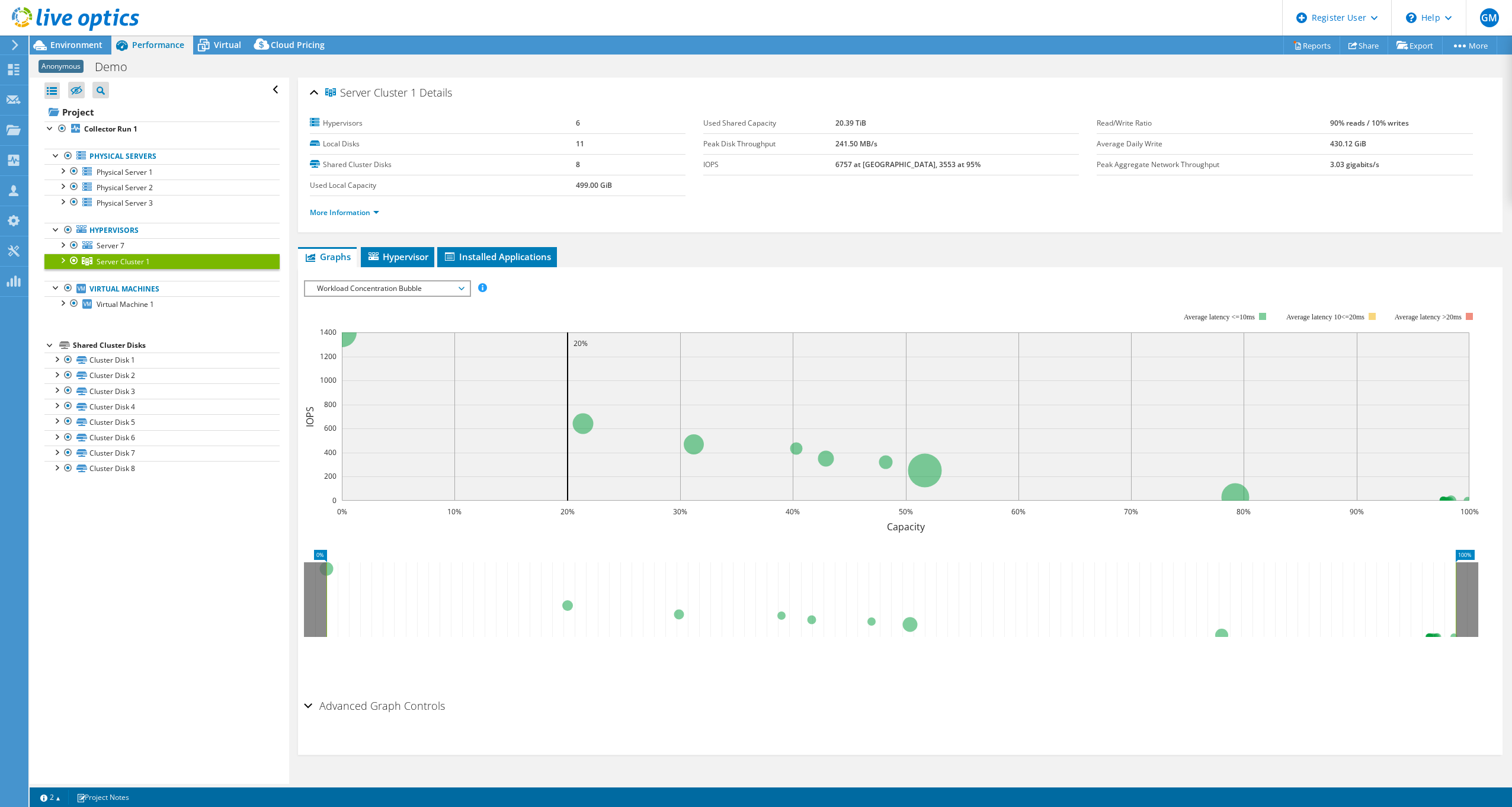
click at [415, 289] on span "Workload Concentration Bubble" at bounding box center [386, 288] width 152 height 14
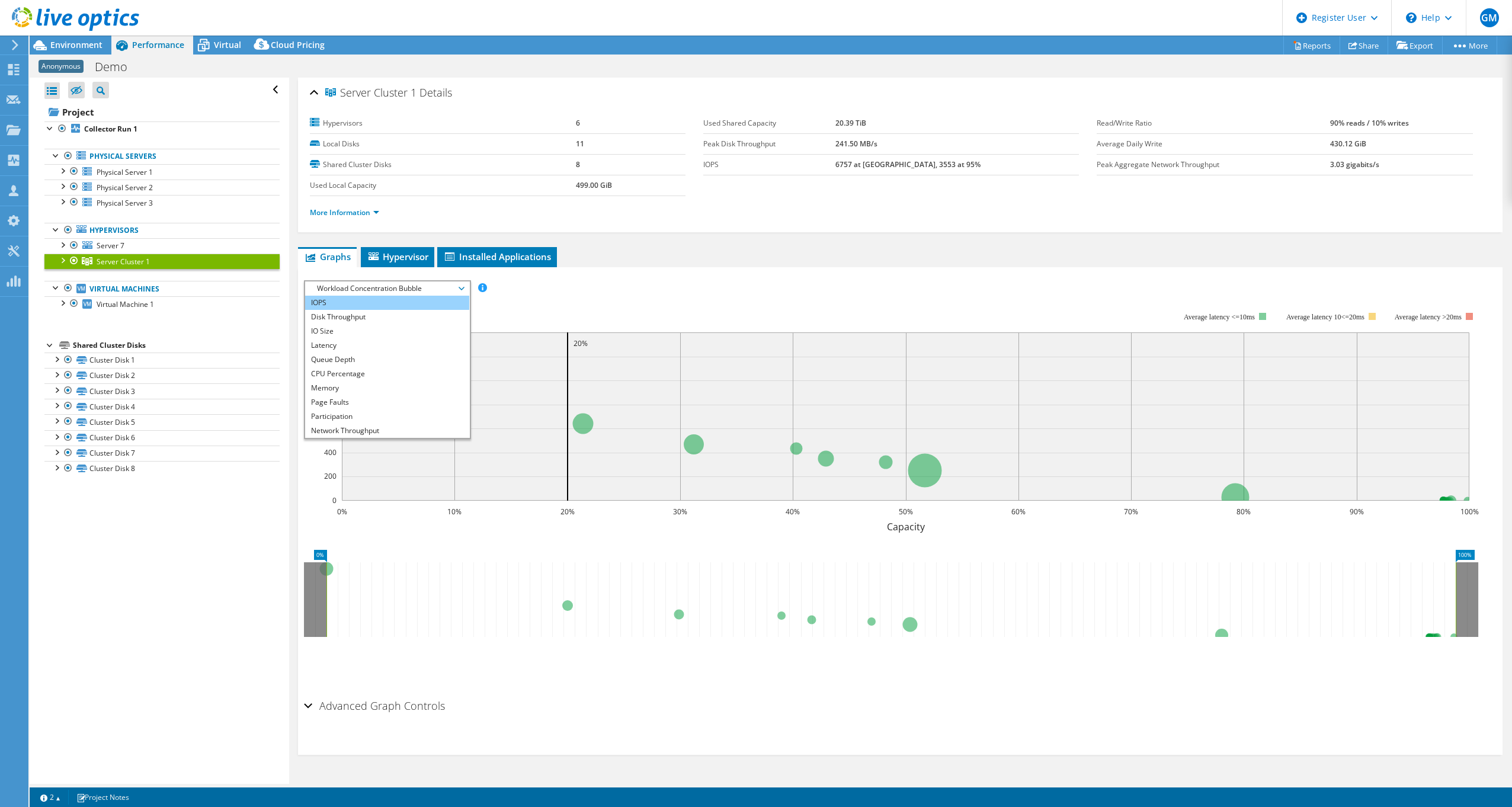
click at [395, 304] on li "IOPS" at bounding box center [386, 302] width 164 height 14
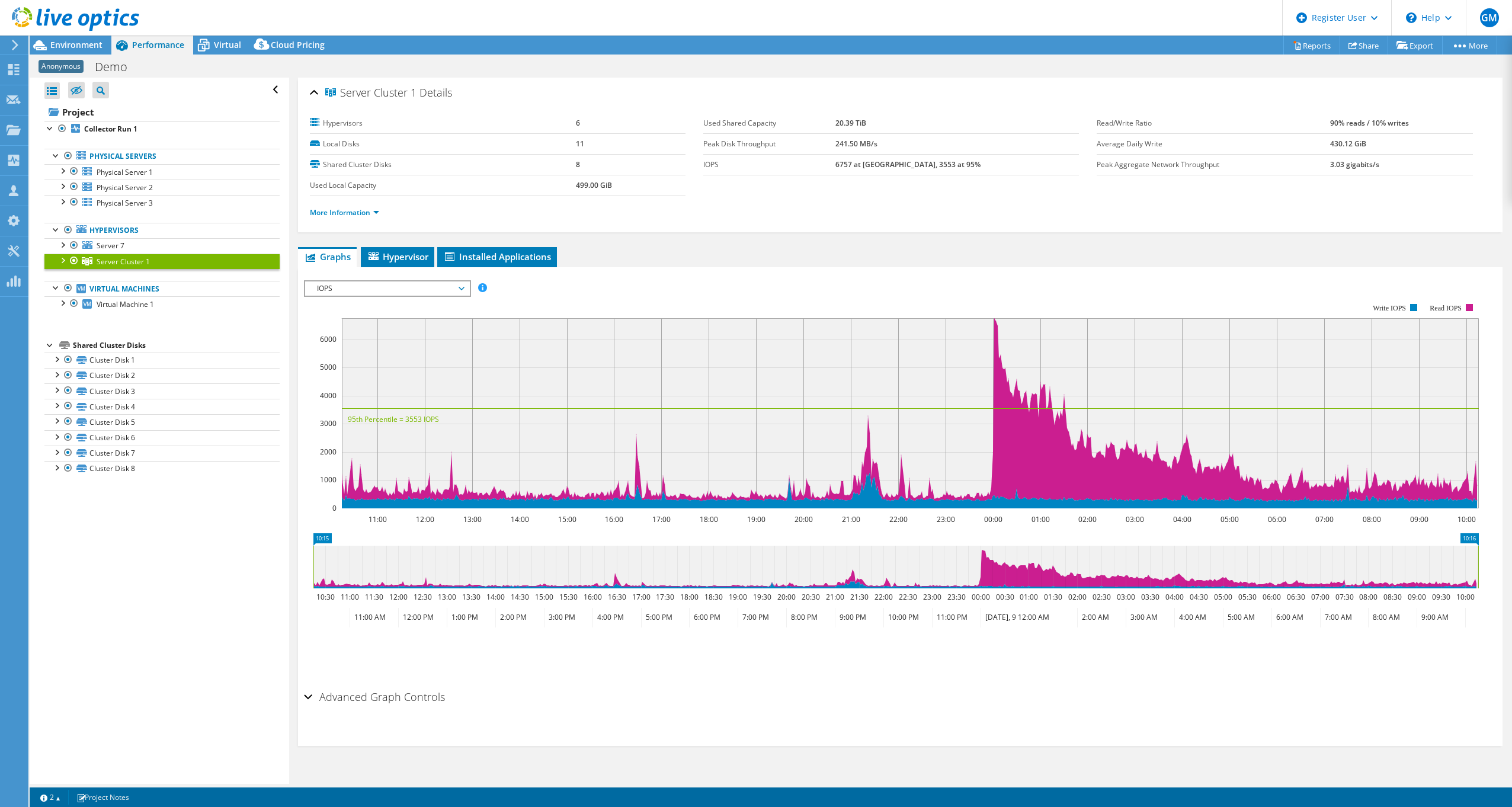
click at [401, 290] on span "IOPS" at bounding box center [386, 288] width 152 height 14
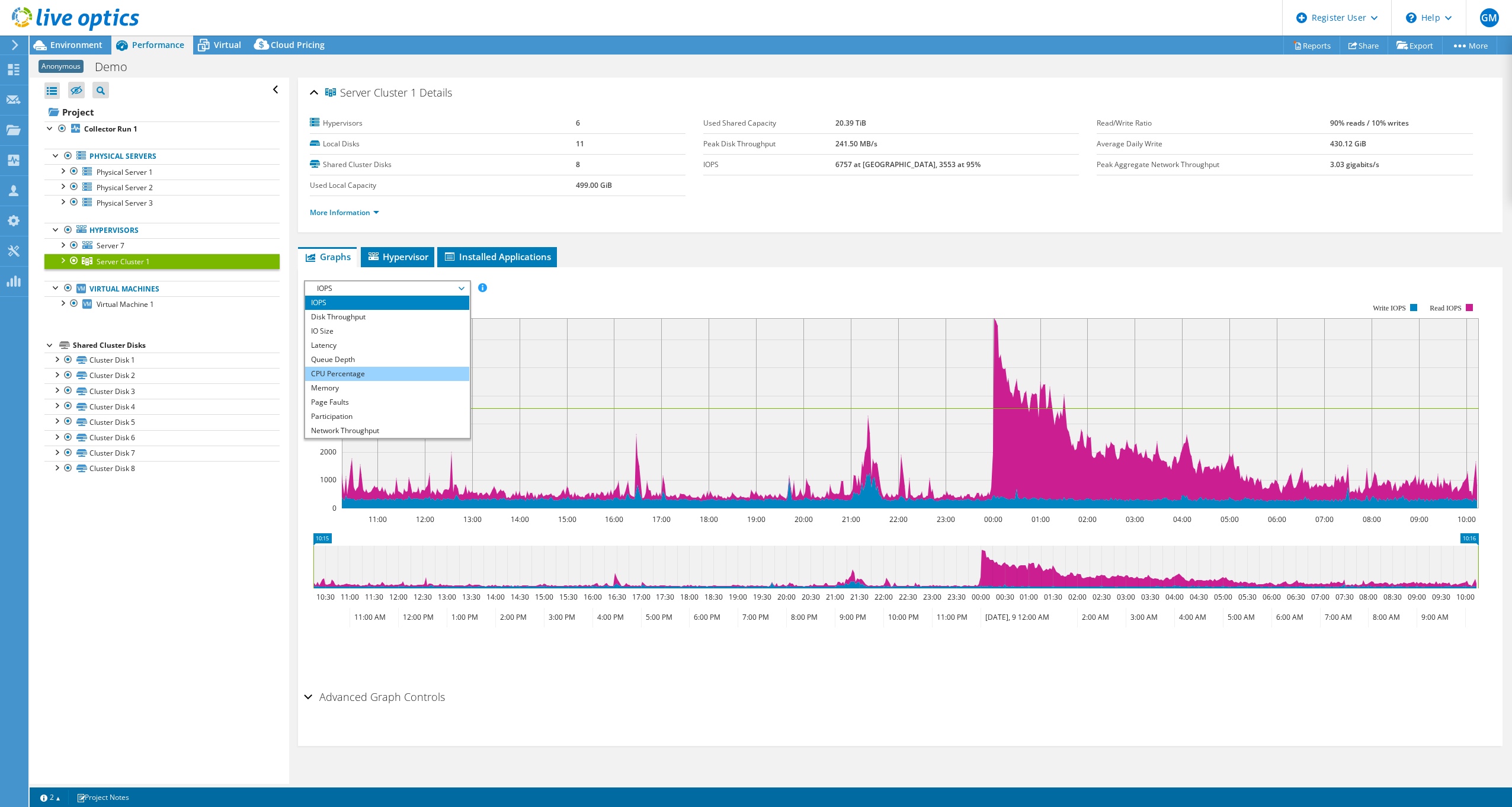
click at [359, 375] on li "CPU Percentage" at bounding box center [386, 374] width 164 height 14
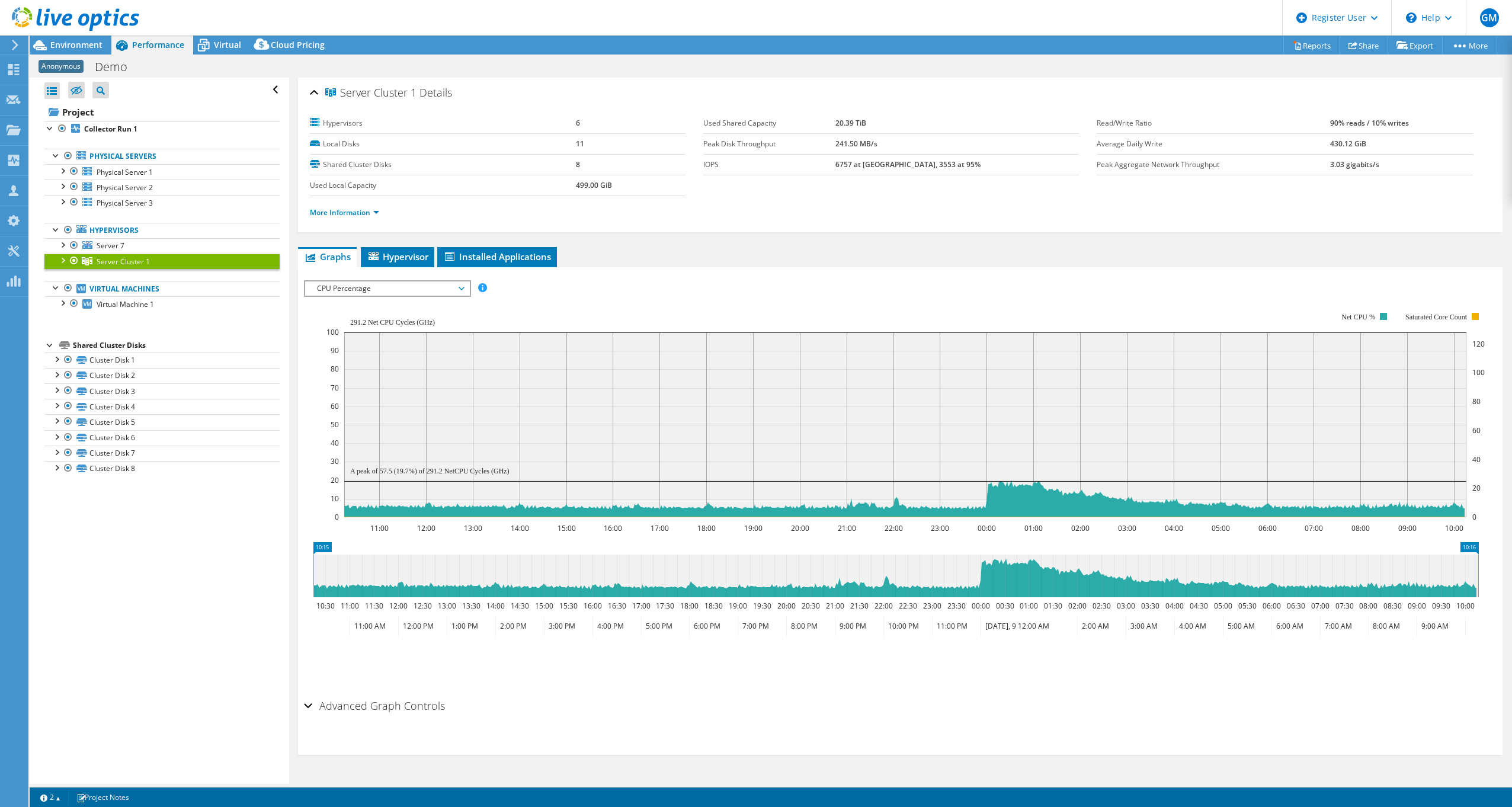
click at [392, 296] on div "CPU Percentage IOPS Disk Throughput IO Size Latency Queue Depth CPU Percentage …" at bounding box center [387, 289] width 167 height 17
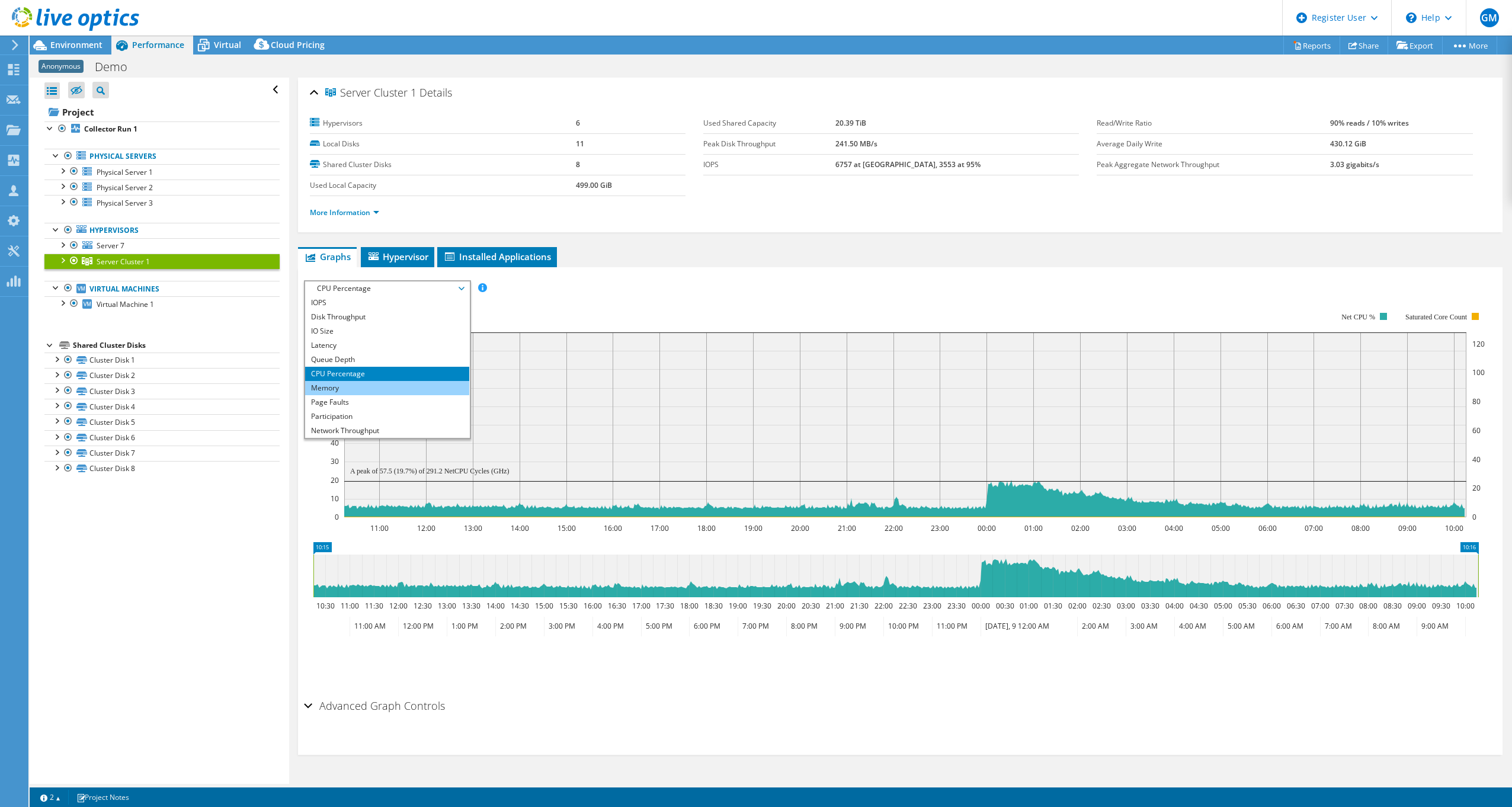
click at [380, 389] on li "Memory" at bounding box center [386, 387] width 164 height 14
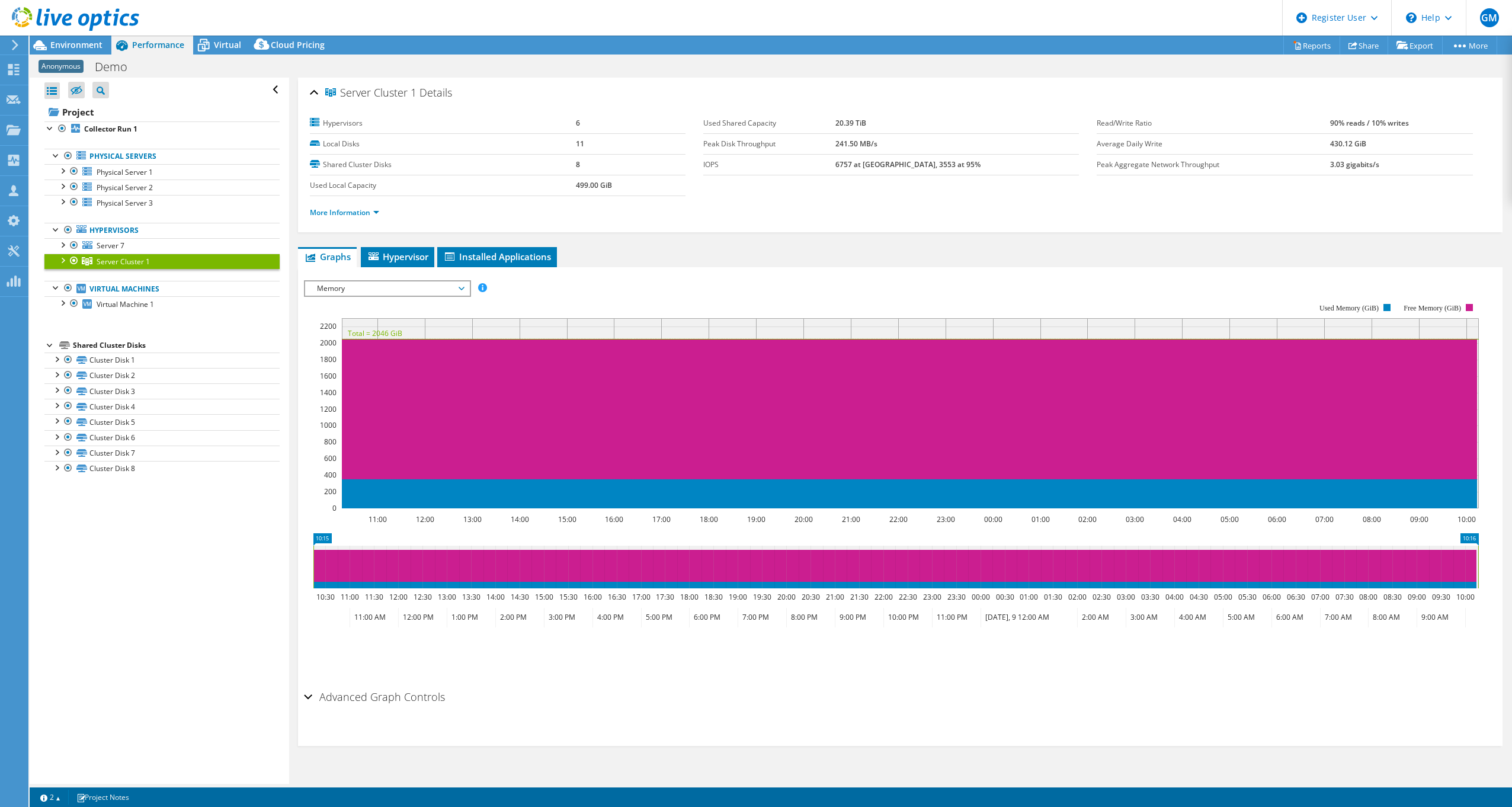
click at [386, 294] on span "Memory" at bounding box center [386, 288] width 152 height 14
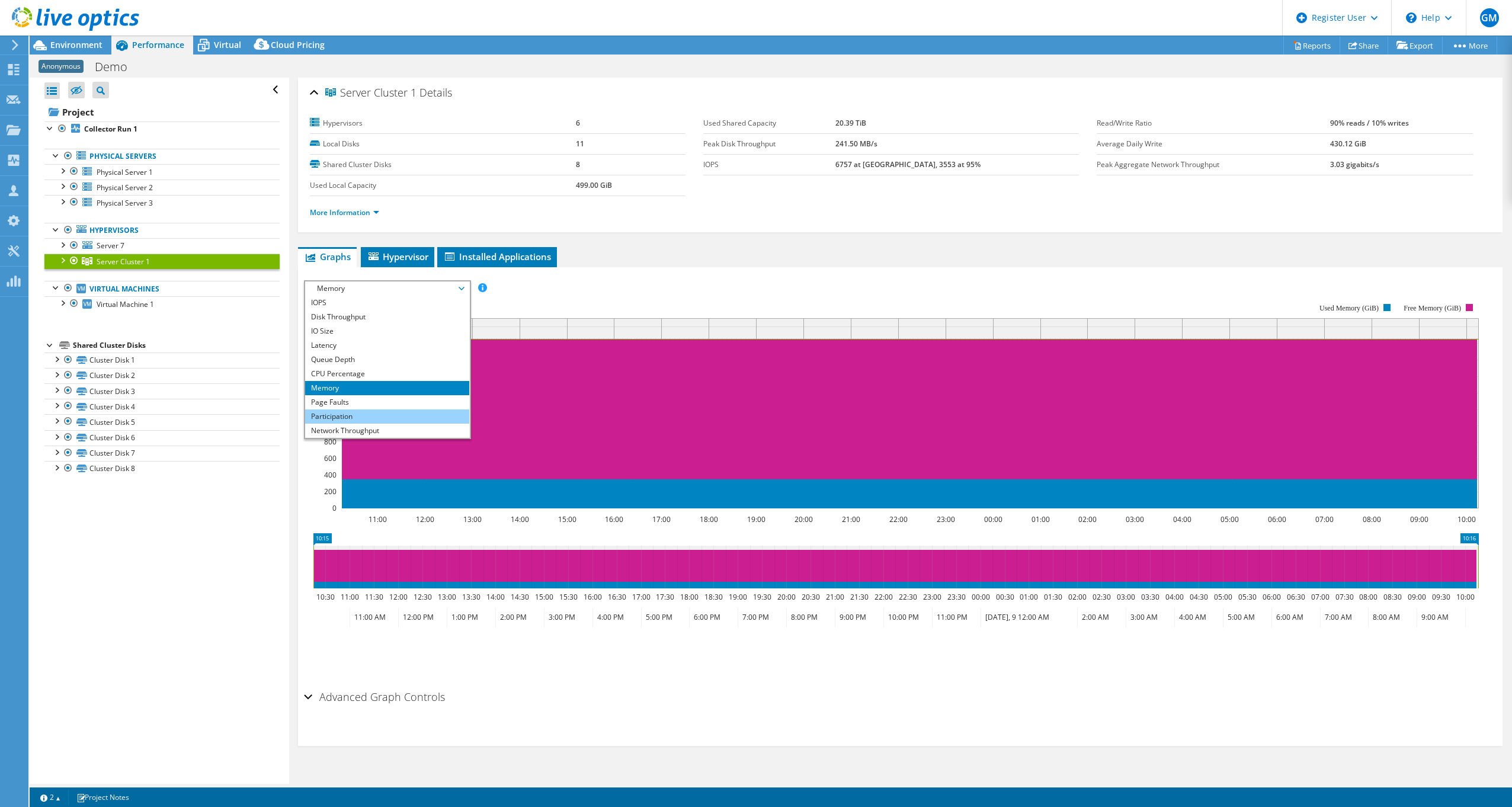
scroll to position [42, 0]
click at [392, 412] on li "Workload Concentration Bubble" at bounding box center [386, 416] width 164 height 14
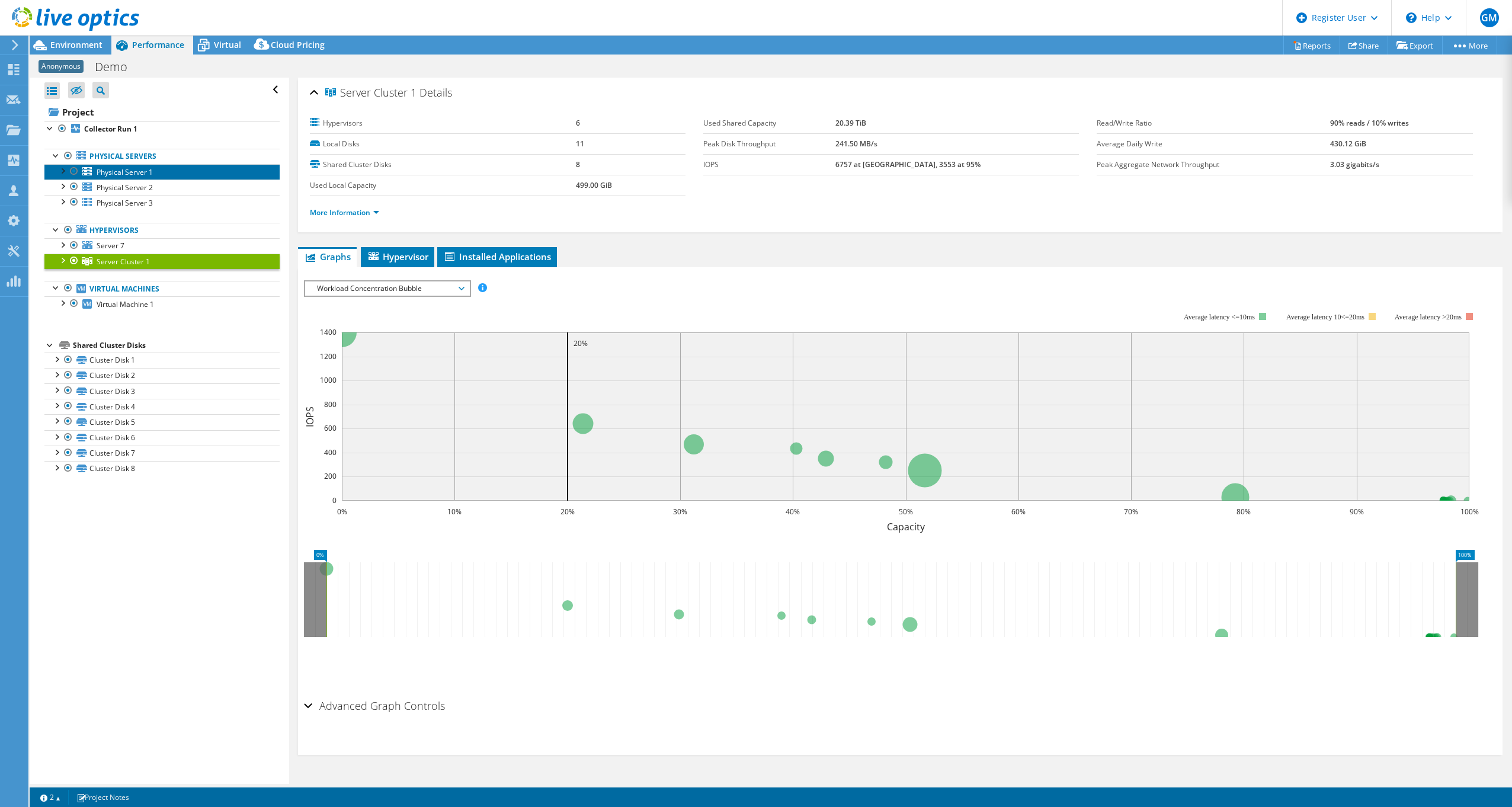
click at [138, 174] on span "Physical Server 1" at bounding box center [125, 172] width 56 height 10
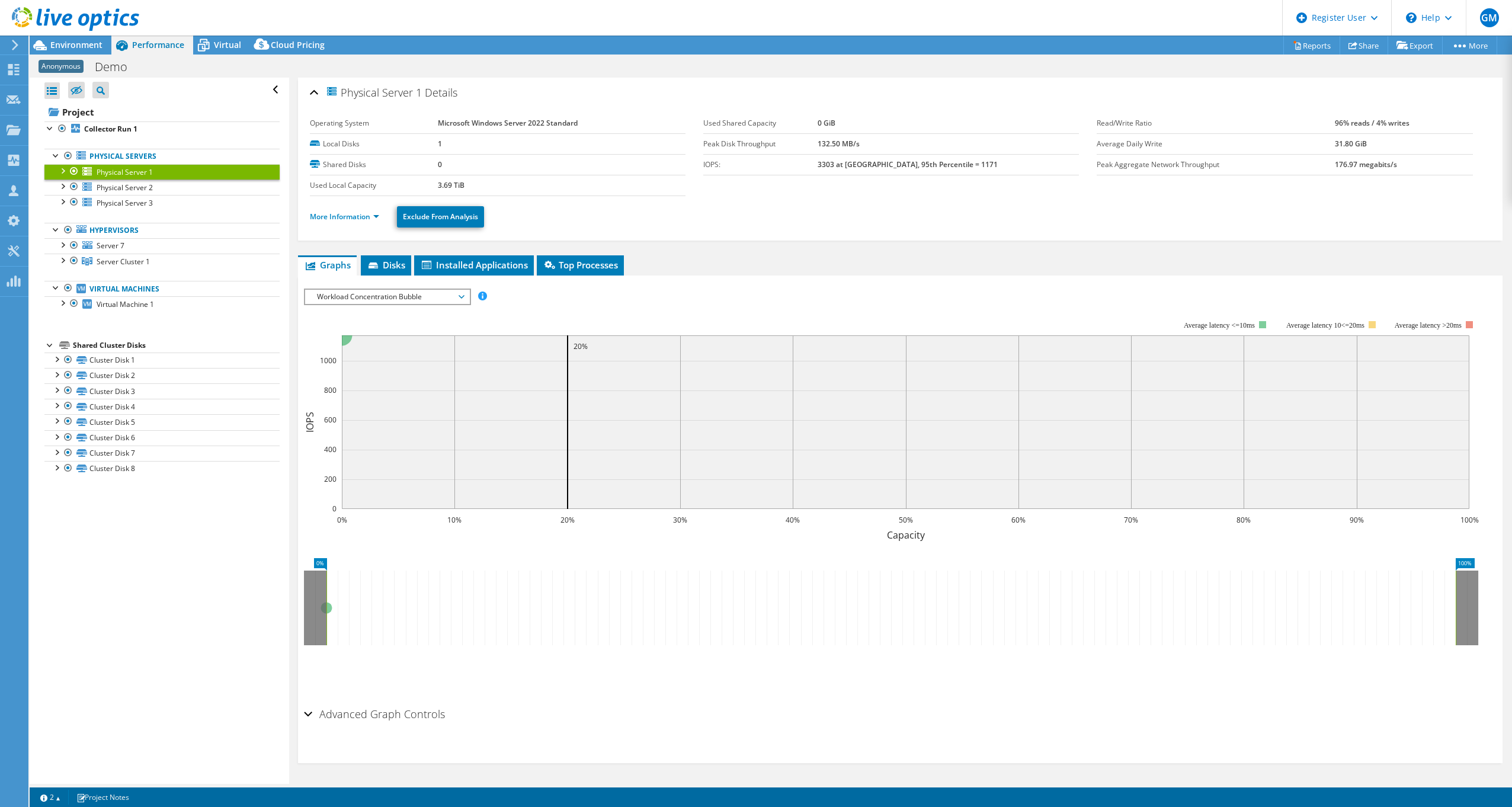
click at [416, 301] on span "Workload Concentration Bubble" at bounding box center [386, 296] width 152 height 14
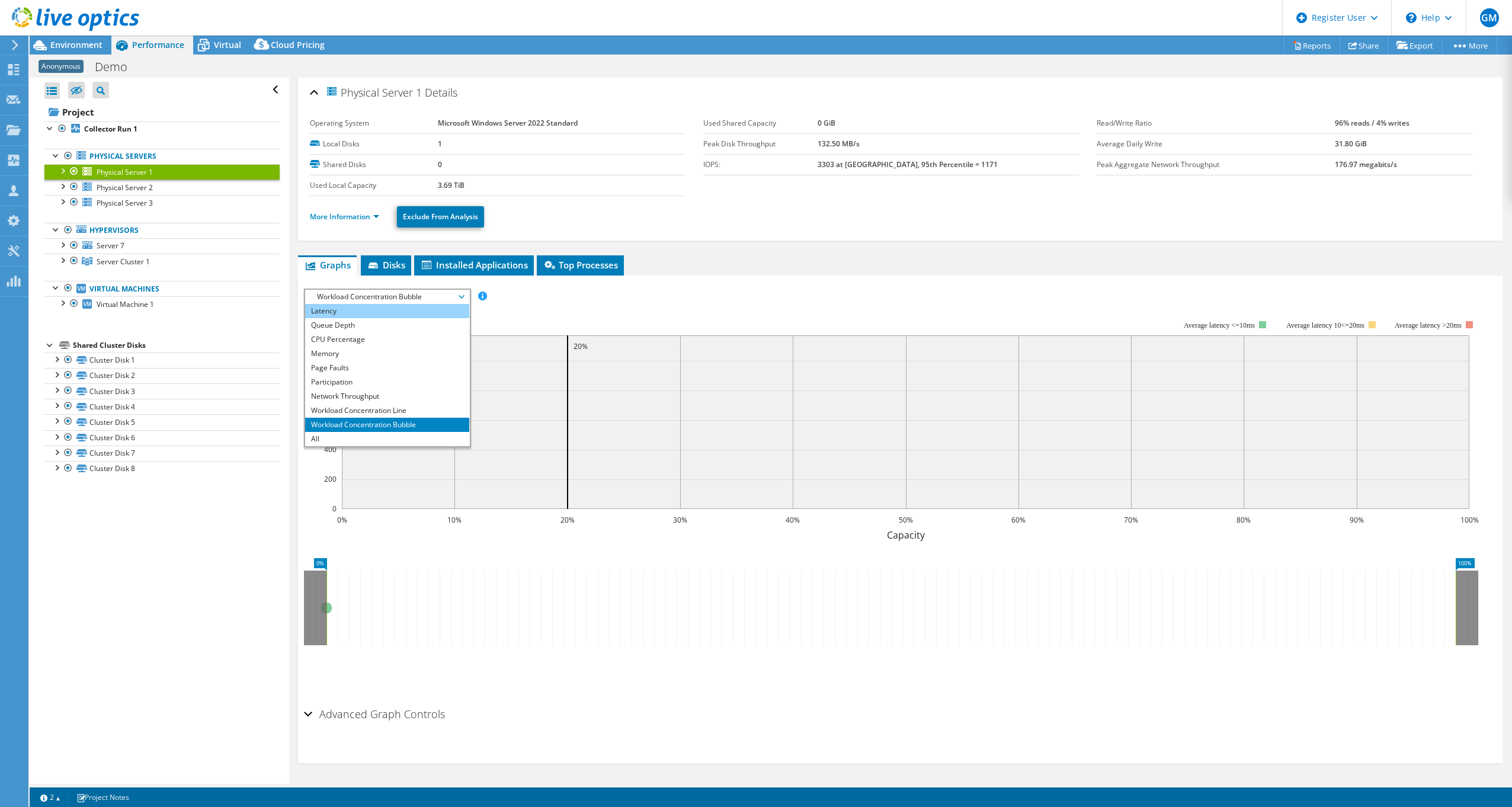
click at [404, 311] on li "Latency" at bounding box center [386, 311] width 164 height 14
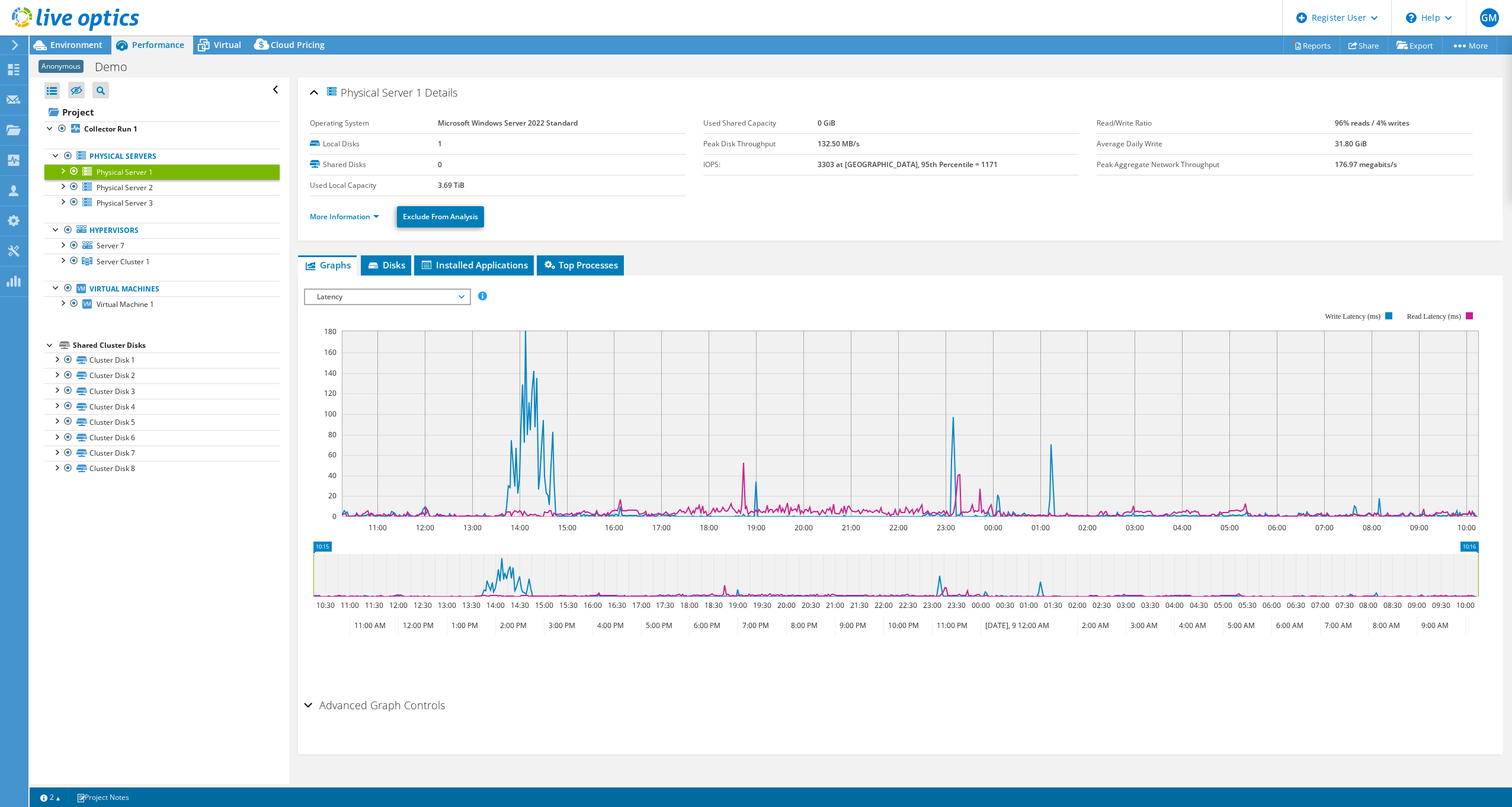
click at [418, 285] on div "IOPS Disk Throughput IO Size Latency Queue Depth CPU Percentage Memory Page Fau…" at bounding box center [900, 488] width 1193 height 410
click at [415, 296] on span "Latency" at bounding box center [386, 296] width 152 height 14
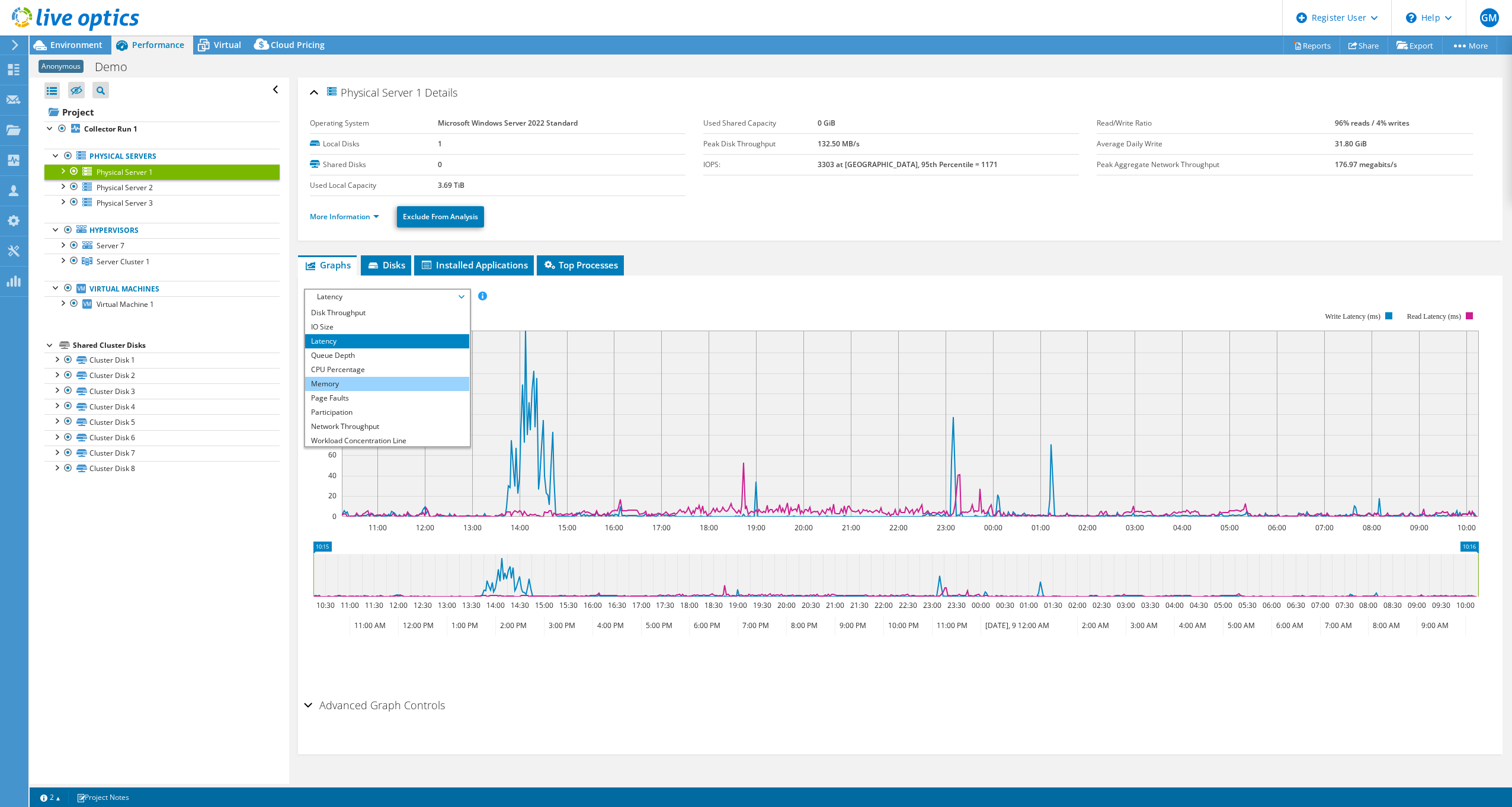
scroll to position [0, 0]
click at [359, 313] on li "IOPS" at bounding box center [386, 311] width 164 height 14
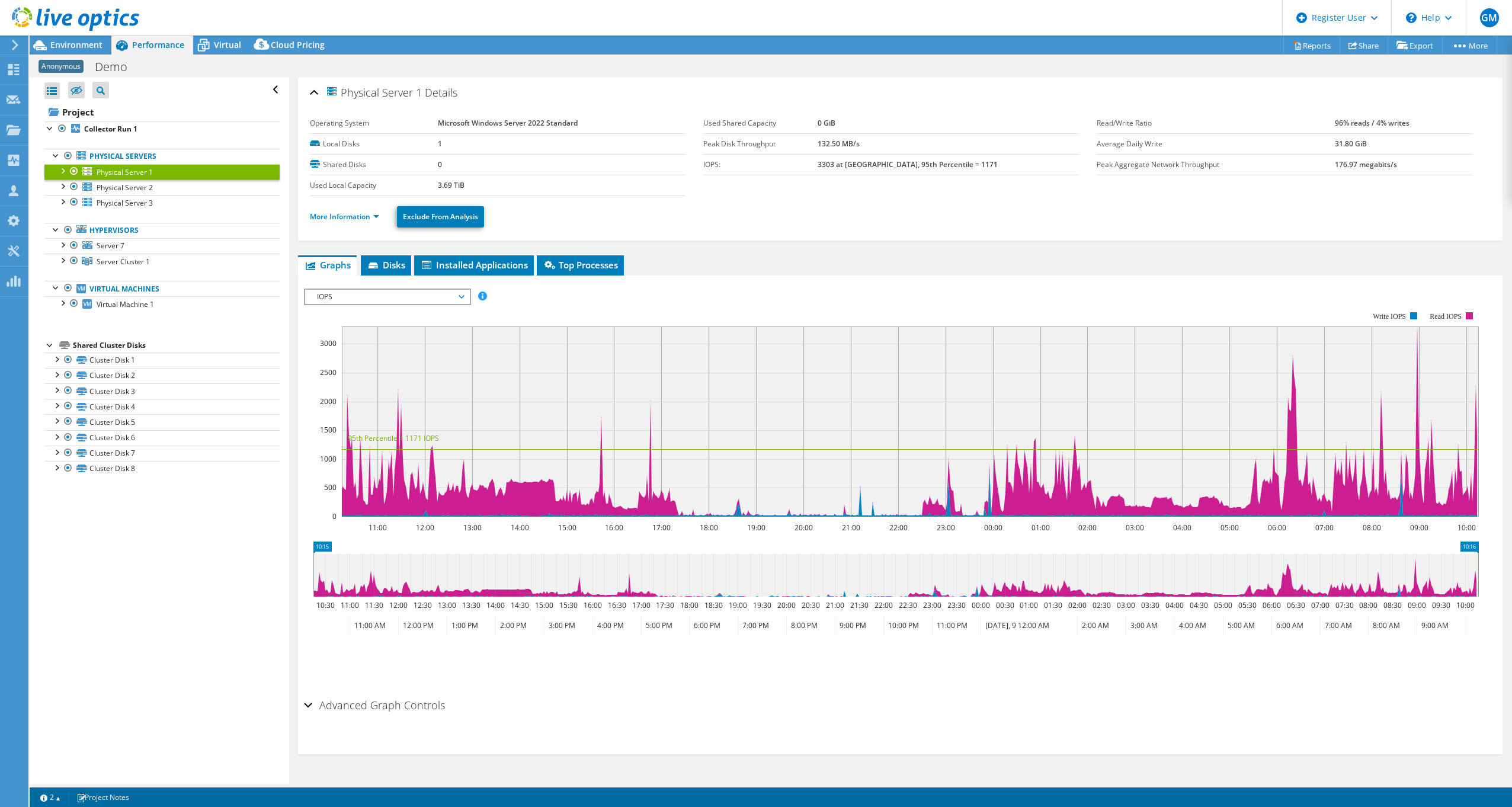
click at [424, 293] on span "IOPS" at bounding box center [386, 296] width 152 height 14
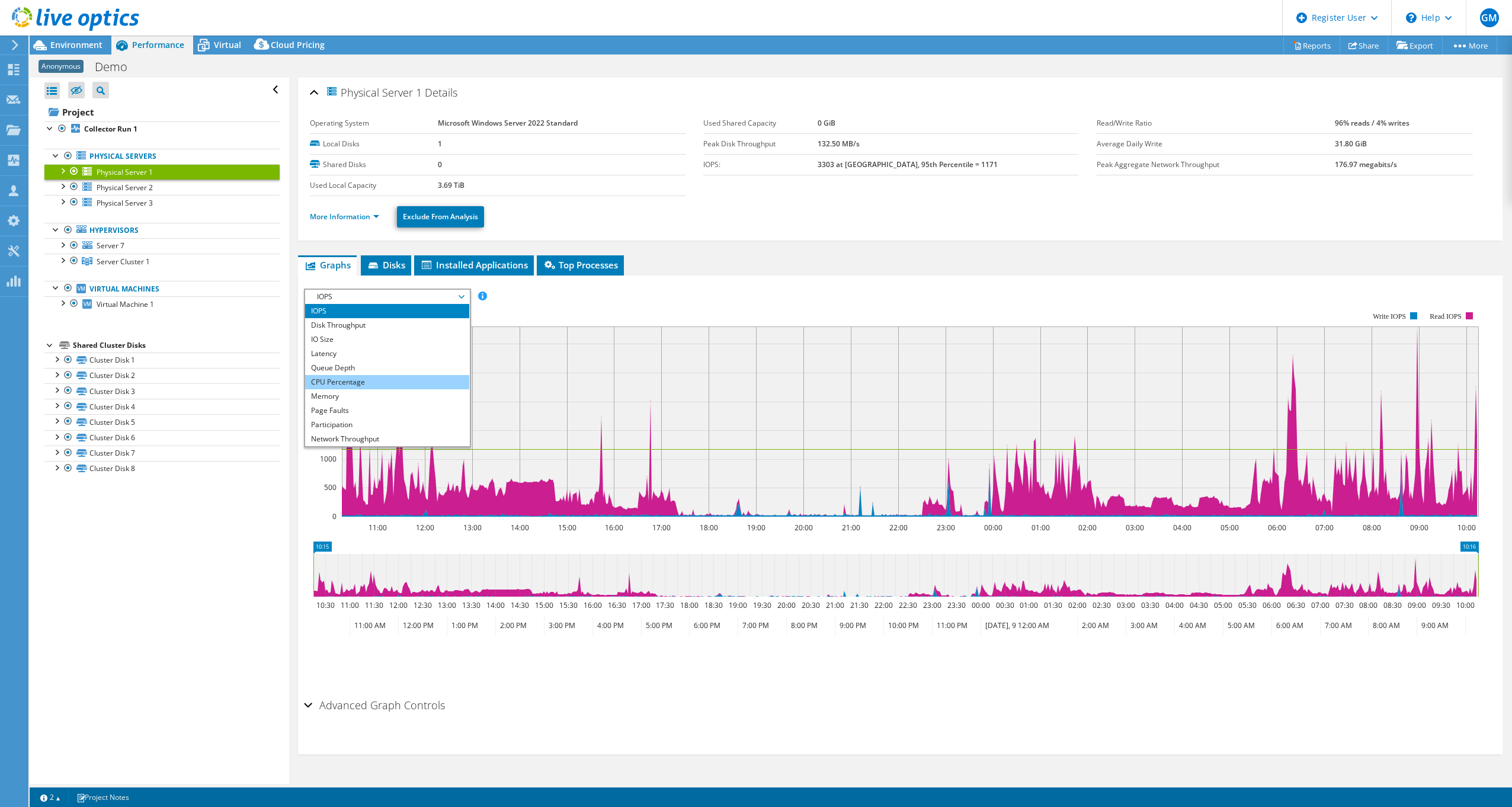
click at [371, 387] on li "CPU Percentage" at bounding box center [386, 381] width 164 height 14
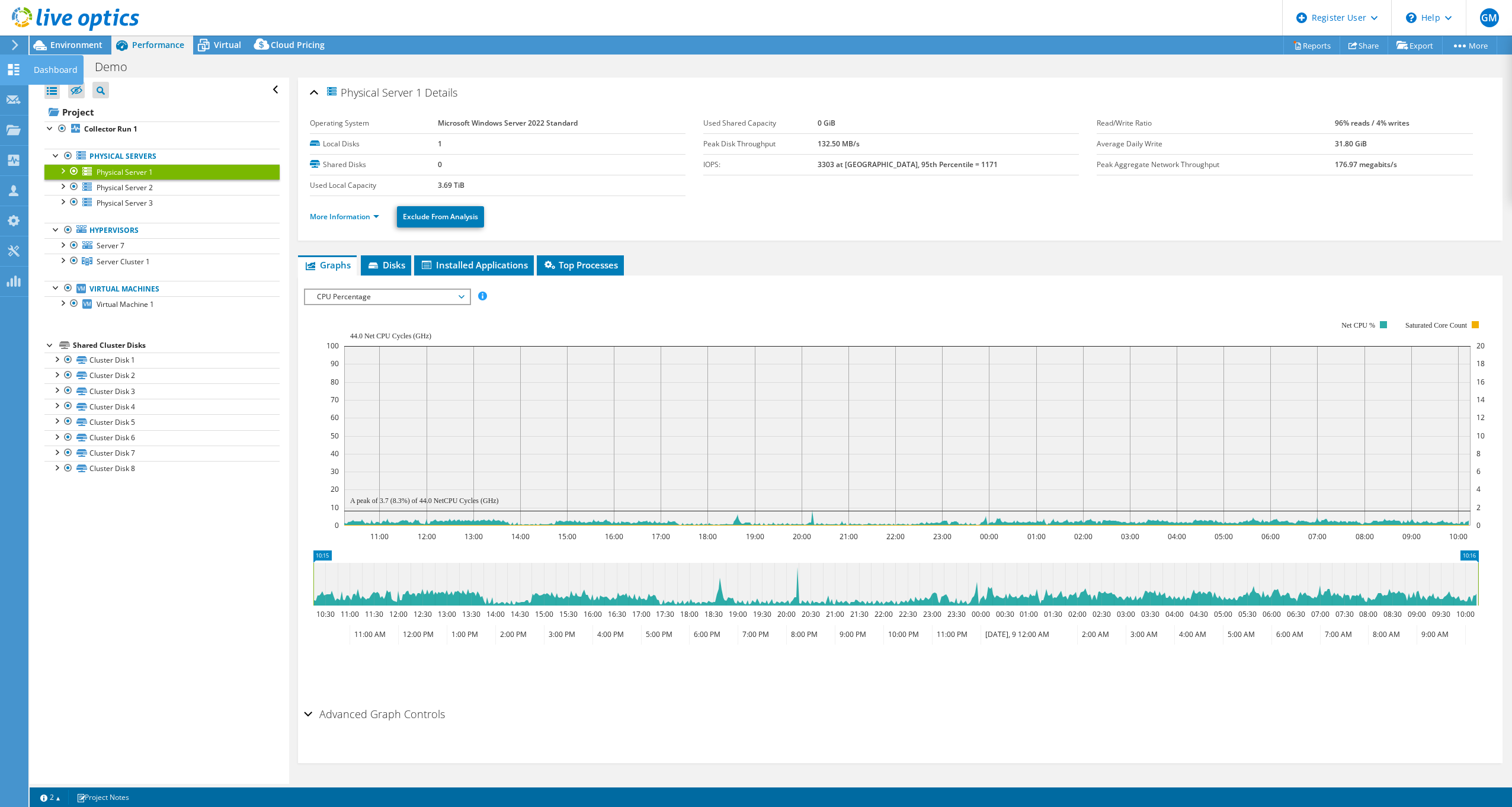
click at [44, 65] on div "Dashboard" at bounding box center [56, 70] width 56 height 30
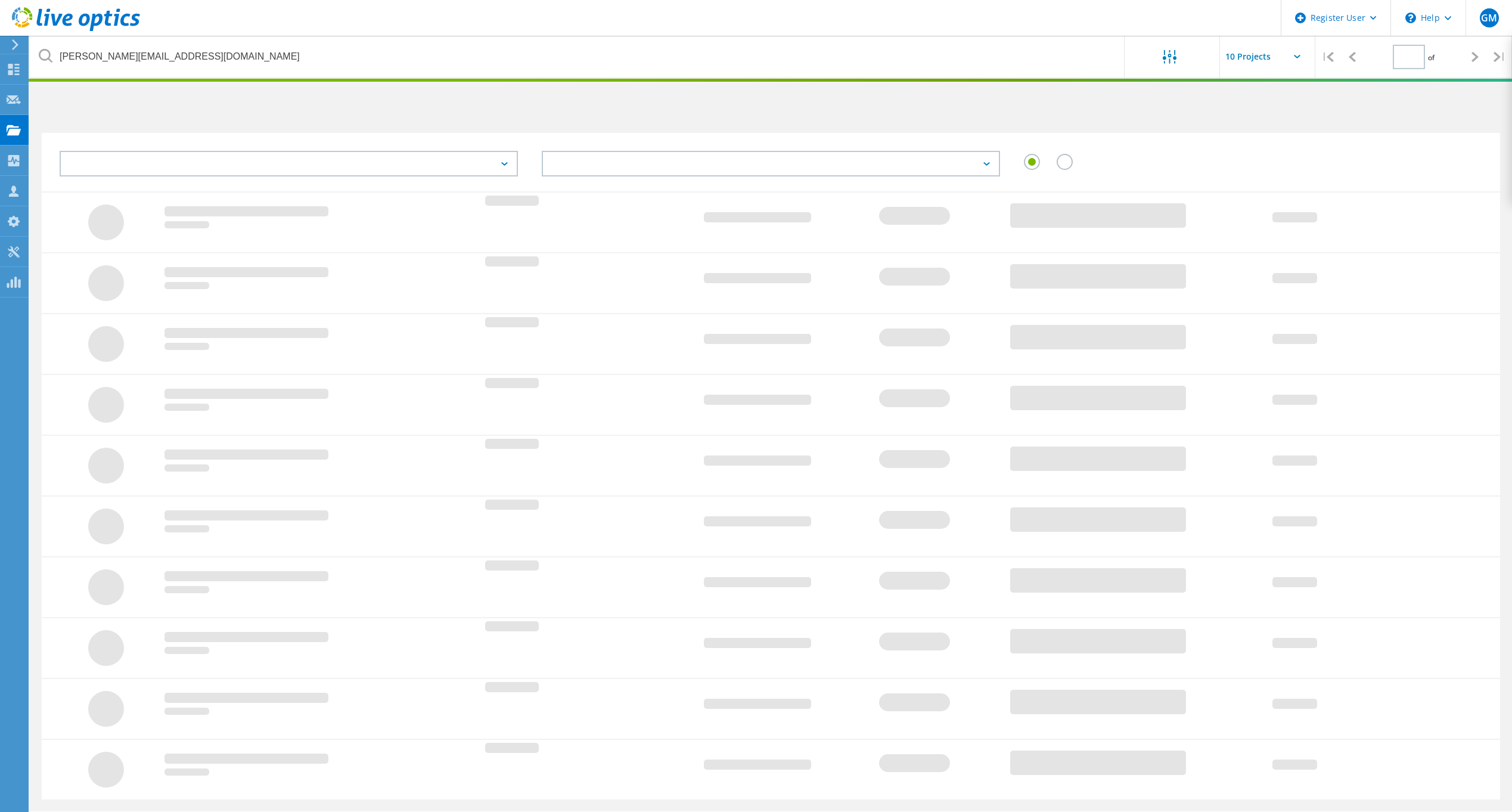
type input "1"
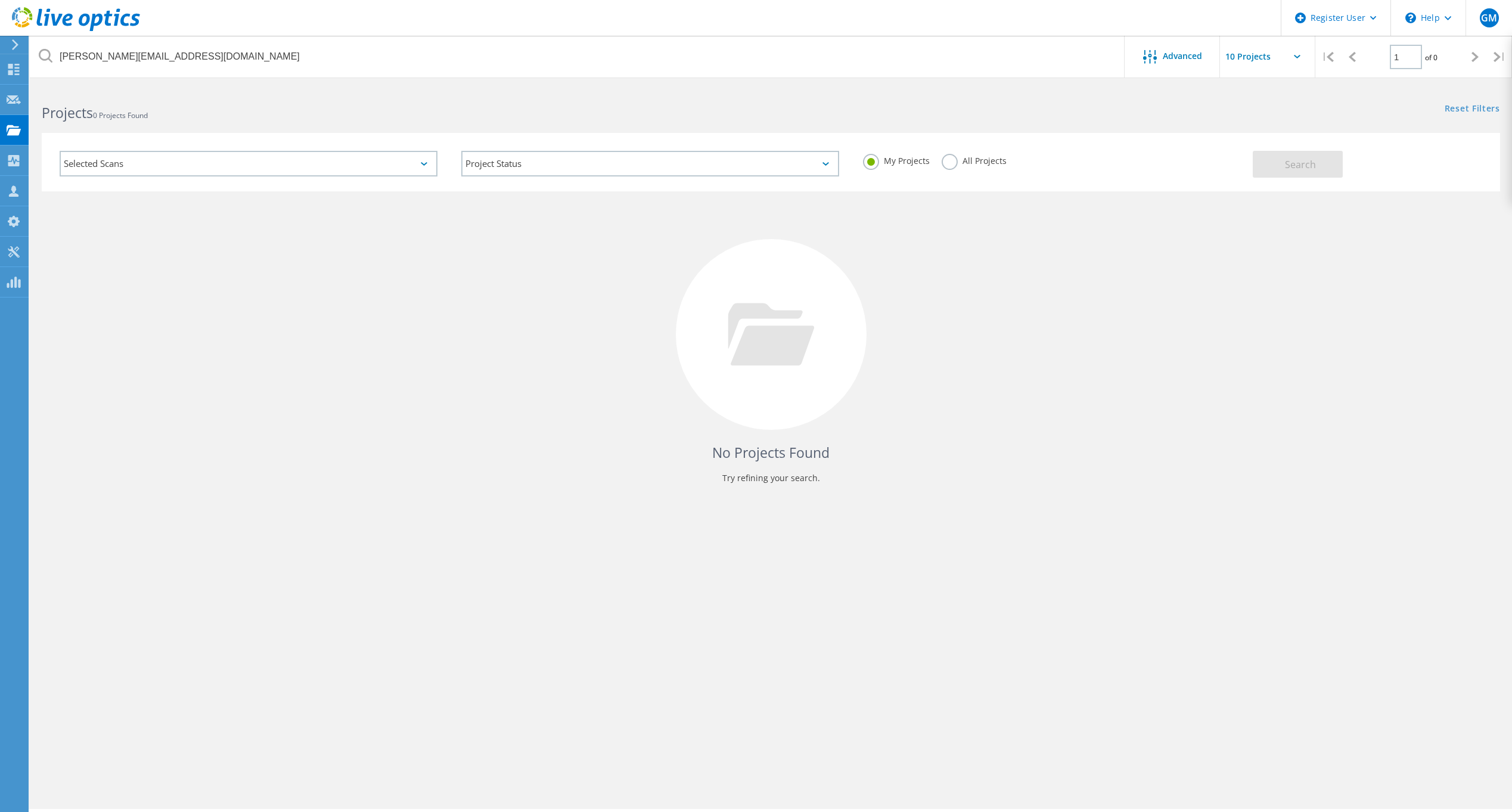
click at [346, 170] on div "Selected Scans" at bounding box center [249, 163] width 378 height 26
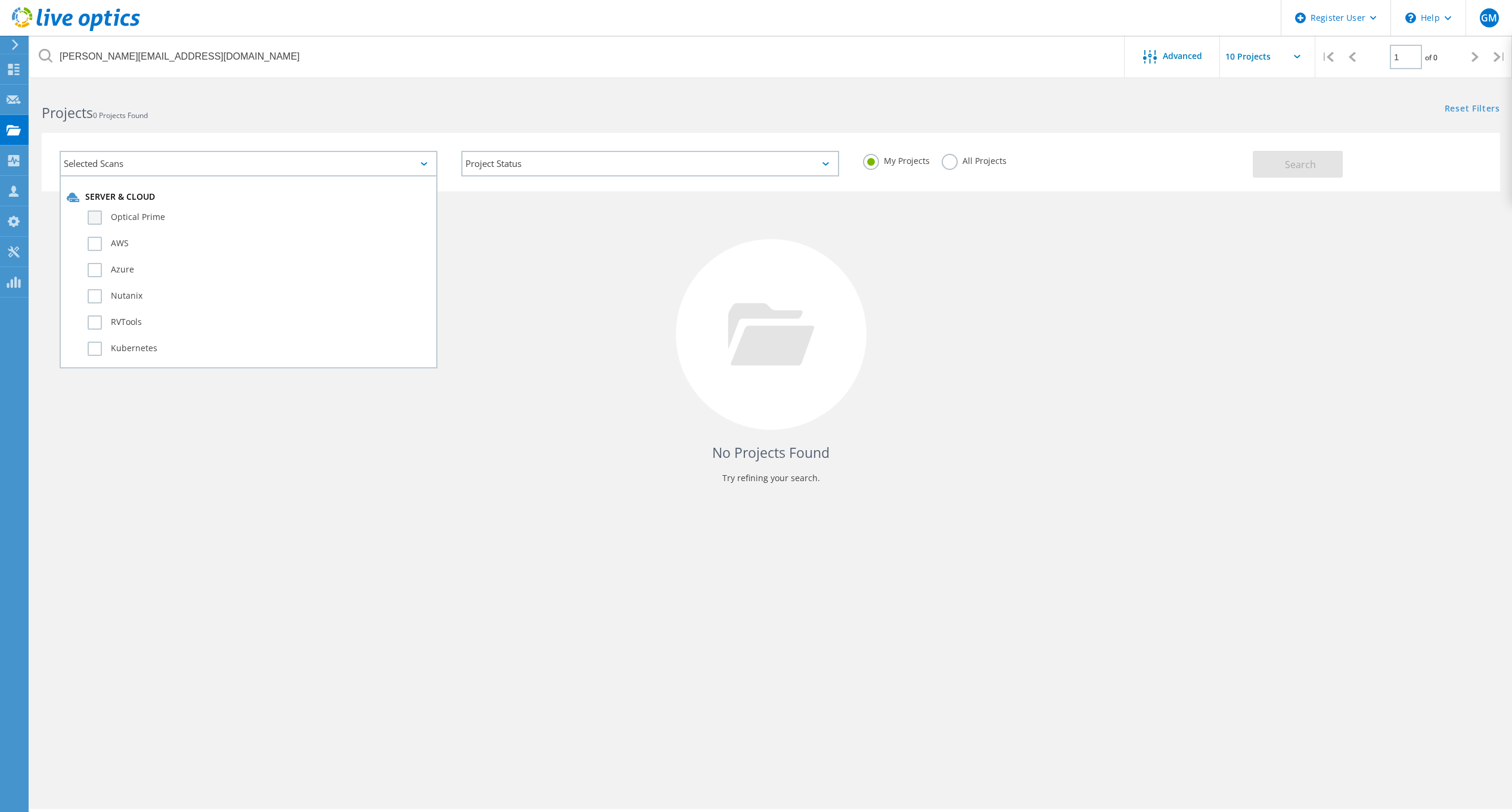
click at [144, 215] on label "Optical Prime" at bounding box center [259, 217] width 343 height 15
click at [0, 0] on input "Optical Prime" at bounding box center [0, 0] width 0 height 0
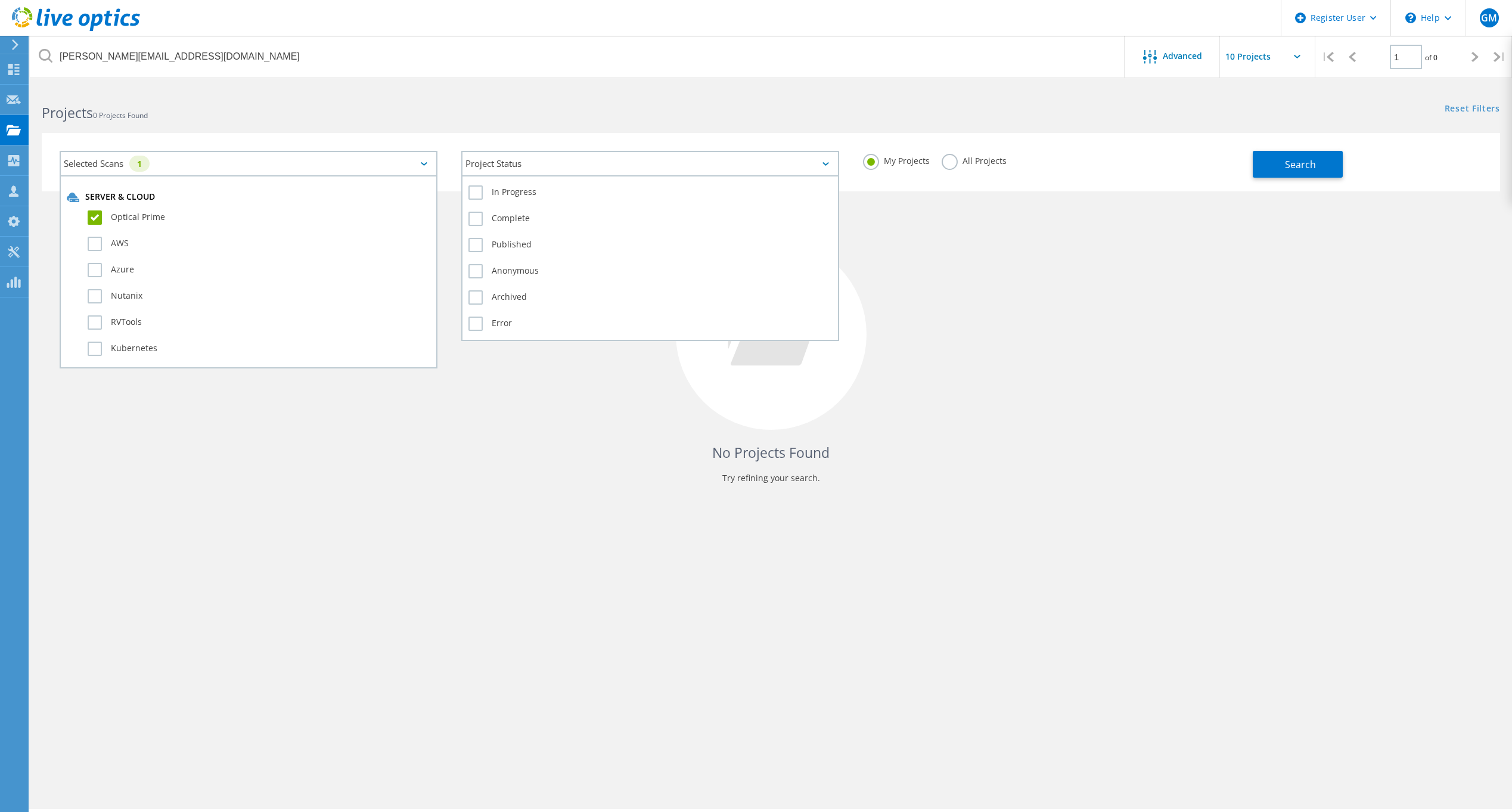
click at [641, 158] on div "Project Status" at bounding box center [650, 163] width 378 height 26
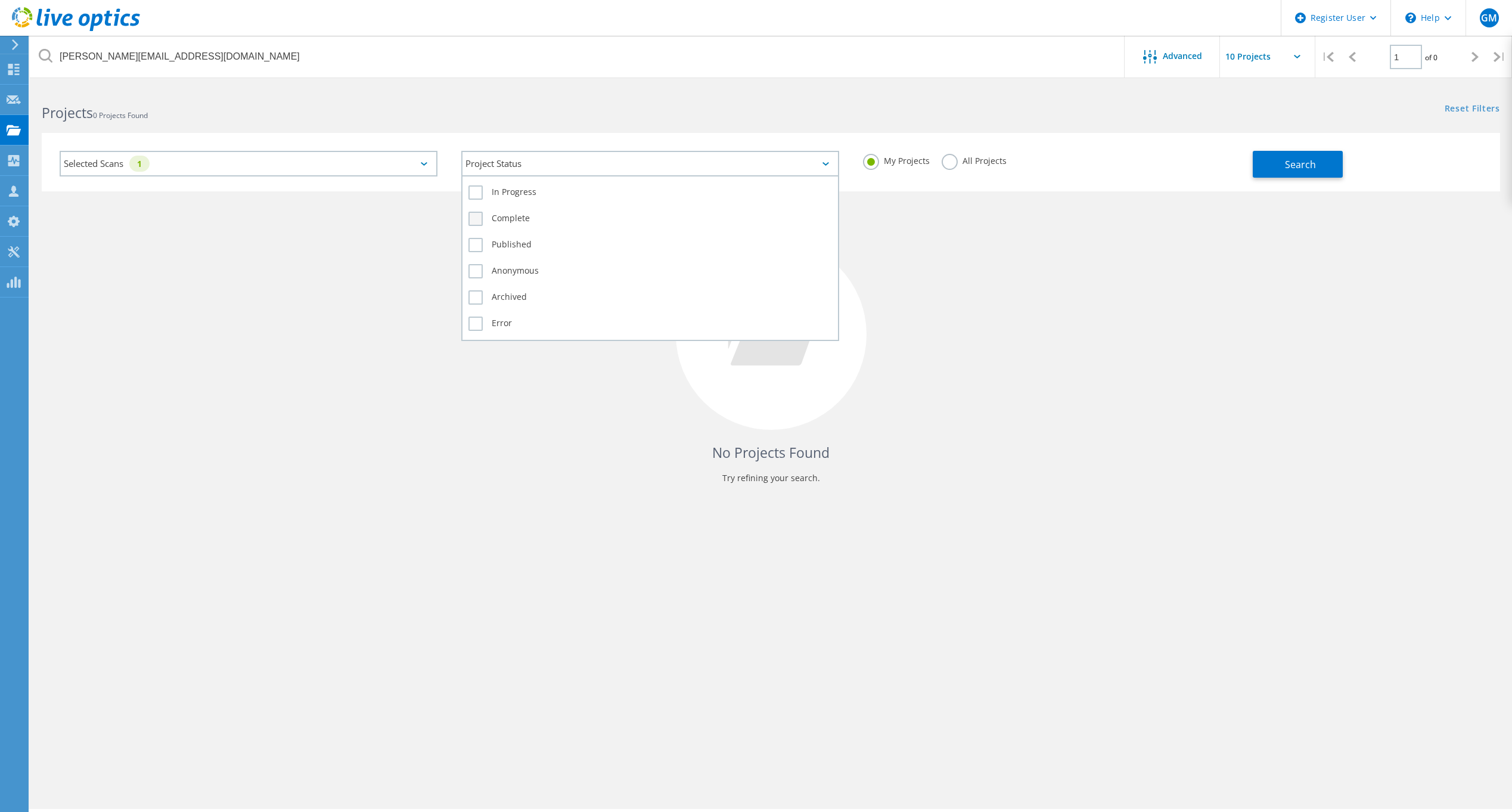
click at [472, 220] on label "Complete" at bounding box center [650, 219] width 363 height 15
click at [0, 0] on input "Complete" at bounding box center [0, 0] width 0 height 0
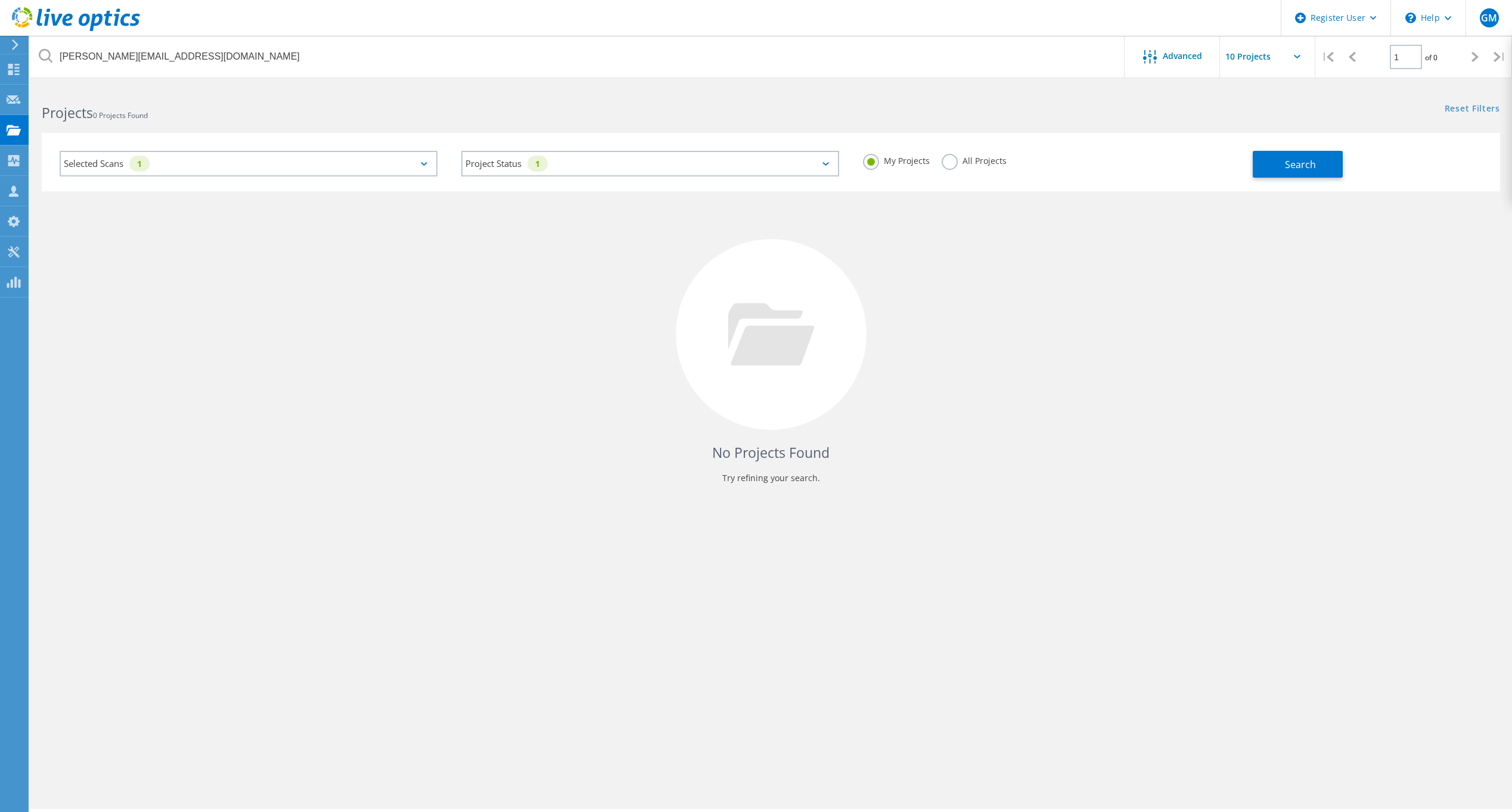
click at [1268, 299] on div "No Projects Found Try refining your search." at bounding box center [771, 345] width 1459 height 309
click at [1313, 169] on span "Search" at bounding box center [1301, 164] width 31 height 13
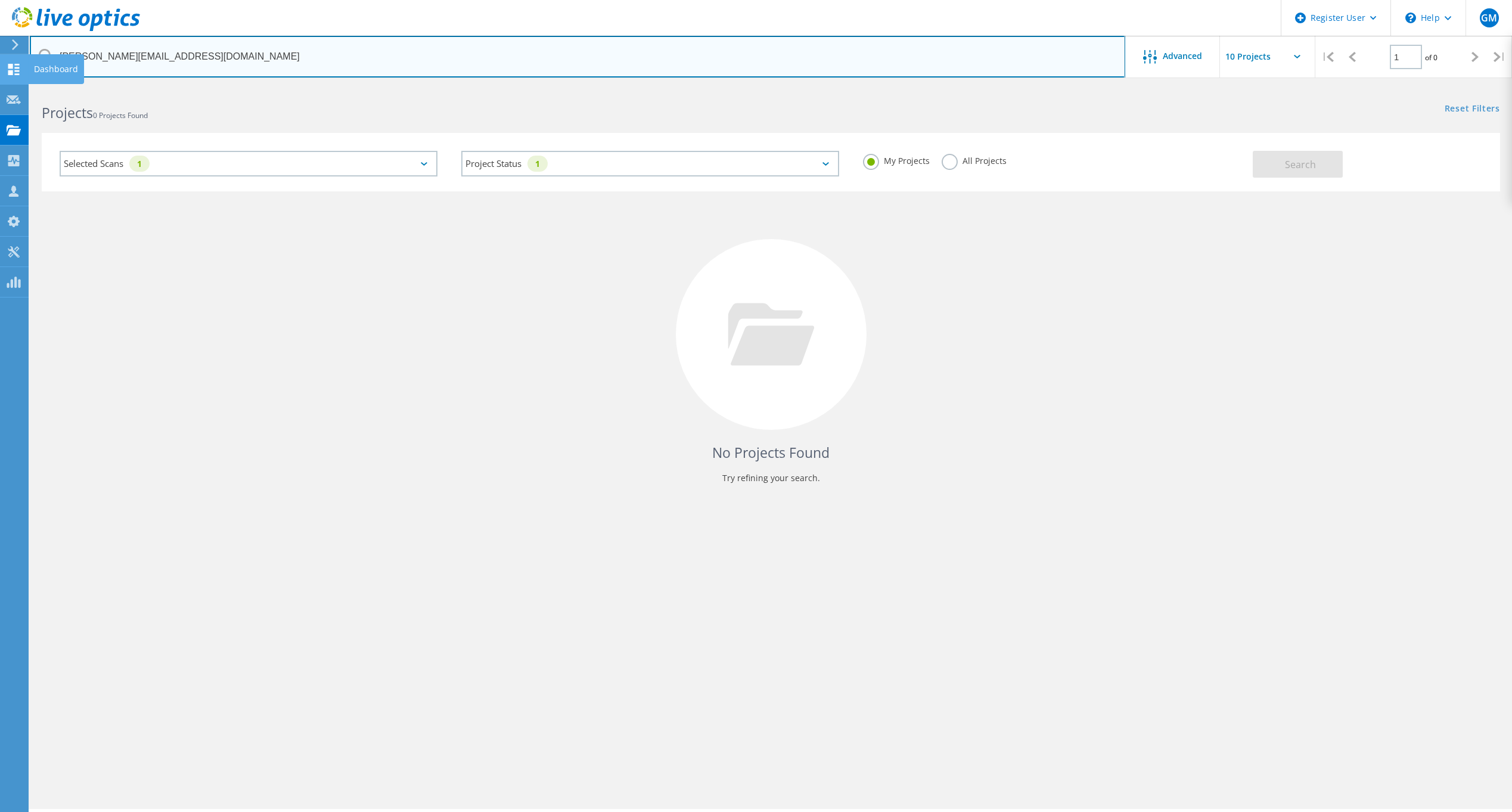
drag, startPoint x: 197, startPoint y: 72, endPoint x: 0, endPoint y: 64, distance: 197.2
click at [0, 64] on html "Register User \n Help Explore Helpful Articles Contact Support GM Dell User [PE…" at bounding box center [756, 422] width 1512 height 844
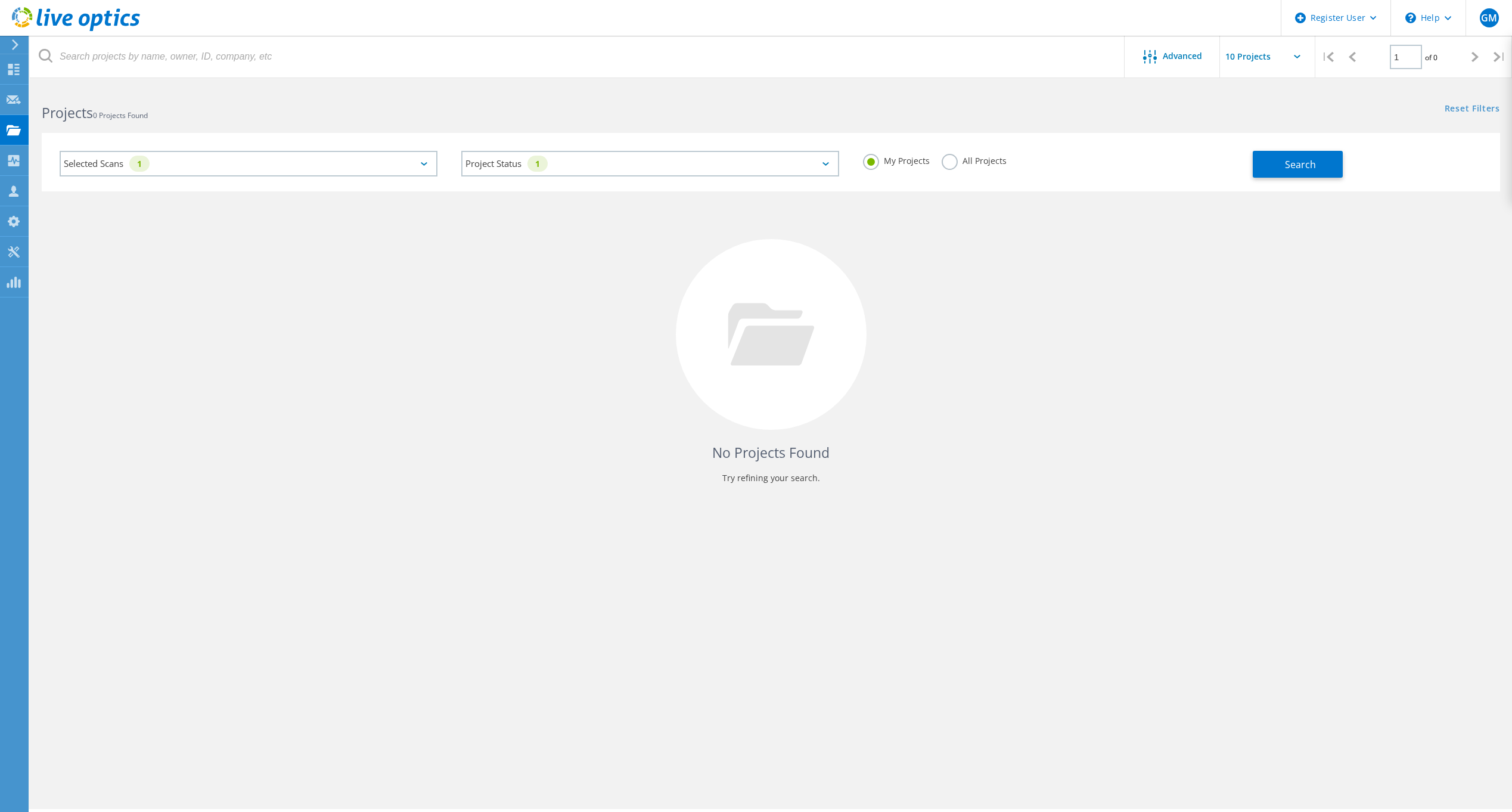
click at [1284, 179] on div "Selected Scans 1 Project Status 1 In Progress Complete Published Anonymous Arch…" at bounding box center [771, 162] width 1459 height 58
click at [1292, 168] on span "Search" at bounding box center [1301, 164] width 31 height 13
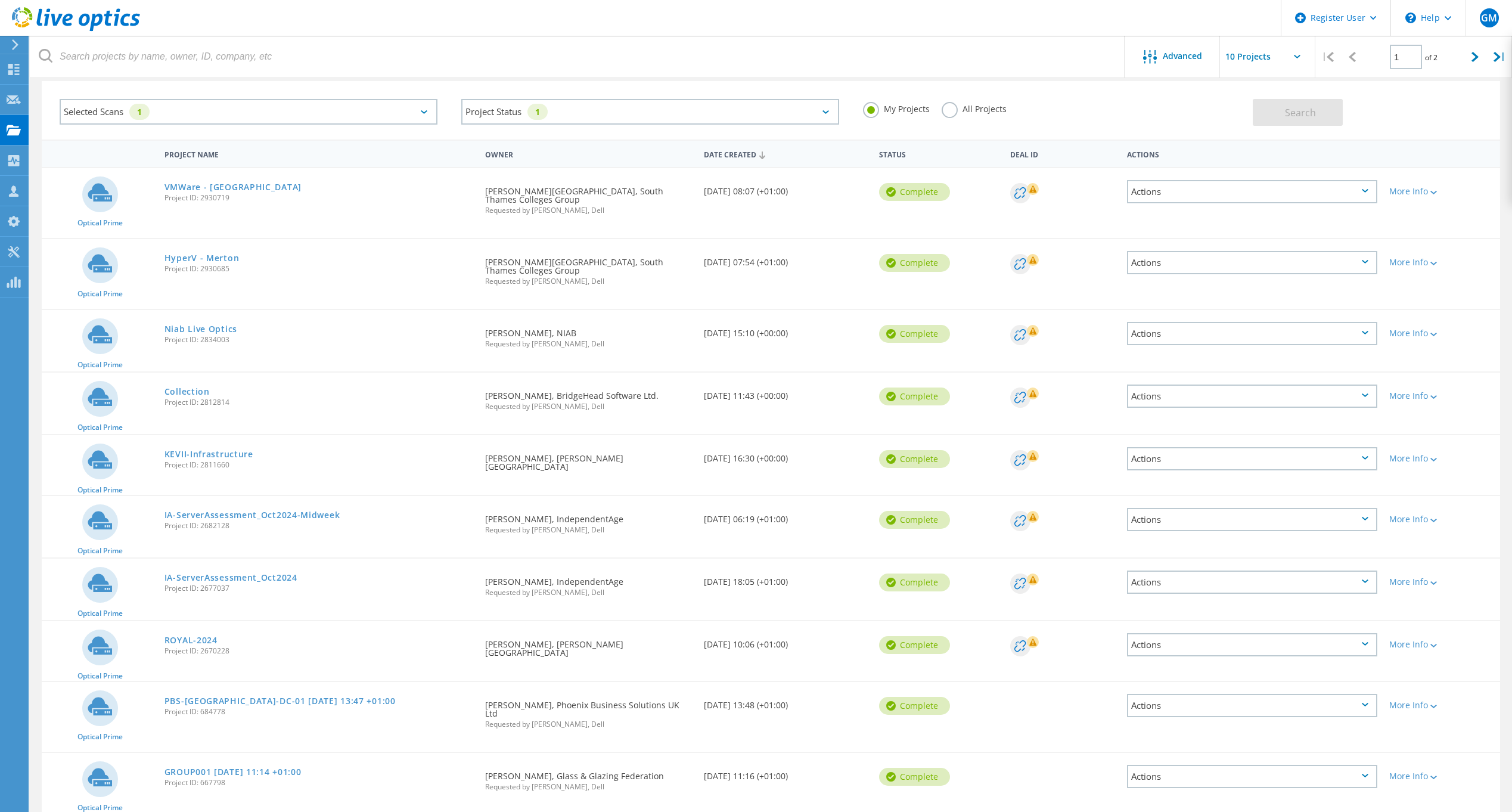
scroll to position [77, 0]
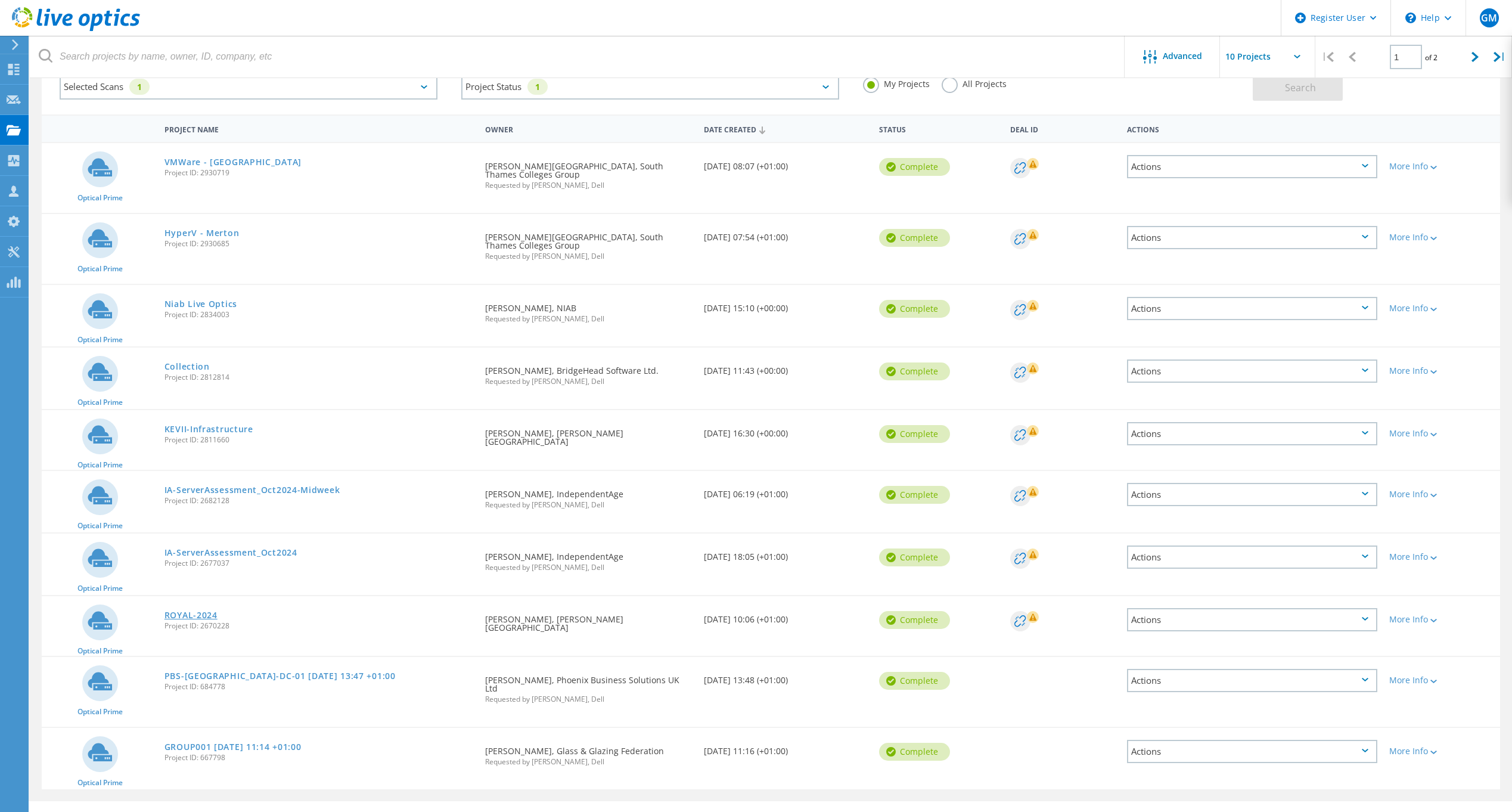
click at [200, 611] on link "ROYAL-2024" at bounding box center [191, 615] width 53 height 9
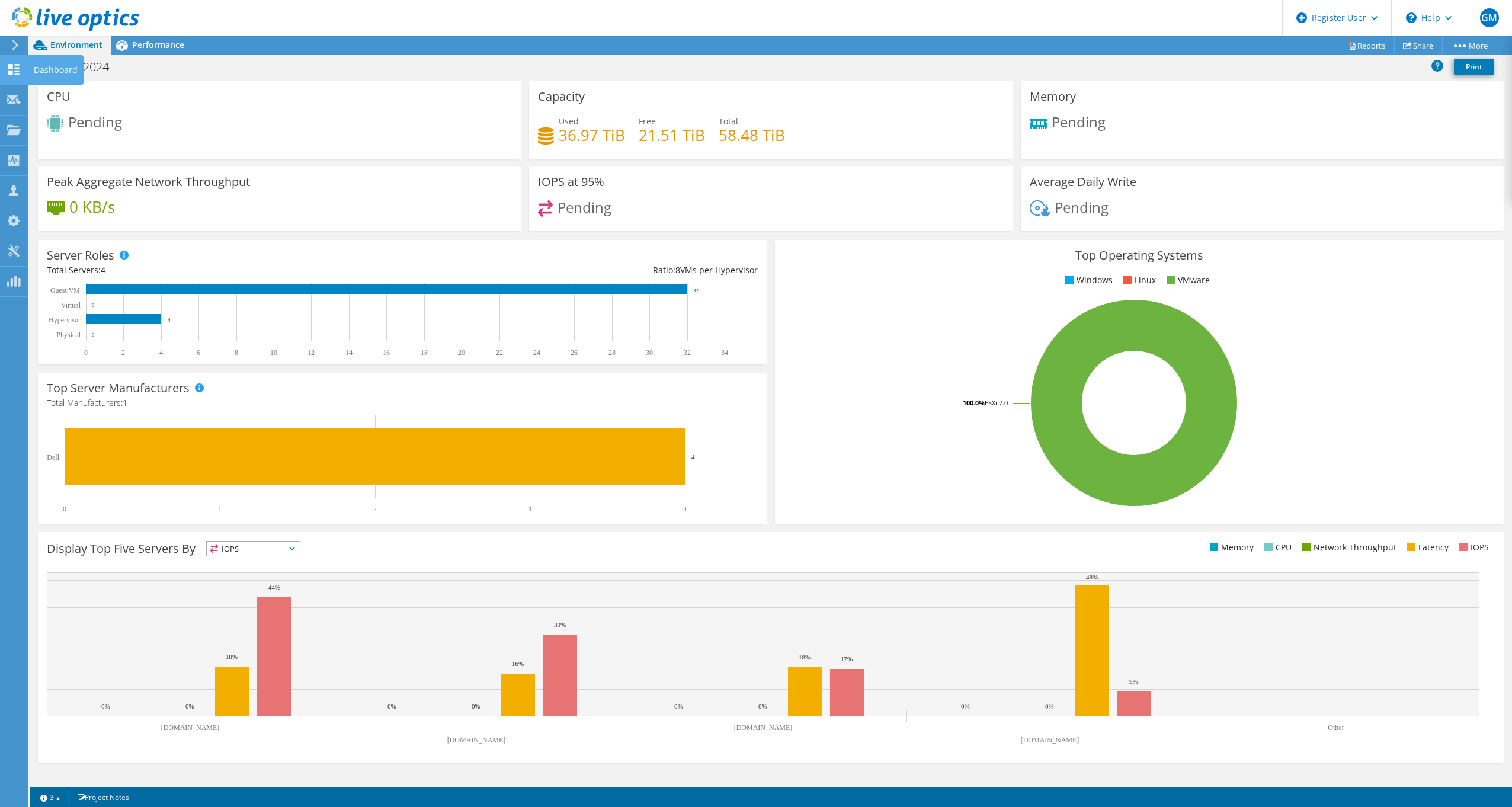
click at [43, 71] on div "Dashboard" at bounding box center [56, 70] width 56 height 30
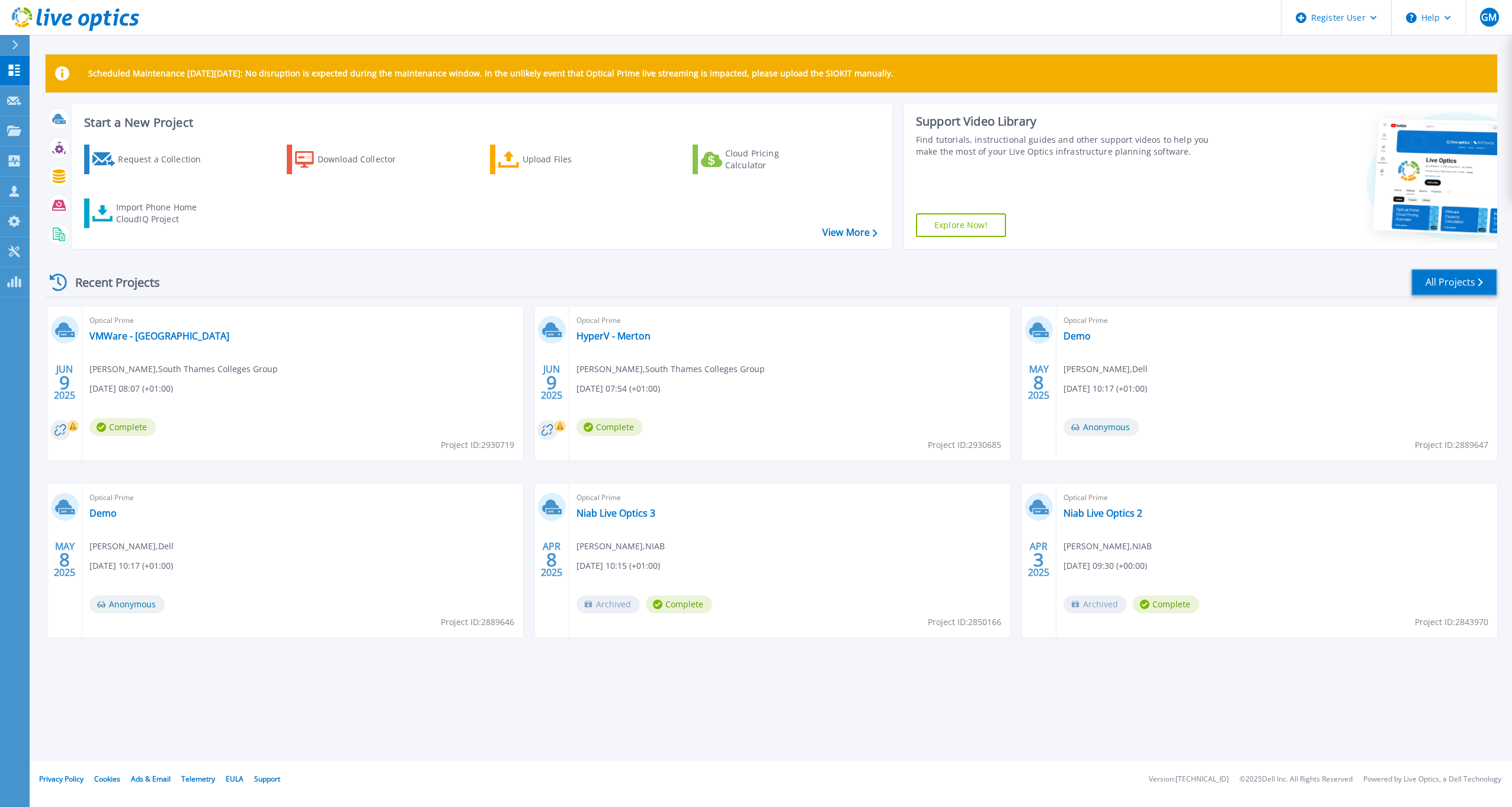
click at [1428, 274] on link "All Projects" at bounding box center [1453, 282] width 86 height 26
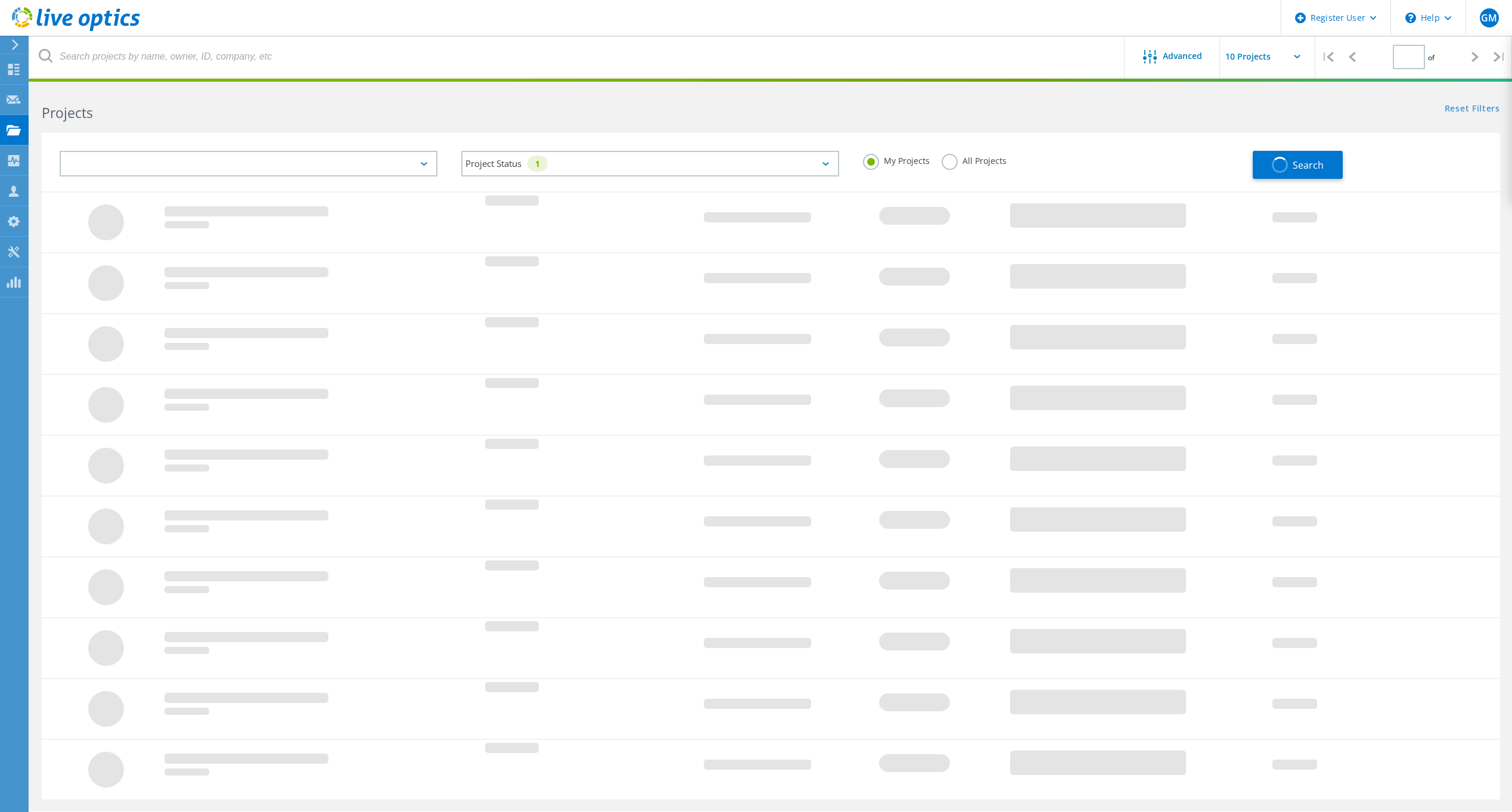
type input "1"
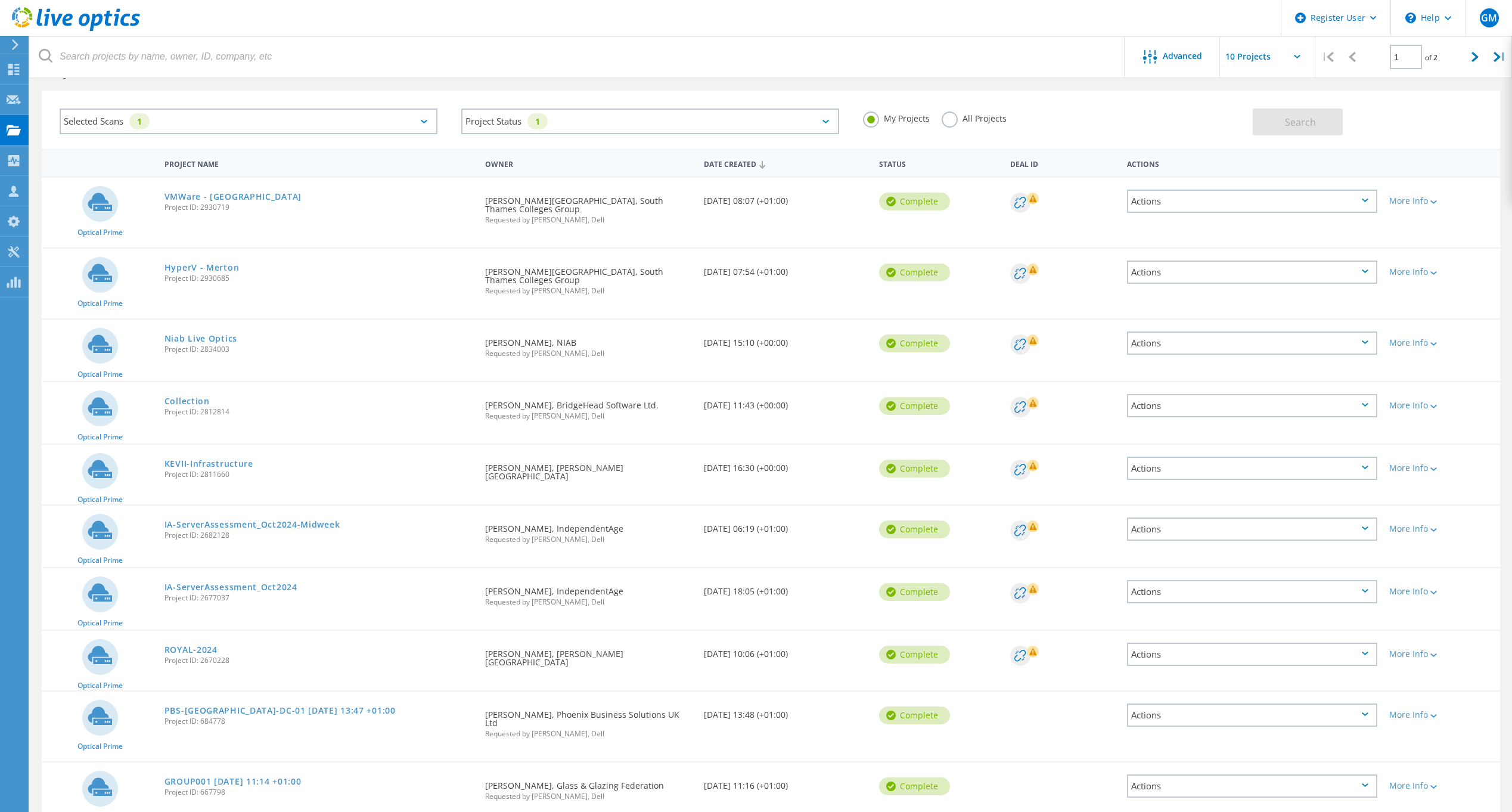
scroll to position [77, 0]
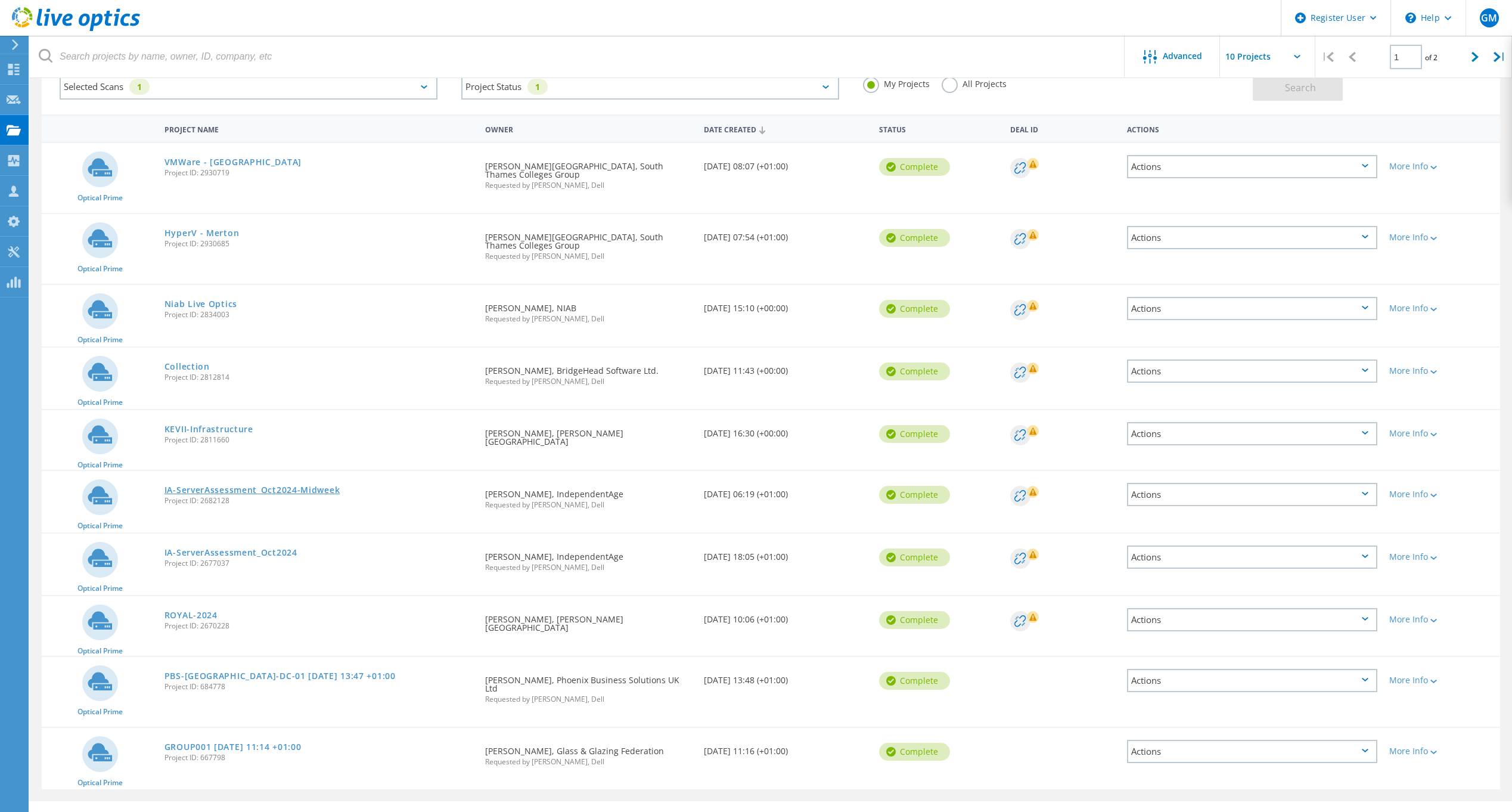
click at [301, 485] on link "IA-ServerAssessment_Oct2024-Midweek" at bounding box center [253, 490] width 176 height 9
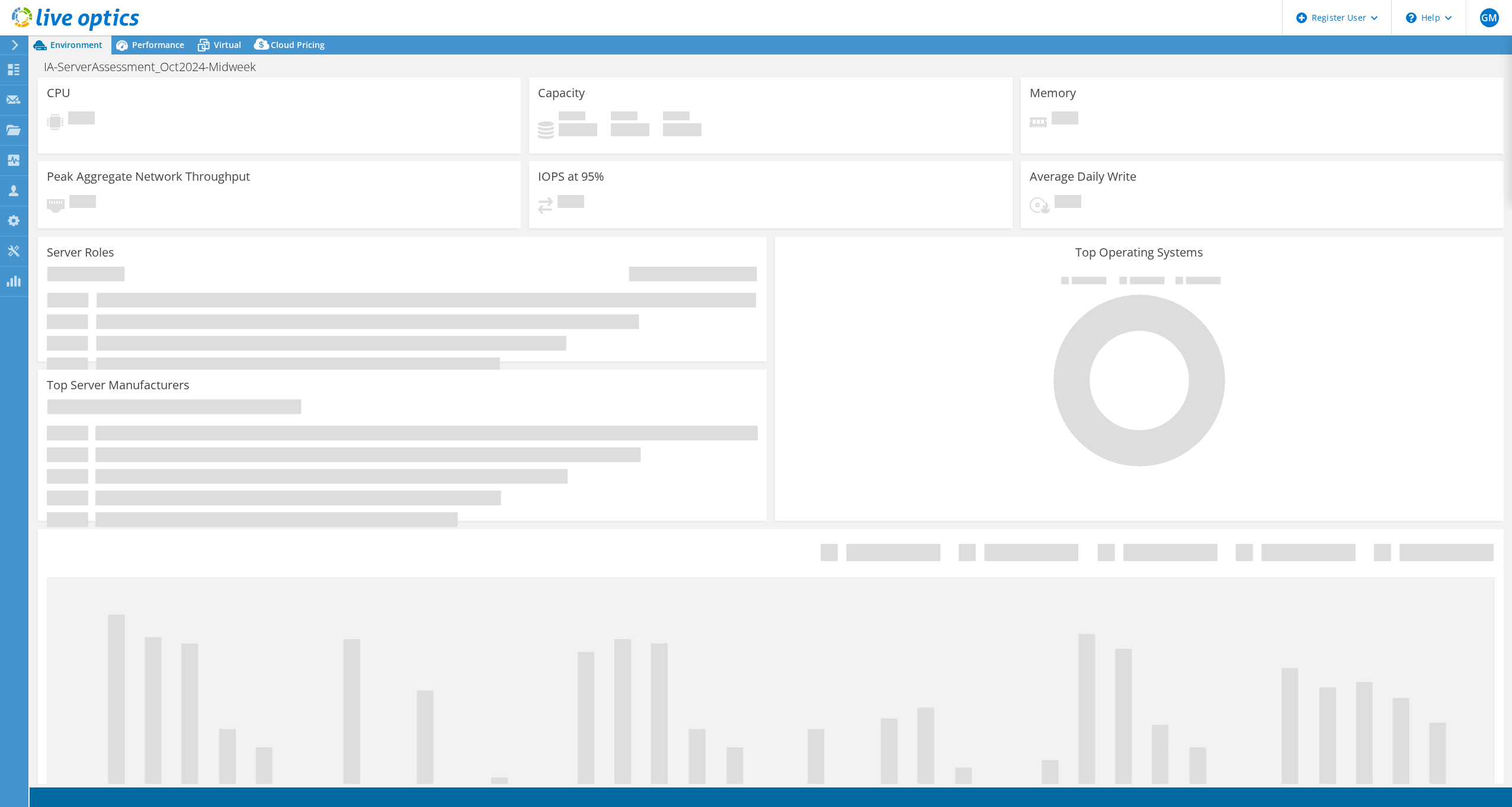
select select "EULondon"
select select "USD"
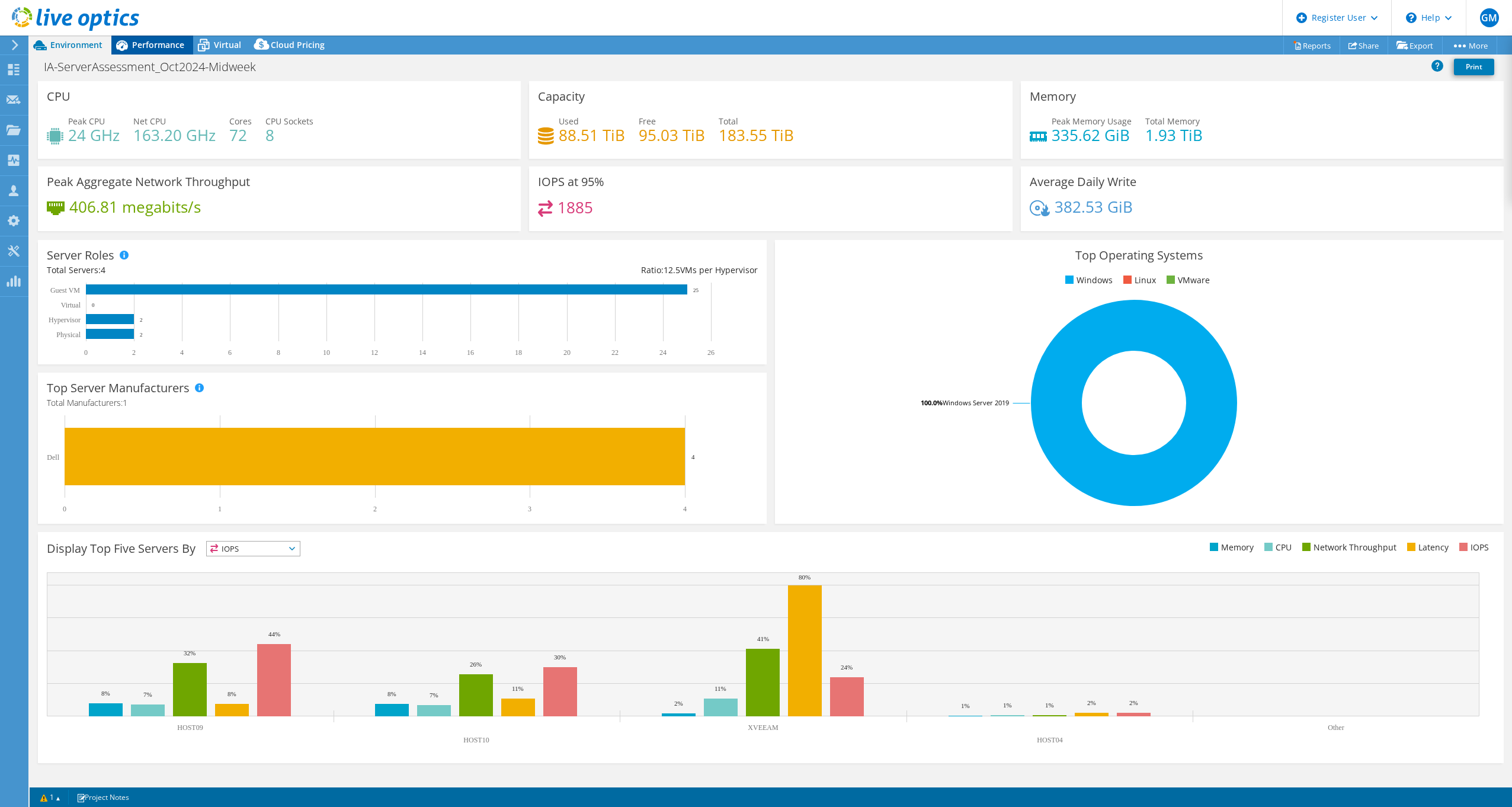
click at [153, 40] on span "Performance" at bounding box center [158, 44] width 52 height 11
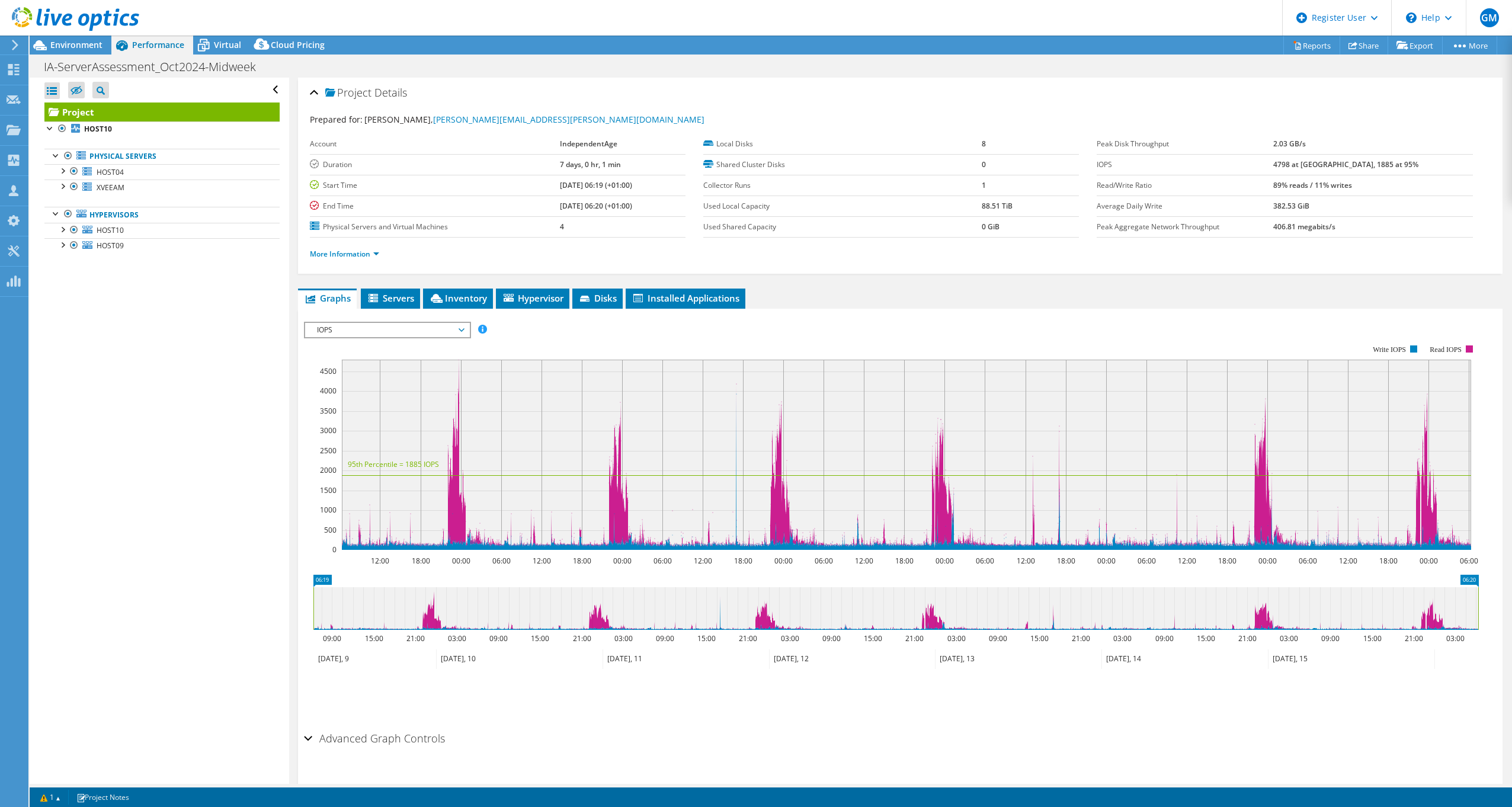
click at [366, 330] on span "IOPS" at bounding box center [386, 330] width 152 height 14
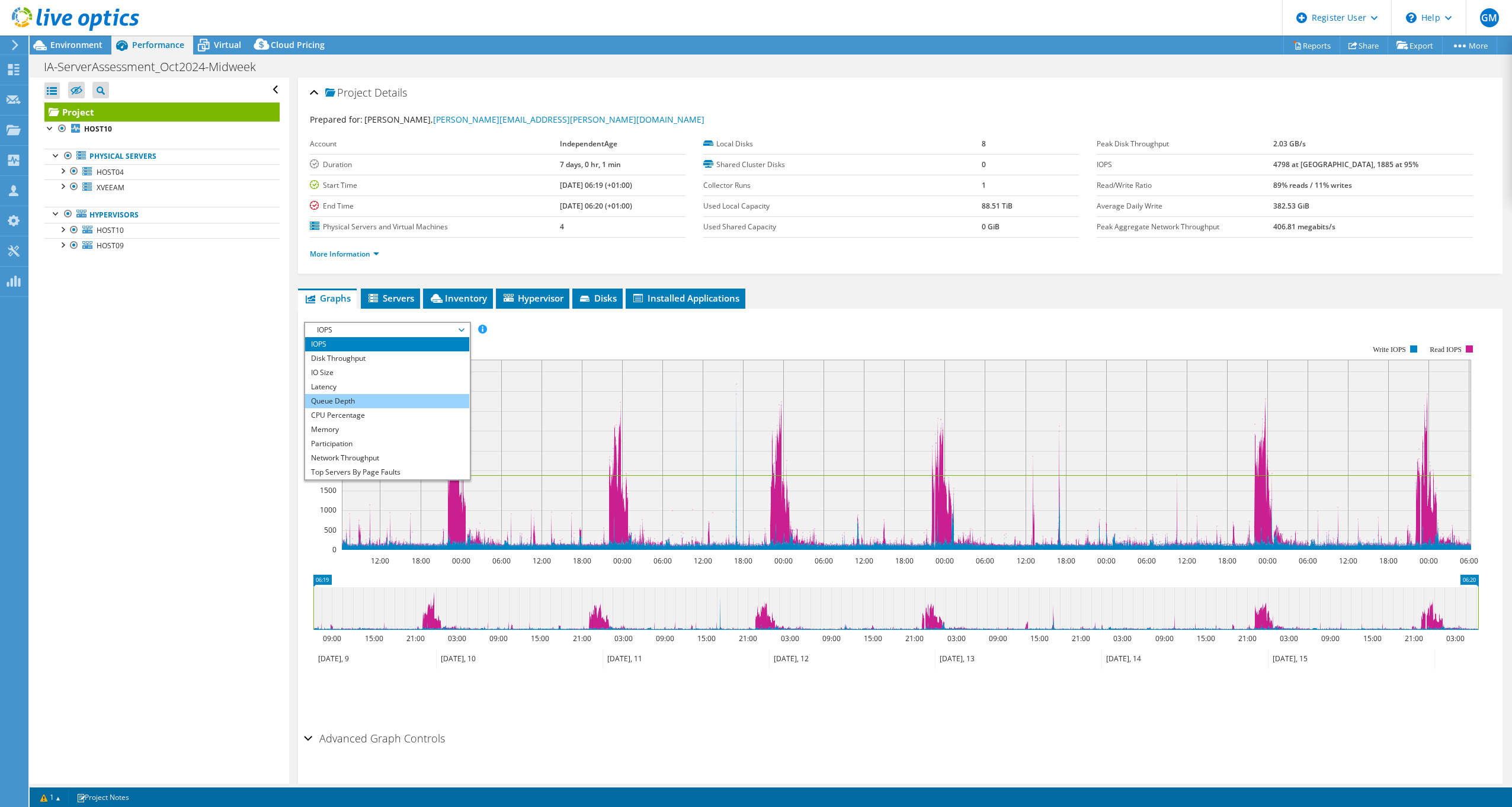
click at [350, 403] on li "Queue Depth" at bounding box center [386, 401] width 164 height 14
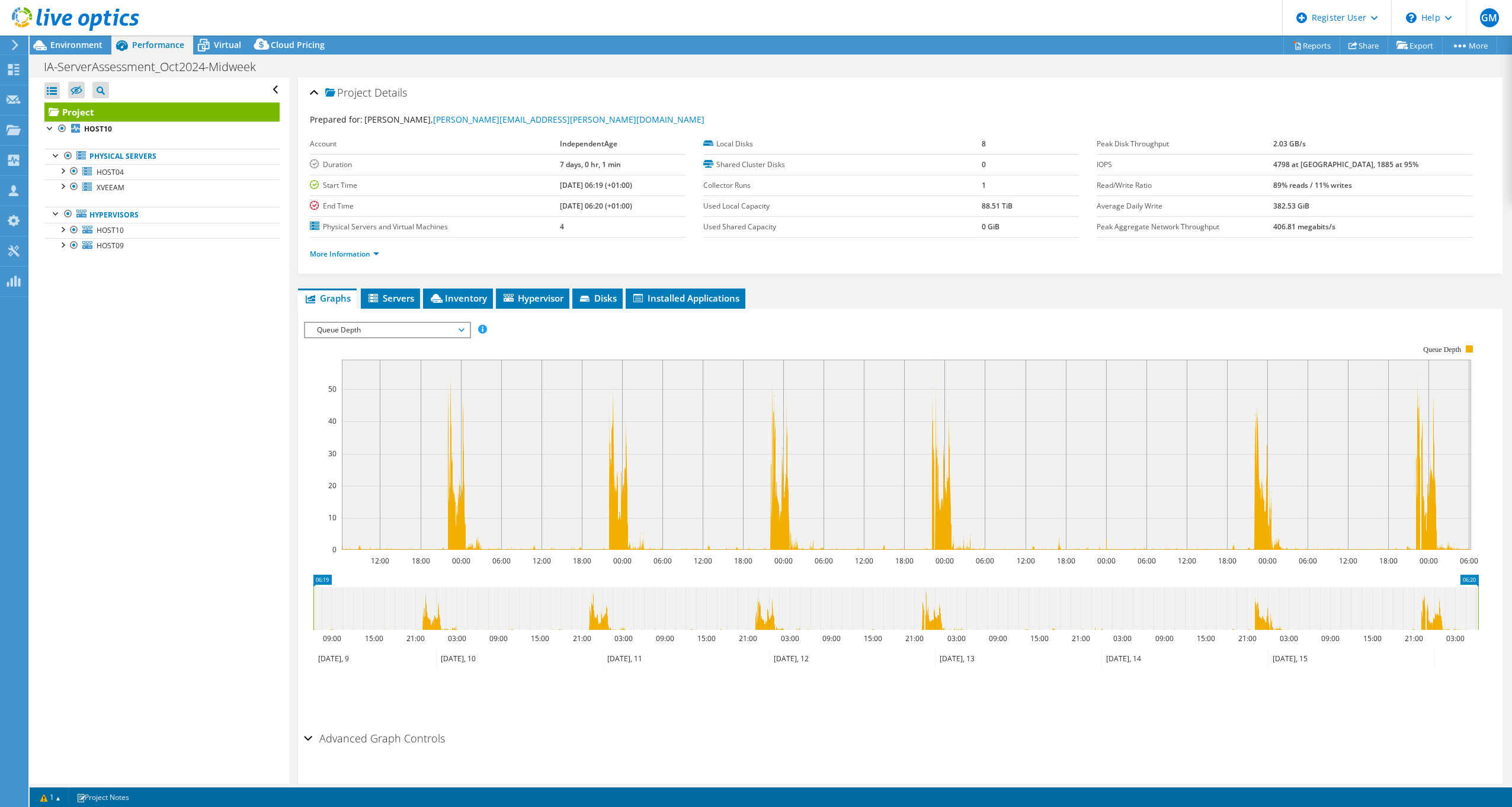
click at [365, 330] on span "Queue Depth" at bounding box center [386, 330] width 152 height 14
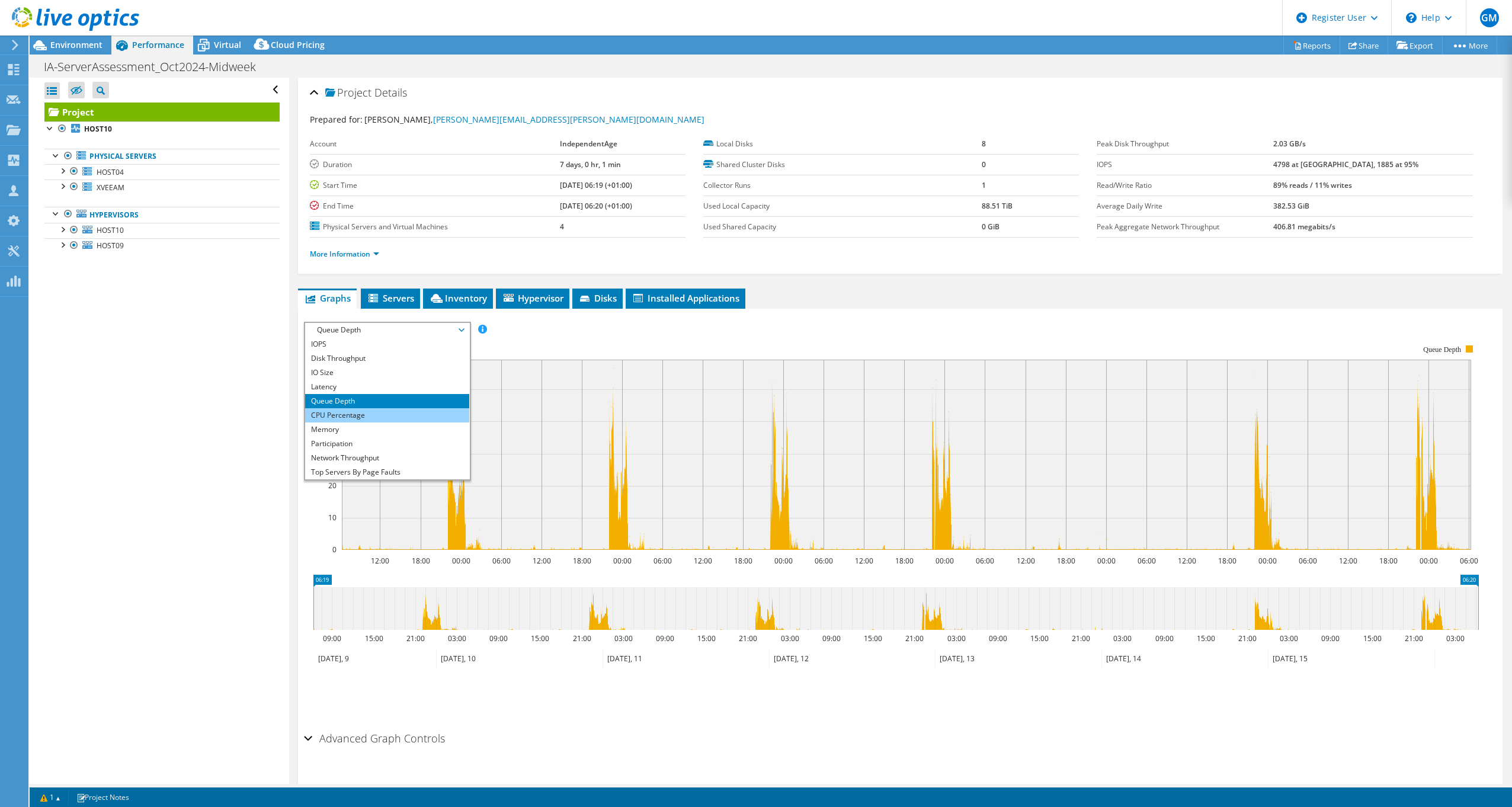
click at [347, 412] on li "CPU Percentage" at bounding box center [386, 415] width 164 height 14
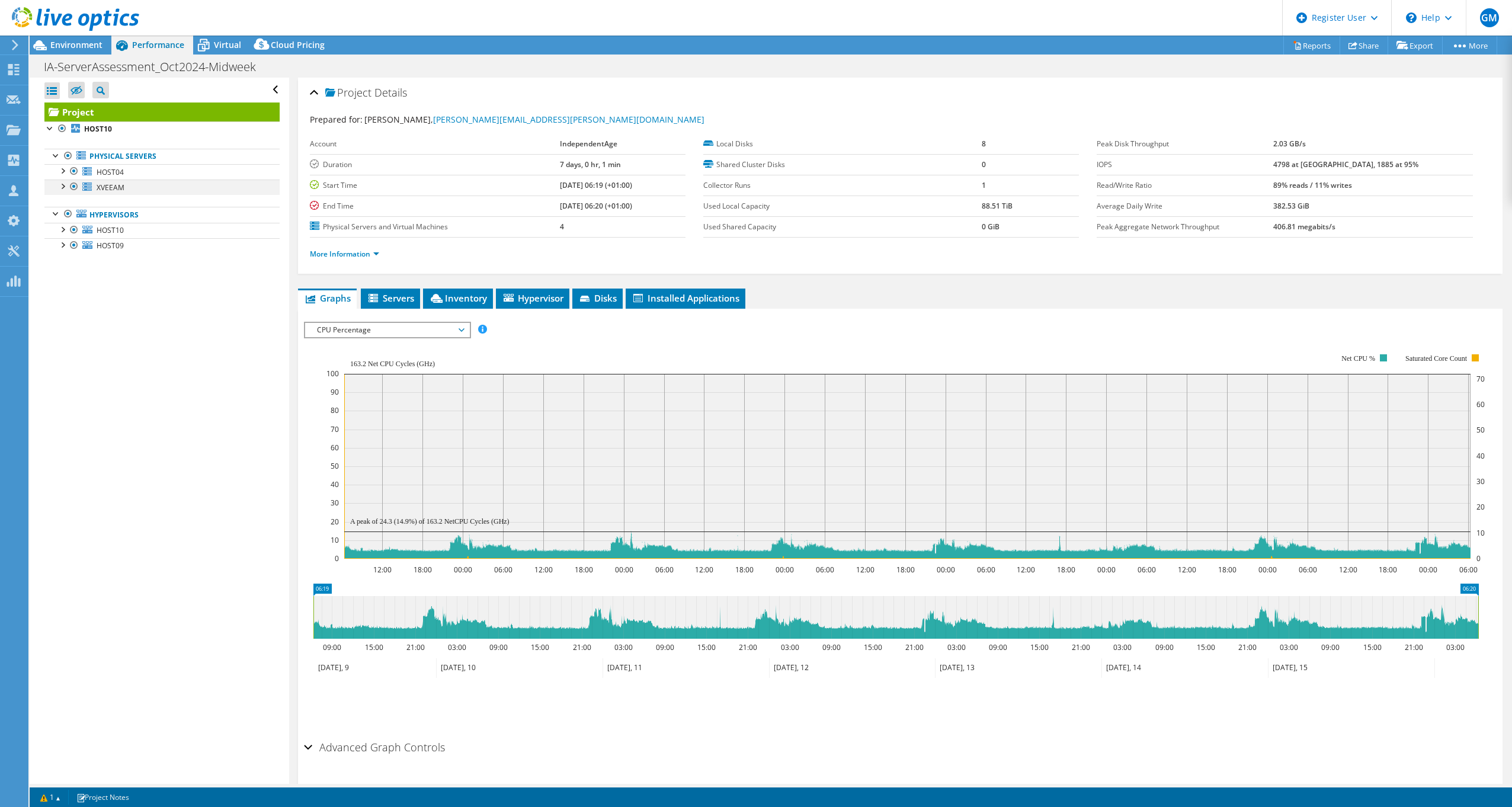
click at [63, 187] on div at bounding box center [62, 185] width 12 height 12
click at [63, 174] on div at bounding box center [62, 170] width 12 height 12
click at [62, 234] on div at bounding box center [62, 229] width 12 height 12
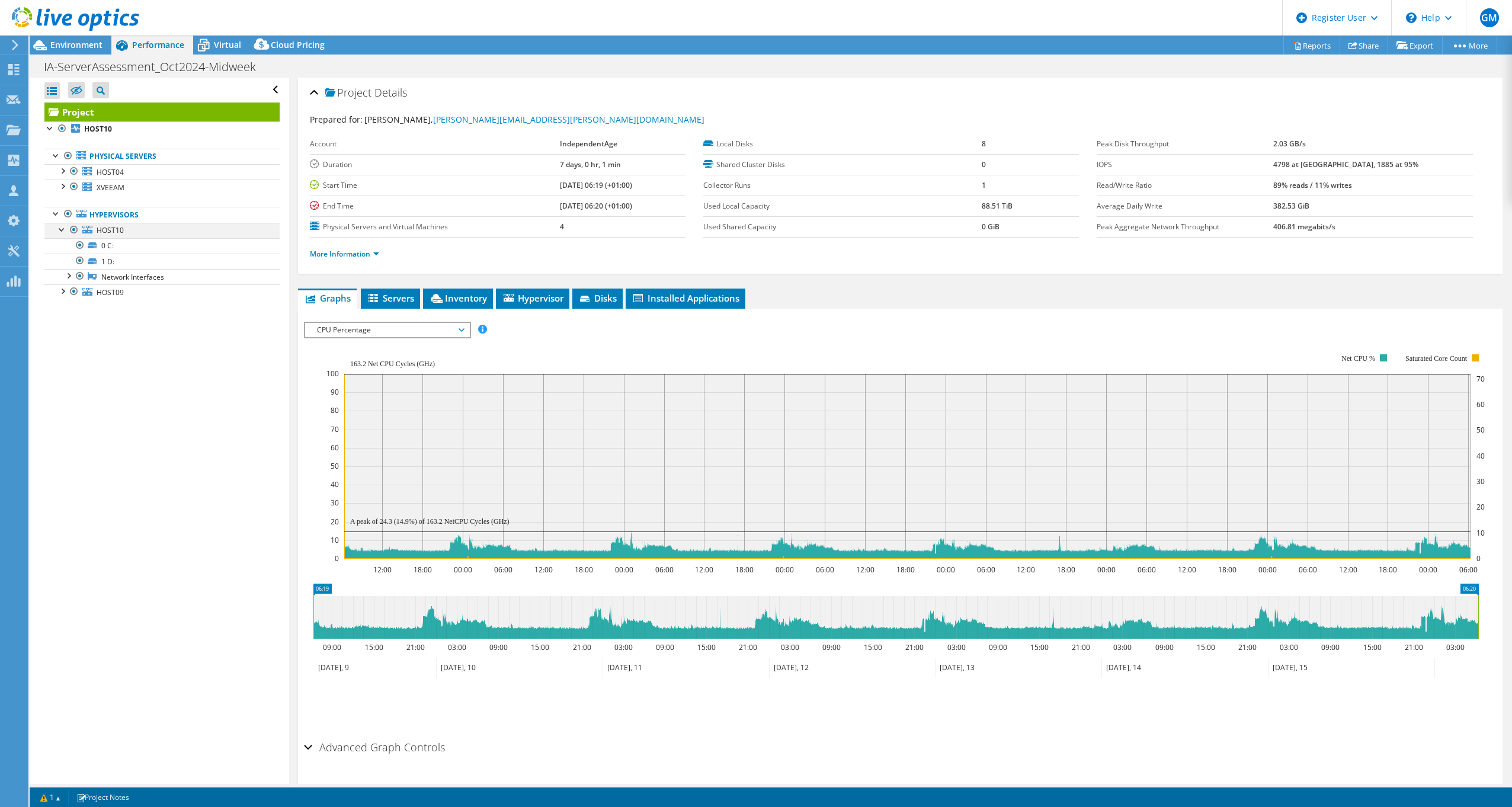
click at [63, 233] on div at bounding box center [62, 229] width 12 height 12
click at [121, 218] on link "Hypervisors" at bounding box center [161, 214] width 235 height 15
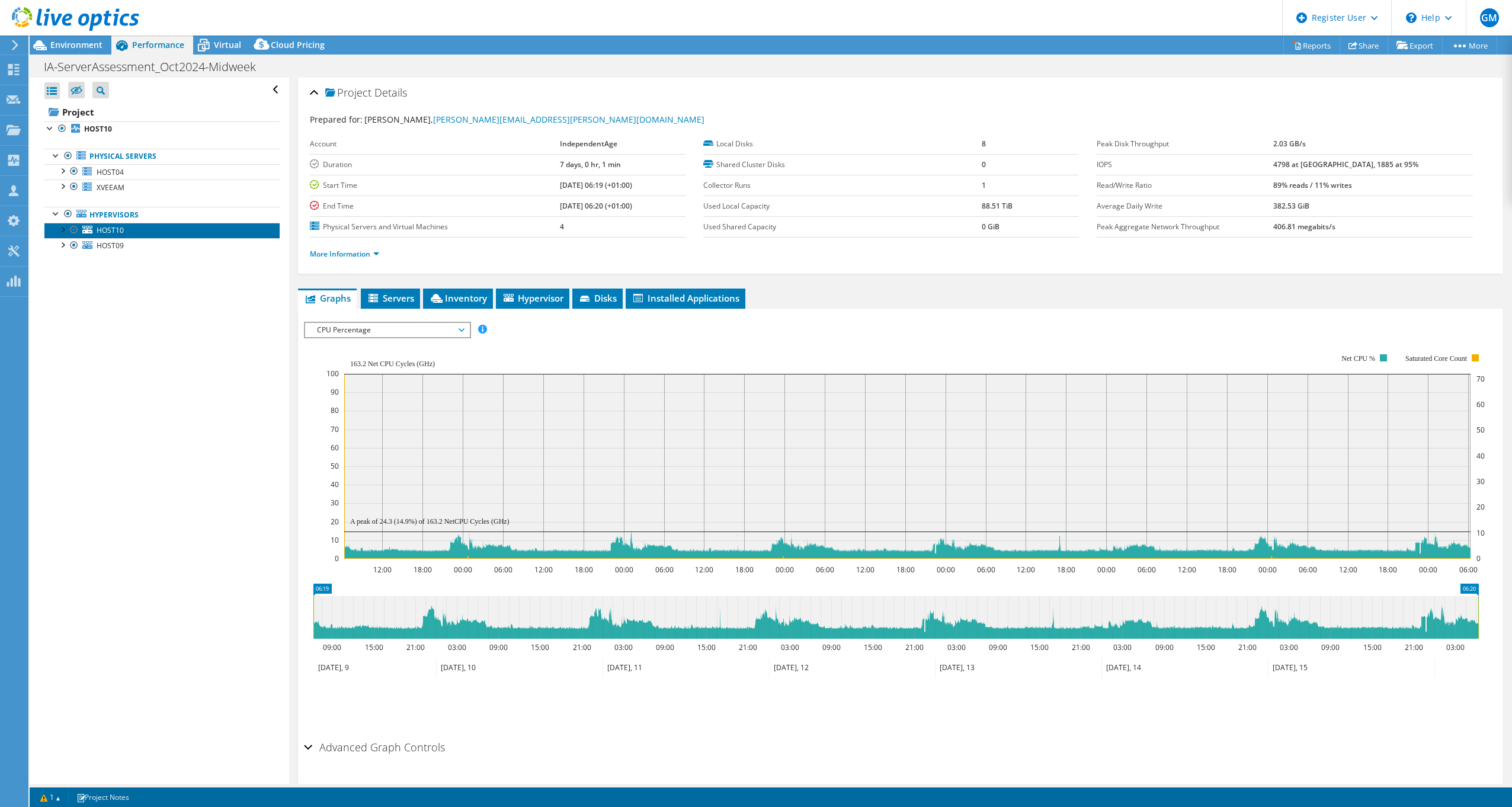
click at [115, 231] on span "HOST10" at bounding box center [110, 230] width 27 height 10
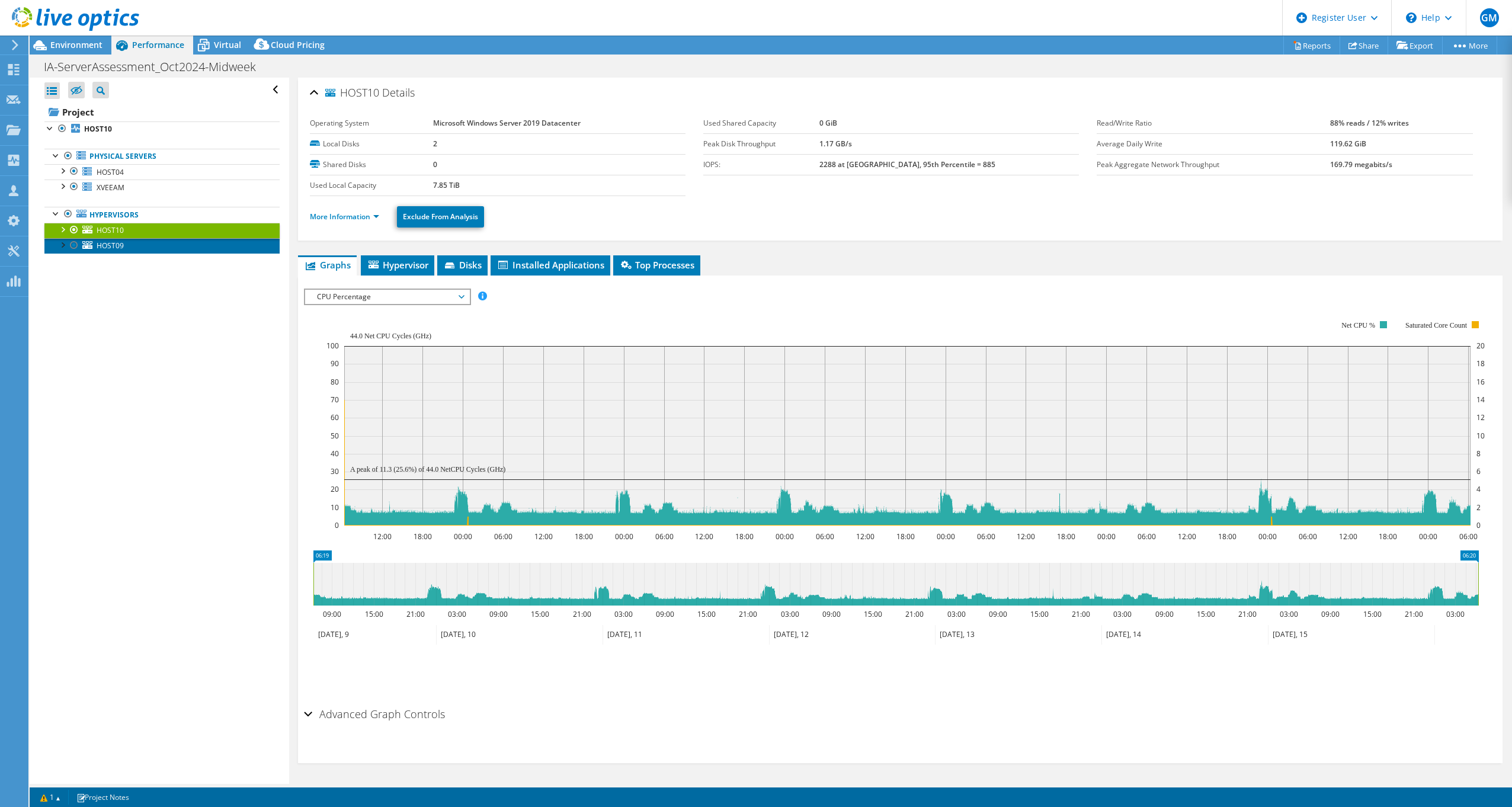
click at [113, 248] on span "HOST09" at bounding box center [110, 245] width 27 height 10
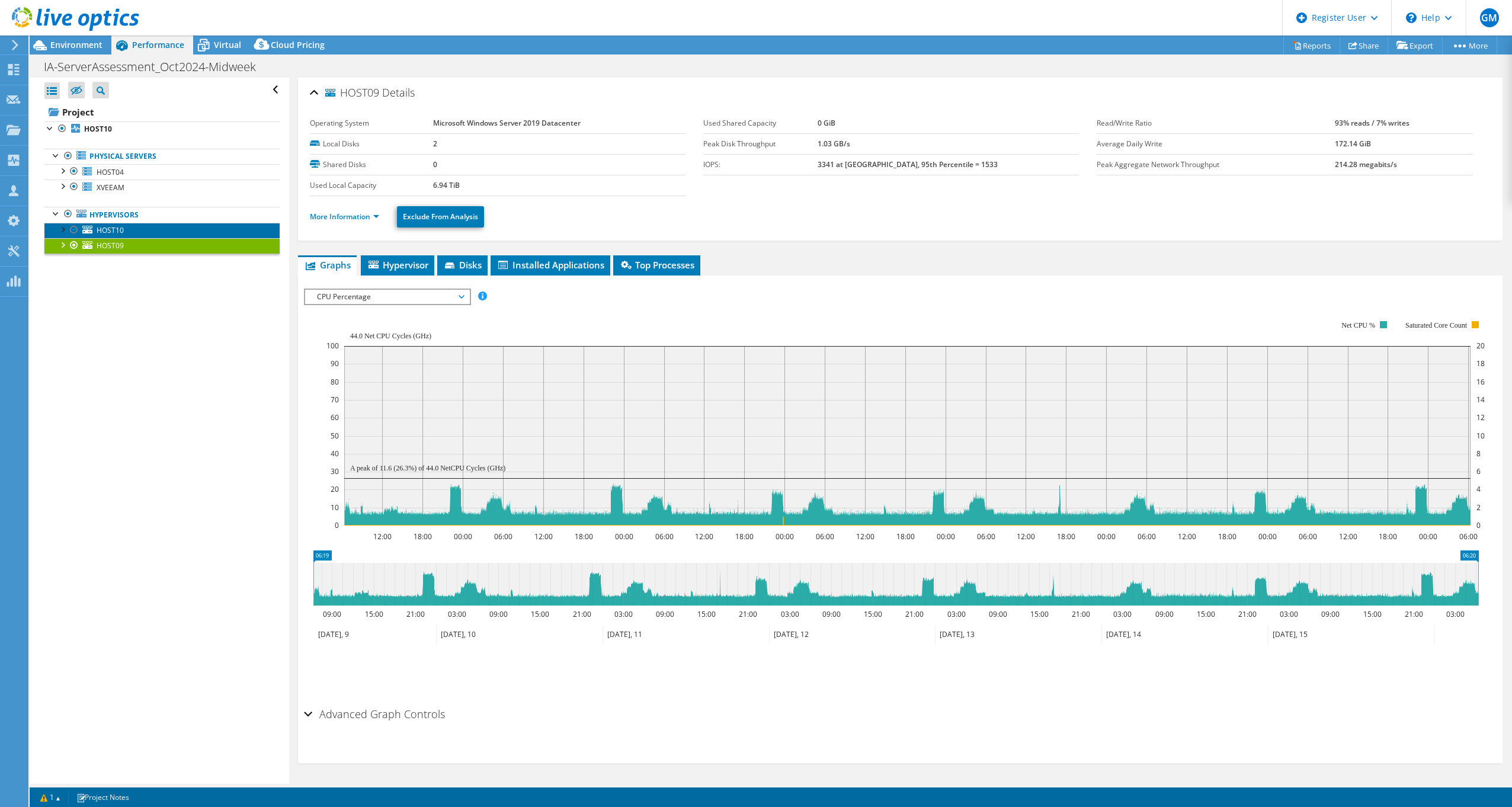
click at [126, 230] on link "HOST10" at bounding box center [161, 230] width 235 height 15
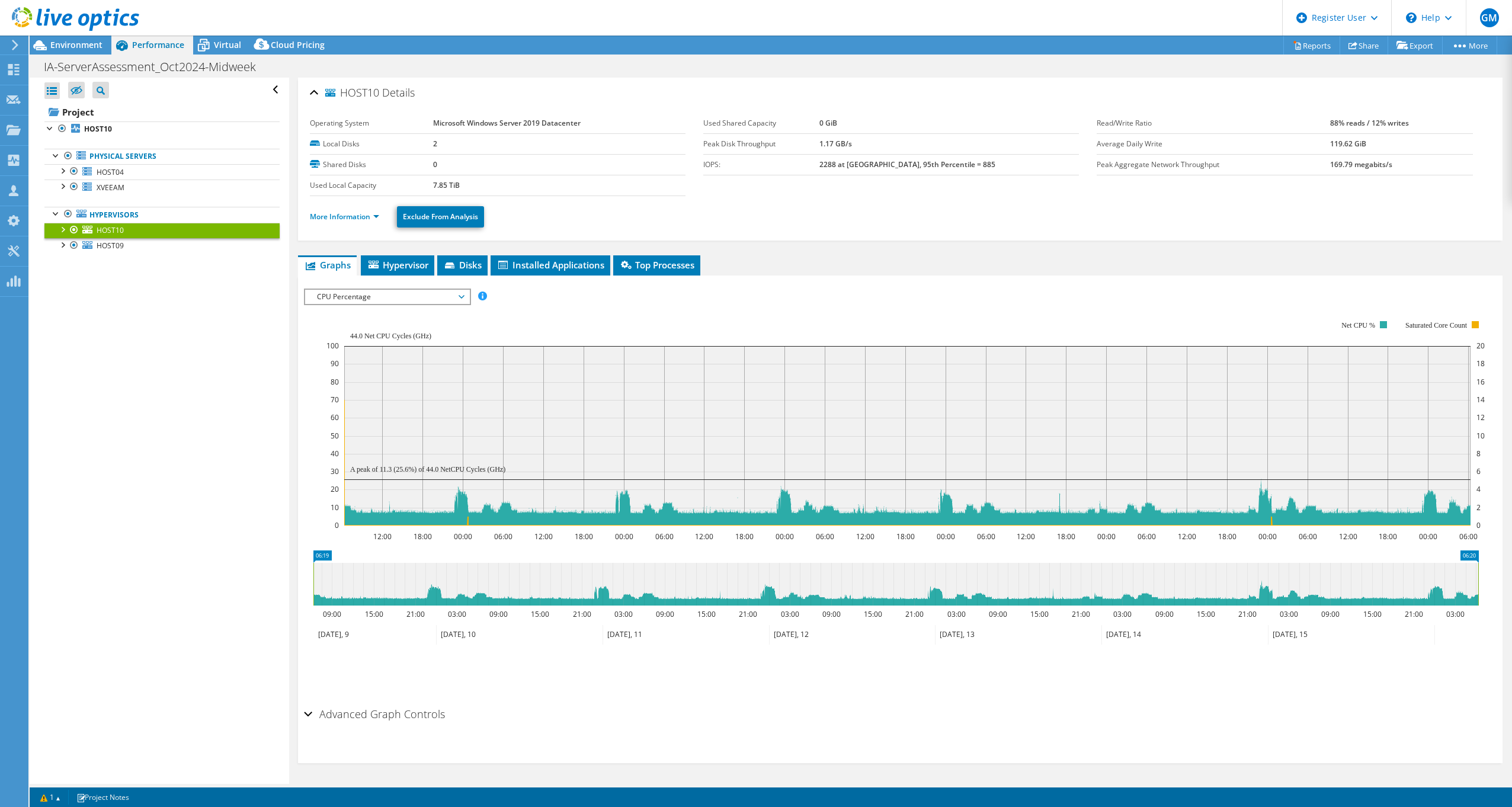
click at [381, 300] on span "CPU Percentage" at bounding box center [386, 296] width 152 height 14
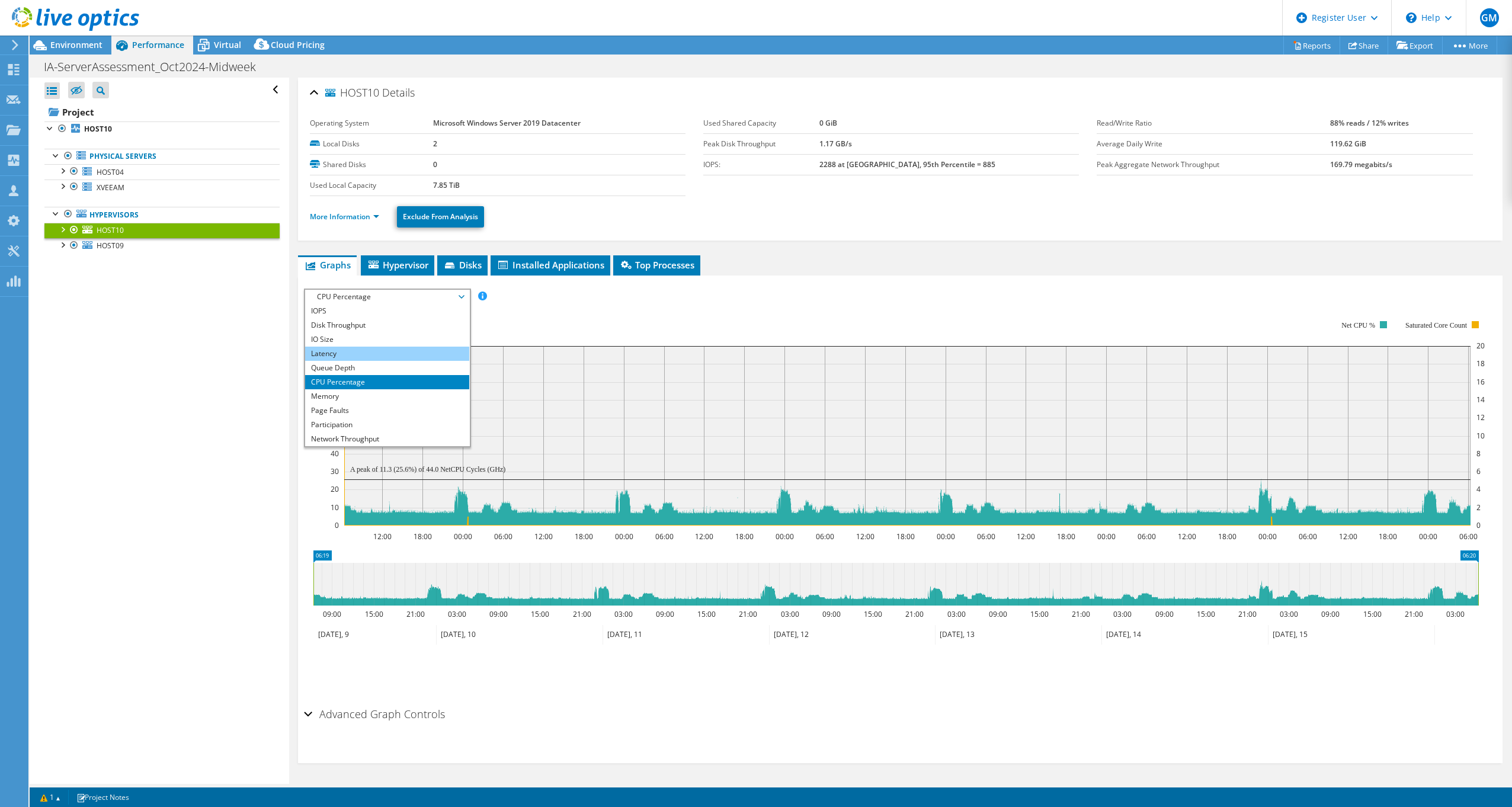
click at [365, 351] on li "Latency" at bounding box center [386, 353] width 164 height 14
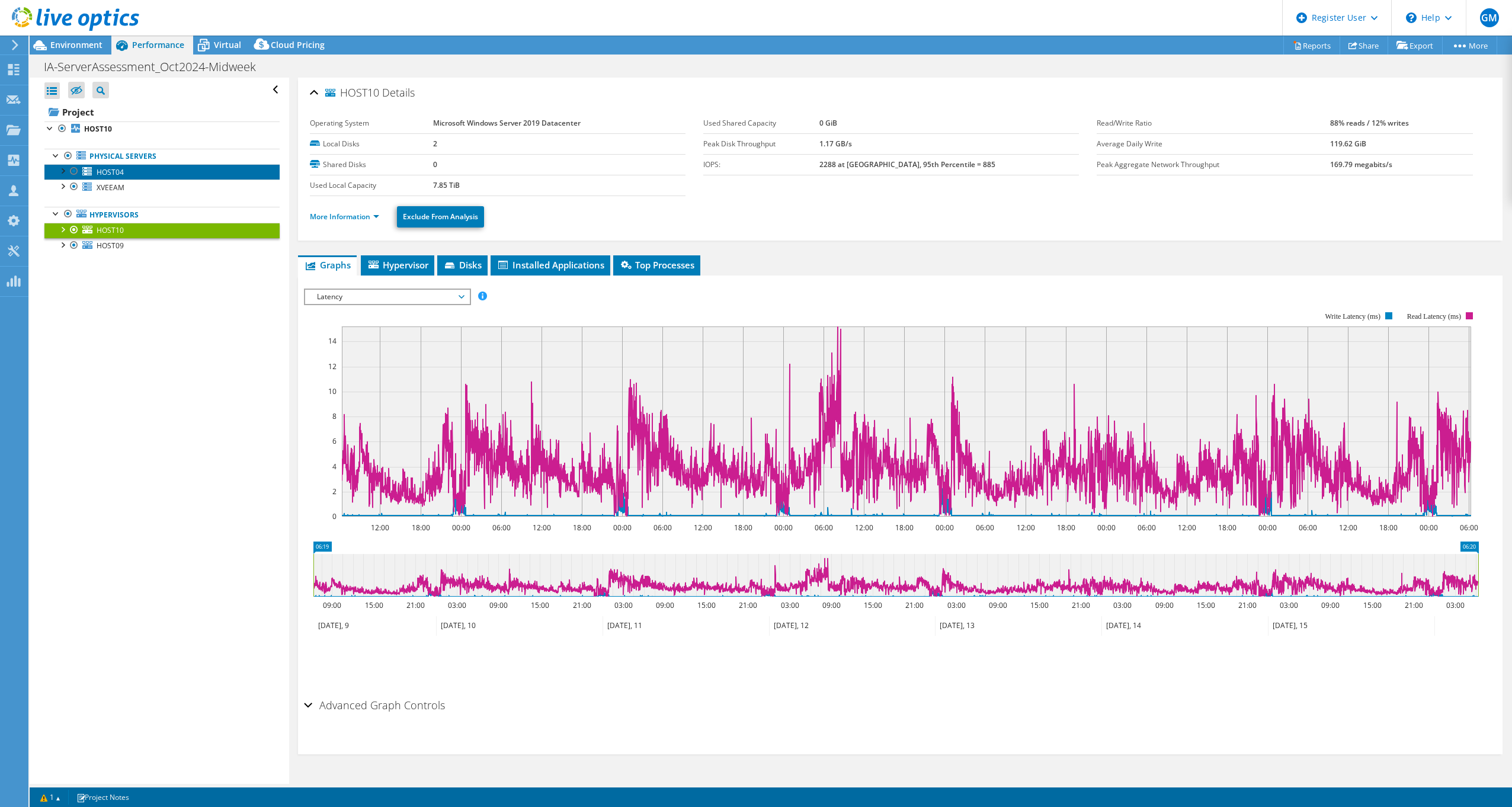
click at [117, 176] on span "HOST04" at bounding box center [110, 172] width 27 height 10
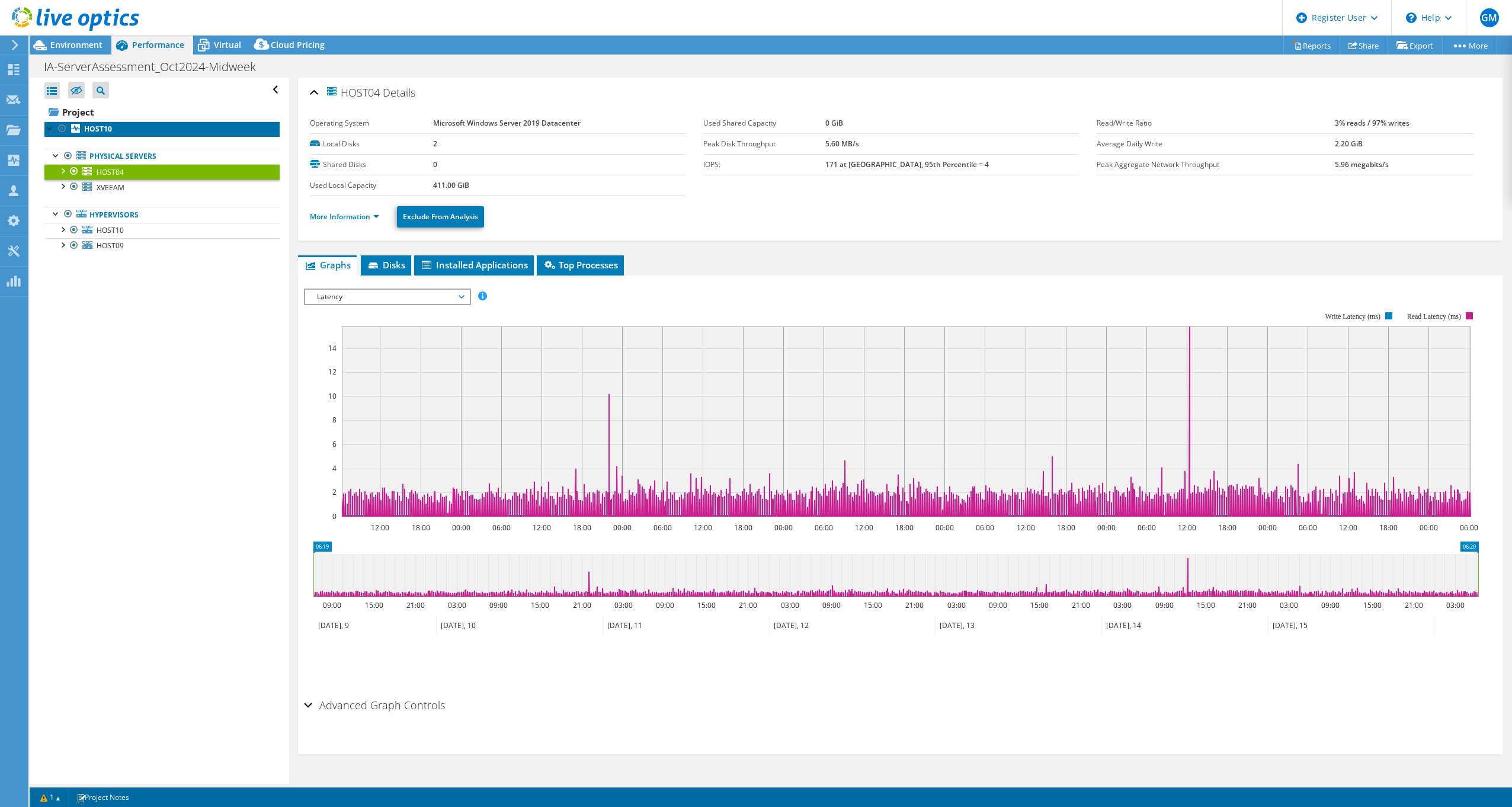
click at [106, 124] on b "HOST10" at bounding box center [98, 129] width 28 height 10
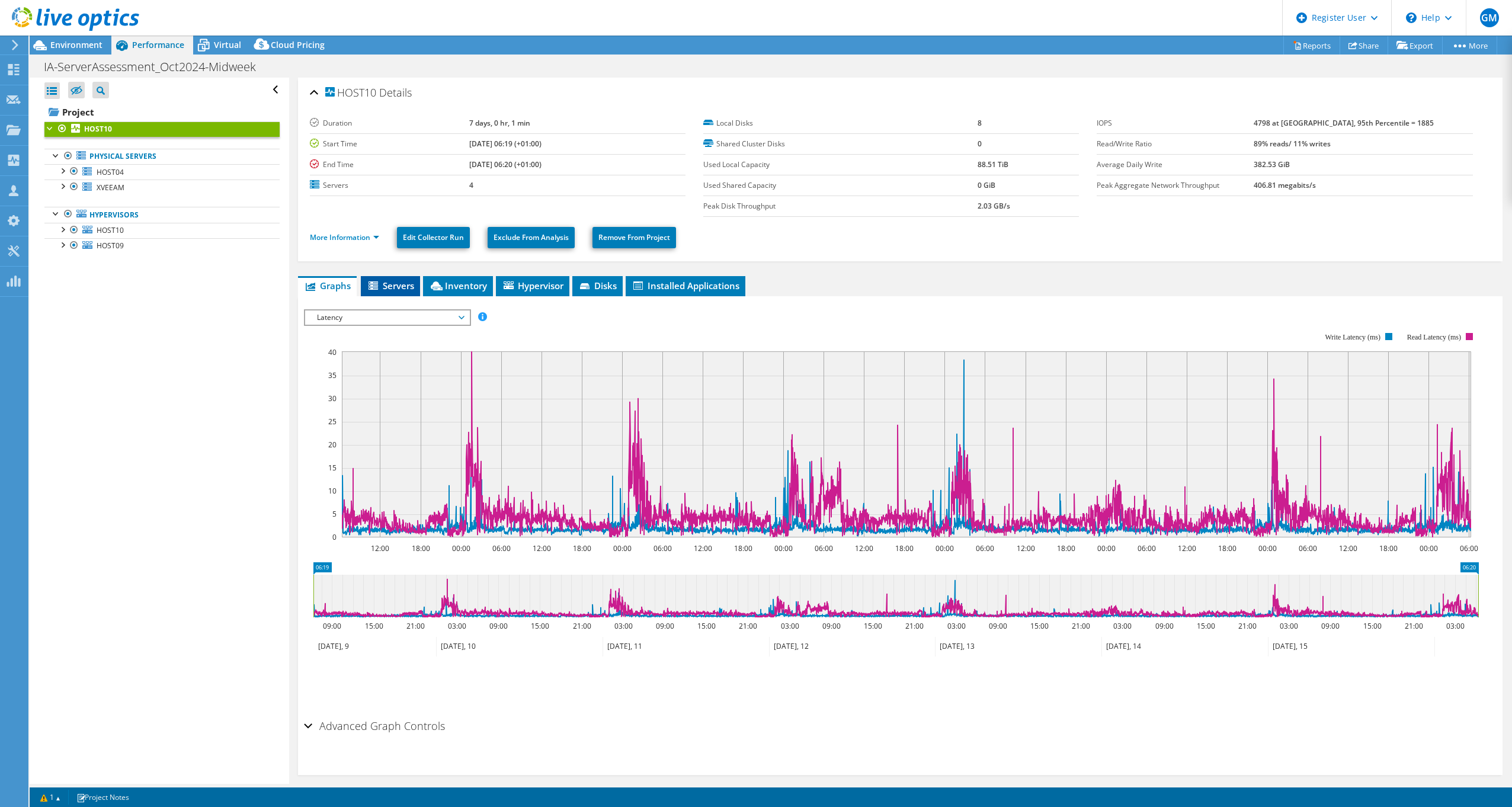
click at [403, 291] on span "Servers" at bounding box center [391, 285] width 48 height 12
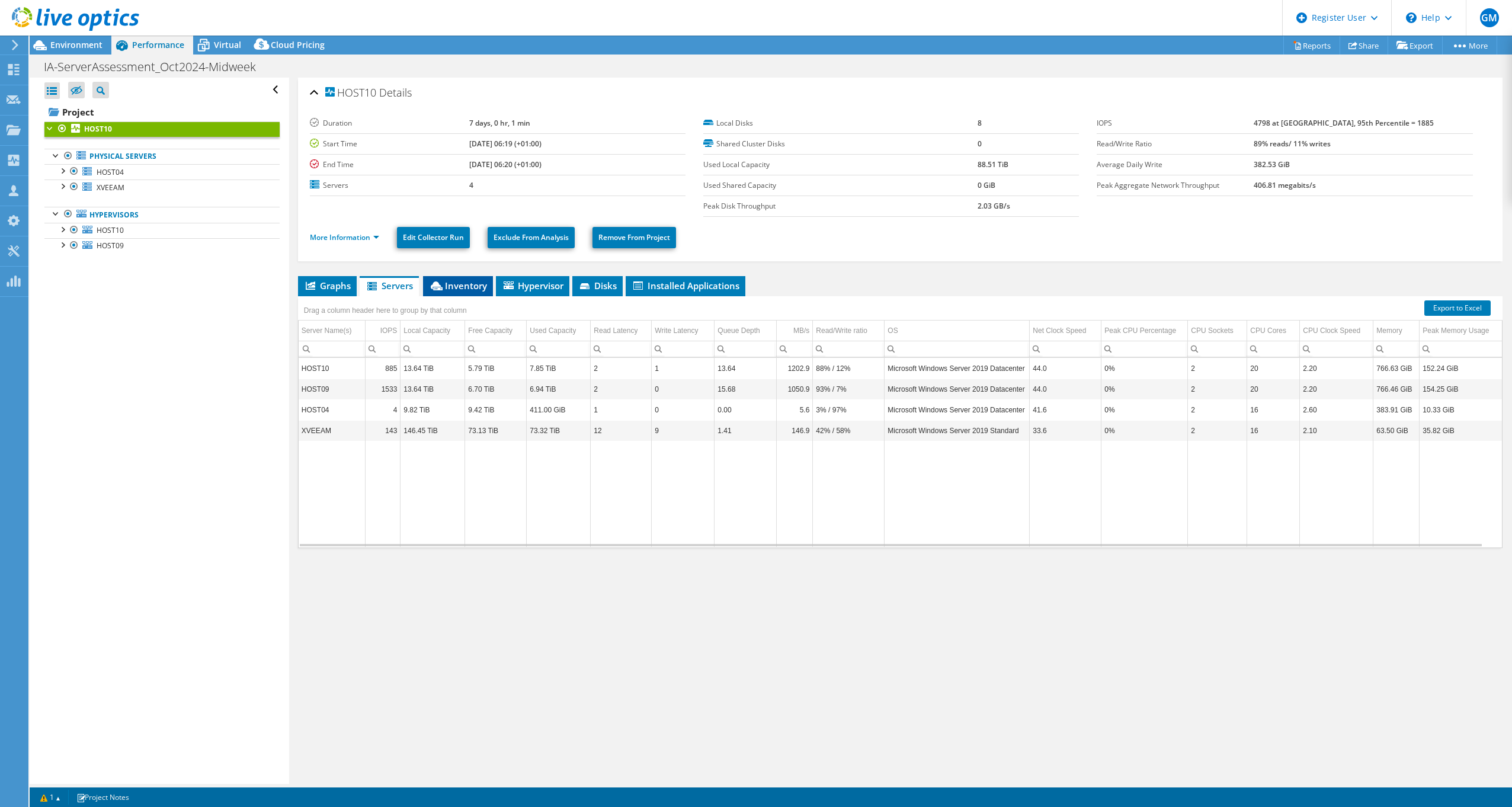
click at [483, 285] on span "Inventory" at bounding box center [458, 285] width 58 height 12
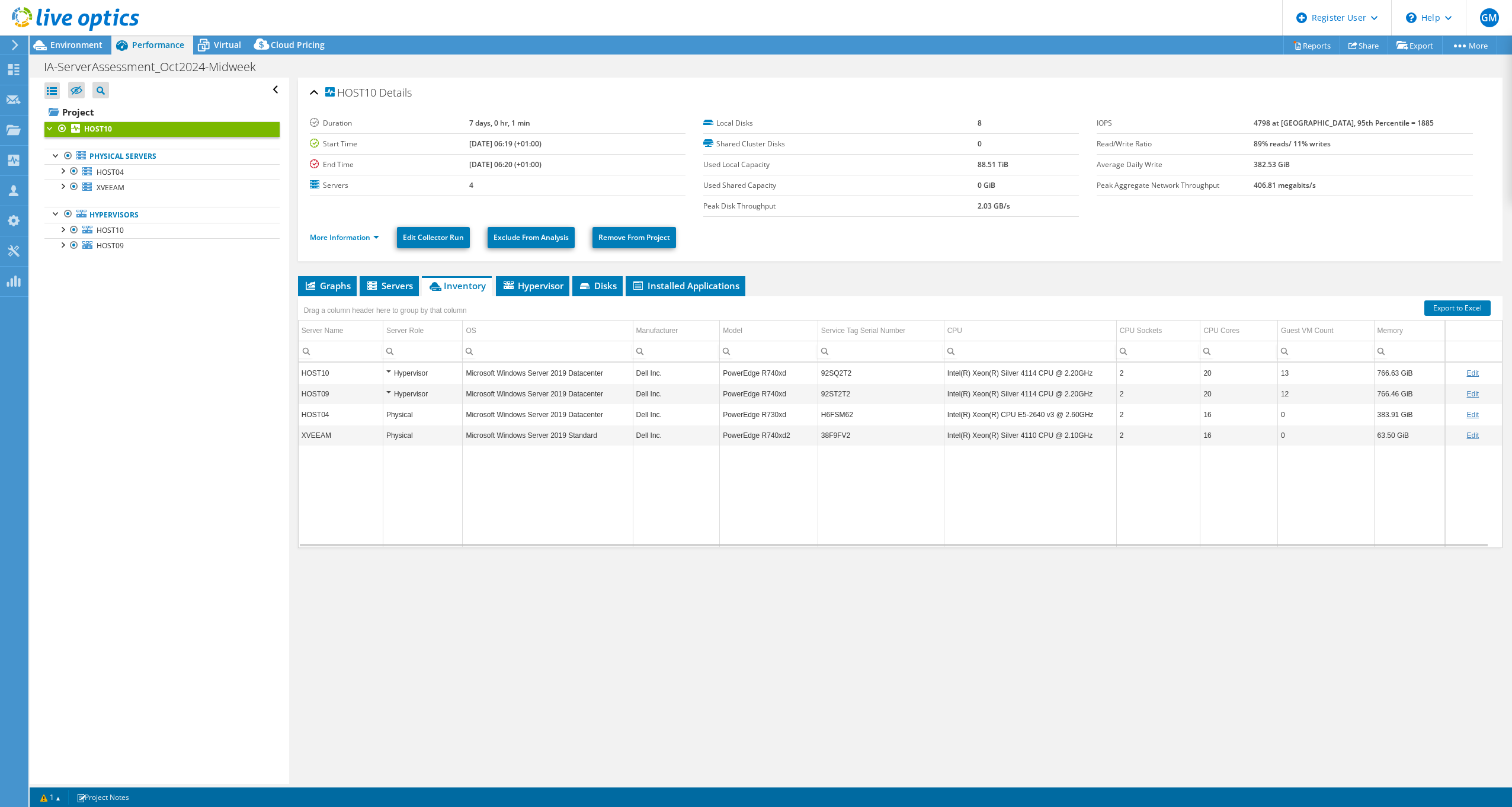
click at [388, 372] on div "Hypervisor" at bounding box center [423, 373] width 73 height 14
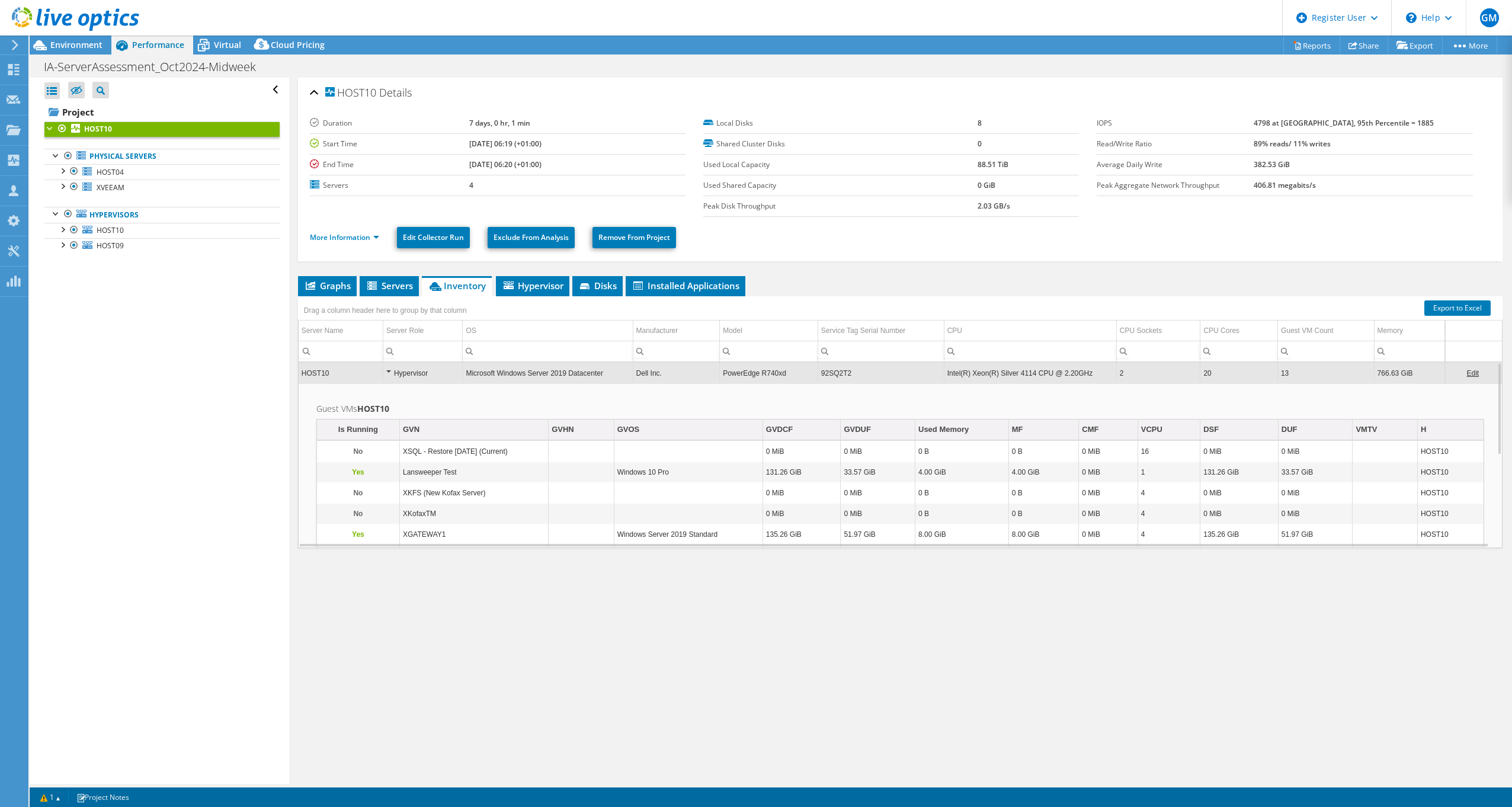
click at [386, 370] on div "Hypervisor" at bounding box center [423, 373] width 73 height 14
